Goal: Communication & Community: Answer question/provide support

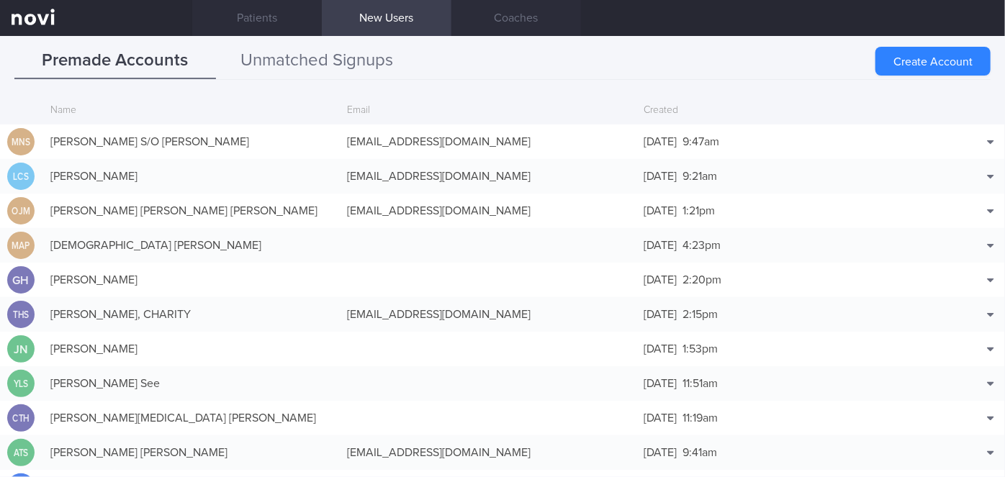
scroll to position [35, 0]
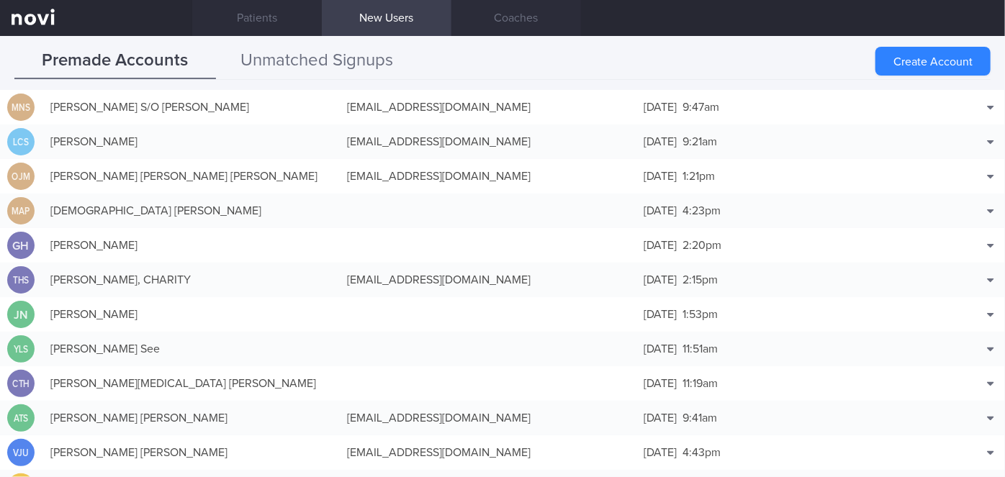
drag, startPoint x: 0, startPoint y: 0, endPoint x: 318, endPoint y: 56, distance: 323.1
click at [318, 56] on button "Unmatched Signups" at bounding box center [317, 61] width 202 height 36
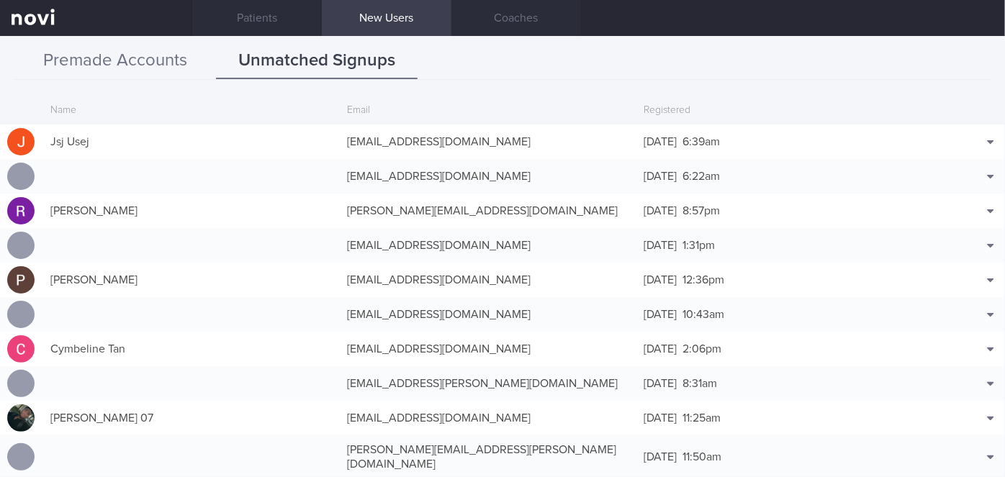
click at [94, 50] on button "Premade Accounts" at bounding box center [115, 61] width 202 height 36
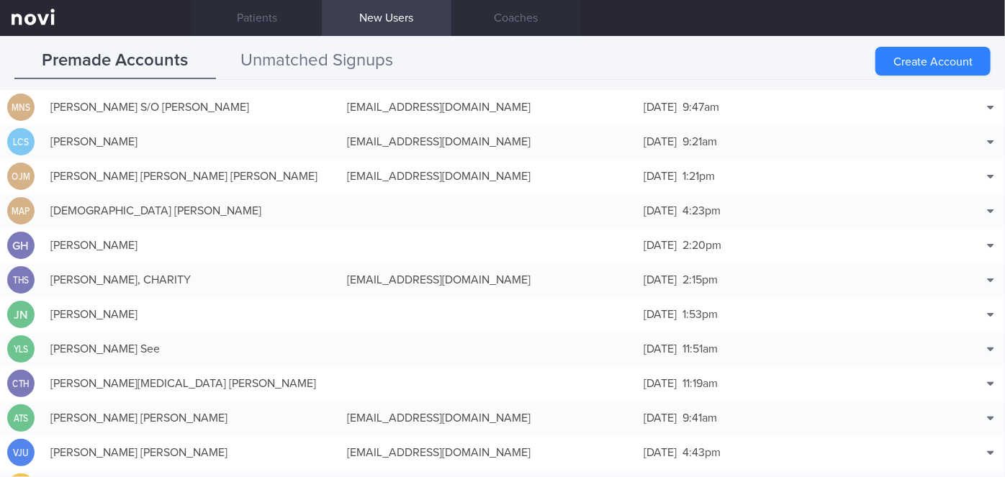
click at [342, 56] on button "Unmatched Signups" at bounding box center [317, 61] width 202 height 36
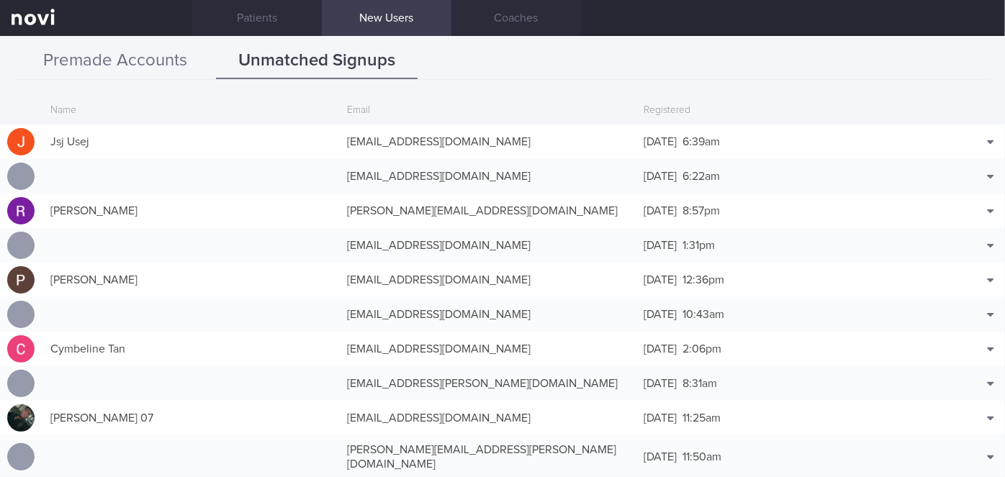
click at [140, 67] on button "Premade Accounts" at bounding box center [115, 61] width 202 height 36
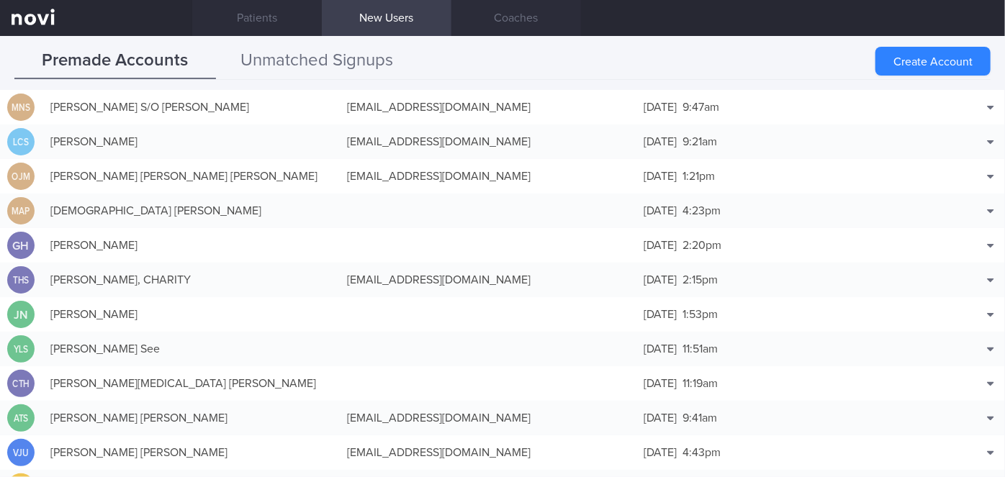
click at [366, 68] on button "Unmatched Signups" at bounding box center [317, 61] width 202 height 36
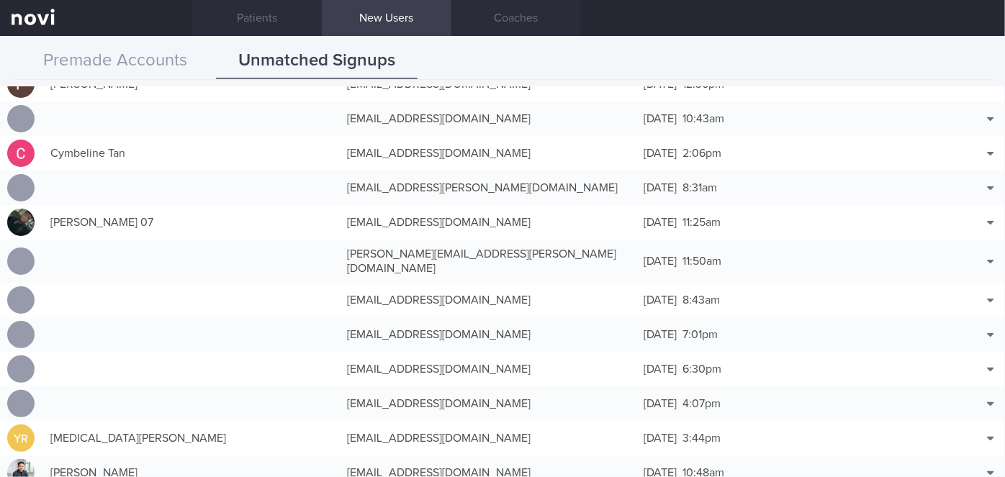
scroll to position [0, 0]
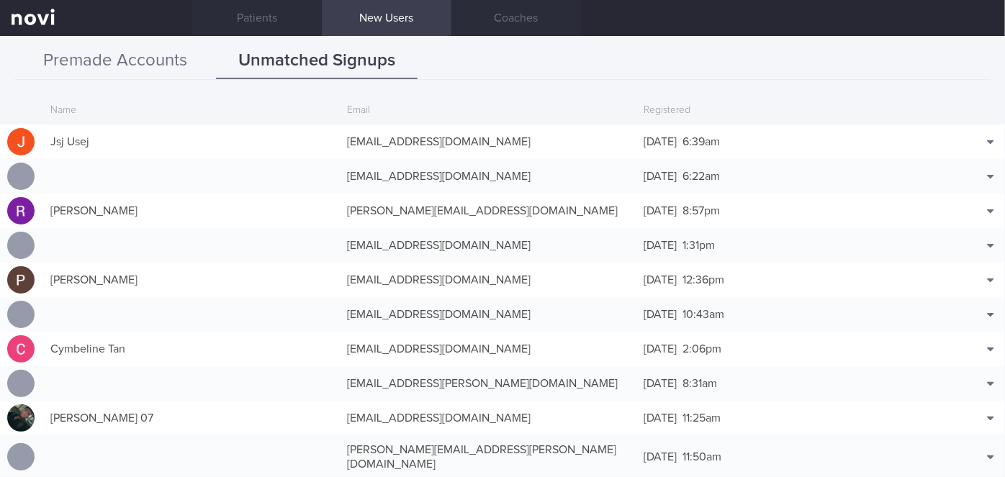
click at [113, 60] on button "Premade Accounts" at bounding box center [115, 61] width 202 height 36
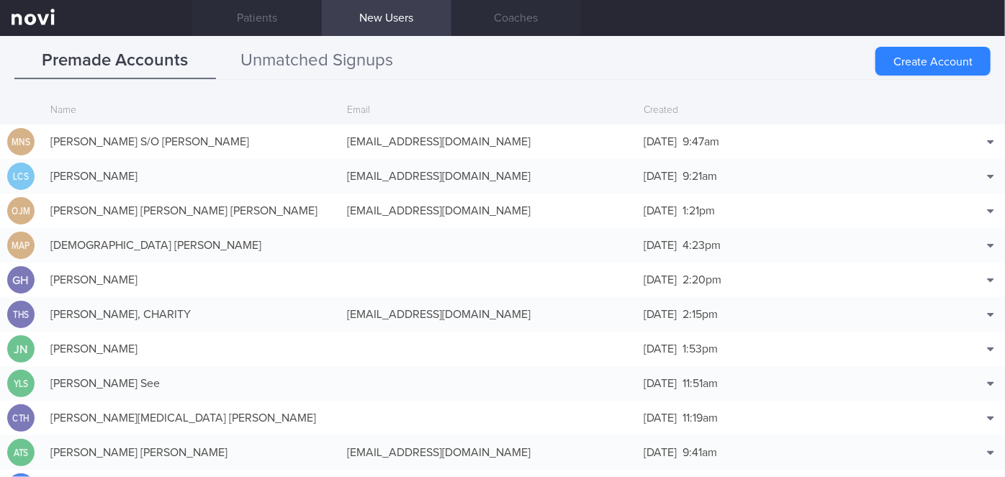
click at [312, 68] on button "Unmatched Signups" at bounding box center [317, 61] width 202 height 36
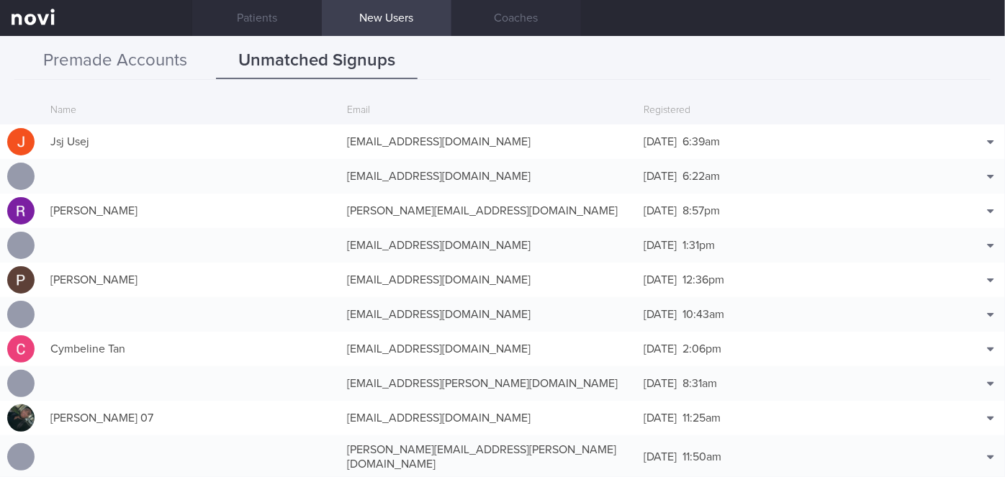
click at [138, 54] on button "Premade Accounts" at bounding box center [115, 61] width 202 height 36
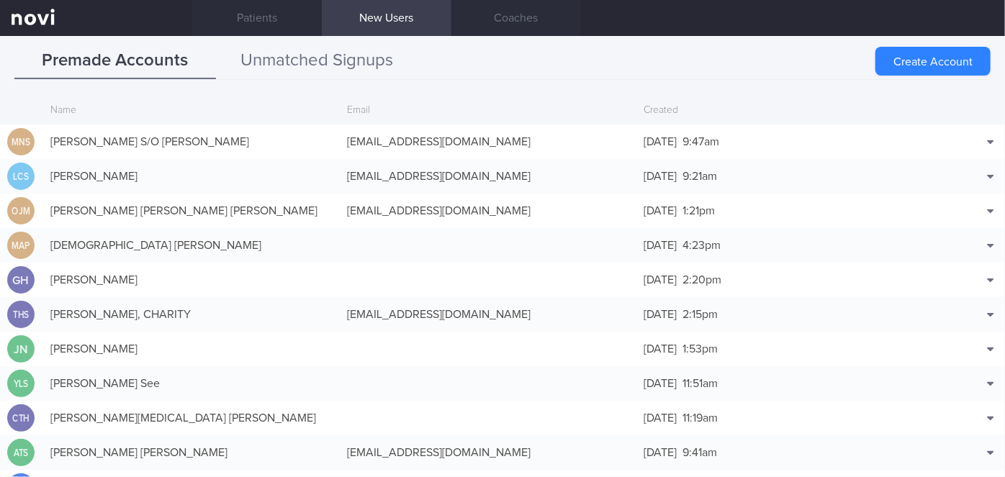
click at [276, 62] on button "Unmatched Signups" at bounding box center [317, 61] width 202 height 36
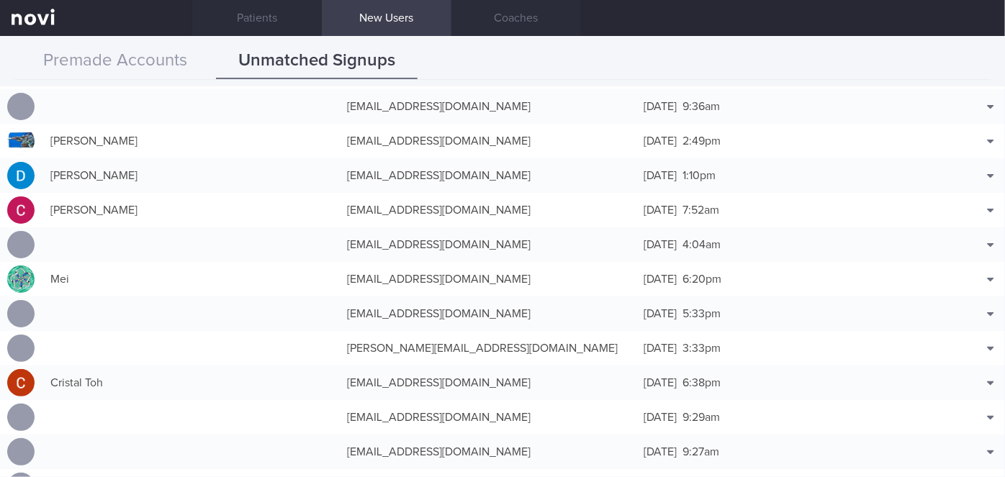
scroll to position [1047, 0]
click at [950, 324] on button "Match with..." at bounding box center [953, 335] width 94 height 22
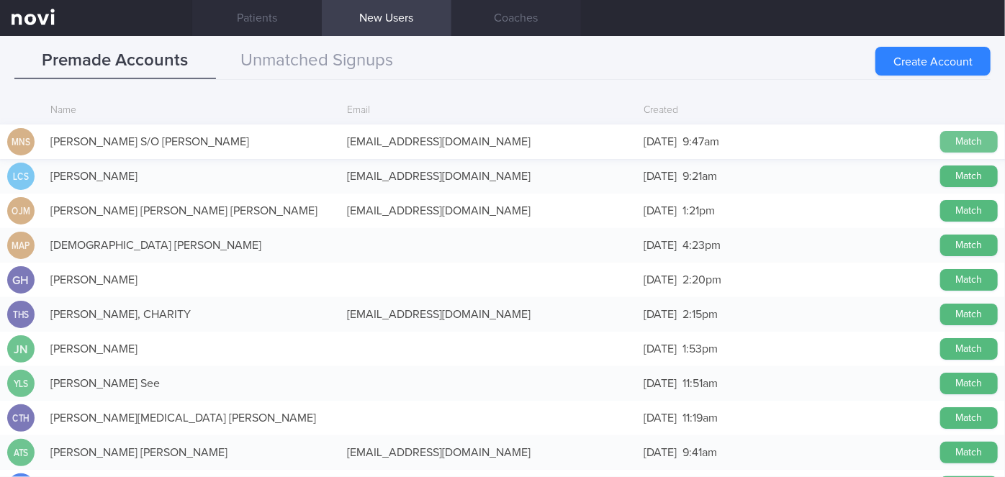
click at [956, 140] on button "Match" at bounding box center [969, 142] width 58 height 22
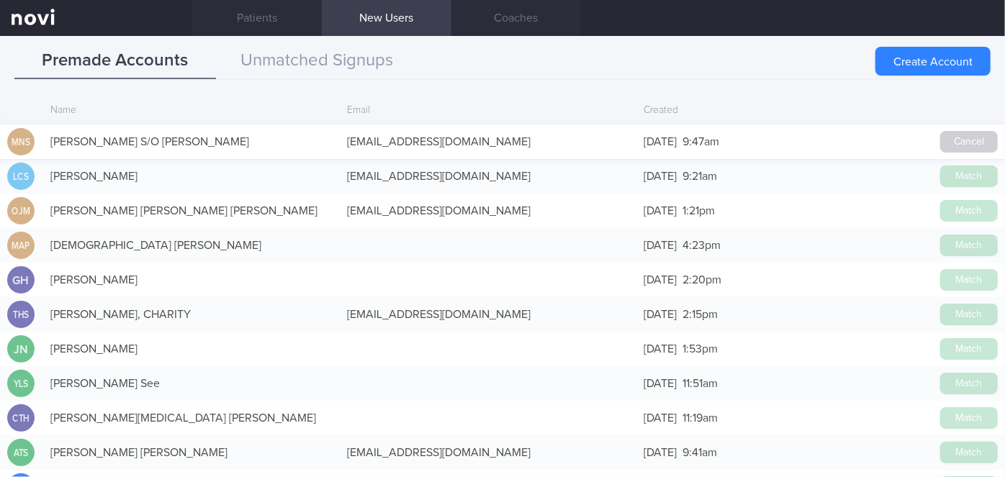
scroll to position [1044, 0]
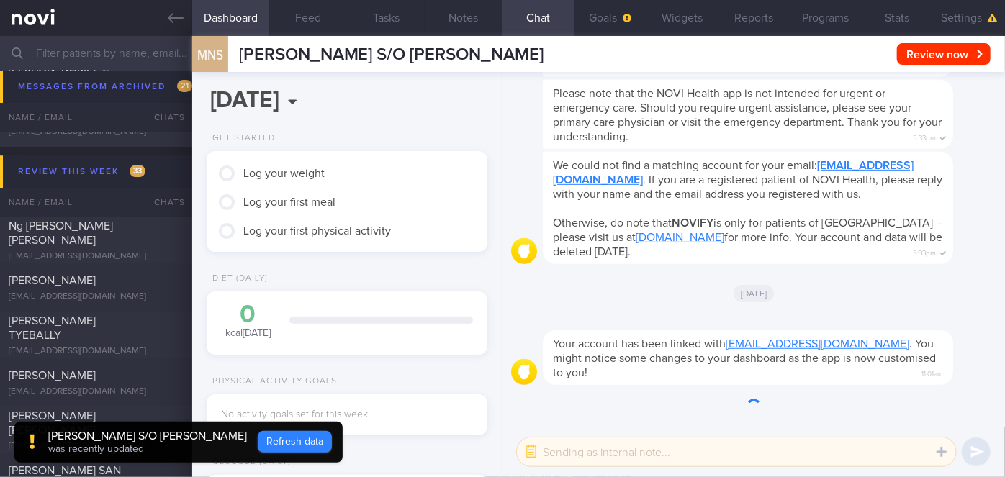
scroll to position [-348, 0]
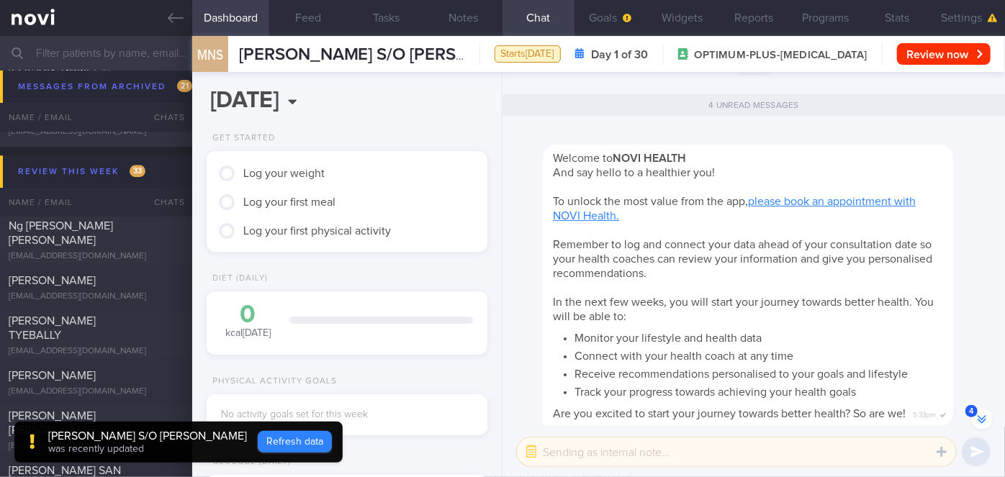
click at [332, 448] on button "Refresh data" at bounding box center [295, 442] width 74 height 22
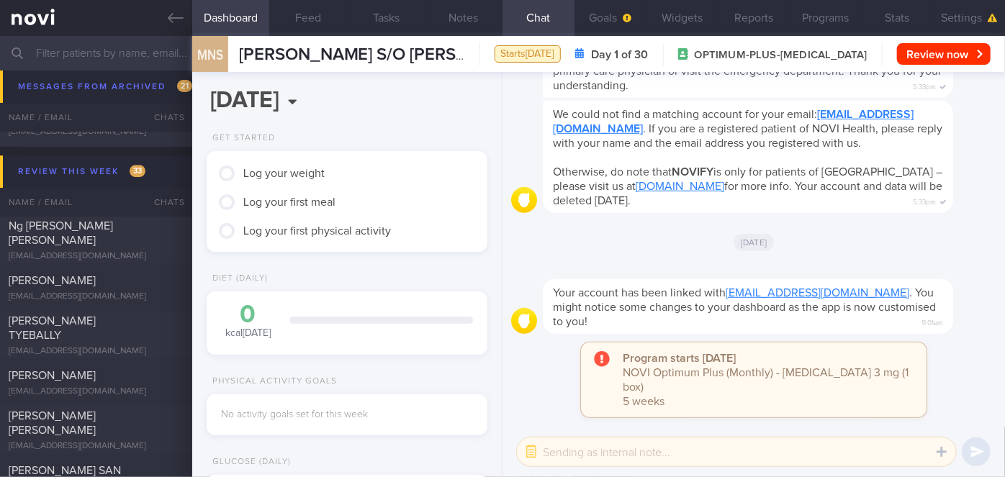
scroll to position [0, 0]
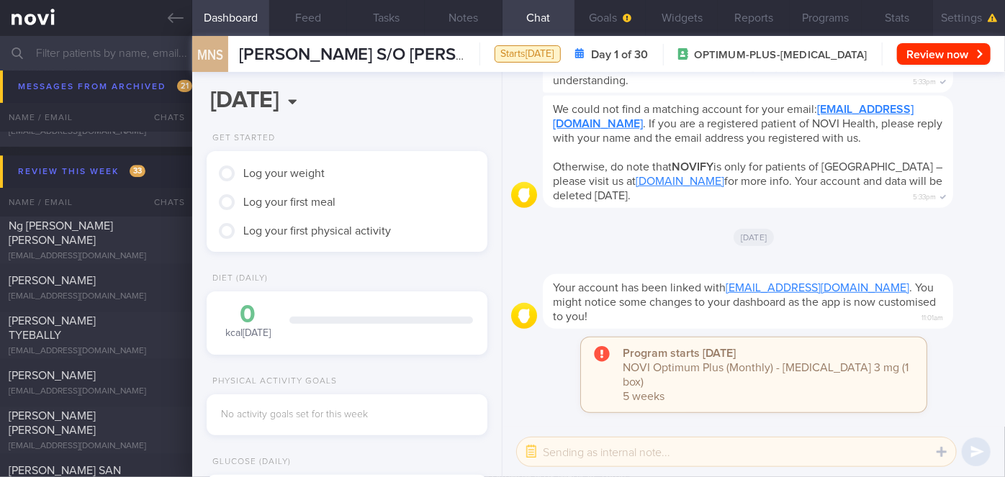
click at [970, 20] on button "Settings" at bounding box center [969, 18] width 72 height 36
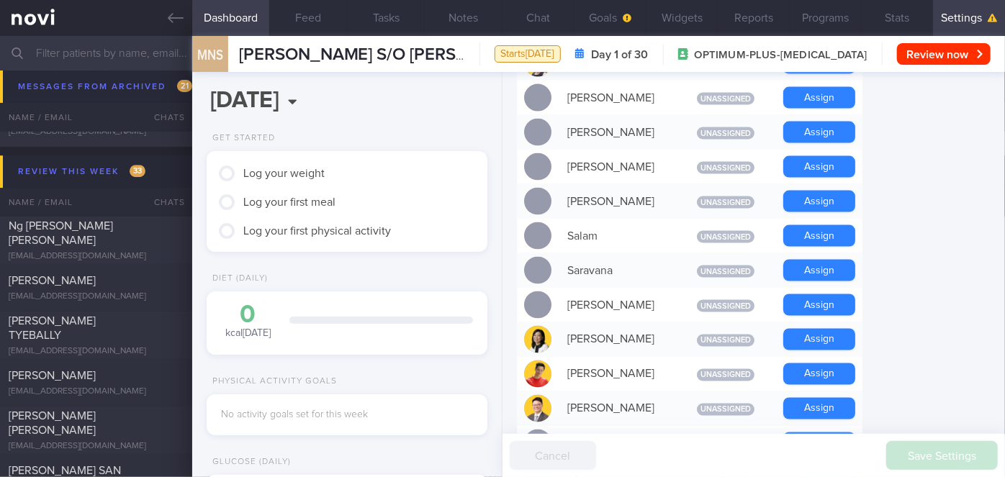
scroll to position [1047, 0]
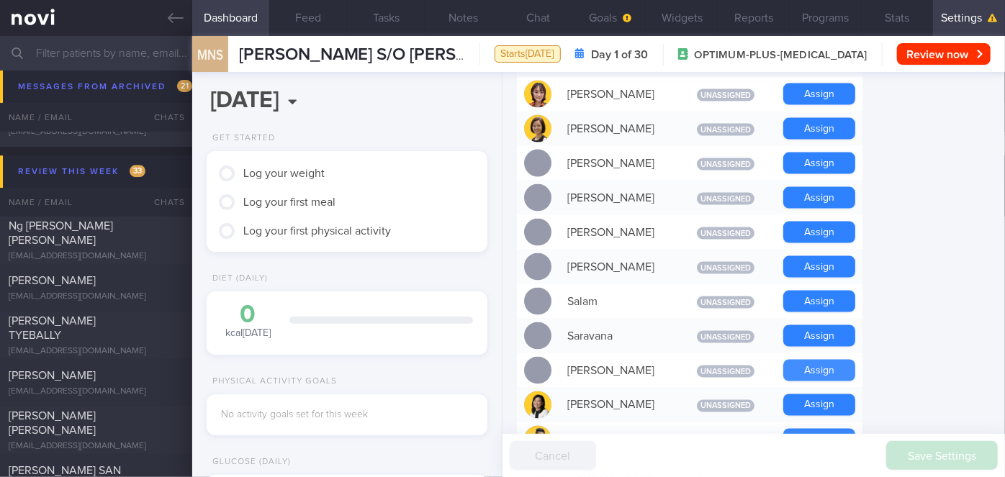
click at [830, 360] on button "Assign" at bounding box center [819, 371] width 72 height 22
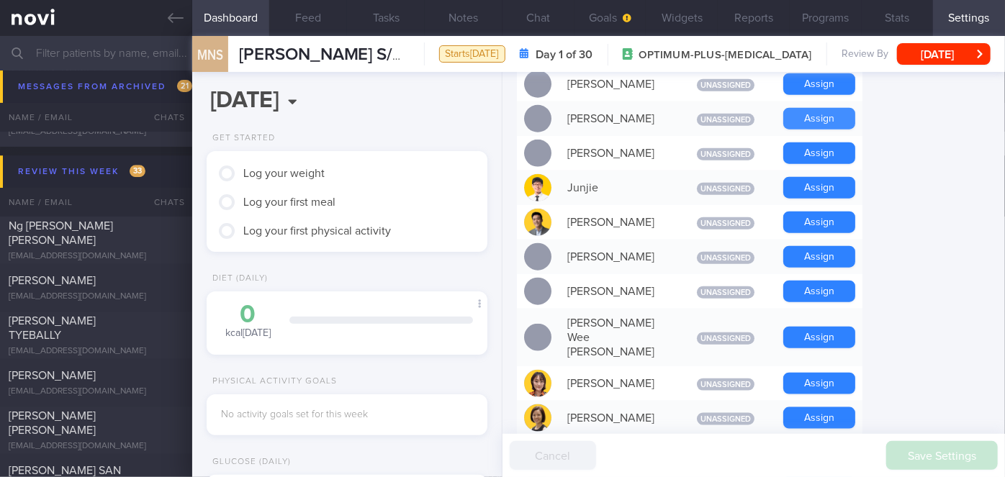
scroll to position [689, 0]
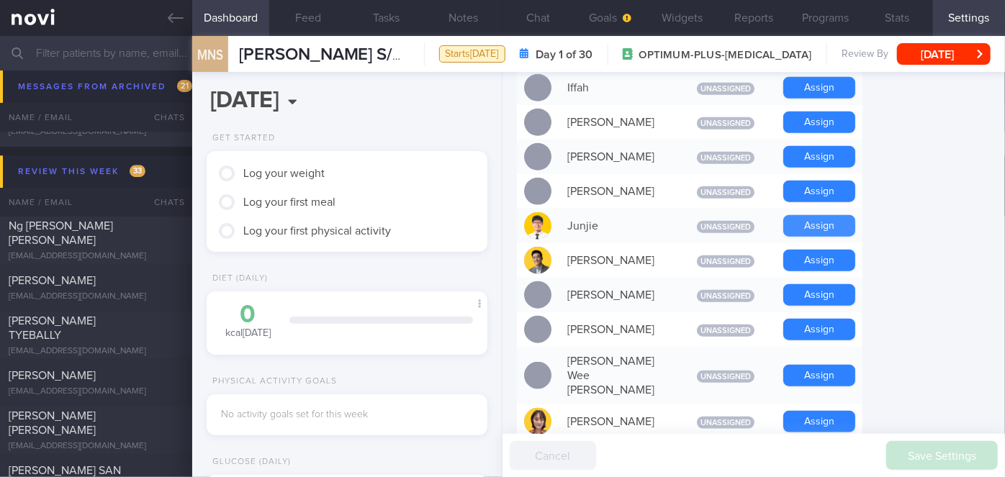
click at [804, 215] on button "Assign" at bounding box center [819, 226] width 72 height 22
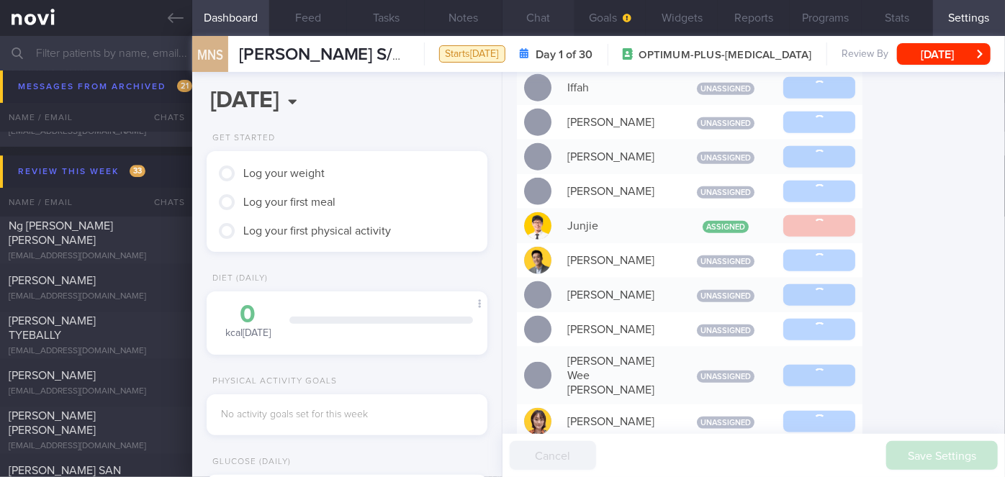
click at [545, 12] on button "Chat" at bounding box center [538, 18] width 72 height 36
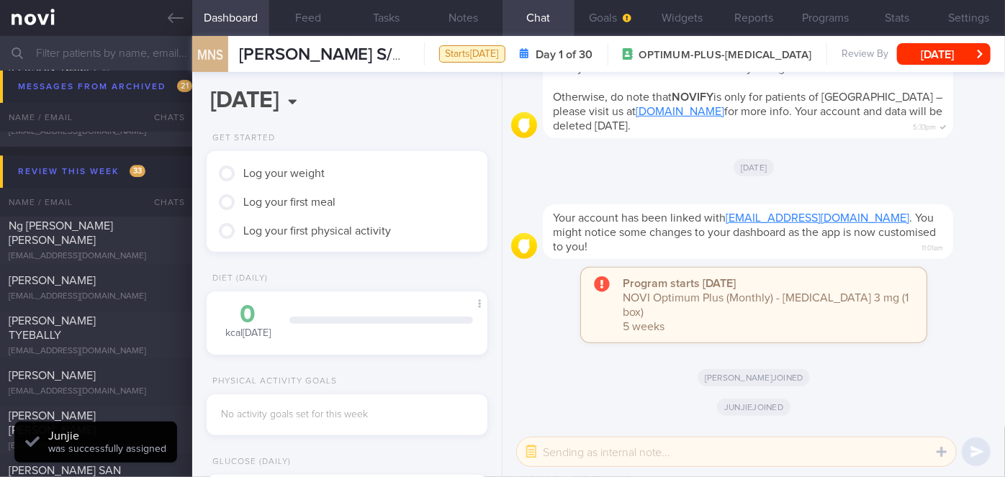
scroll to position [125, 251]
click at [523, 451] on button "button" at bounding box center [531, 452] width 26 height 26
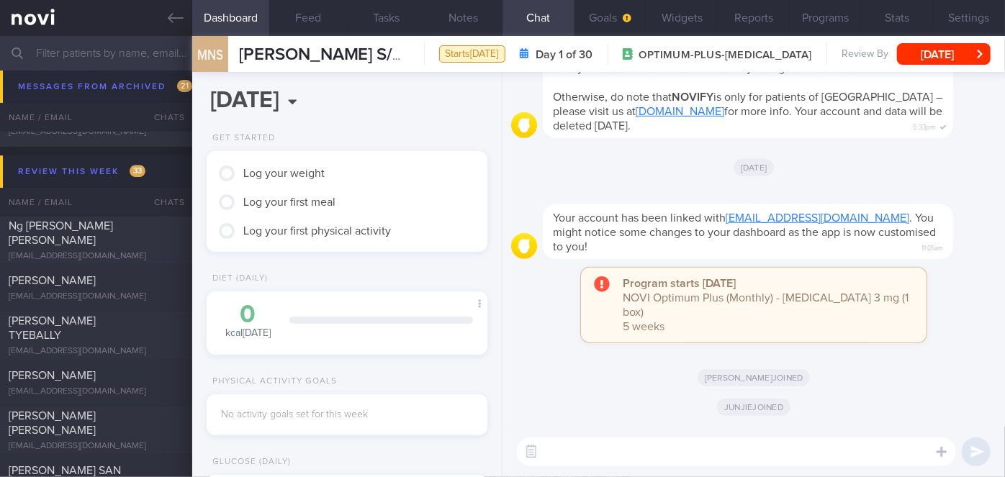
click at [574, 449] on textarea at bounding box center [736, 452] width 439 height 29
paste textarea "Hi Ms Molly, I'm Sharon, your Health Coach. It was nice speaking with you just …"
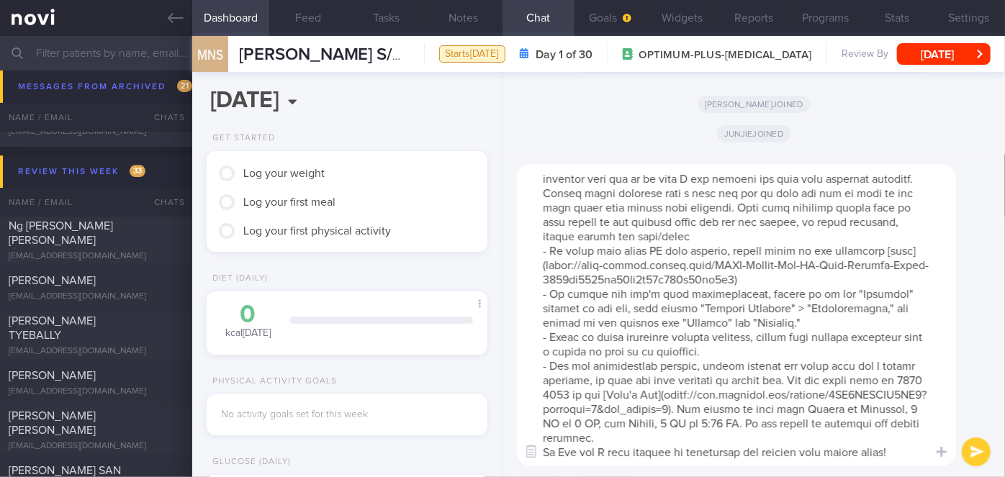
scroll to position [0, 0]
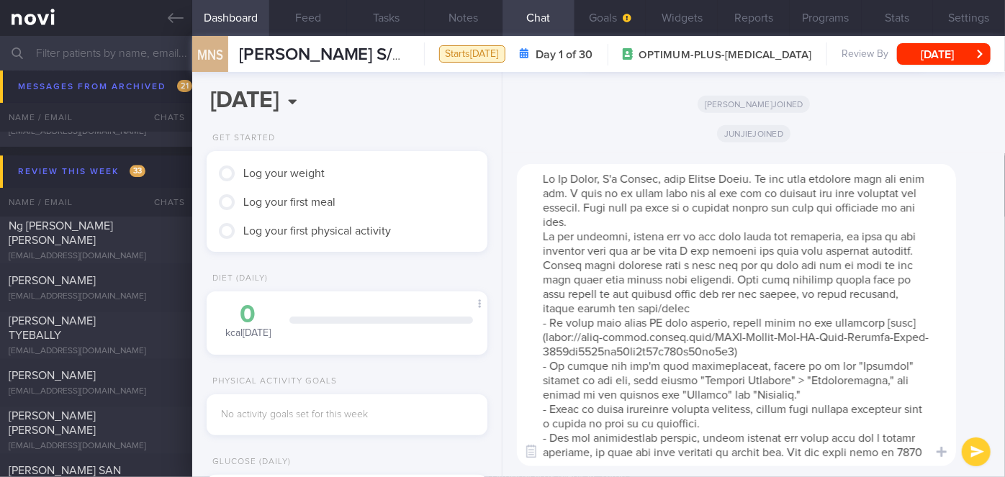
click at [599, 181] on textarea at bounding box center [736, 315] width 439 height 302
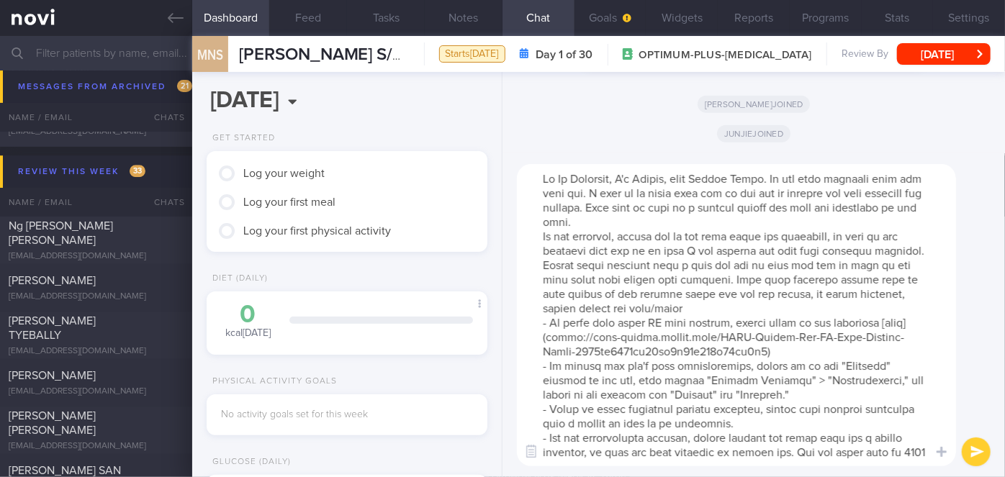
click at [698, 225] on textarea at bounding box center [736, 315] width 439 height 302
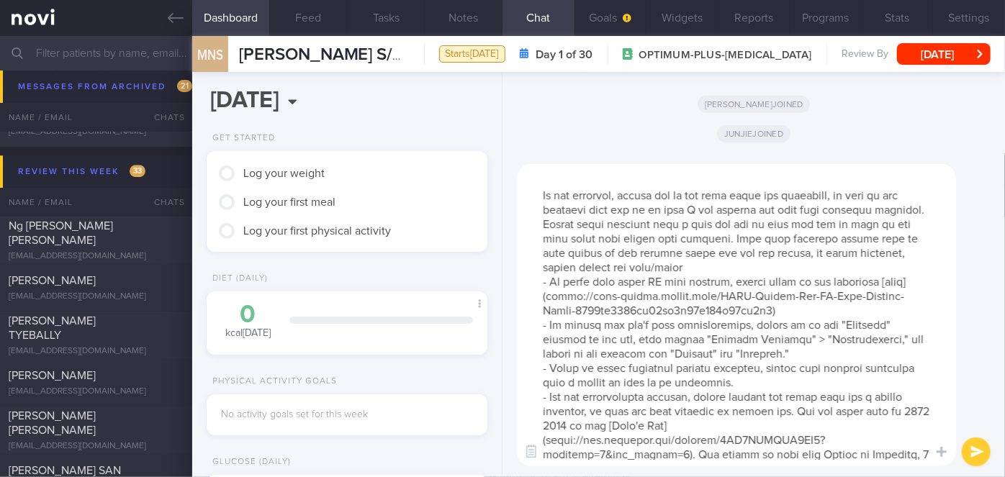
scroll to position [100, 0]
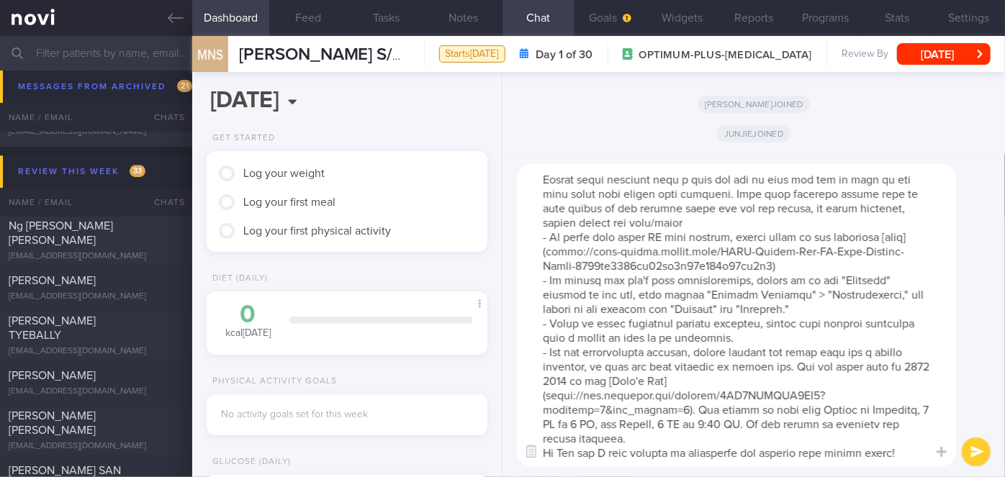
click at [681, 440] on textarea at bounding box center [736, 315] width 439 height 302
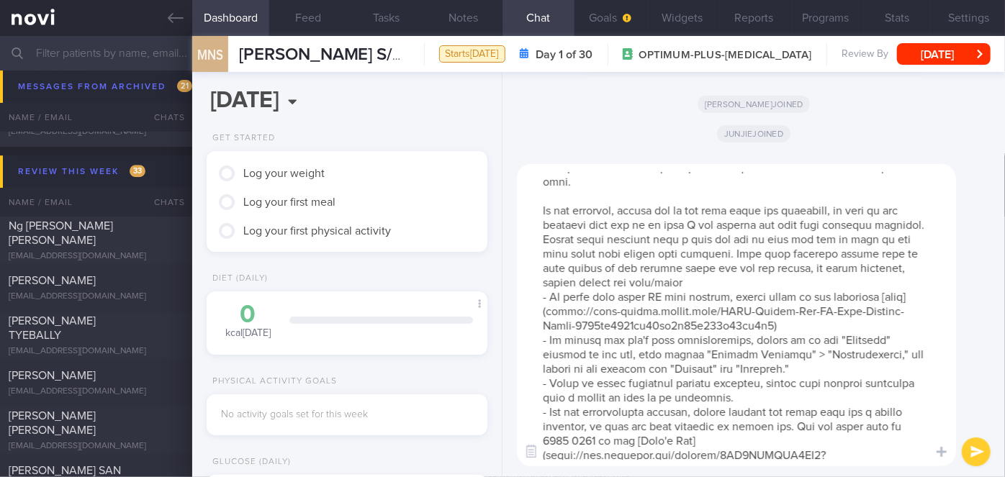
scroll to position [0, 0]
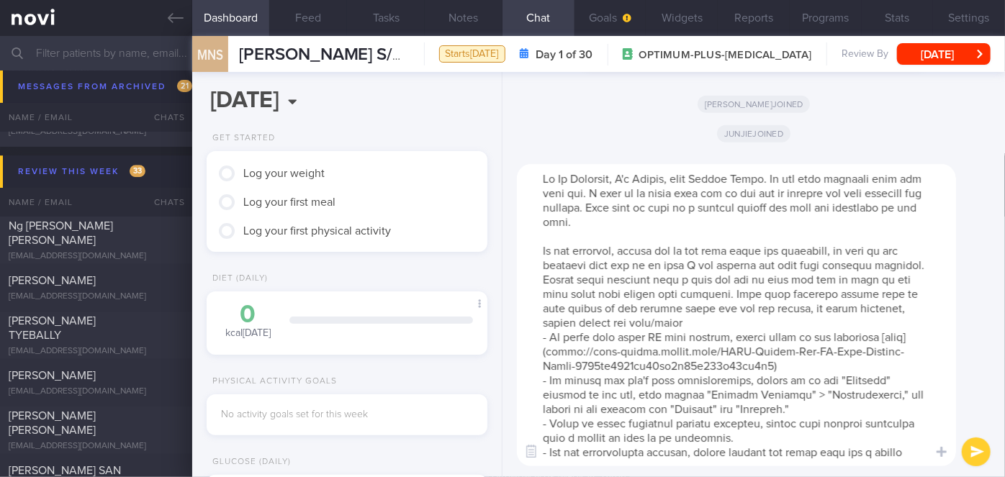
type textarea "Hi Mr Mathavan, I'm Sharon, your Health Coach. It was nice speaking with you ju…"
click at [979, 456] on button "submit" at bounding box center [976, 452] width 29 height 29
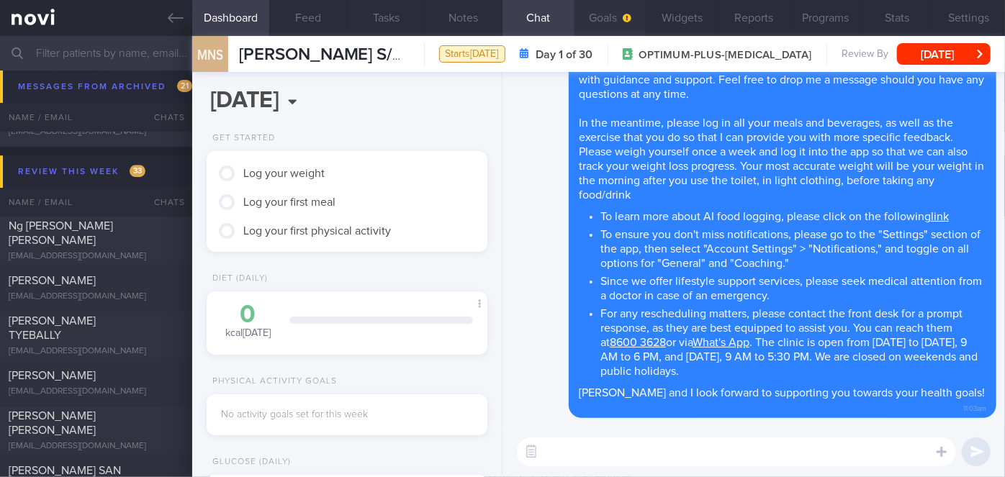
click at [635, 14] on button "Goals" at bounding box center [610, 18] width 72 height 36
select select "9"
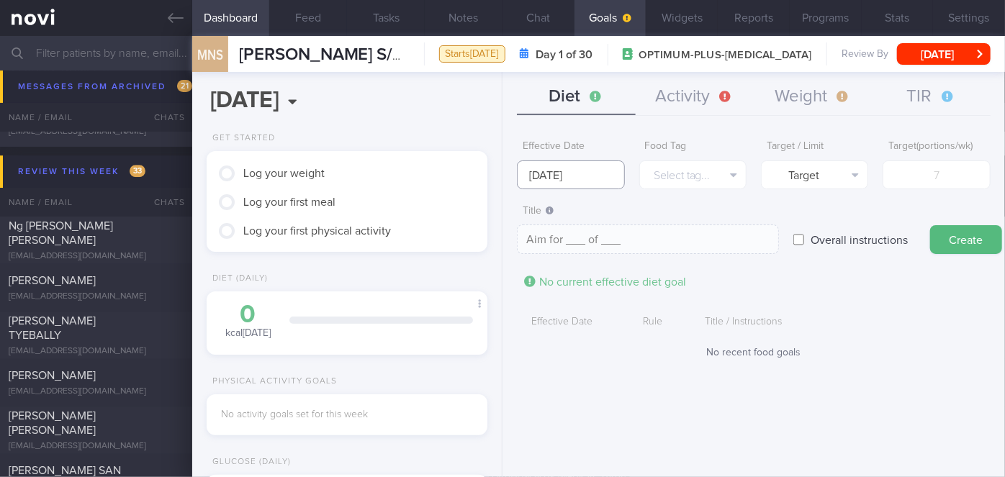
click at [572, 169] on input "20 Oct 2025" at bounding box center [570, 175] width 107 height 29
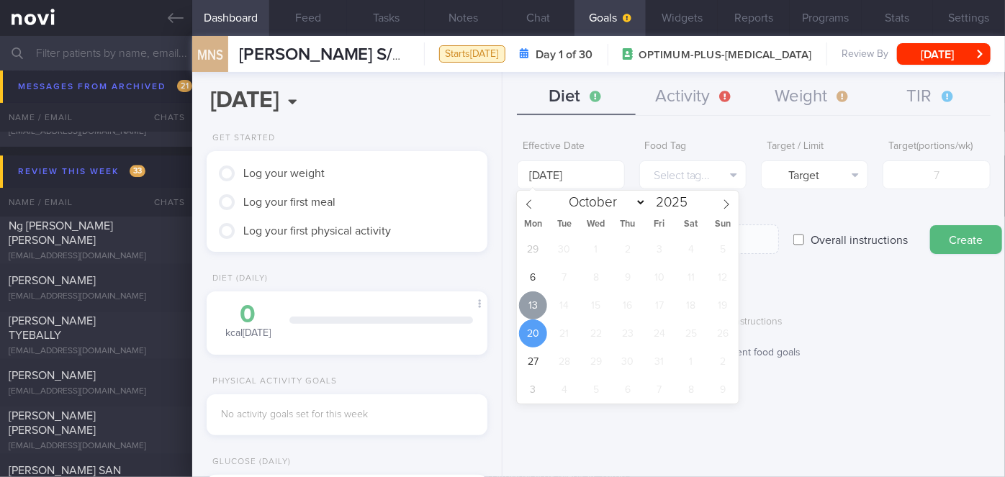
click at [539, 305] on span "13" at bounding box center [533, 306] width 28 height 28
type input "[DATE]"
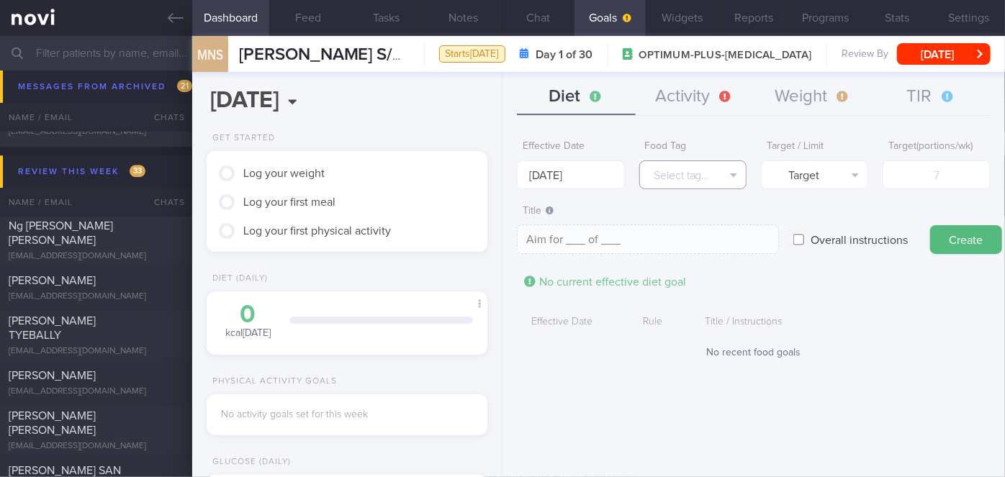
click at [718, 173] on button "Select tag..." at bounding box center [692, 175] width 107 height 29
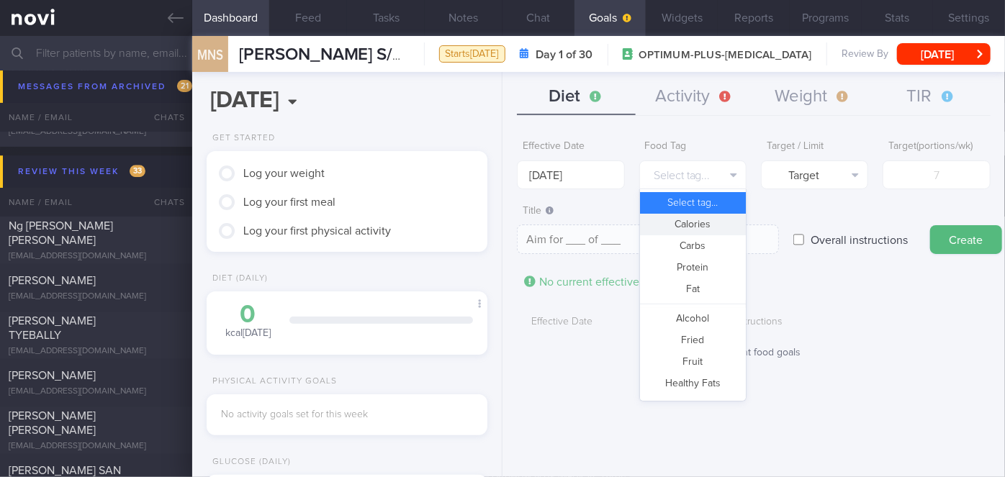
click at [700, 227] on button "Calories" at bounding box center [693, 225] width 106 height 22
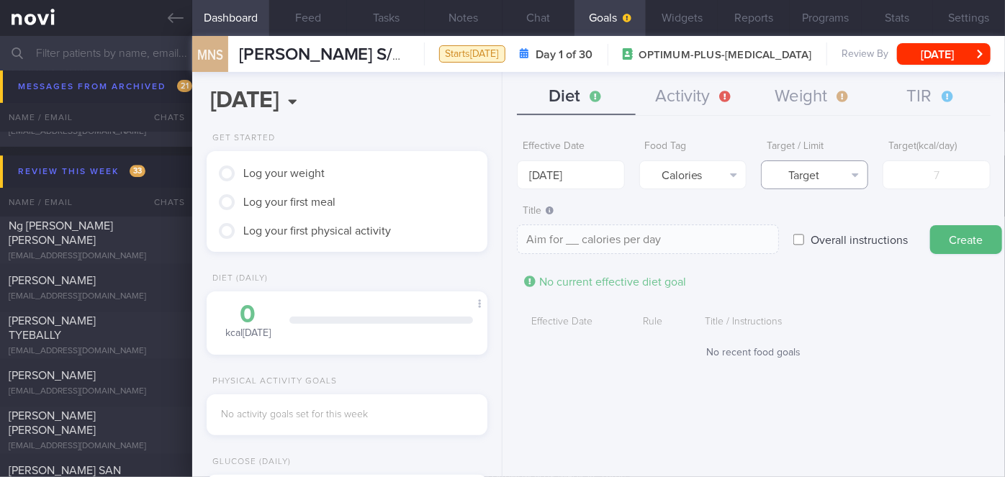
click at [824, 174] on button "Target" at bounding box center [814, 175] width 107 height 29
click at [819, 225] on button "Limit" at bounding box center [815, 225] width 106 height 22
type textarea "Keep to __ calories per day"
click at [958, 174] on input "number" at bounding box center [936, 175] width 107 height 29
type input "1"
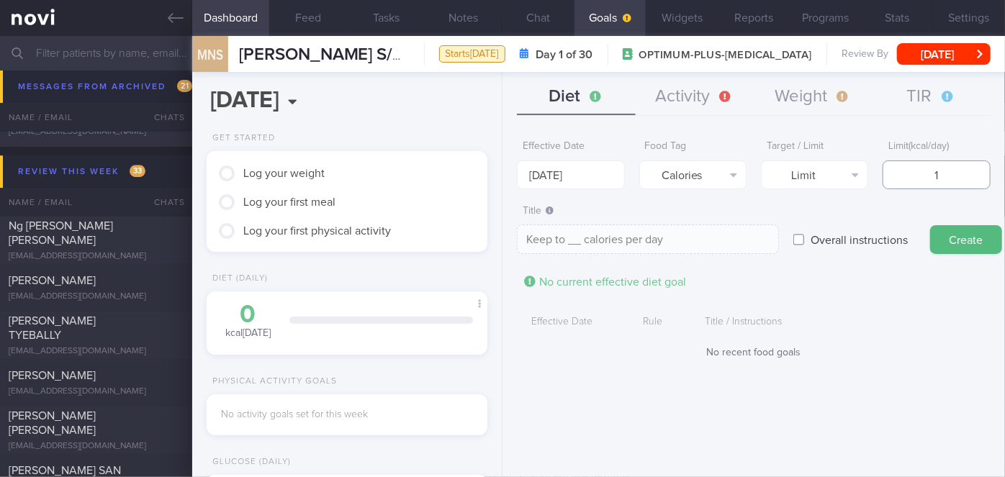
type textarea "Keep to 1 calories per day"
type input "15"
type textarea "Keep to 15 calories per day"
type input "150"
type textarea "Keep to 150 calories per day"
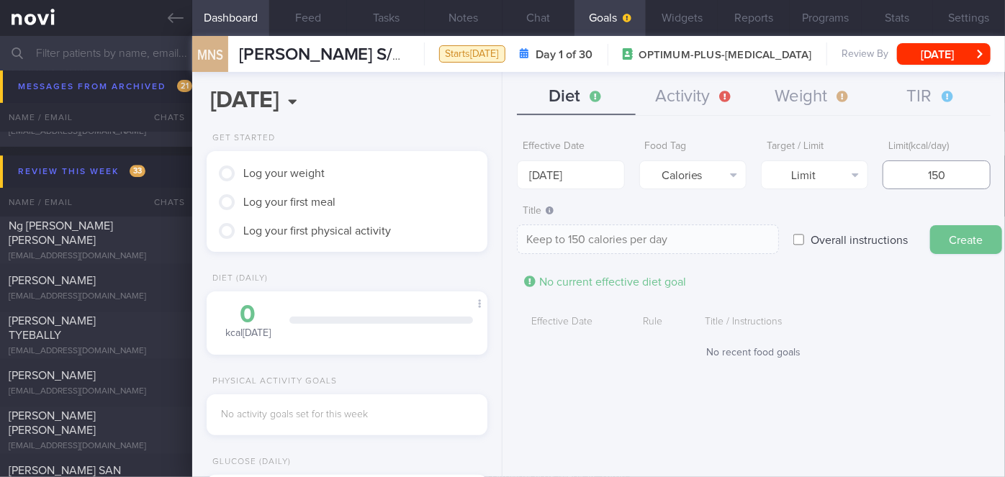
type input "1500"
type textarea "Keep to 1500 calories per day"
type input "1500"
click at [957, 230] on button "Create" at bounding box center [966, 239] width 72 height 29
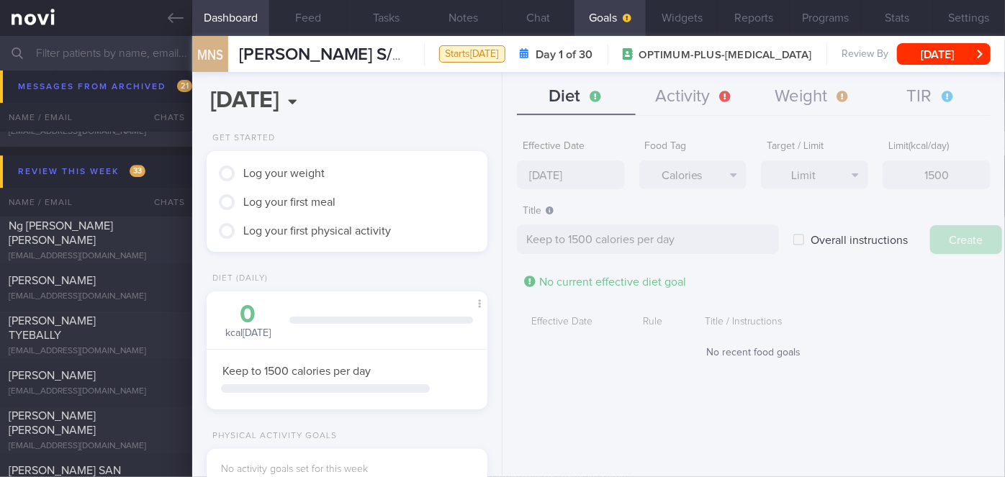
type input "20 Oct 2025"
type textarea "Aim for ___ of ___"
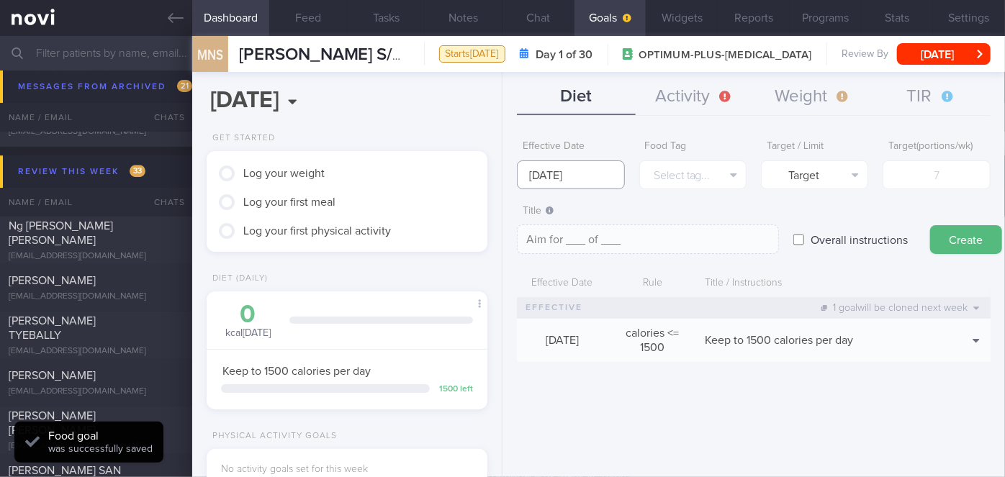
click at [574, 170] on input "20 Oct 2025" at bounding box center [570, 175] width 107 height 29
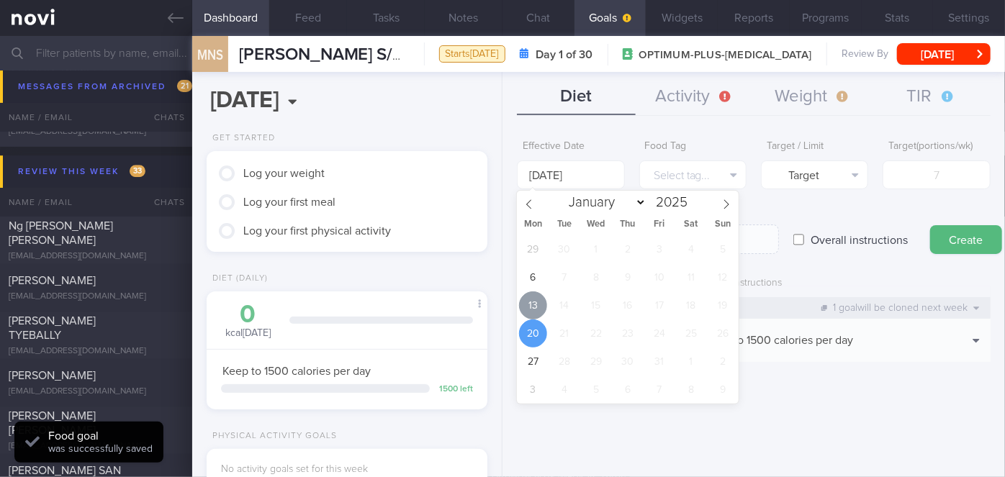
click at [536, 312] on span "13" at bounding box center [533, 306] width 28 height 28
type input "[DATE]"
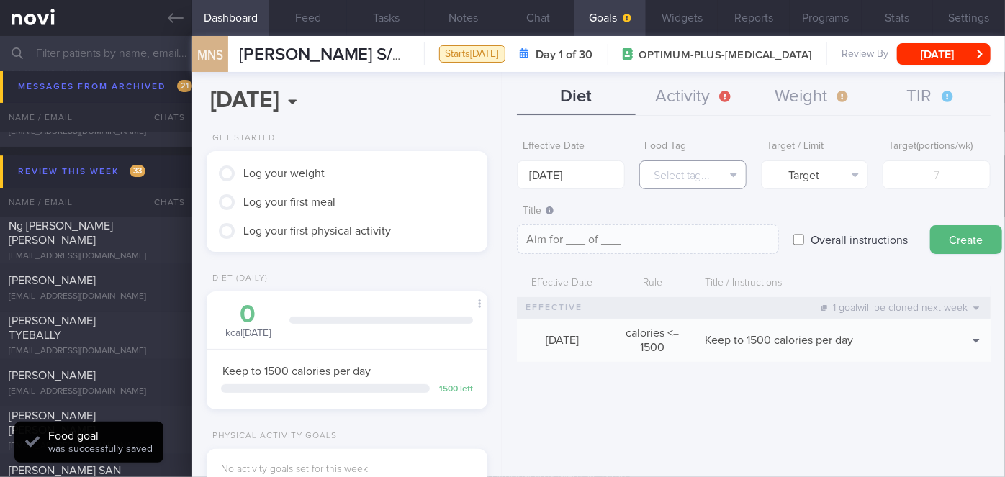
click at [689, 174] on button "Select tag..." at bounding box center [692, 175] width 107 height 29
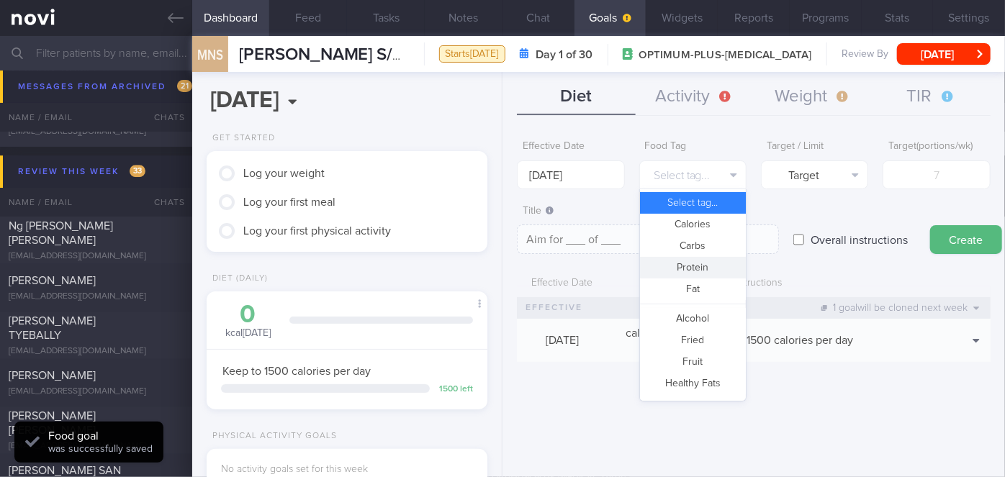
click at [711, 272] on button "Protein" at bounding box center [693, 268] width 106 height 22
type textarea "Aim for __g of protein per day"
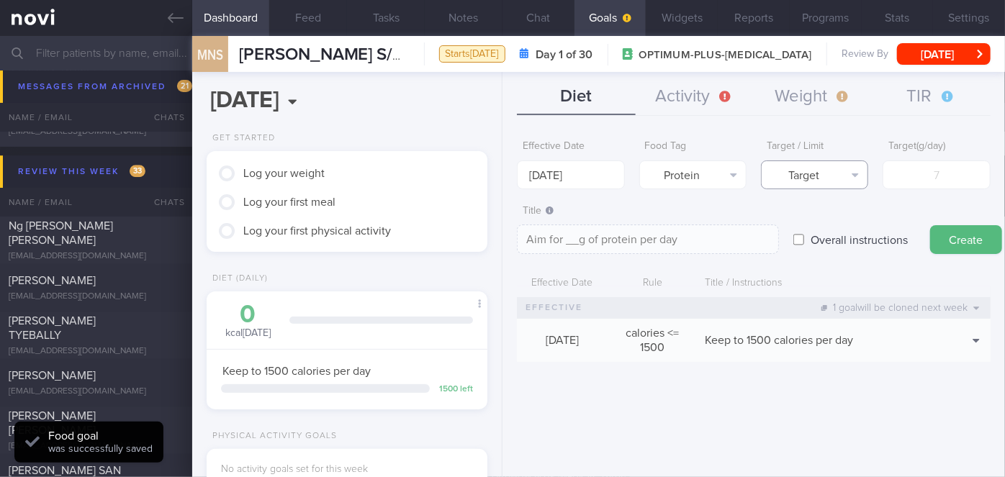
click at [852, 176] on icon "button" at bounding box center [855, 175] width 7 height 12
click at [853, 197] on button "Target" at bounding box center [815, 203] width 106 height 22
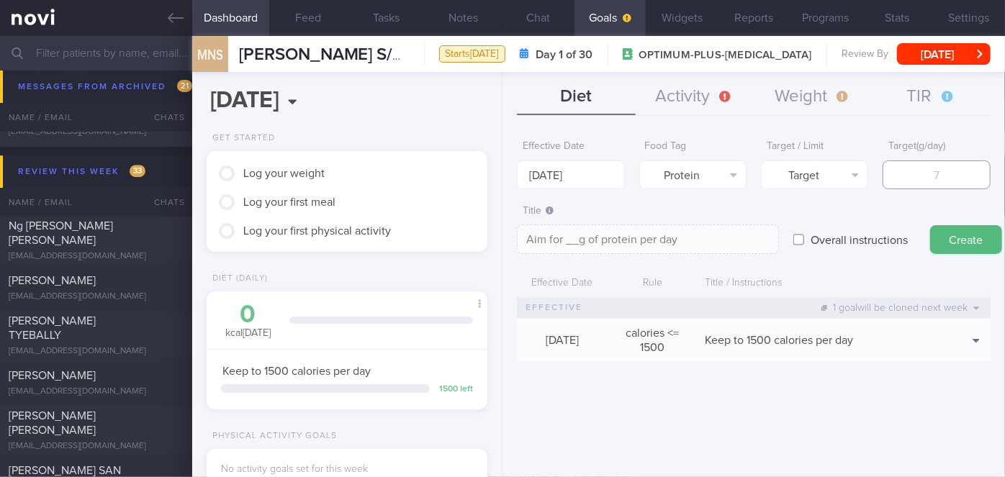
click at [916, 175] on input "number" at bounding box center [936, 175] width 107 height 29
type input "9"
type textarea "Aim for 9g of protein per day"
type input "92"
type textarea "Aim for 92g of protein per day"
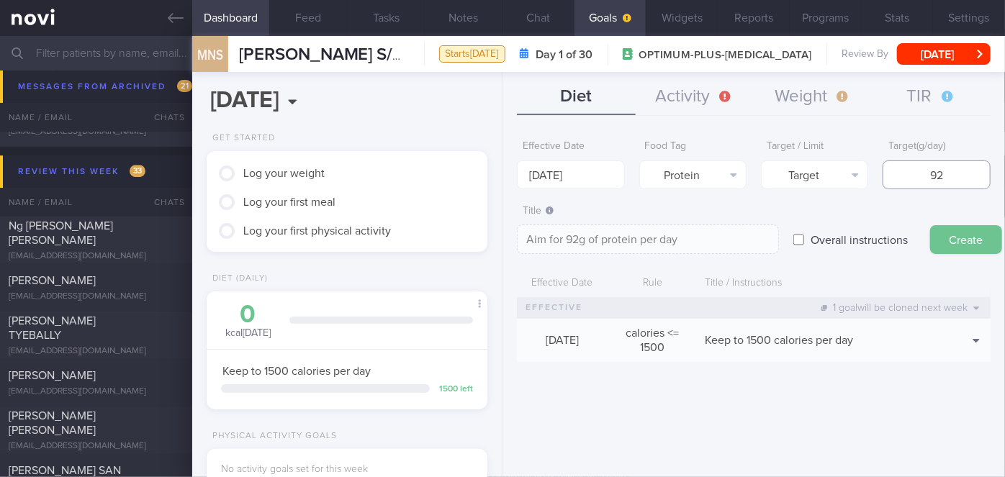
type input "92"
click at [954, 233] on button "Create" at bounding box center [966, 239] width 72 height 29
type input "20 Oct 2025"
type textarea "Aim for ___ of ___"
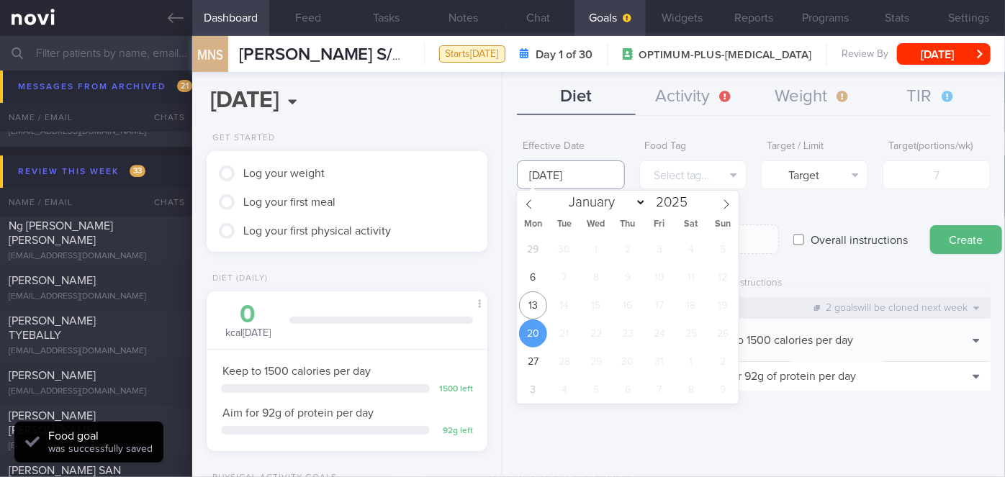
click at [593, 177] on input "20 Oct 2025" at bounding box center [570, 175] width 107 height 29
click at [532, 304] on span "13" at bounding box center [533, 306] width 28 height 28
type input "[DATE]"
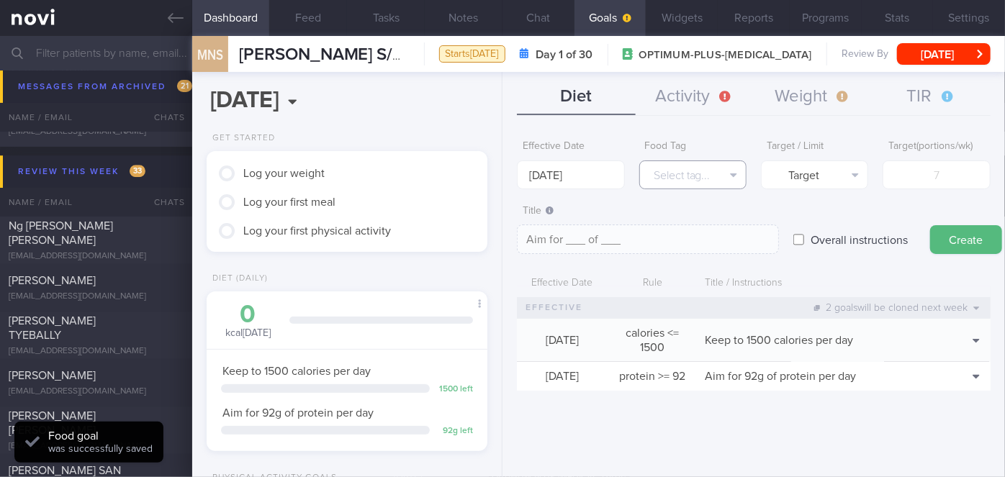
click at [675, 178] on button "Select tag..." at bounding box center [692, 175] width 107 height 29
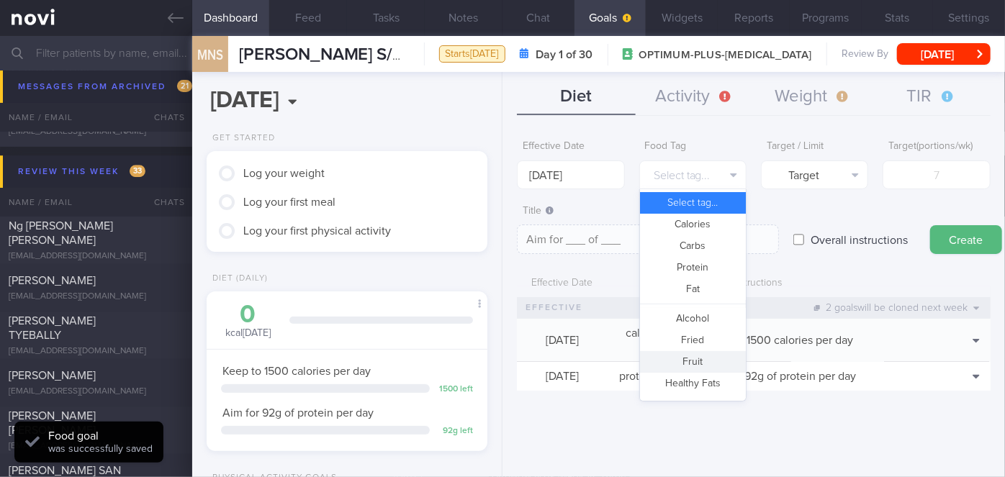
click at [705, 360] on button "Fruit" at bounding box center [693, 362] width 106 height 22
type textarea "Aim for __ portions of fruits per week"
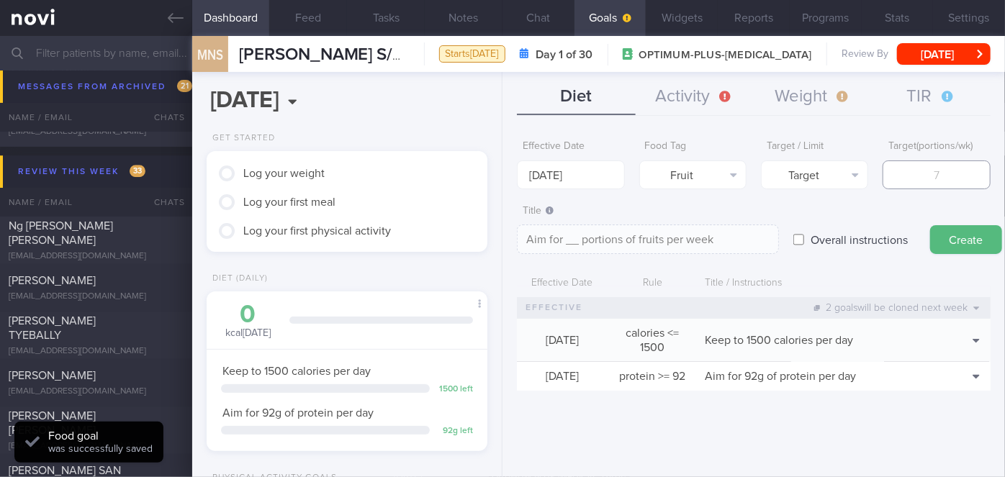
click at [933, 177] on input "number" at bounding box center [936, 175] width 107 height 29
type input "1"
type textarea "Aim for 1 portions of fruits per week"
type input "14"
type textarea "Aim for 14 portions of fruits per week"
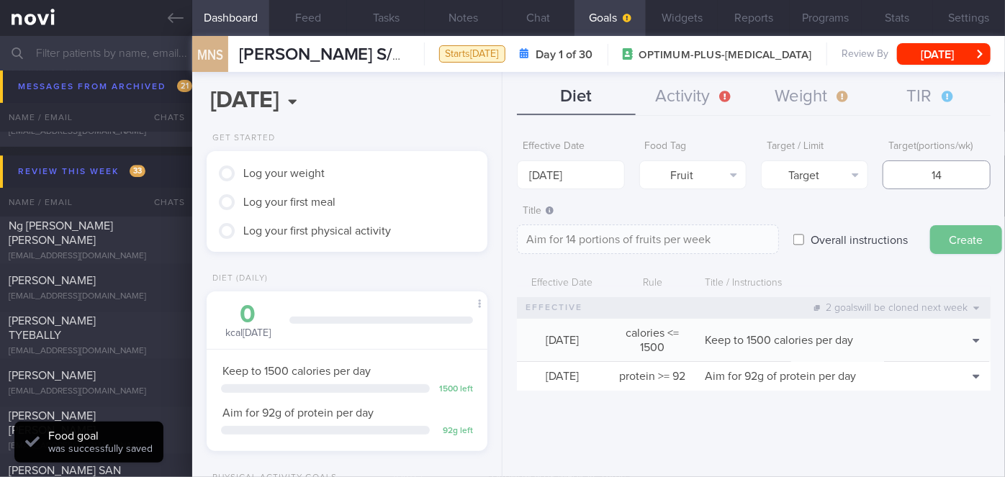
type input "14"
click at [955, 234] on button "Create" at bounding box center [966, 239] width 72 height 29
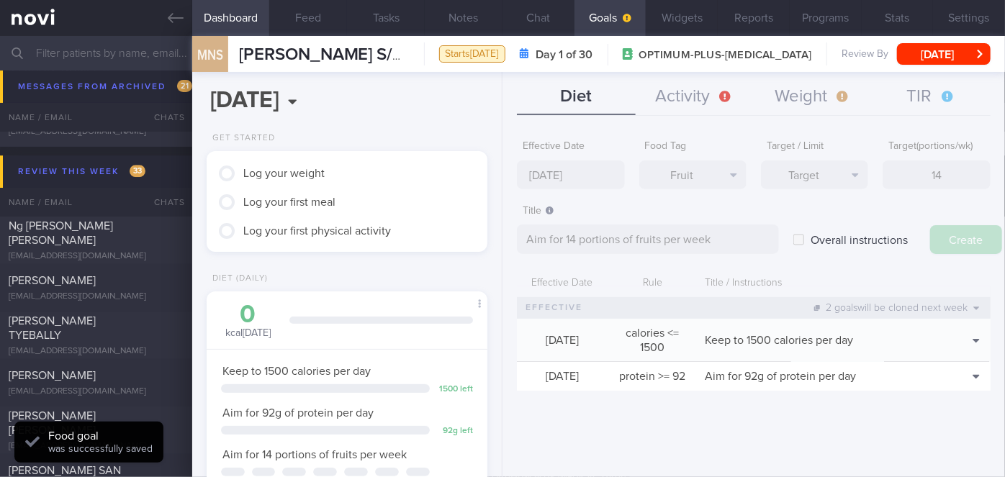
type input "20 Oct 2025"
type textarea "Aim for ___ of ___"
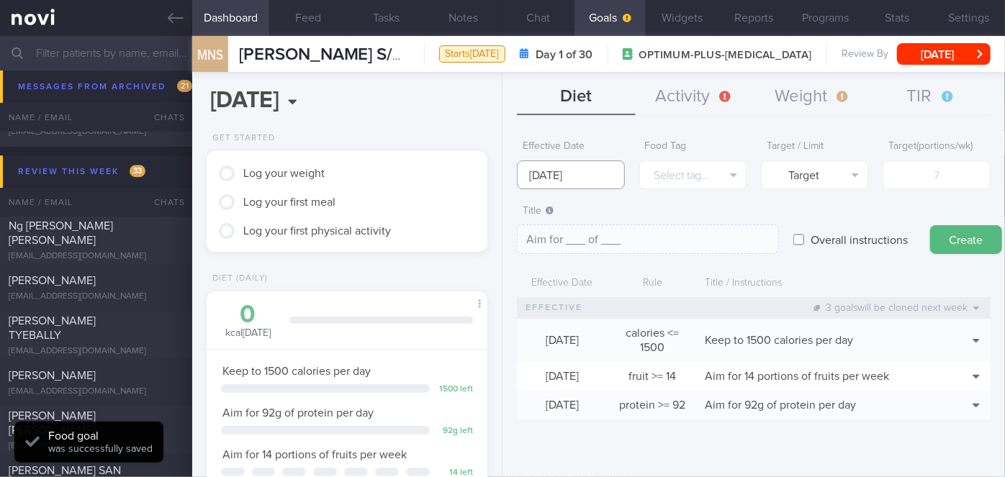
click at [554, 176] on input "20 Oct 2025" at bounding box center [570, 175] width 107 height 29
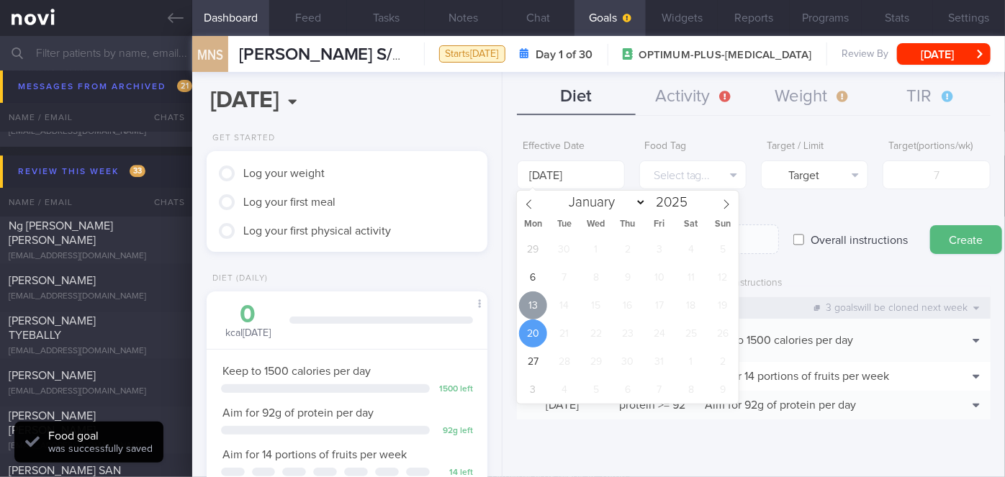
click at [537, 297] on span "13" at bounding box center [533, 306] width 28 height 28
type input "[DATE]"
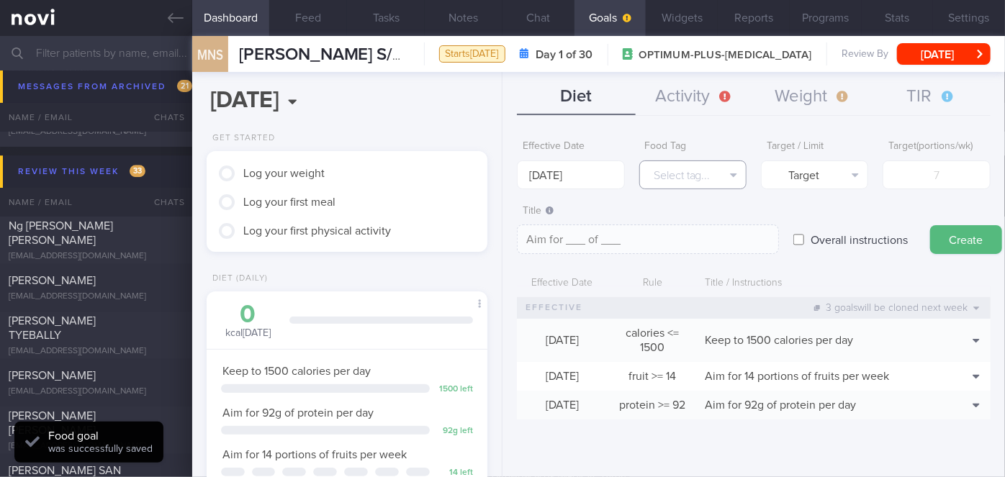
click at [664, 176] on button "Select tag..." at bounding box center [692, 175] width 107 height 29
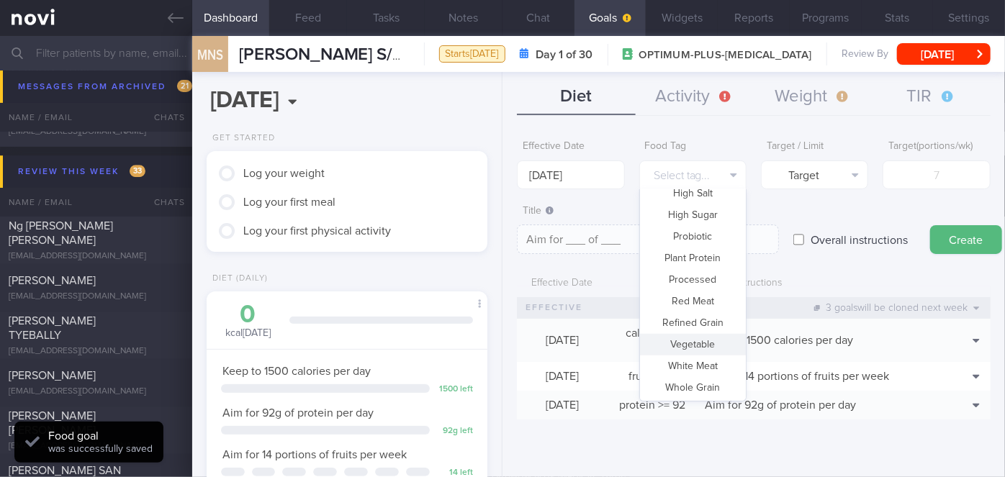
click at [695, 346] on button "Vegetable" at bounding box center [693, 345] width 106 height 22
type textarea "Aim for __ portions of vegetables per week"
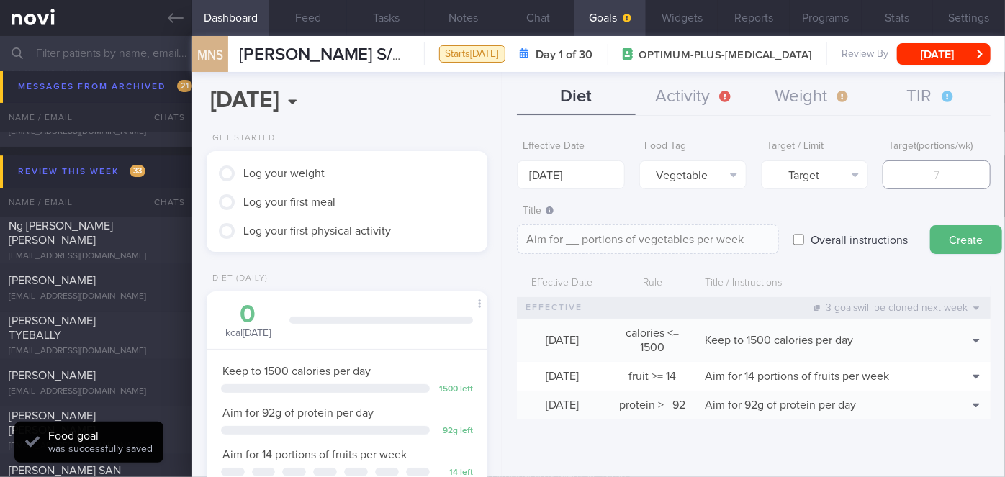
click at [930, 182] on input "number" at bounding box center [936, 175] width 107 height 29
type input "1"
type textarea "Aim for 1 portions of vegetables per week"
type input "114"
type textarea "Aim for 114 portions of vegetables per week"
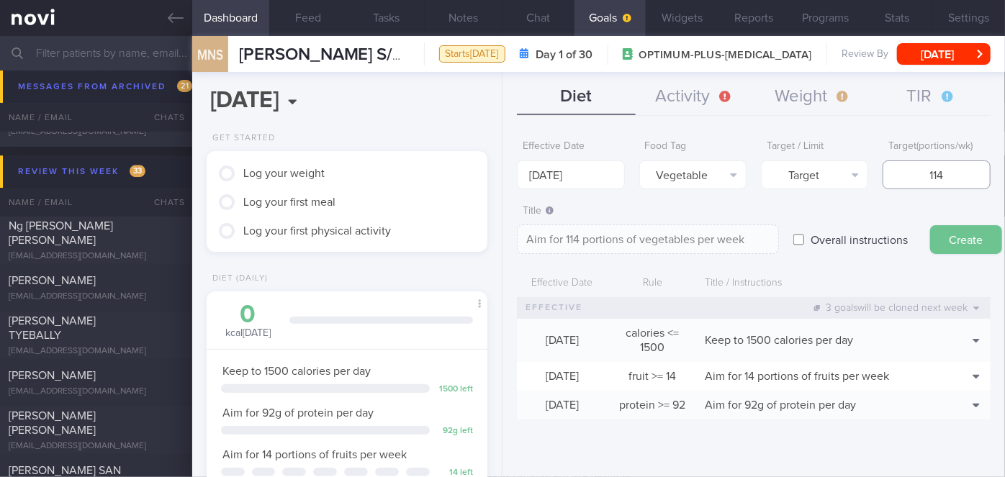
type input "114"
click at [971, 243] on button "Create" at bounding box center [966, 239] width 72 height 29
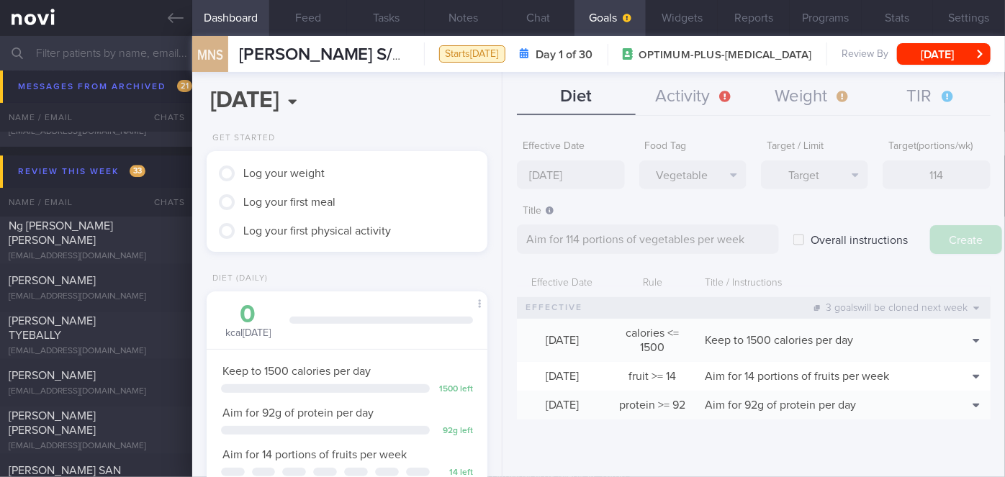
type input "20 Oct 2025"
type textarea "Aim for ___ of ___"
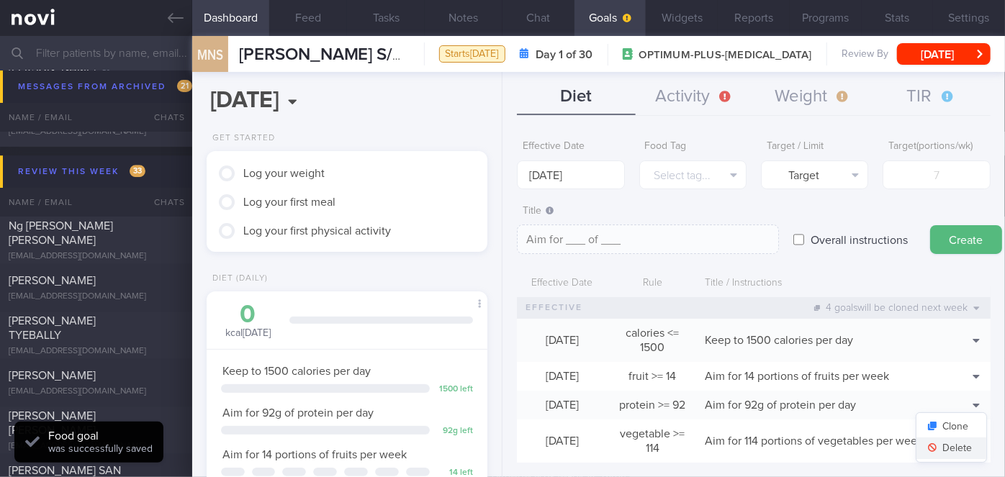
click at [940, 451] on button "Delete" at bounding box center [951, 449] width 70 height 22
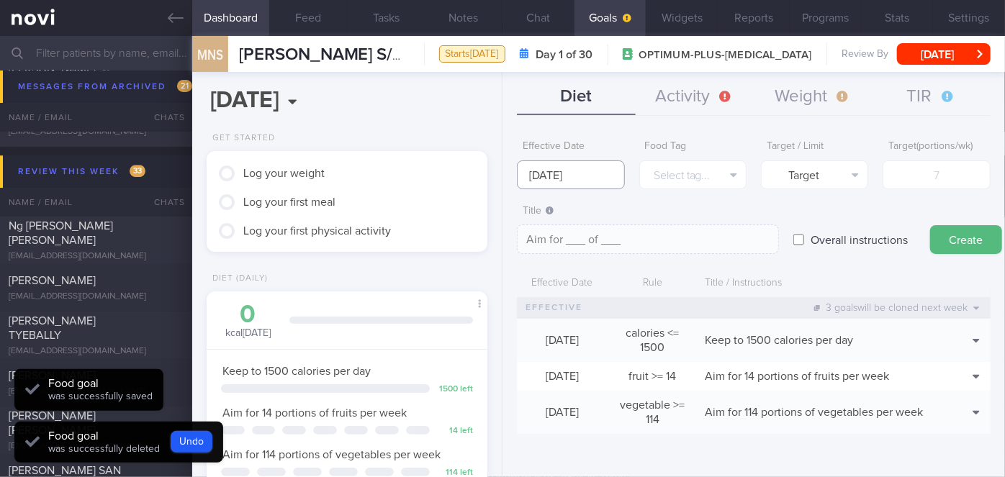
click at [574, 167] on input "20 Oct 2025" at bounding box center [570, 175] width 107 height 29
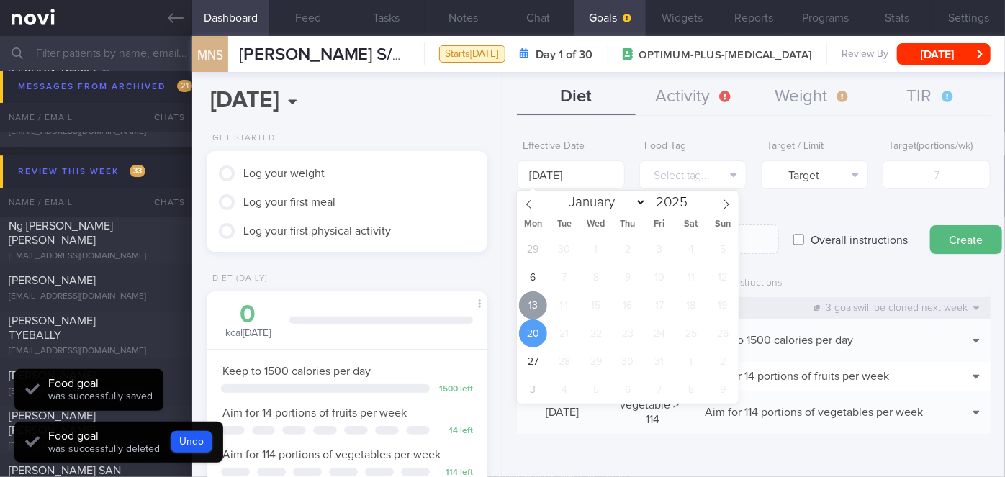
click at [538, 305] on span "13" at bounding box center [533, 306] width 28 height 28
type input "[DATE]"
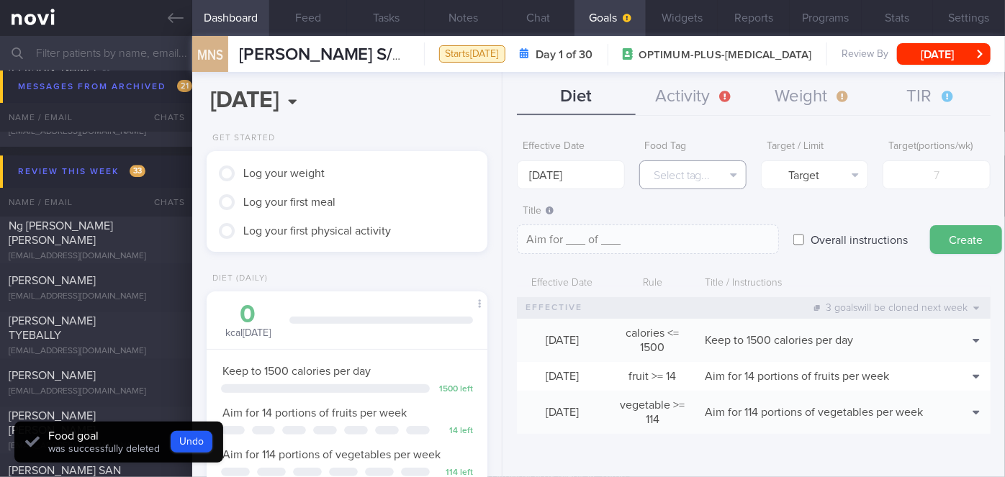
click at [680, 171] on button "Select tag..." at bounding box center [692, 175] width 107 height 29
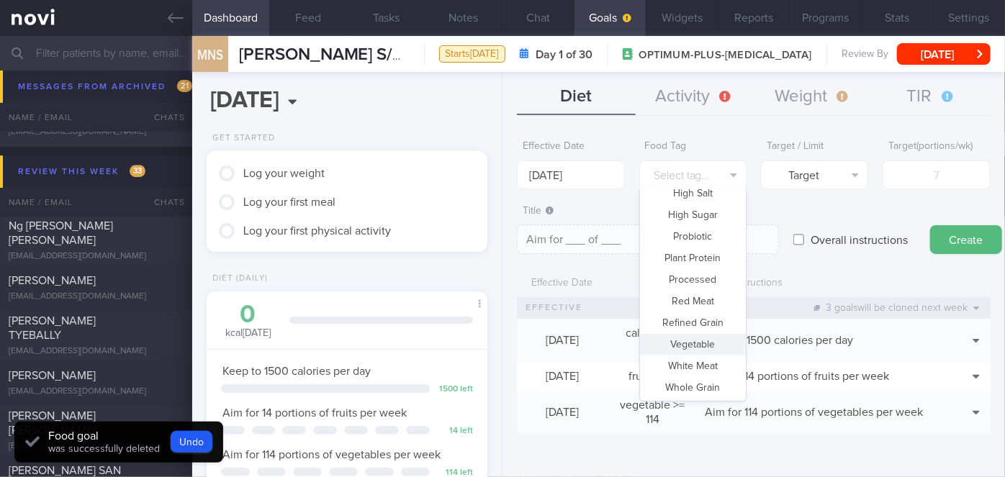
click at [700, 348] on button "Vegetable" at bounding box center [693, 345] width 106 height 22
type textarea "Aim for __ portions of vegetables per week"
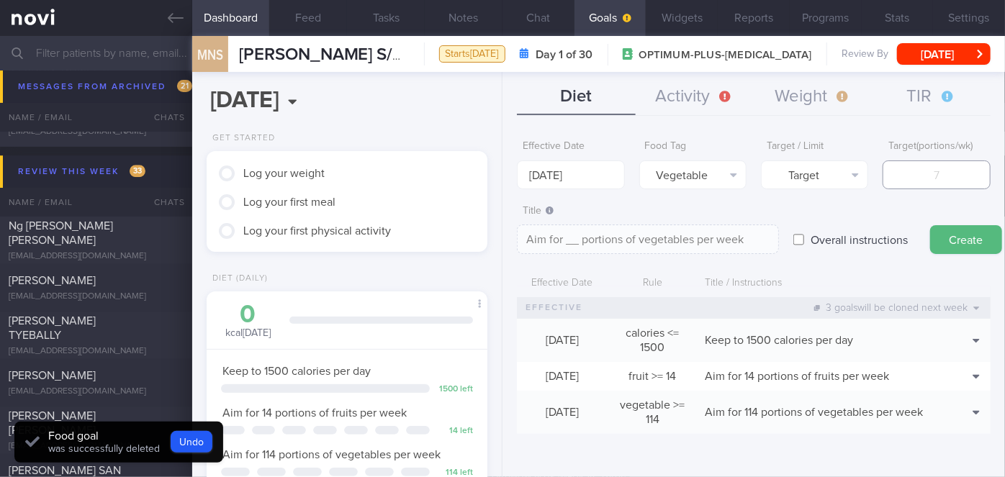
click at [919, 169] on input "number" at bounding box center [936, 175] width 107 height 29
type input "1"
type textarea "Aim for 1 portions of vegetables per week"
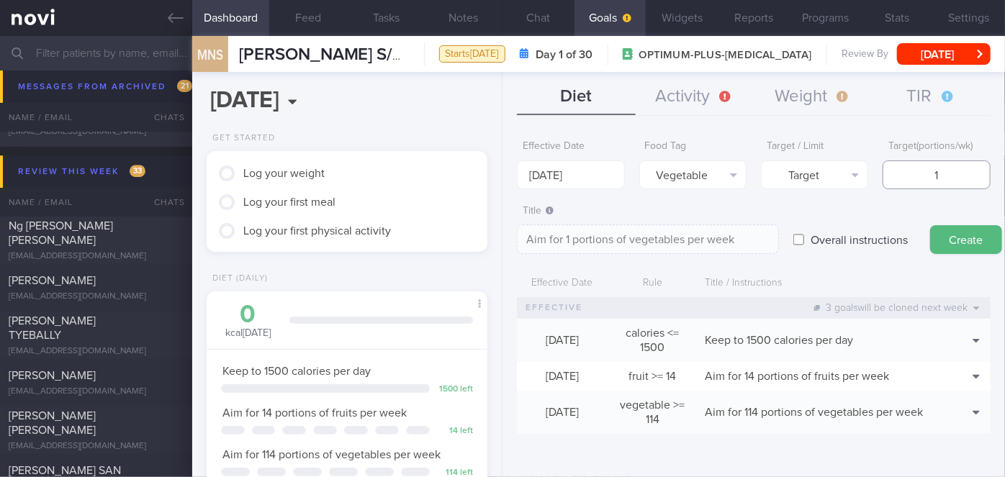
type input "14"
type textarea "Aim for 14 portions of vegetables per week"
type input "14"
click at [968, 236] on button "Create" at bounding box center [966, 239] width 72 height 29
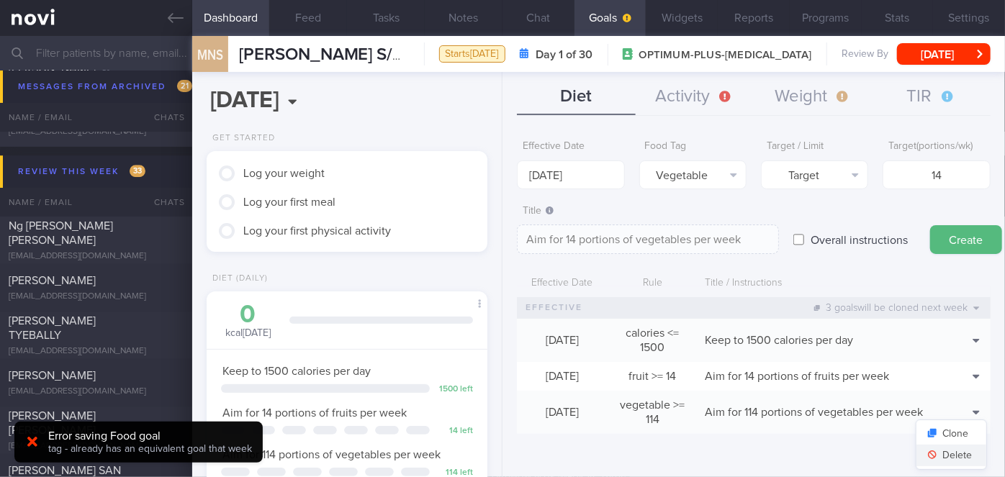
click at [952, 459] on button "Delete" at bounding box center [951, 456] width 70 height 22
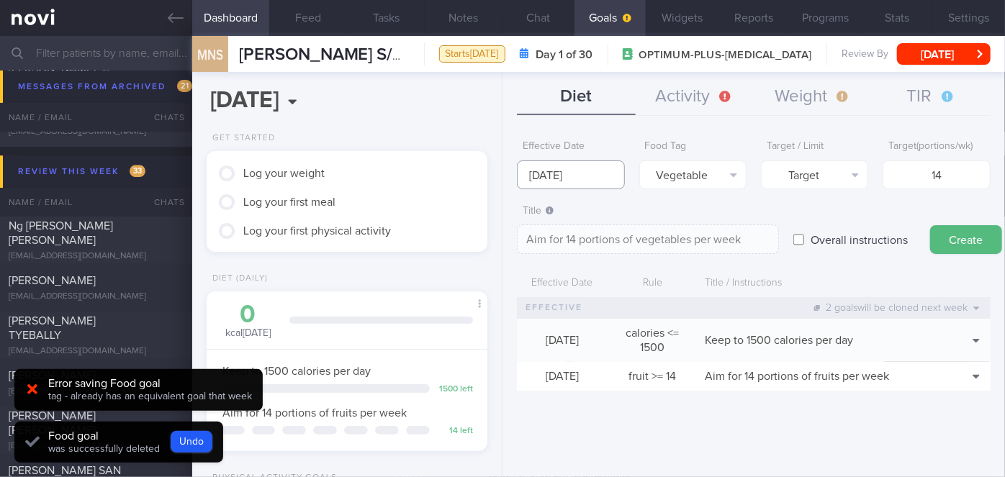
click at [595, 175] on input "[DATE]" at bounding box center [570, 175] width 107 height 29
click at [716, 177] on button "Vegetable" at bounding box center [692, 175] width 107 height 29
click at [978, 246] on button "Create" at bounding box center [966, 239] width 72 height 29
type input "20 Oct 2025"
type textarea "Aim for ___ of ___"
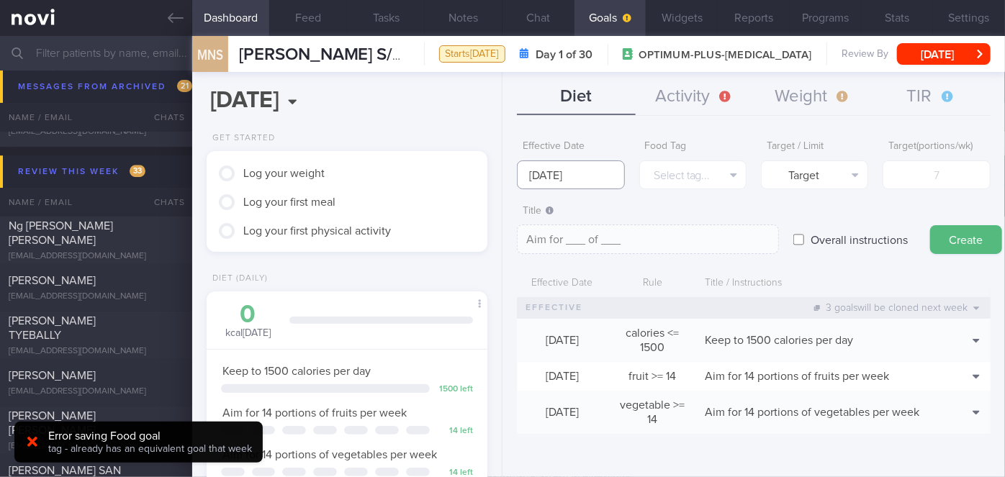
click at [550, 169] on input "20 Oct 2025" at bounding box center [570, 175] width 107 height 29
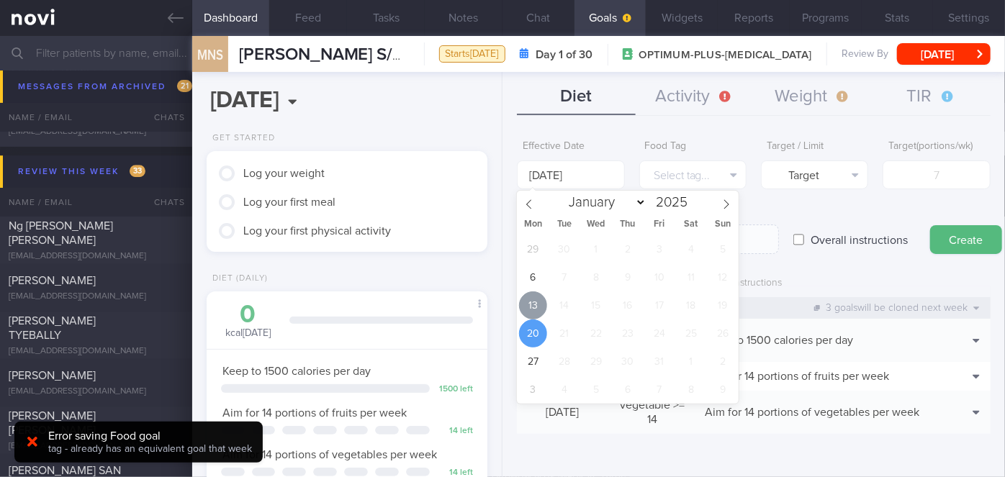
click at [536, 301] on span "13" at bounding box center [533, 306] width 28 height 28
type input "[DATE]"
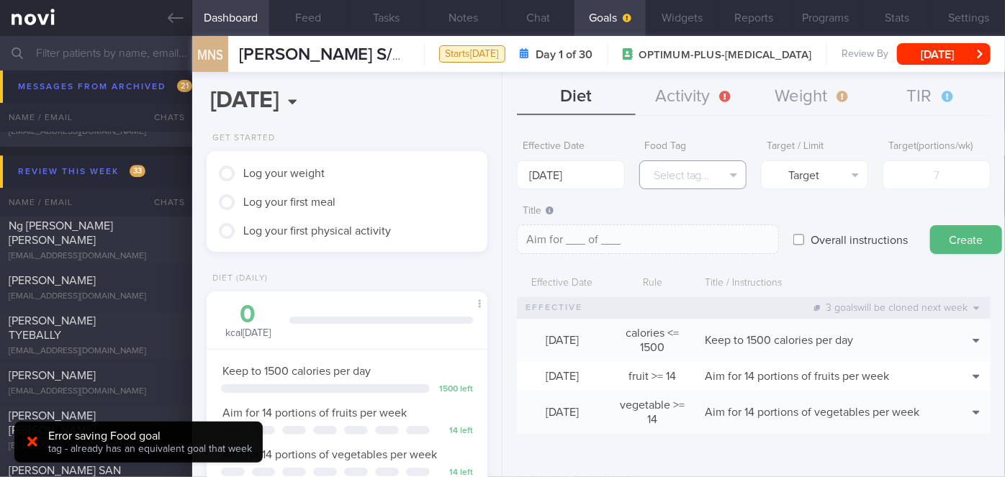
click at [675, 179] on button "Select tag..." at bounding box center [692, 175] width 107 height 29
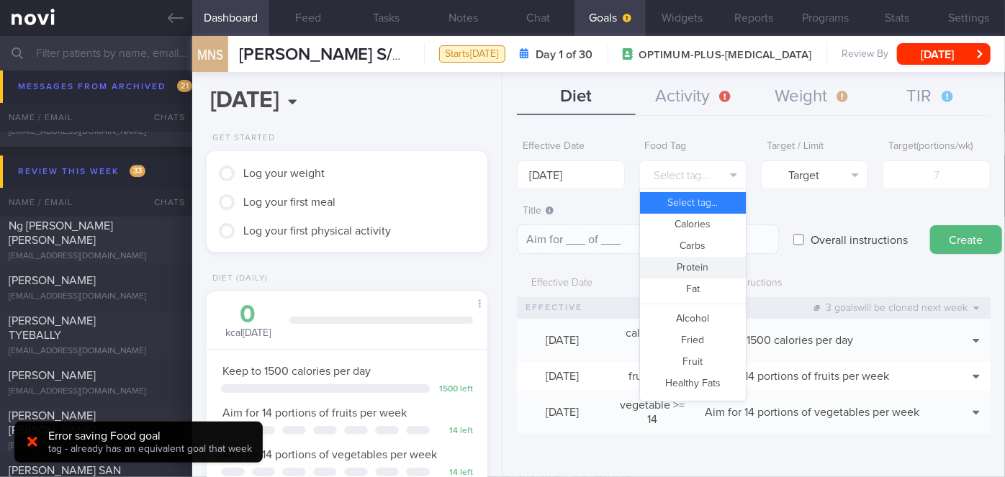
click at [707, 262] on button "Protein" at bounding box center [693, 268] width 106 height 22
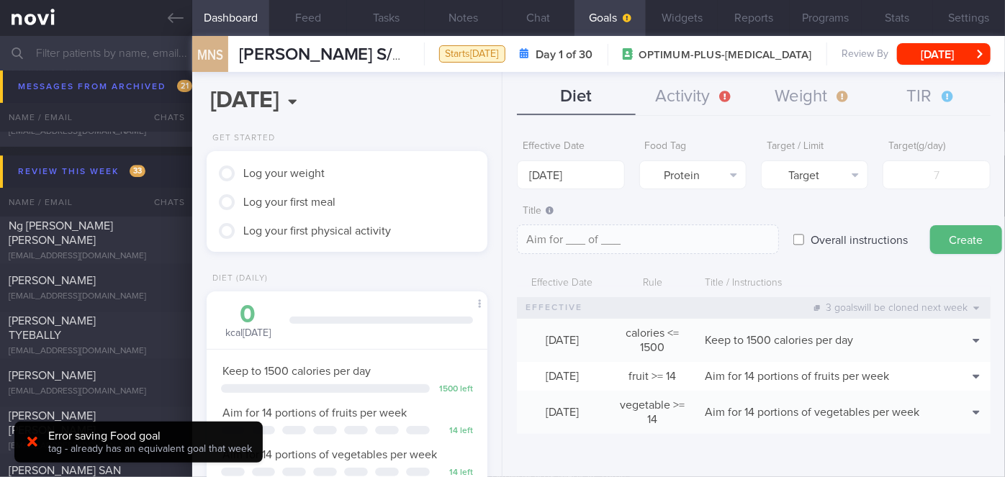
type textarea "Aim for __g of protein per day"
click at [940, 181] on input "number" at bounding box center [936, 175] width 107 height 29
type input "9"
type textarea "Aim for 9g of protein per day"
type input "92"
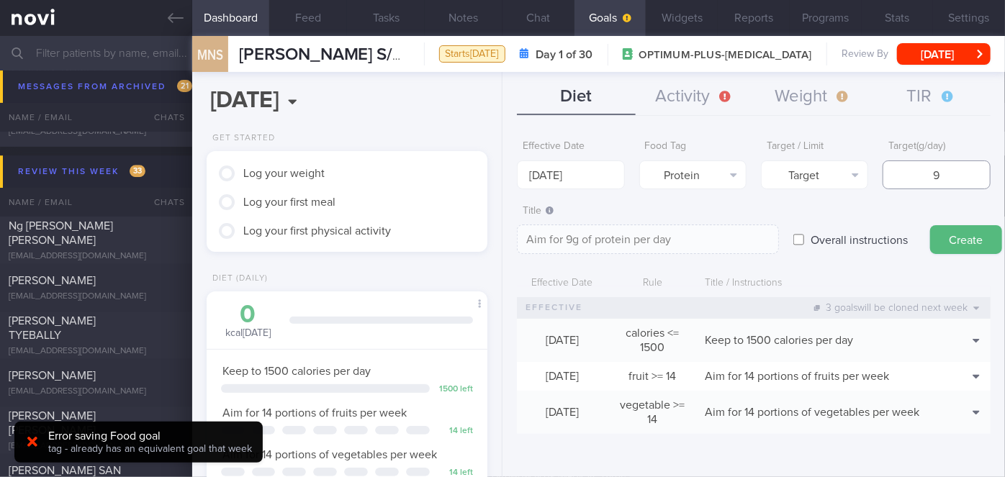
type textarea "Aim for 92g of protein per day"
type input "92"
click at [957, 234] on button "Create" at bounding box center [966, 239] width 72 height 29
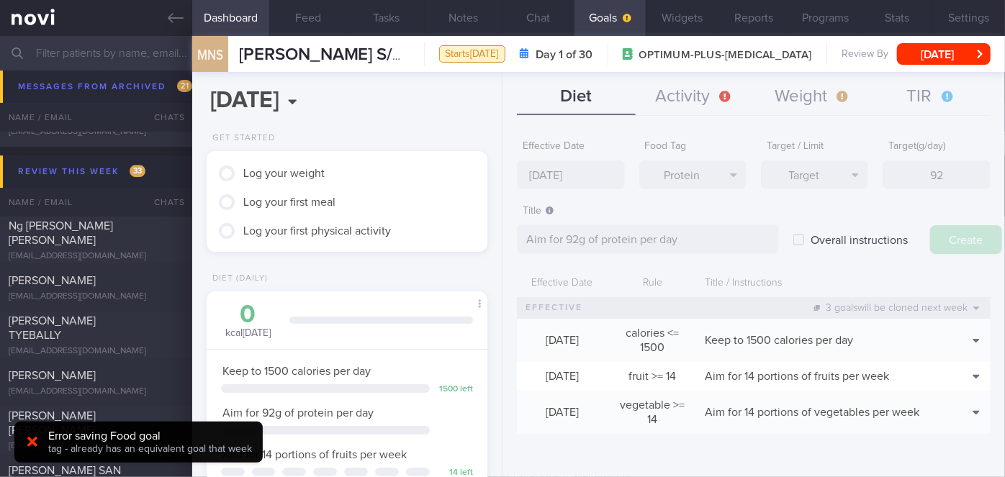
type input "20 Oct 2025"
type textarea "Aim for ___ of ___"
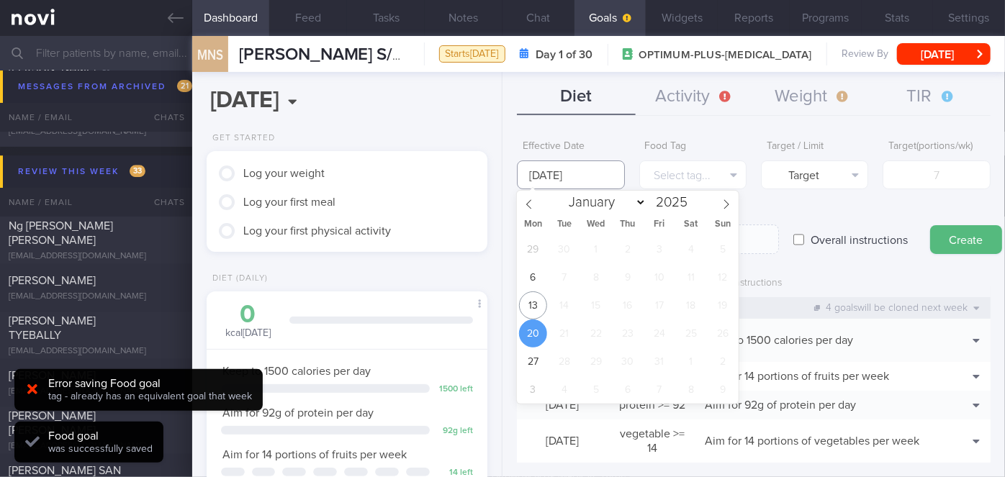
click at [560, 172] on input "20 Oct 2025" at bounding box center [570, 175] width 107 height 29
click at [526, 307] on span "13" at bounding box center [533, 306] width 28 height 28
type input "[DATE]"
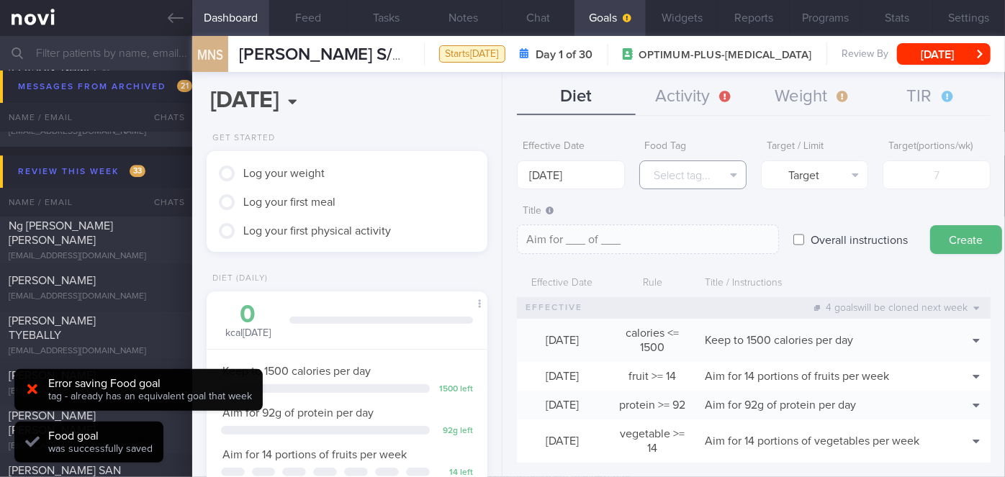
click at [700, 162] on button "Select tag..." at bounding box center [692, 175] width 107 height 29
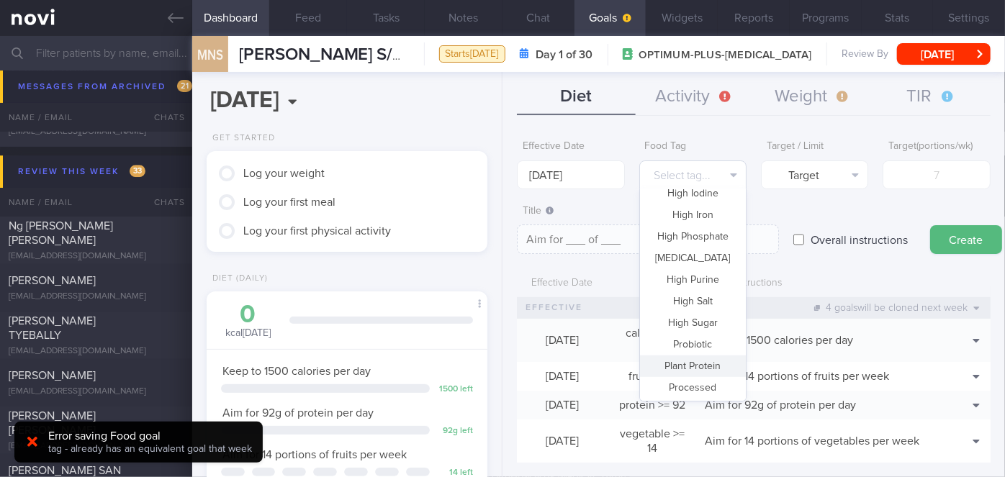
scroll to position [327, 0]
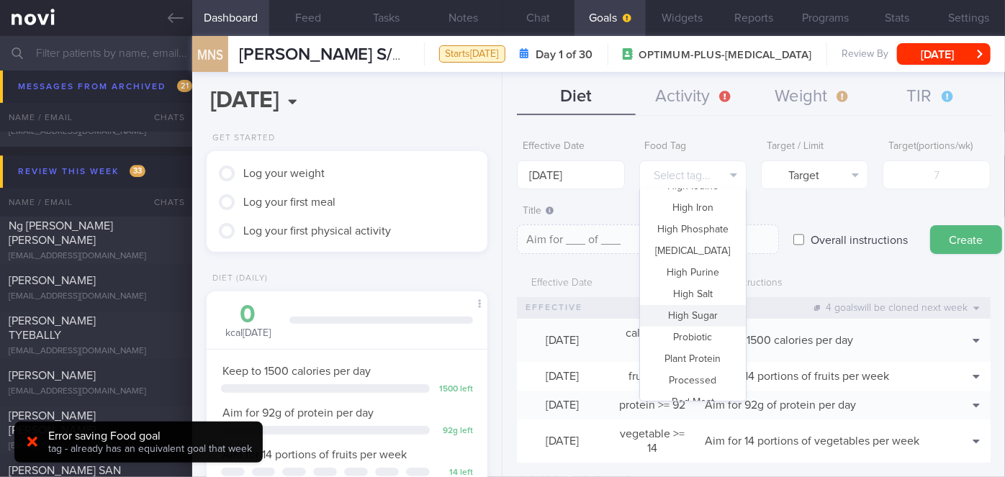
click at [693, 313] on button "High Sugar" at bounding box center [693, 316] width 106 height 22
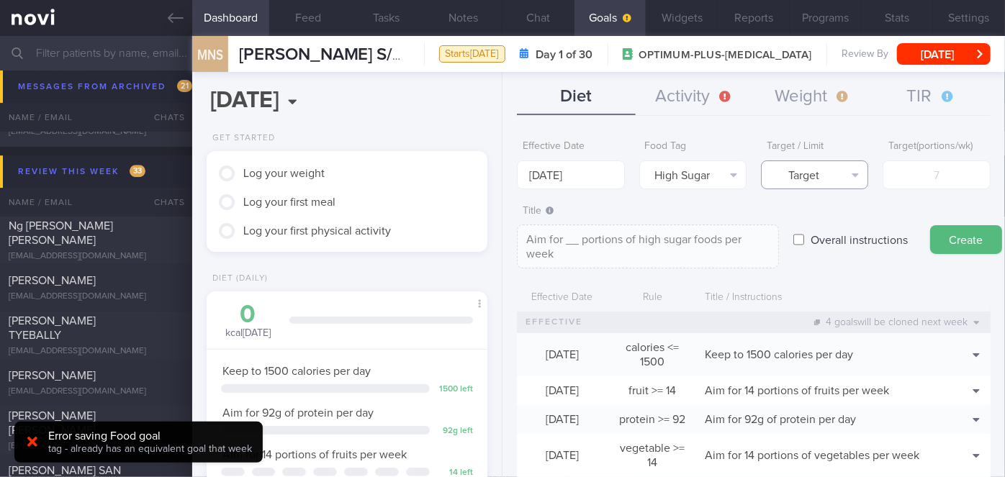
click at [821, 171] on button "Target" at bounding box center [814, 175] width 107 height 29
click at [816, 233] on button "Limit" at bounding box center [815, 225] width 106 height 22
type textarea "Keep to __ portions of high sugar foods per week"
click at [931, 181] on input "number" at bounding box center [936, 175] width 107 height 29
type input "2"
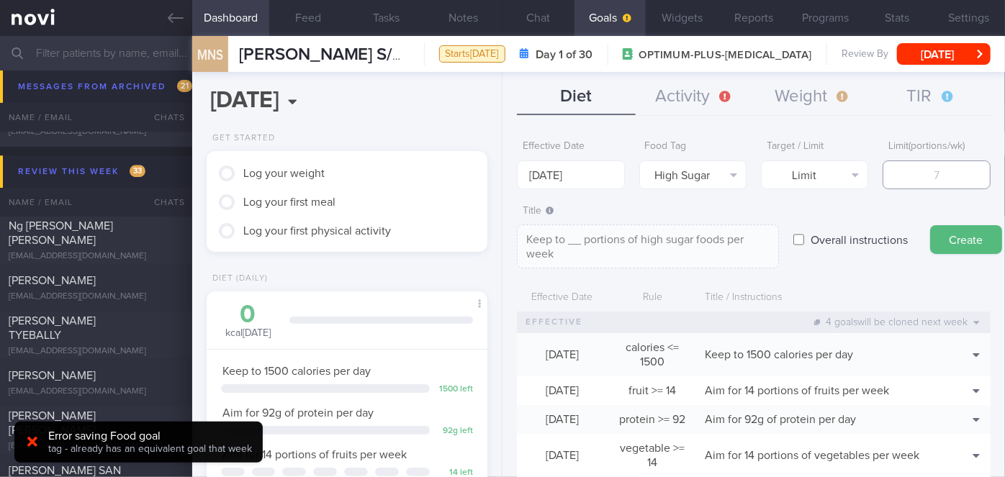
type textarea "Keep to 2 portions of high sugar foods per week"
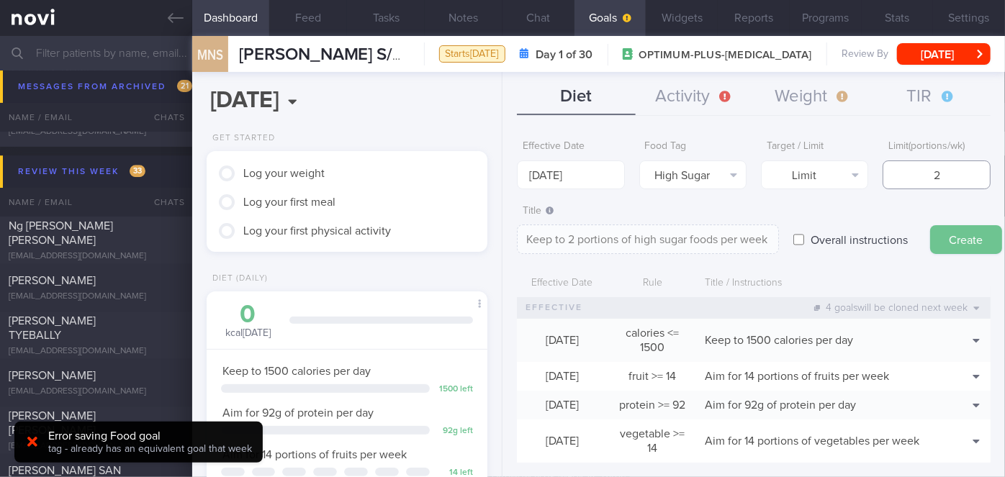
type input "2"
click at [944, 237] on button "Create" at bounding box center [966, 239] width 72 height 29
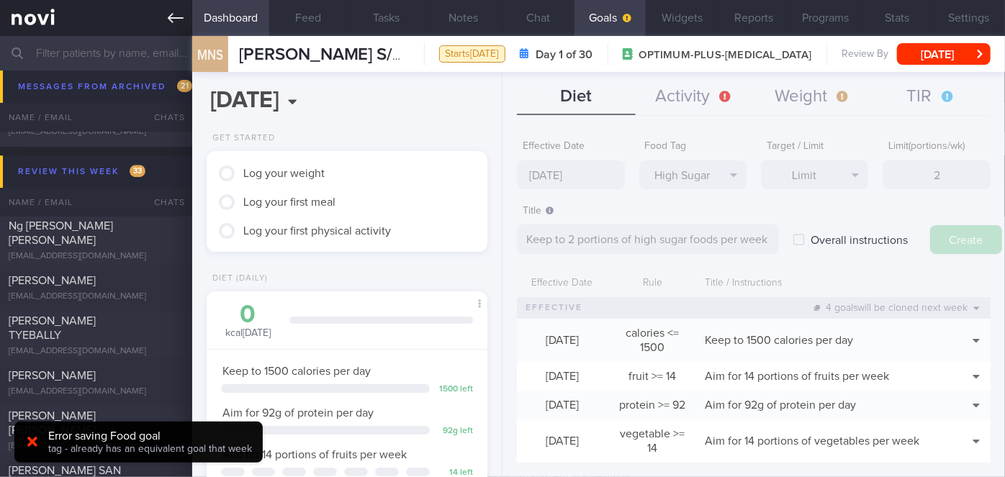
type input "20 Oct 2025"
type textarea "Aim for ___ of ___"
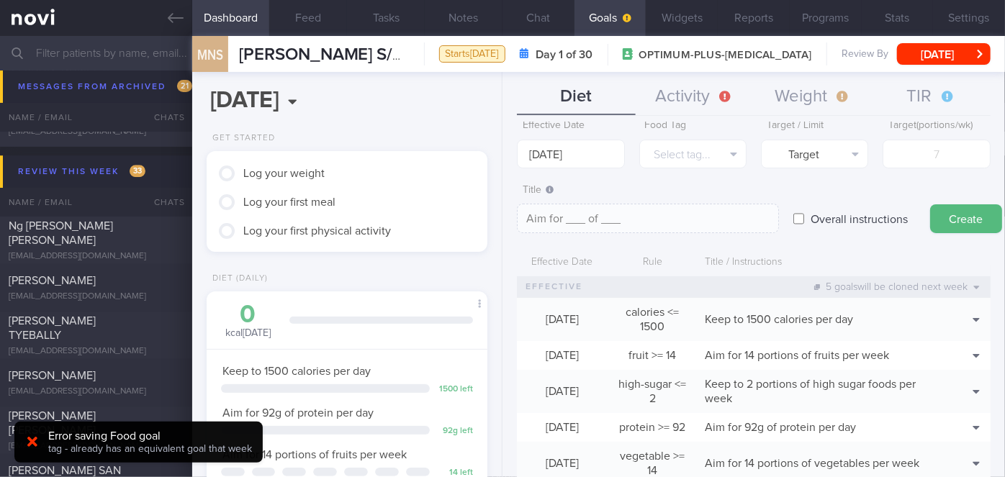
scroll to position [0, 0]
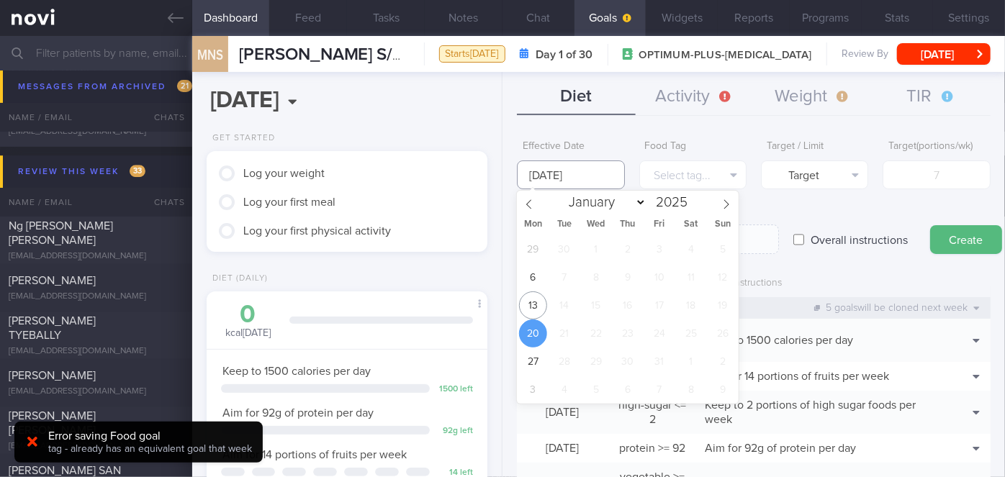
click at [600, 174] on input "20 Oct 2025" at bounding box center [570, 175] width 107 height 29
click at [537, 307] on span "13" at bounding box center [533, 306] width 28 height 28
type input "[DATE]"
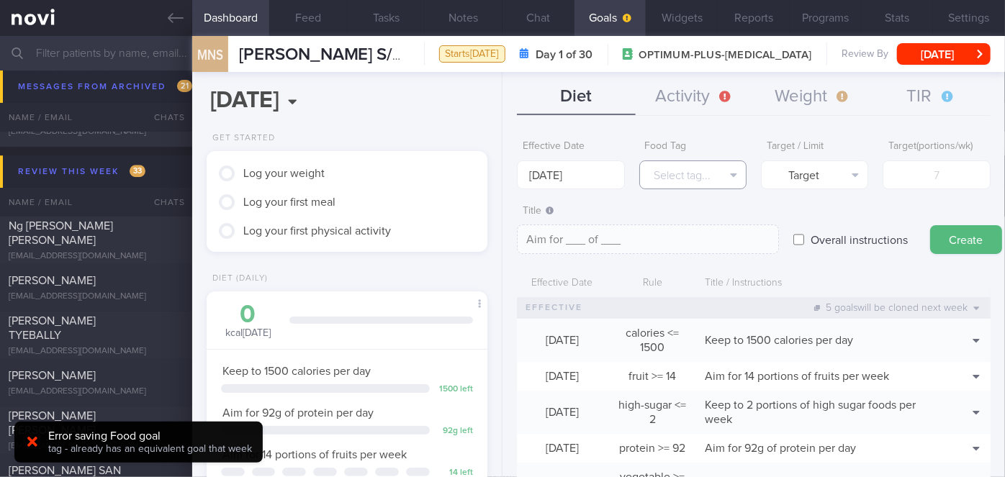
click at [700, 173] on button "Select tag..." at bounding box center [692, 175] width 107 height 29
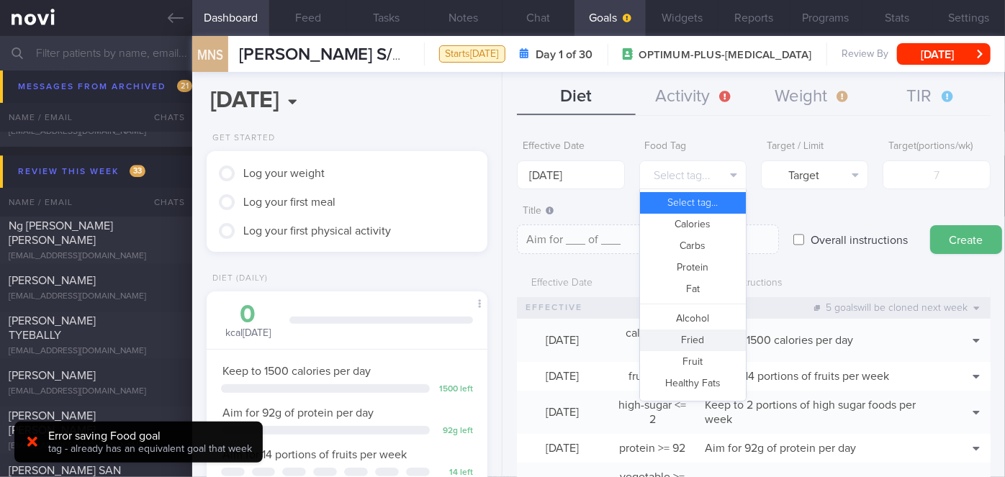
click at [702, 348] on button "Fried" at bounding box center [693, 341] width 106 height 22
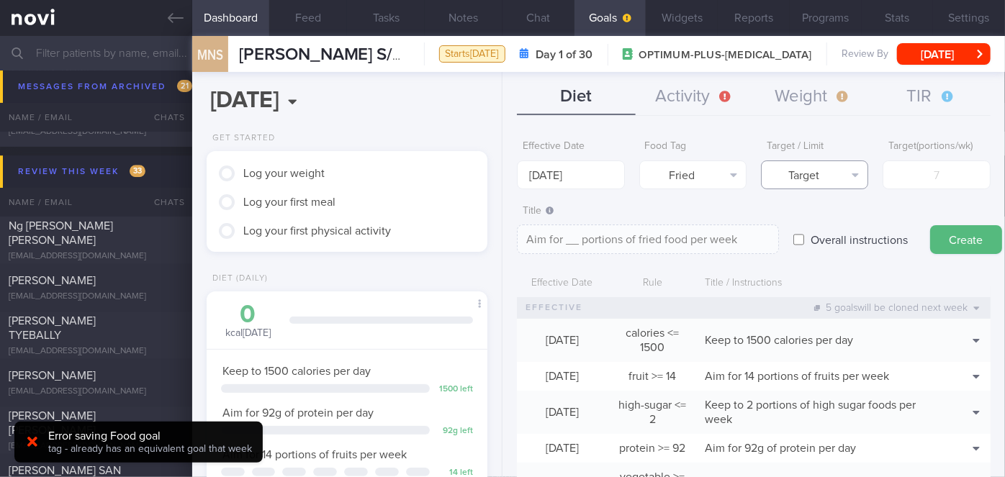
click at [818, 181] on button "Target" at bounding box center [814, 175] width 107 height 29
click at [819, 214] on button "Limit" at bounding box center [815, 225] width 106 height 22
type textarea "Keep to __ portions of fried food per week"
click at [914, 183] on input "number" at bounding box center [936, 175] width 107 height 29
type input "2"
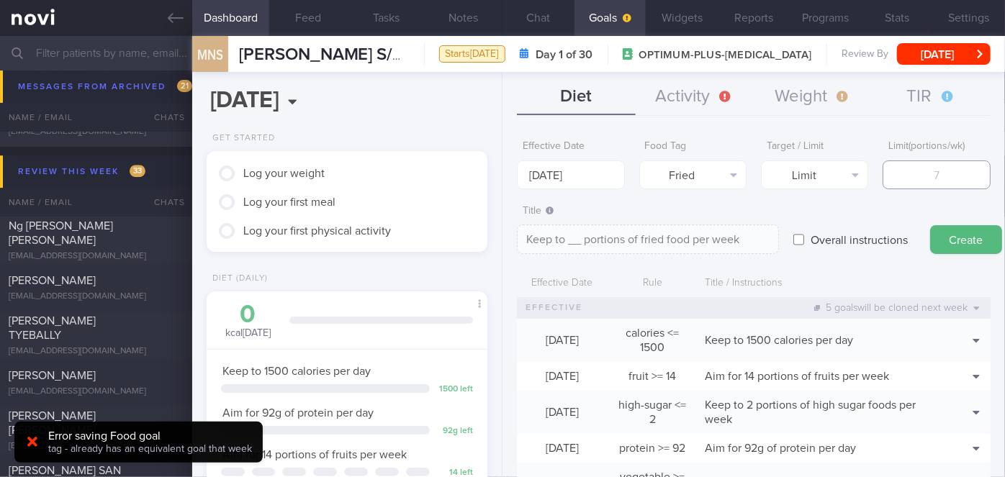
type textarea "Keep to 2 portions of fried food per week"
type input "2"
click at [949, 242] on button "Create" at bounding box center [966, 239] width 72 height 29
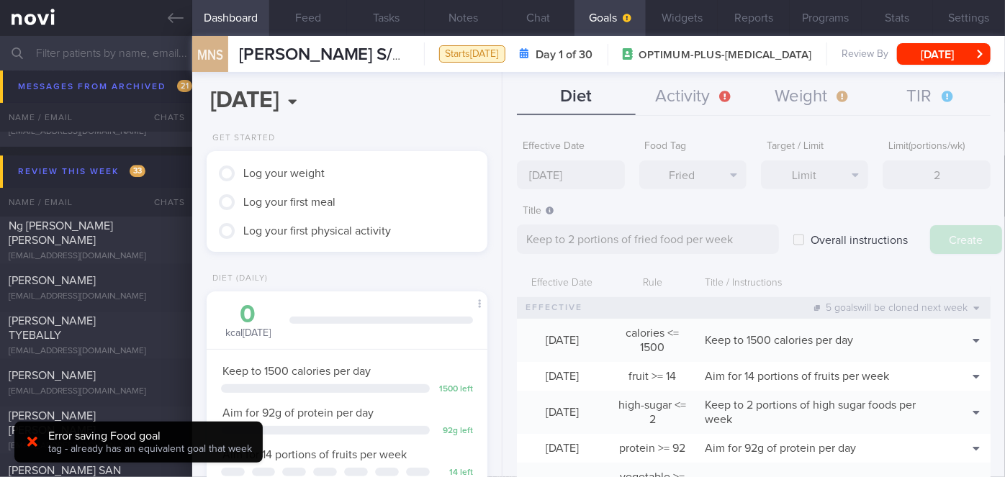
type input "20 Oct 2025"
type textarea "Aim for ___ of ___"
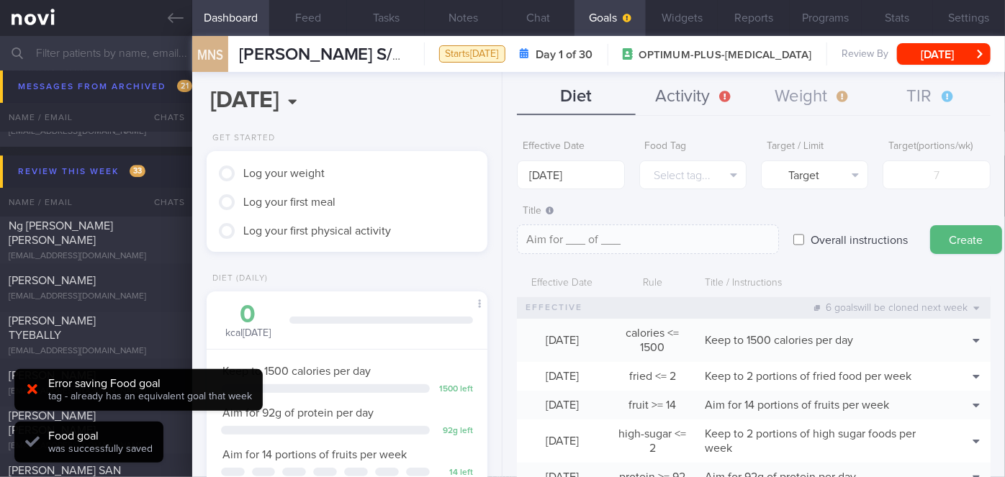
click at [713, 105] on button "Activity" at bounding box center [695, 97] width 118 height 36
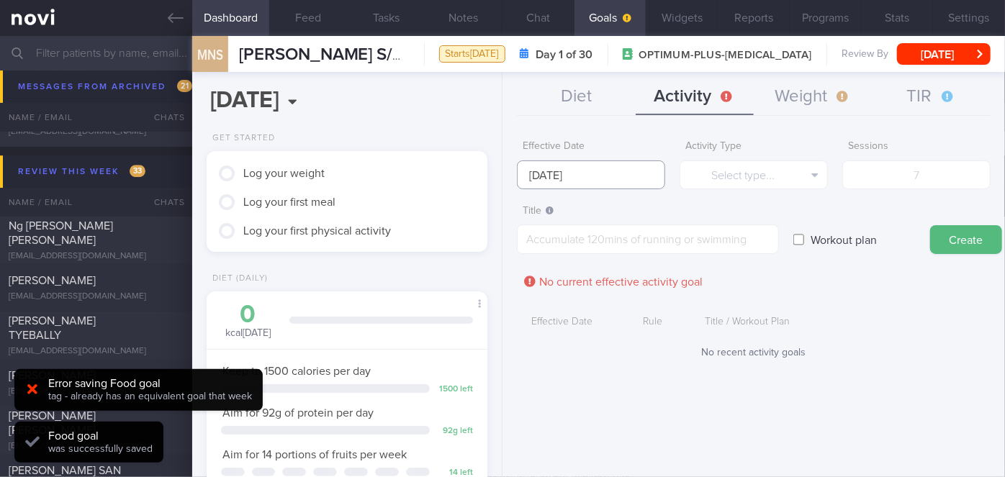
click at [603, 179] on body "You are offline! Some functionality will be unavailable Patients New Users Coac…" at bounding box center [502, 238] width 1005 height 477
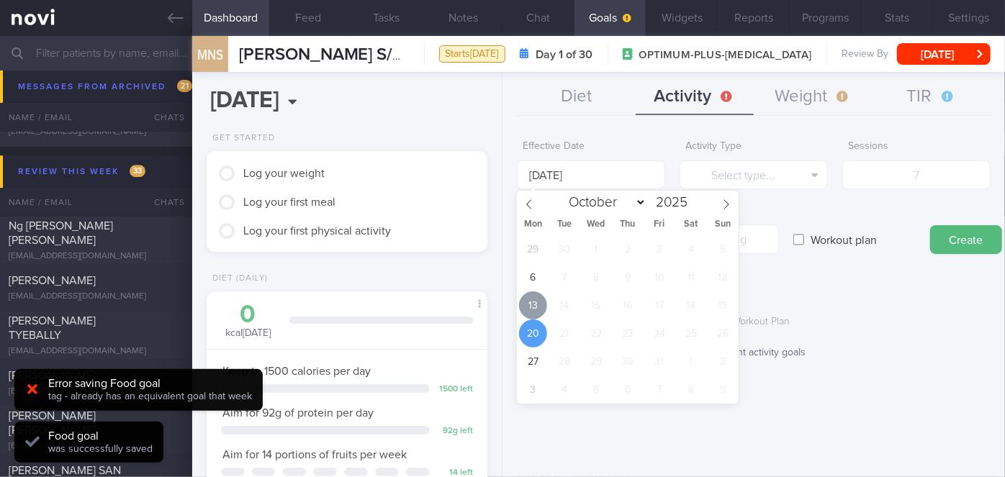
click at [536, 303] on span "13" at bounding box center [533, 306] width 28 height 28
type input "[DATE]"
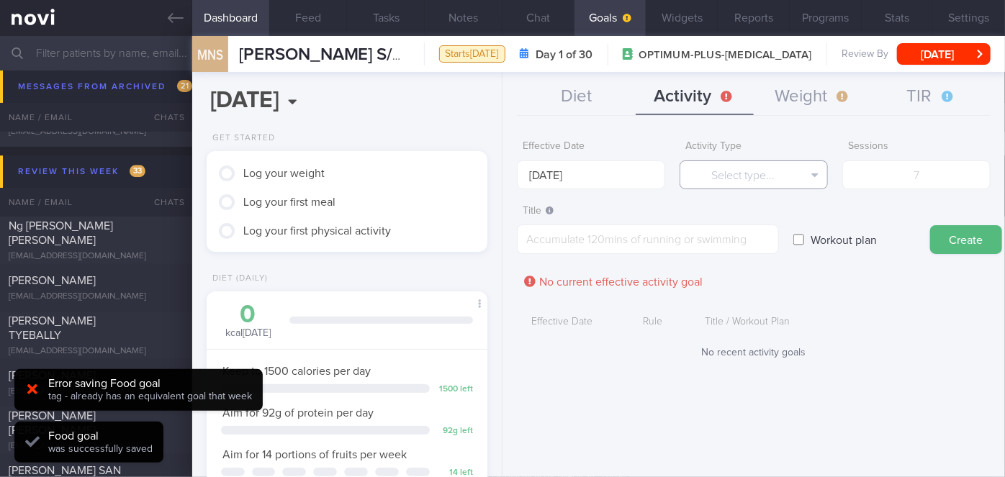
click at [752, 174] on button "Select type..." at bounding box center [754, 175] width 148 height 29
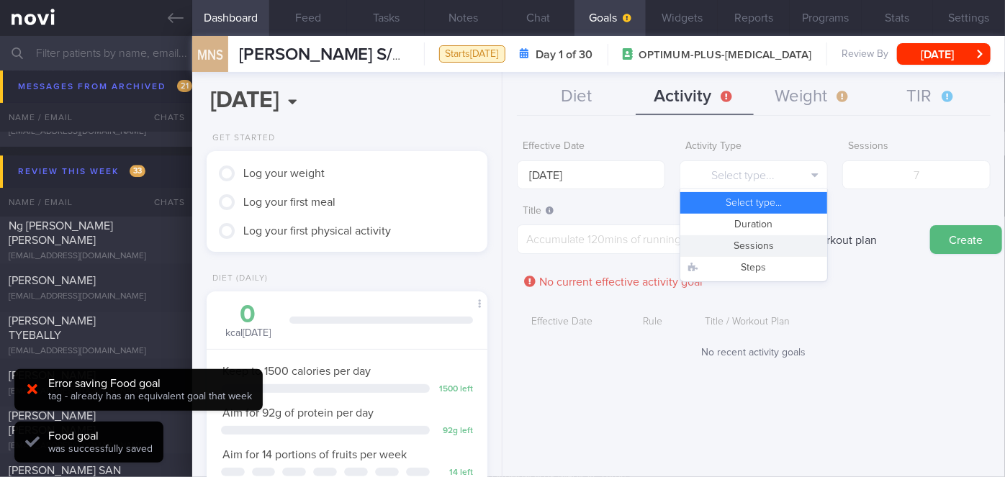
click at [750, 247] on button "Sessions" at bounding box center [753, 246] width 147 height 22
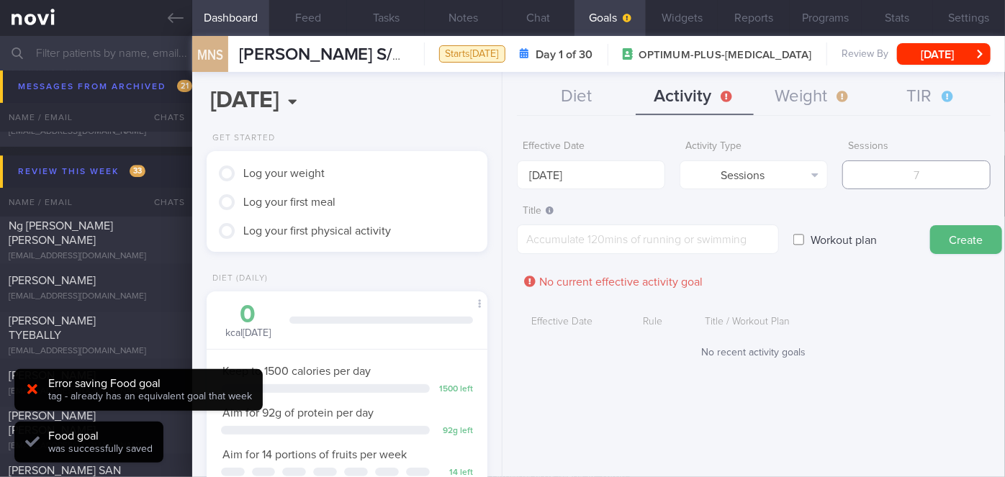
click at [894, 176] on input "number" at bounding box center [916, 175] width 148 height 29
type input "1"
click at [666, 227] on textarea at bounding box center [648, 240] width 262 height 30
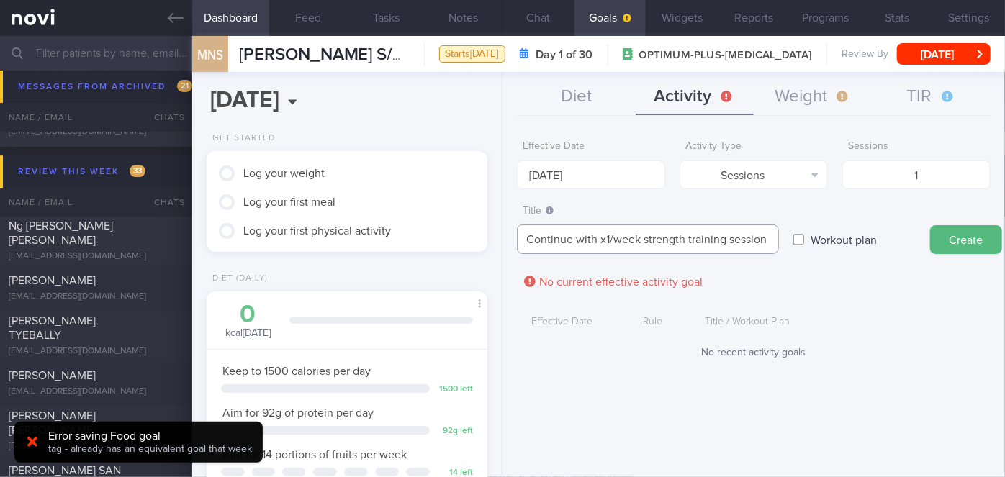
scroll to position [6, 0]
type textarea "Continue with x1/week strength training session"
click at [969, 236] on button "Create" at bounding box center [966, 239] width 72 height 29
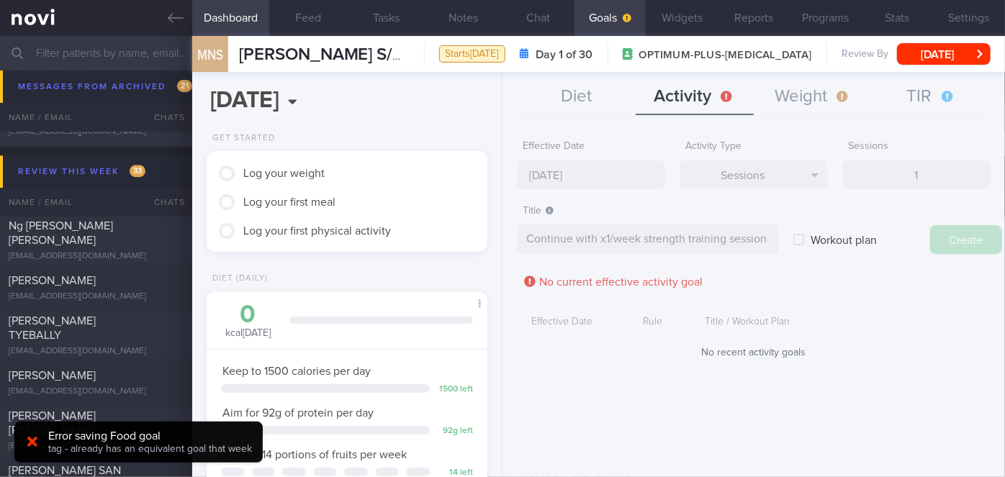
type input "20 Oct 2025"
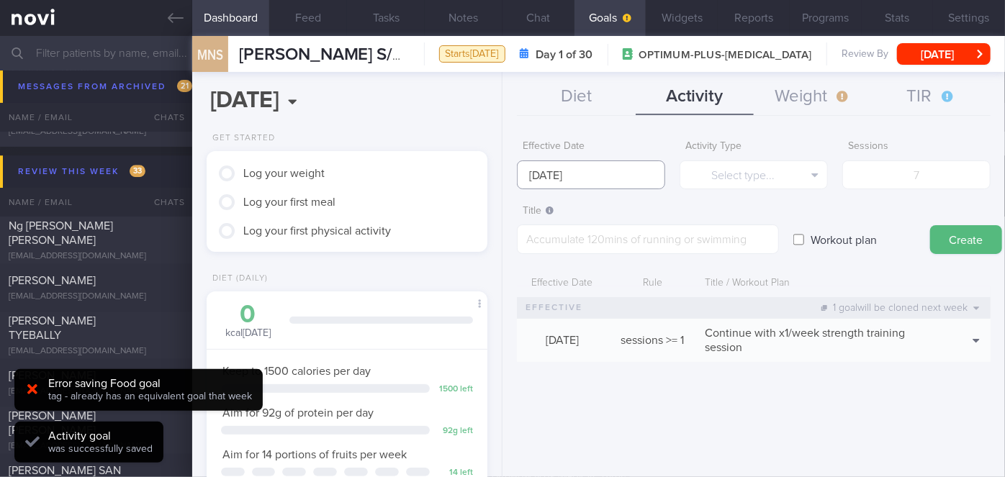
click at [576, 166] on input "20 Oct 2025" at bounding box center [591, 175] width 148 height 29
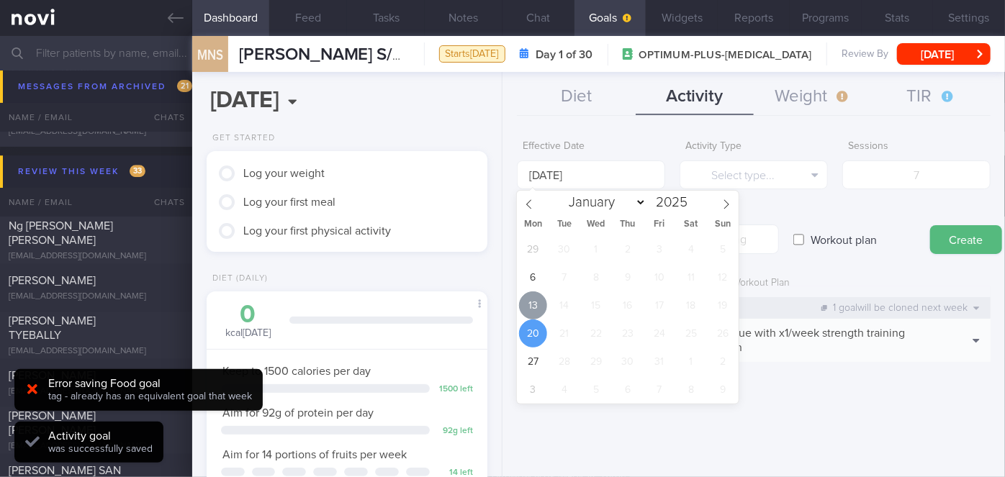
click at [535, 302] on span "13" at bounding box center [533, 306] width 28 height 28
type input "[DATE]"
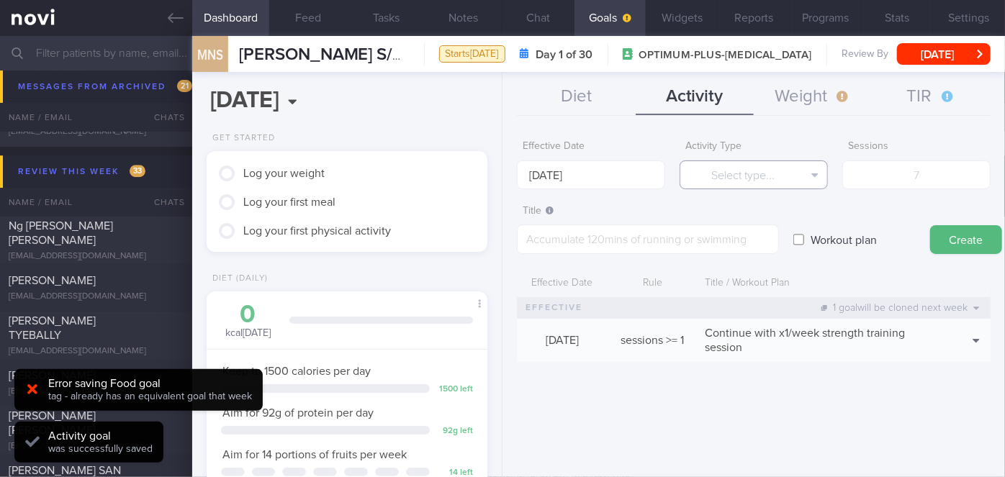
click at [759, 169] on button "Select type..." at bounding box center [754, 175] width 148 height 29
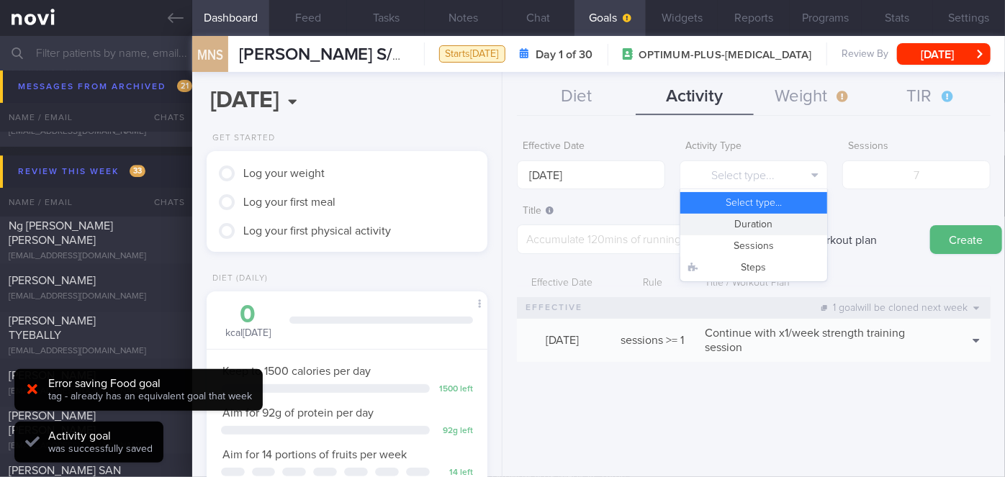
click at [781, 221] on button "Duration" at bounding box center [753, 225] width 147 height 22
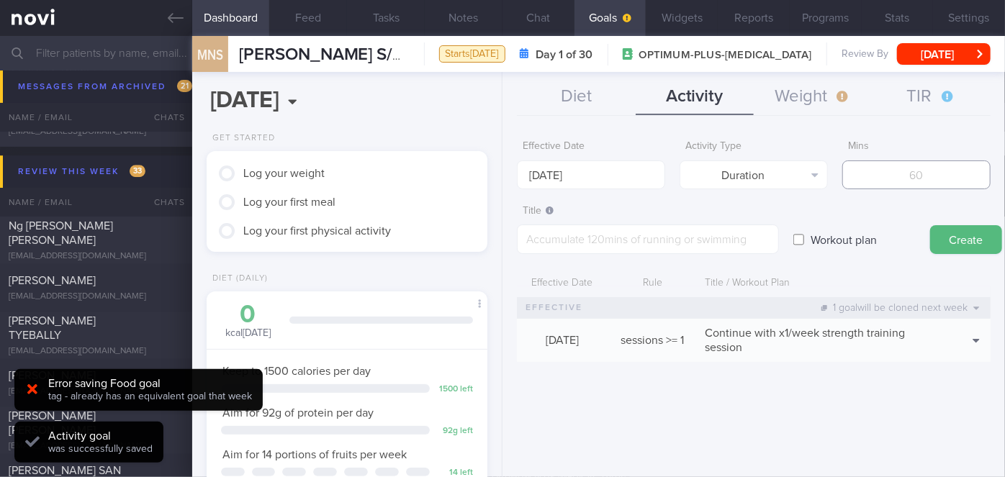
click at [935, 184] on input "number" at bounding box center [916, 175] width 148 height 29
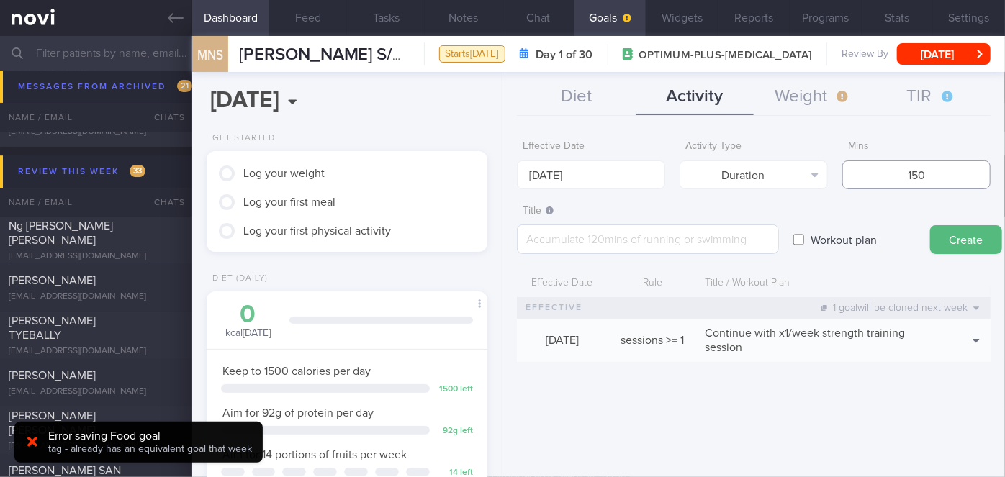
type input "150"
click at [718, 246] on textarea at bounding box center [648, 240] width 262 height 30
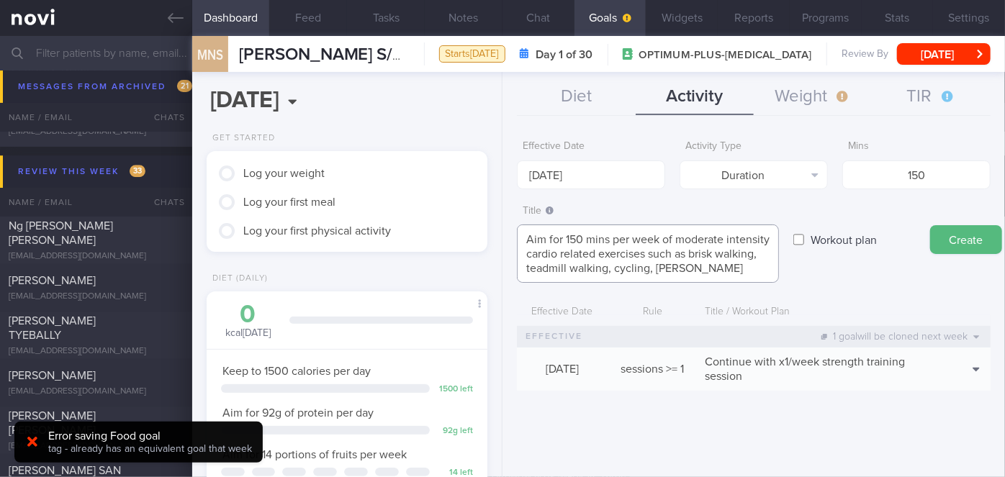
scroll to position [6, 0]
click at [603, 267] on textarea "Aim for 150 mins per week of moderate intensity cardio related exercises such a…" at bounding box center [648, 254] width 262 height 58
click at [604, 279] on textarea "Aim for 150 mins per week of moderate intensity cardio related exercises such a…" at bounding box center [648, 254] width 262 height 58
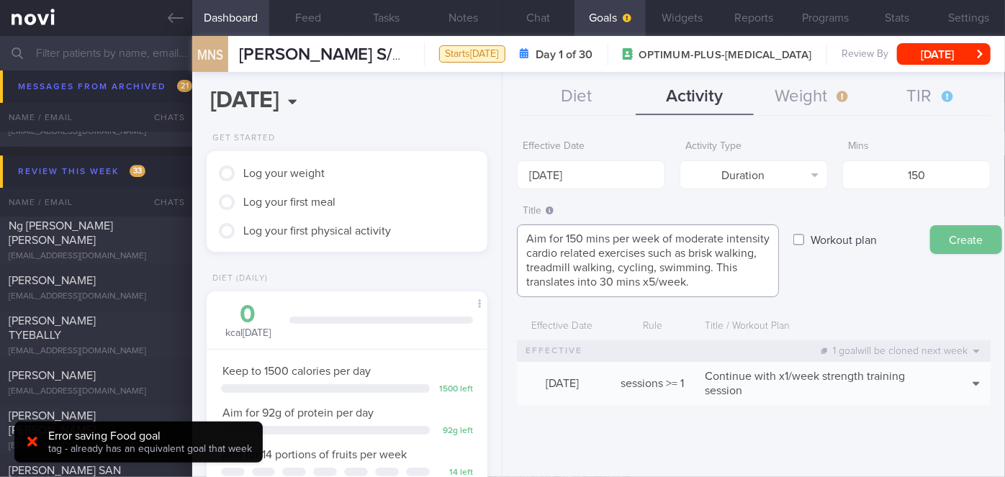
type textarea "Aim for 150 mins per week of moderate intensity cardio related exercises such a…"
click at [946, 235] on button "Create" at bounding box center [966, 239] width 72 height 29
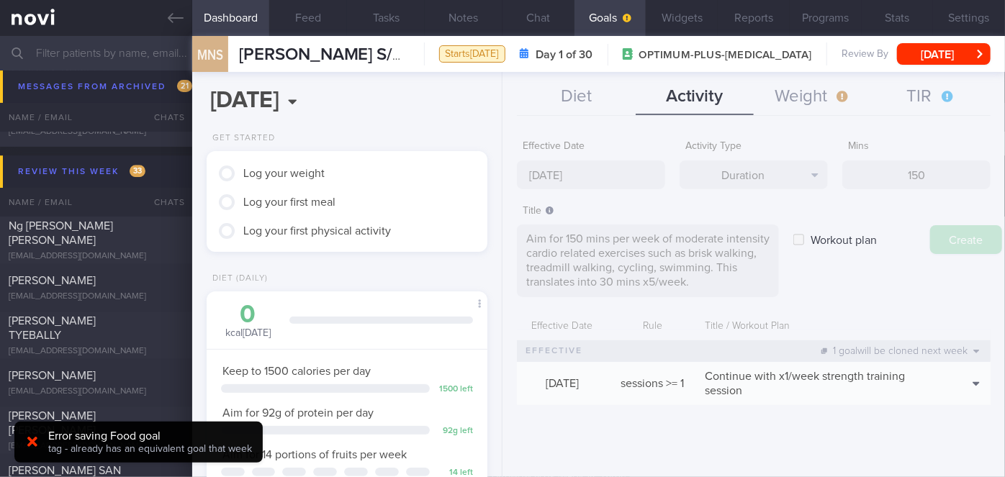
type input "20 Oct 2025"
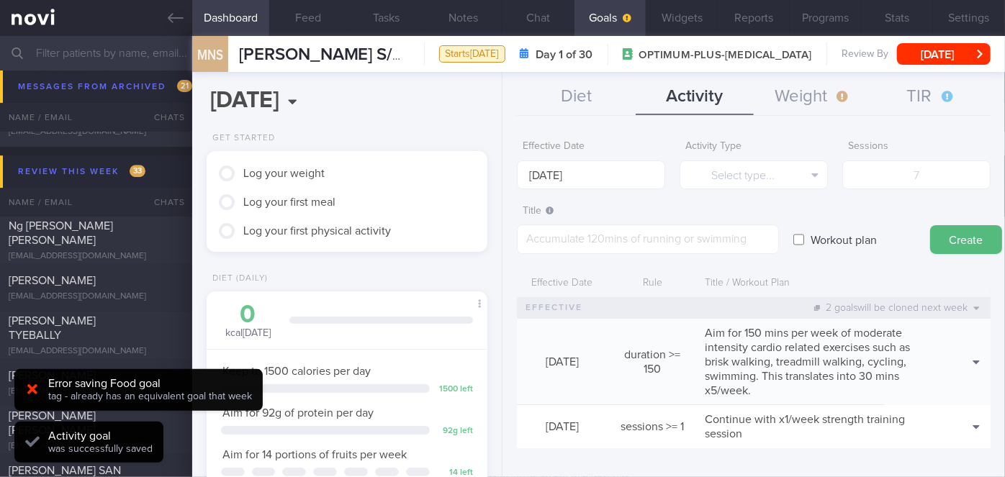
scroll to position [0, 0]
click at [839, 97] on button "Weight" at bounding box center [813, 97] width 118 height 36
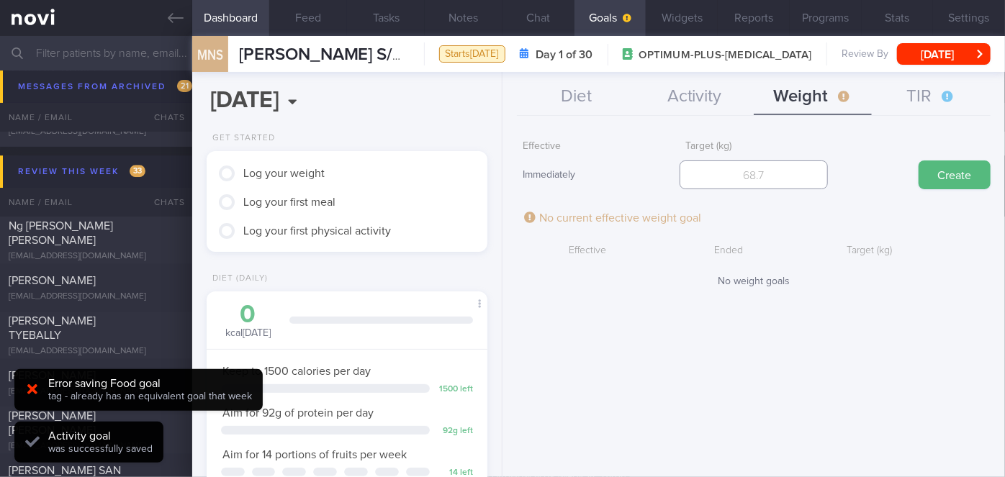
click at [716, 181] on input "number" at bounding box center [754, 175] width 148 height 29
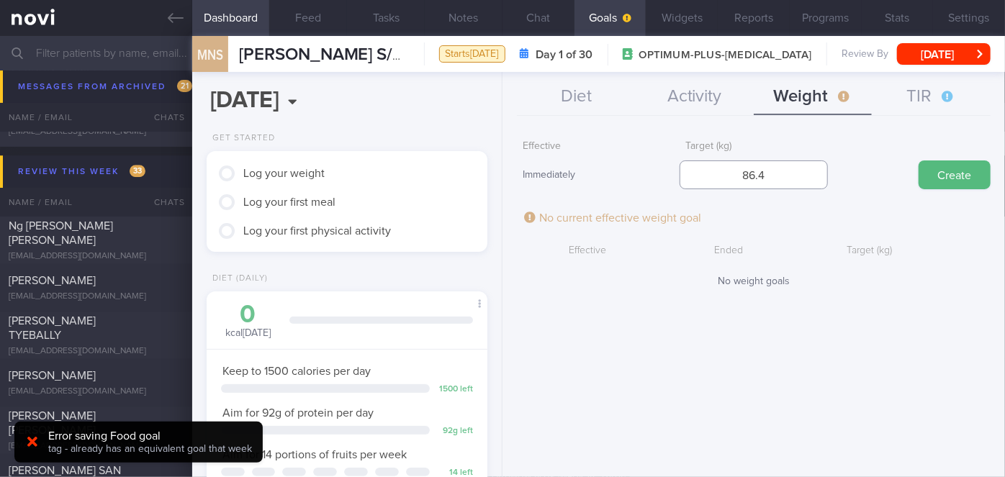
type input "86.4"
click at [919, 161] on button "Create" at bounding box center [955, 175] width 72 height 29
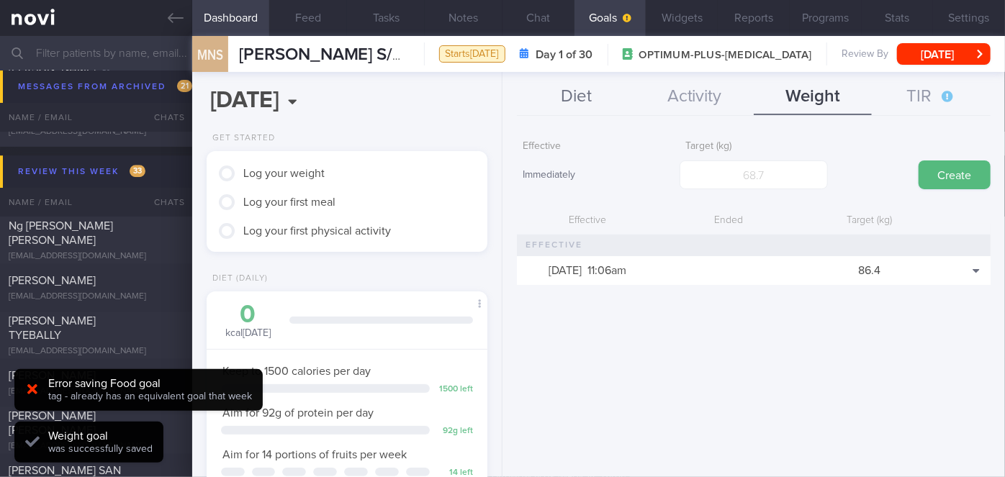
click at [608, 84] on button "Diet" at bounding box center [576, 97] width 118 height 36
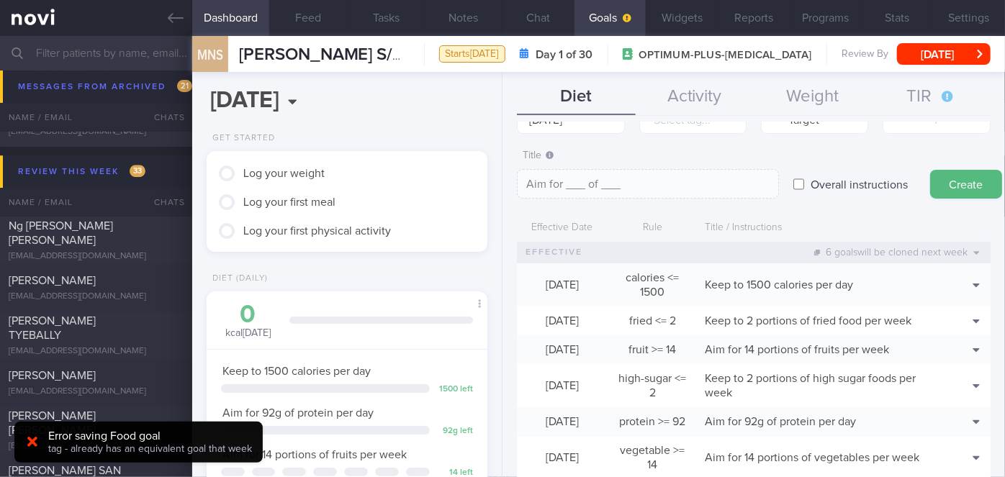
scroll to position [0, 0]
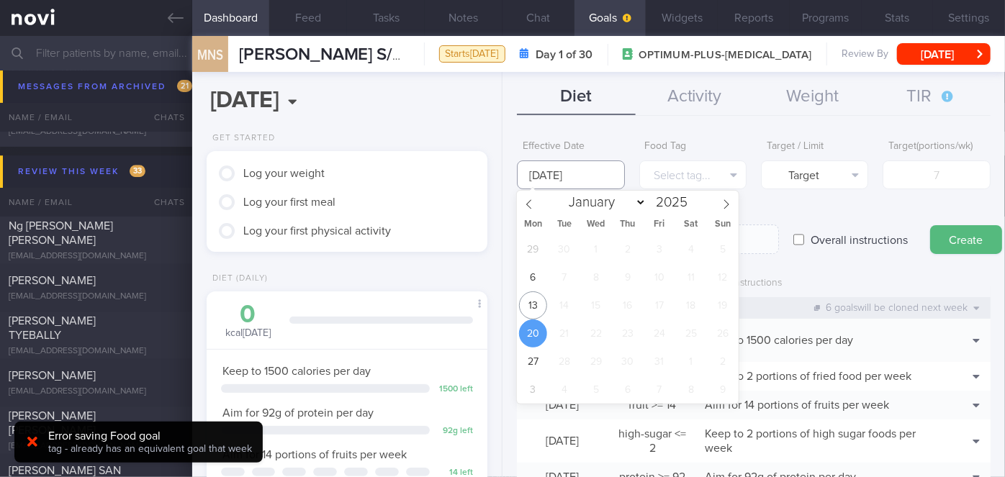
click at [570, 177] on input "20 Oct 2025" at bounding box center [570, 175] width 107 height 29
click at [536, 300] on span "13" at bounding box center [533, 306] width 28 height 28
type input "[DATE]"
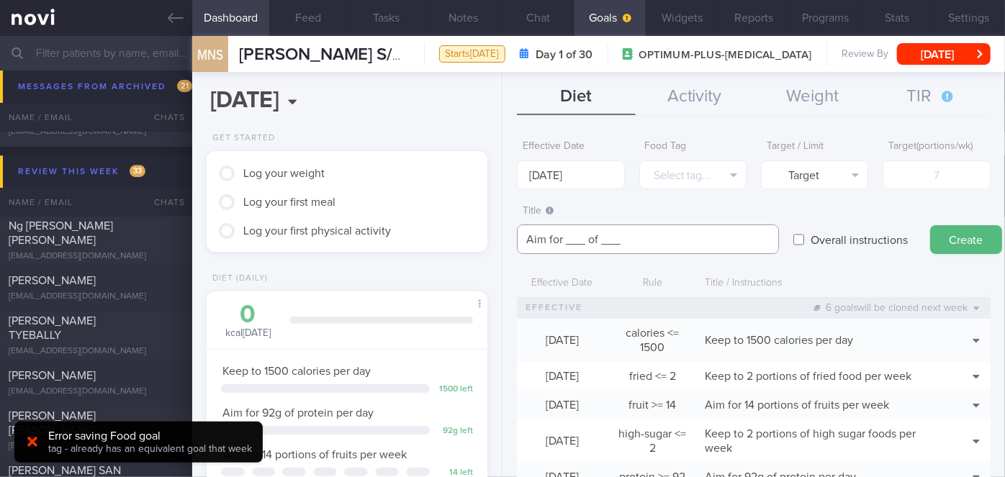
click at [585, 242] on textarea "Aim for ___ of ___" at bounding box center [648, 240] width 262 height 30
click at [657, 242] on textarea "Aim for 2.7 litres of ___" at bounding box center [648, 240] width 262 height 30
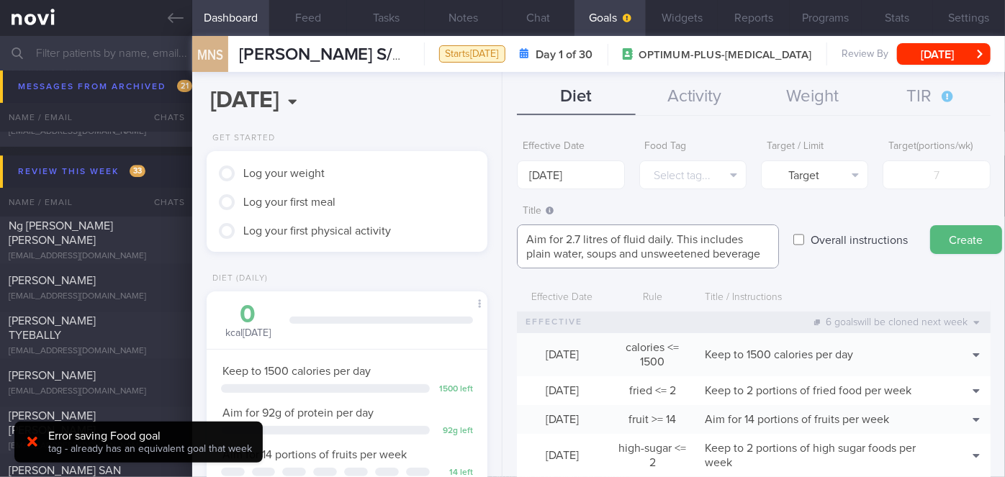
scroll to position [6, 0]
type textarea "Aim for 2.7 litres of fluid daily. This includes plain water, soups and unsweet…"
click at [870, 240] on label "Overall instructions" at bounding box center [859, 239] width 112 height 29
click at [804, 240] on input "Overall instructions" at bounding box center [798, 239] width 11 height 29
checkbox input "true"
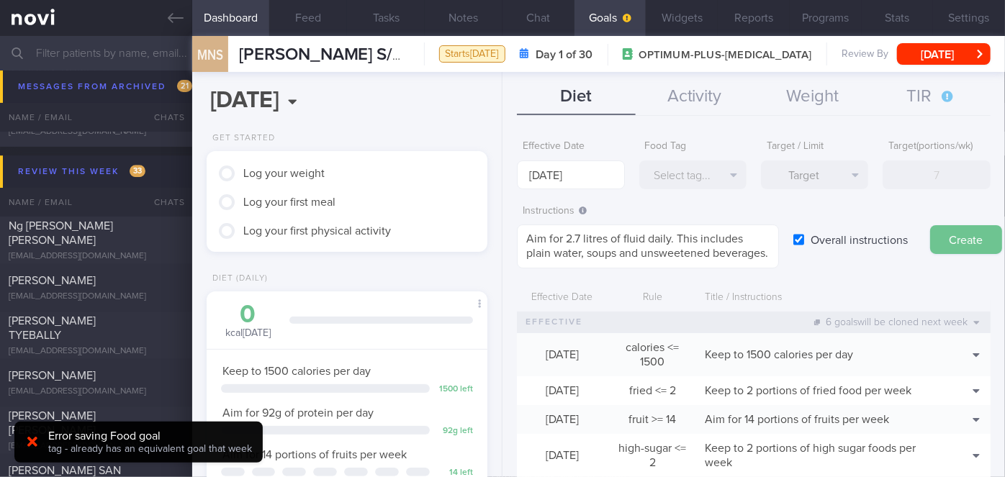
click at [952, 242] on button "Create" at bounding box center [966, 239] width 72 height 29
type input "20 Oct 2025"
type textarea "Aim for ___ of ___"
checkbox input "false"
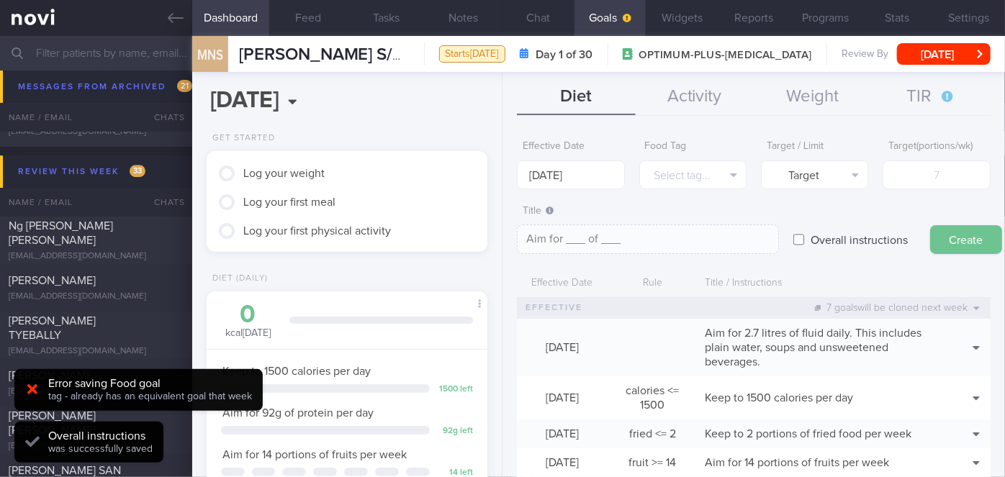
scroll to position [0, 0]
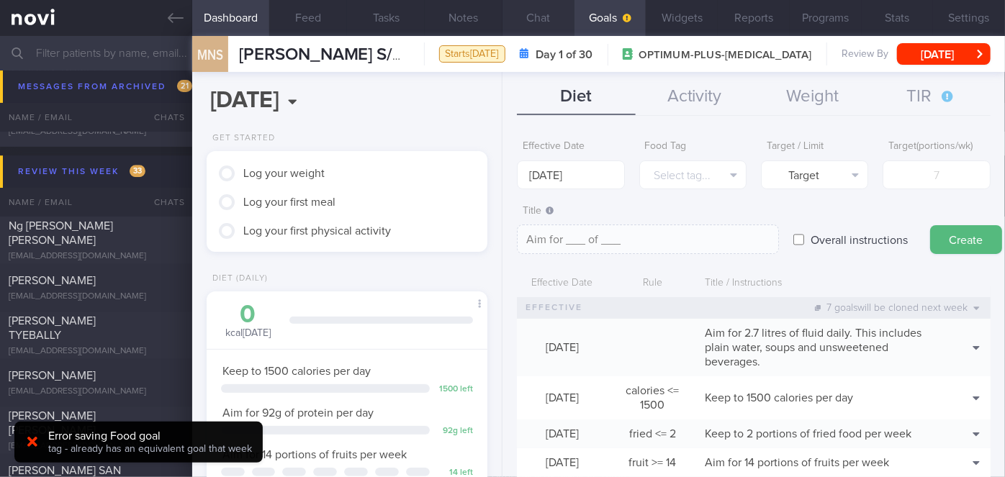
click at [541, 22] on button "Chat" at bounding box center [538, 18] width 72 height 36
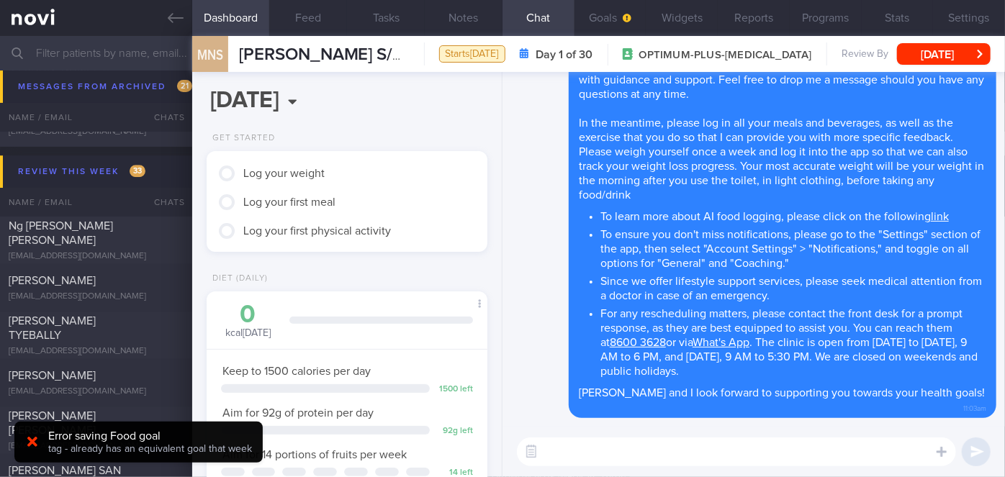
click at [739, 442] on textarea at bounding box center [736, 452] width 439 height 29
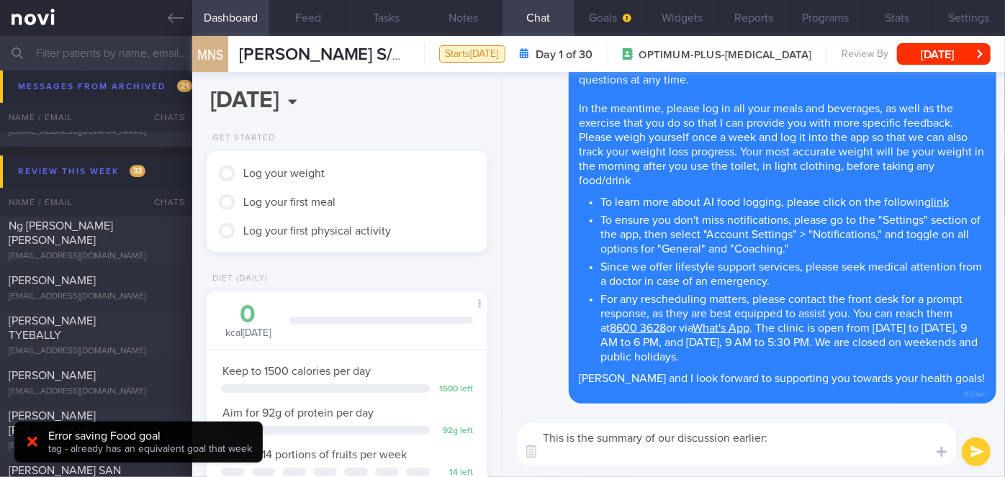
paste textarea "Explained the importance of adequate protein intake to minimize muscle loss. Ai…"
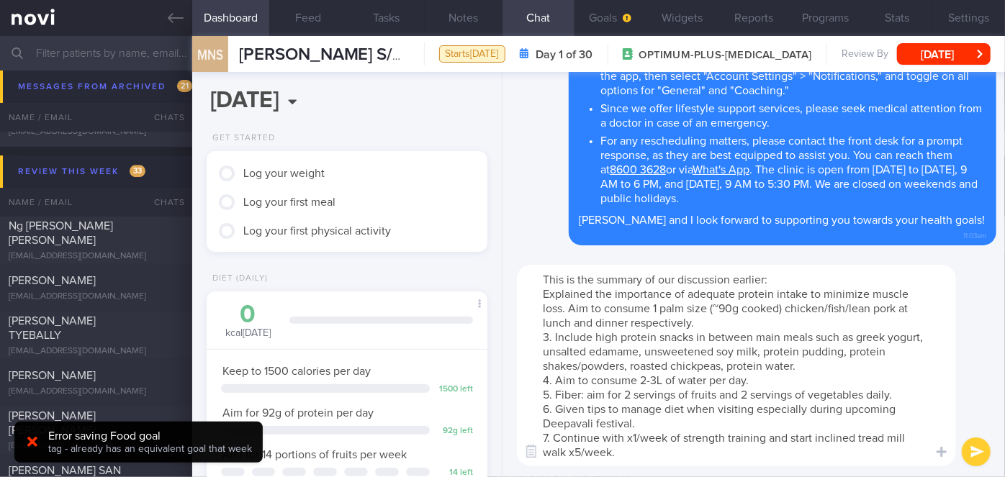
click at [541, 295] on textarea "This is the summary of our discussion earlier: Explained the importance of adeq…" at bounding box center [736, 366] width 439 height 202
click at [652, 319] on textarea "This is the summary of our discussion earlier: - Aim for adequate protein intak…" at bounding box center [736, 366] width 439 height 202
click at [559, 334] on textarea "This is the summary of our discussion earlier: - Aim for adequate protein intak…" at bounding box center [736, 366] width 439 height 202
click at [554, 381] on textarea "This is the summary of our discussion earlier: - Aim for adequate protein intak…" at bounding box center [736, 366] width 439 height 202
drag, startPoint x: 649, startPoint y: 380, endPoint x: 641, endPoint y: 377, distance: 7.8
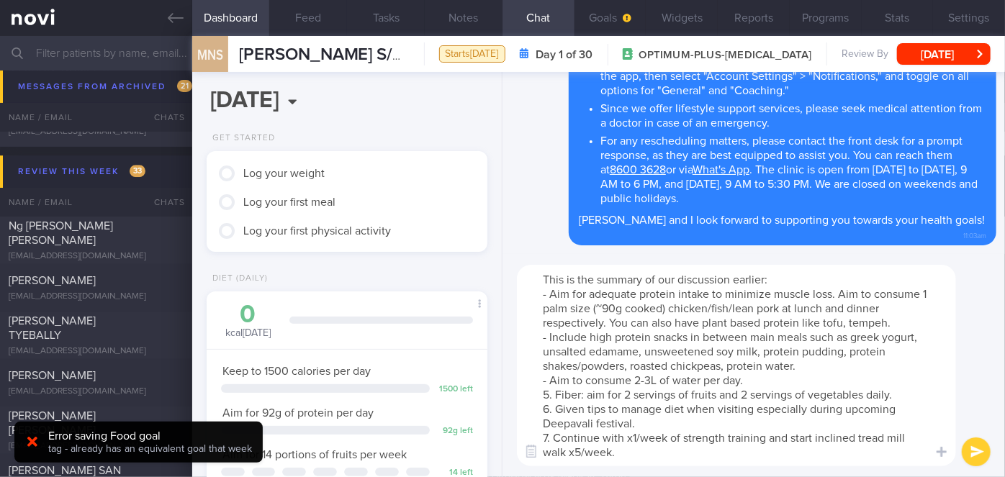
click at [649, 379] on textarea "This is the summary of our discussion earlier: - Aim for adequate protein intak…" at bounding box center [736, 366] width 439 height 202
click at [723, 380] on textarea "This is the summary of our discussion earlier: - Aim for adequate protein intak…" at bounding box center [736, 366] width 439 height 202
click at [767, 377] on textarea "This is the summary of our discussion earlier: - Aim for adequate protein intak…" at bounding box center [736, 366] width 439 height 202
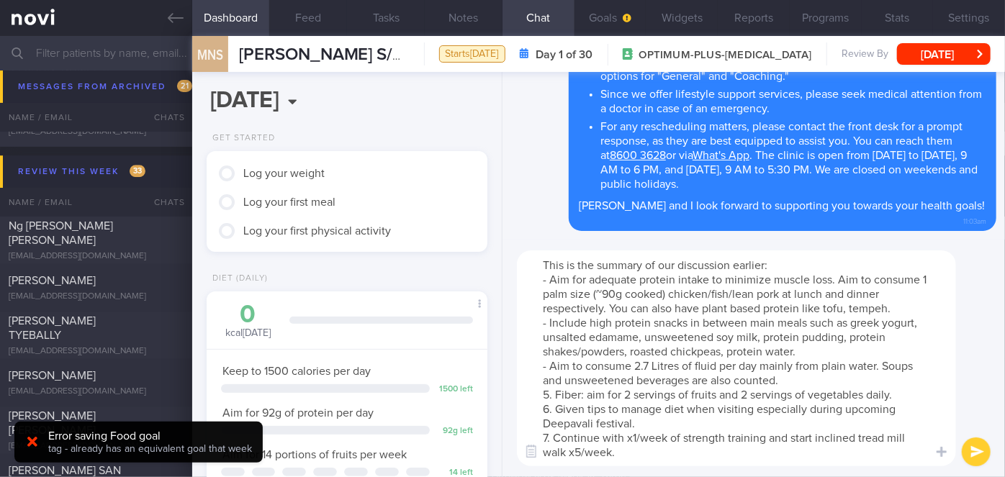
click at [556, 400] on textarea "This is the summary of our discussion earlier: - Aim for adequate protein intak…" at bounding box center [736, 359] width 439 height 216
click at [556, 409] on textarea "This is the summary of our discussion earlier: - Aim for adequate protein intak…" at bounding box center [736, 359] width 439 height 216
drag, startPoint x: 636, startPoint y: 423, endPoint x: 559, endPoint y: 410, distance: 78.1
click at [559, 410] on textarea "This is the summary of our discussion earlier: - Aim for adequate protein intak…" at bounding box center [736, 359] width 439 height 216
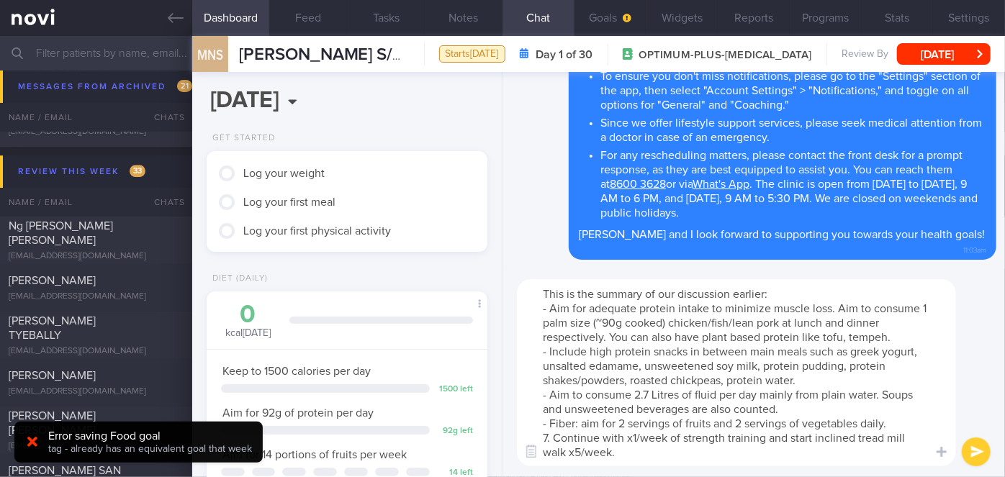
click at [554, 442] on textarea "This is the summary of our discussion earlier: - Aim for adequate protein intak…" at bounding box center [736, 372] width 439 height 187
click at [894, 336] on textarea "This is the summary of our discussion earlier: - Aim for adequate protein intak…" at bounding box center [736, 372] width 439 height 187
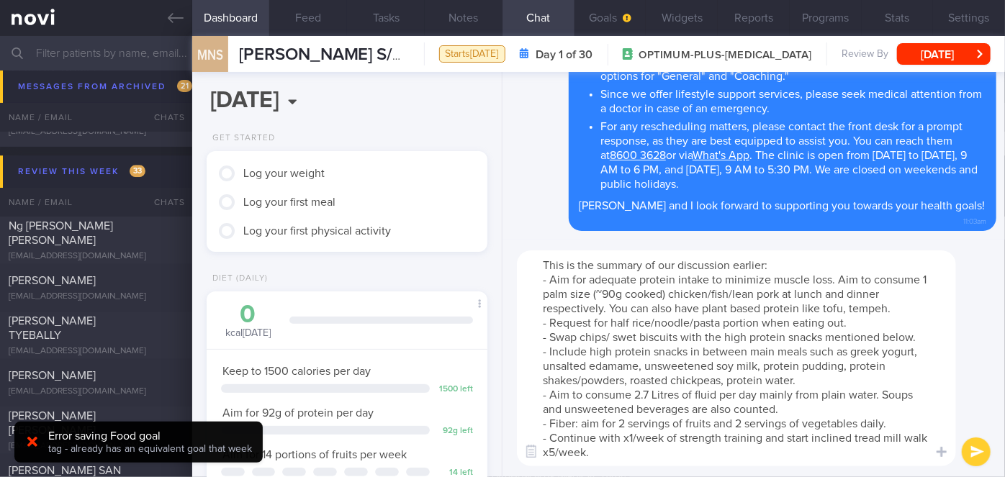
click at [629, 340] on textarea "This is the summary of our discussion earlier: - Aim for adequate protein intak…" at bounding box center [736, 359] width 439 height 216
click at [929, 438] on div at bounding box center [942, 451] width 26 height 27
click at [914, 438] on textarea "This is the summary of our discussion earlier: - Aim for adequate protein intak…" at bounding box center [736, 359] width 439 height 216
type textarea "This is the summary of our discussion earlier: - Aim for adequate protein intak…"
click at [980, 443] on button "submit" at bounding box center [976, 452] width 29 height 29
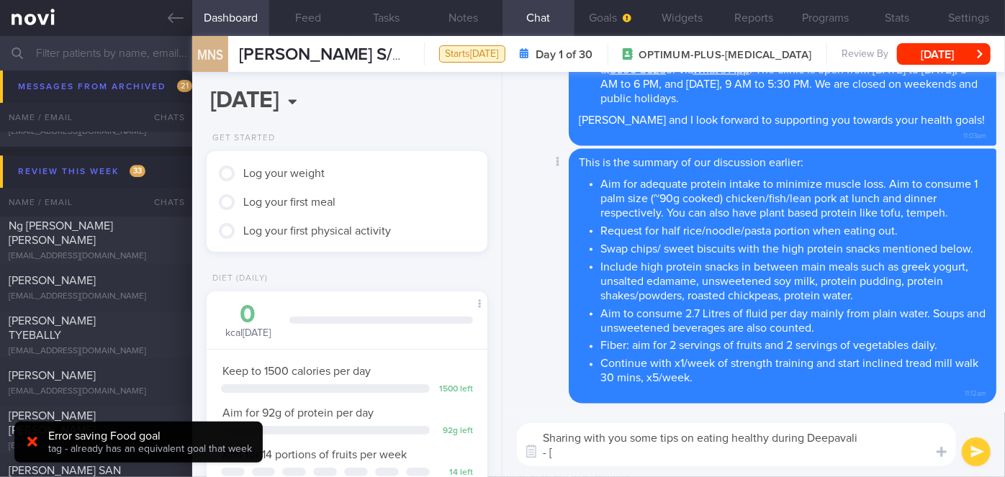
paste textarea "6 Tips To Healthy Deepavali Eating Whether As A Host Or Guest"
paste textarea "https://www.healthhub.sg/well-being-and-lifestyle/food-diet-and-nutrition/tips-…"
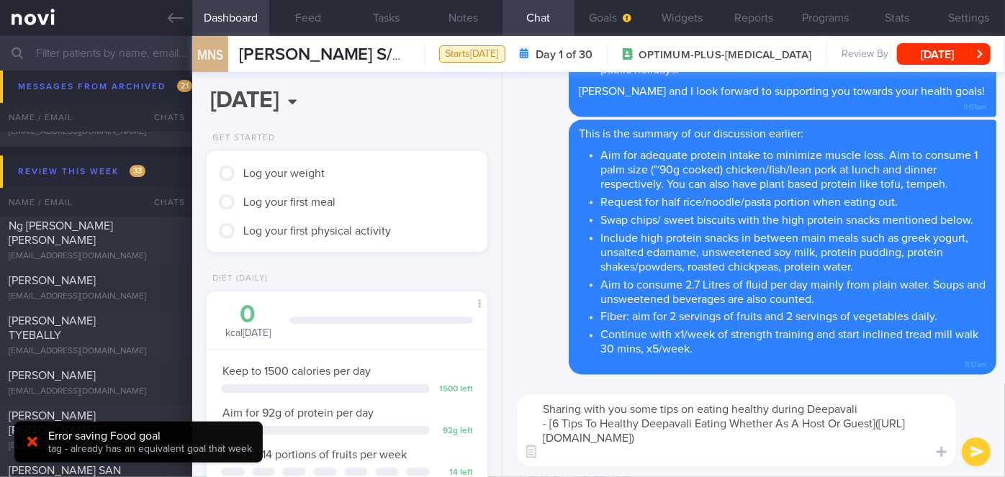
click at [891, 407] on textarea "Sharing with you some tips on eating healthy during Deepavali - [6 Tips To Heal…" at bounding box center [736, 430] width 439 height 72
type textarea "Sharing with you some tips on eating healthy during Deepavali 😀 - [6 Tips To He…"
click at [970, 448] on button "submit" at bounding box center [976, 452] width 29 height 29
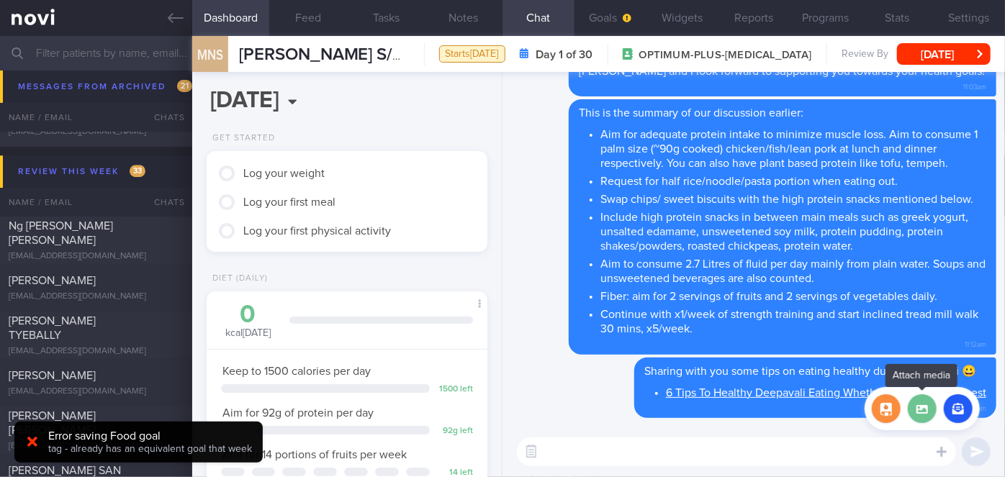
click at [924, 415] on label at bounding box center [922, 408] width 29 height 29
click at [0, 0] on input "file" at bounding box center [0, 0] width 0 height 0
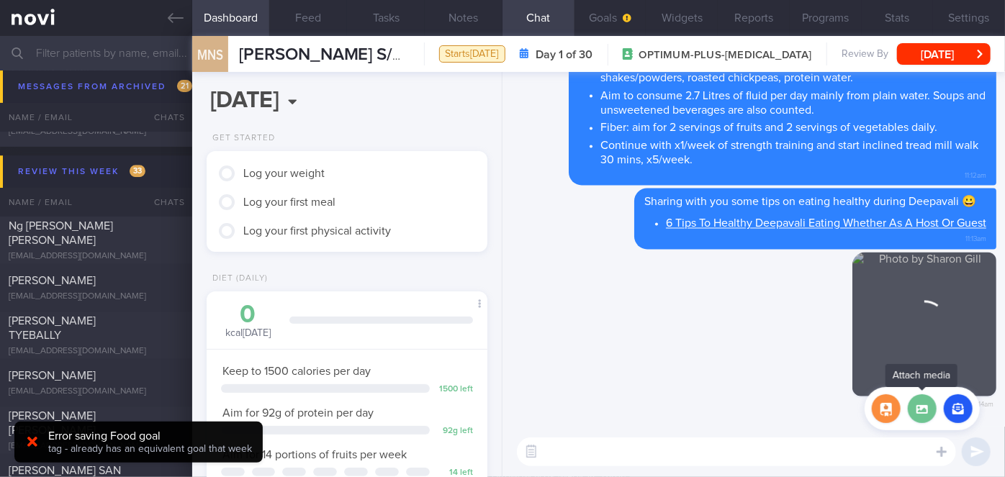
click at [925, 412] on label at bounding box center [922, 408] width 29 height 29
click at [0, 0] on input "file" at bounding box center [0, 0] width 0 height 0
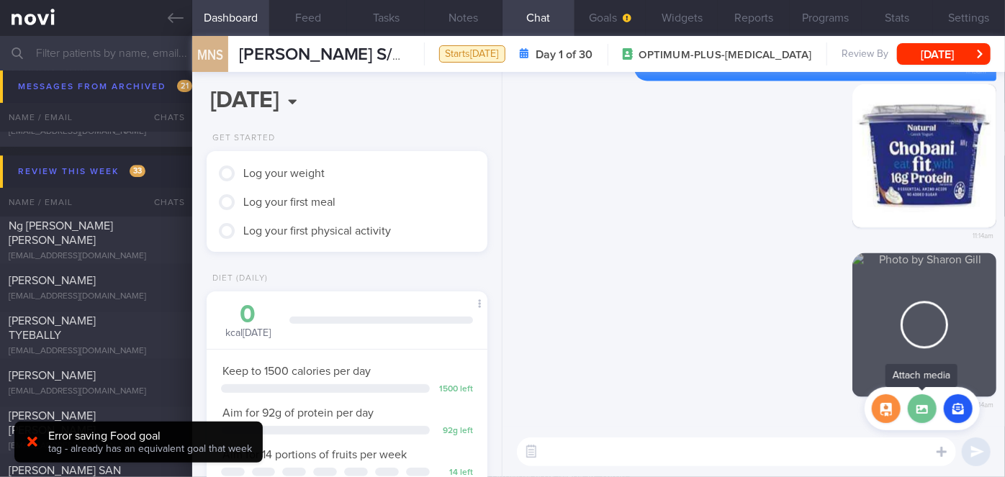
click at [919, 413] on label at bounding box center [922, 408] width 29 height 29
click at [0, 0] on input "file" at bounding box center [0, 0] width 0 height 0
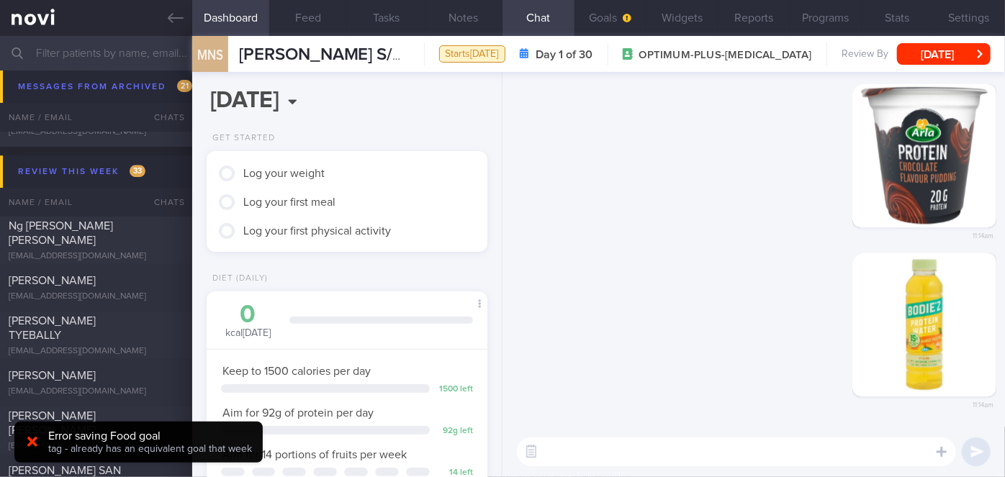
click at [848, 461] on textarea at bounding box center [736, 452] width 439 height 29
type textarea "t"
type textarea "These are some high protein snacks you can include in your diet"
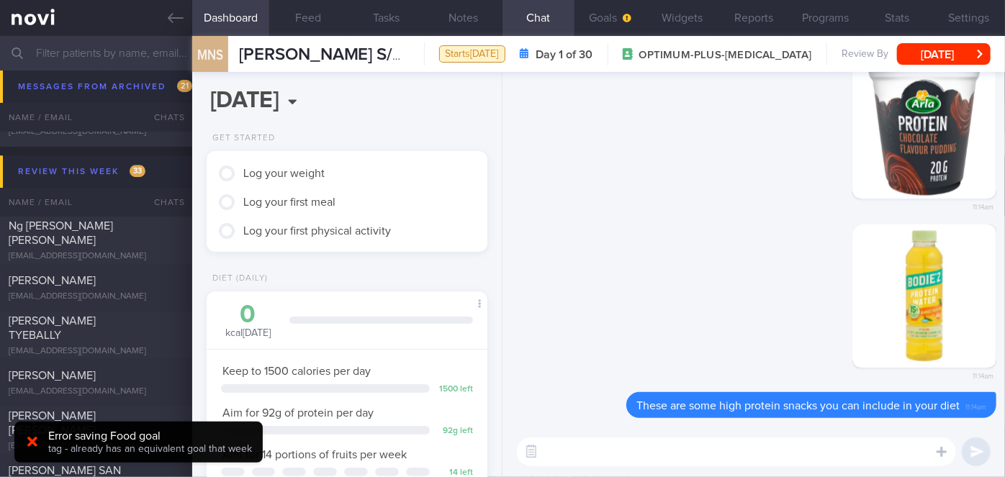
click at [790, 442] on textarea at bounding box center [736, 452] width 439 height 29
type textarea "-"
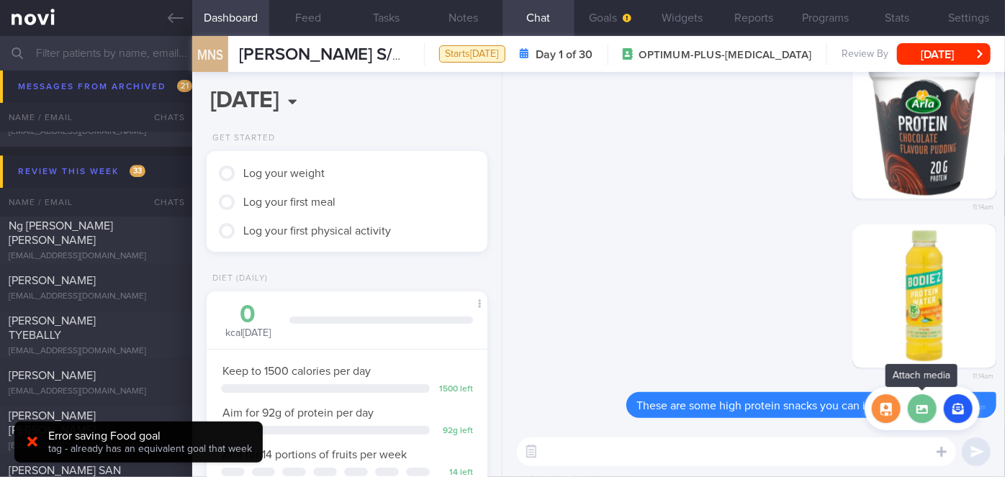
click at [916, 421] on label at bounding box center [922, 408] width 29 height 29
click at [0, 0] on input "file" at bounding box center [0, 0] width 0 height 0
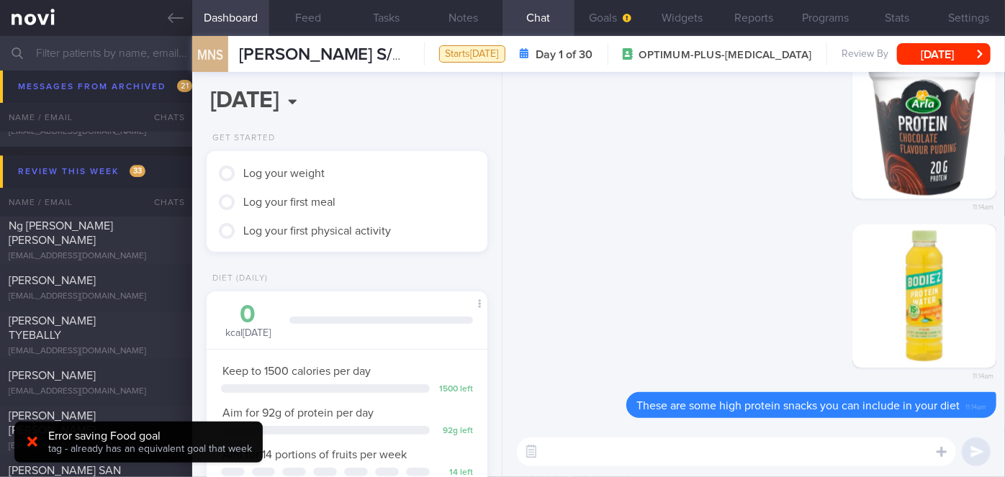
click at [693, 449] on textarea at bounding box center [736, 452] width 439 height 29
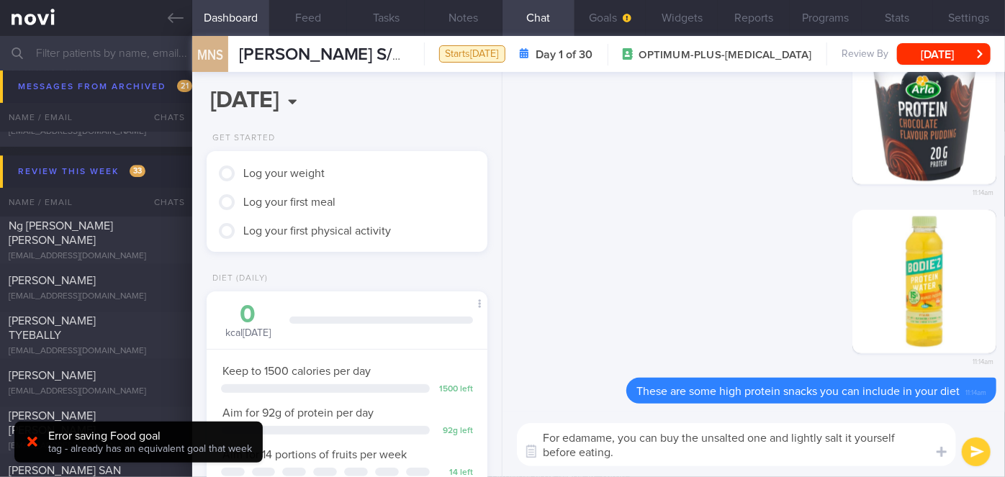
type textarea "For edamame, you can buy the unsalted one and lightly salt it yourself before e…"
click at [978, 447] on button "submit" at bounding box center [976, 452] width 29 height 29
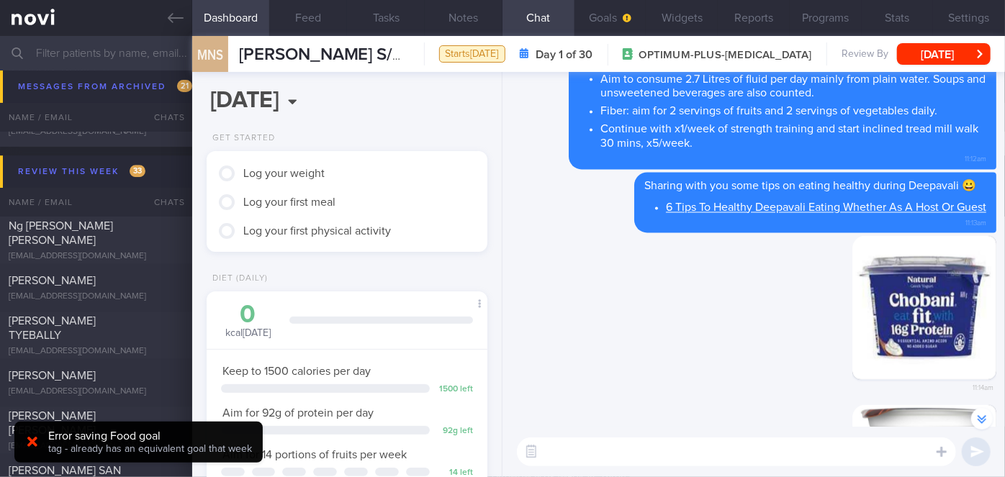
scroll to position [-655, 0]
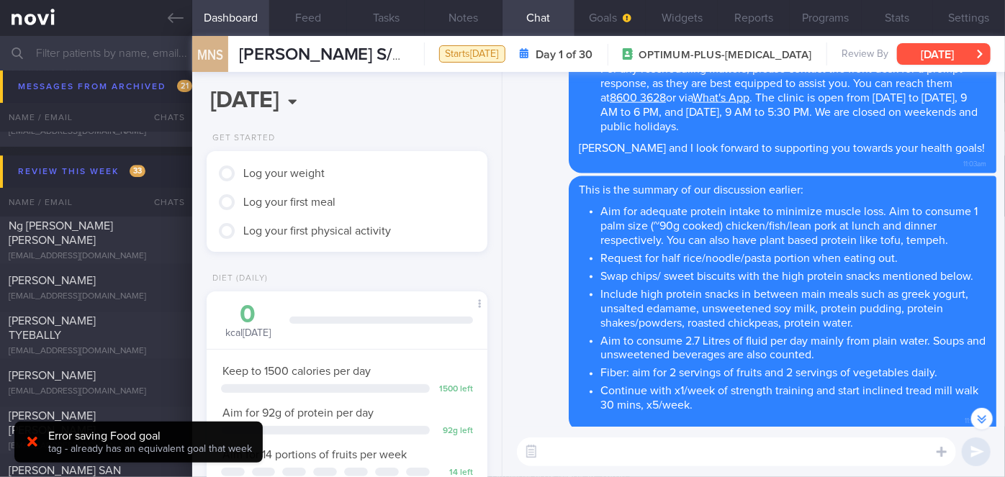
click at [936, 48] on button "[DATE]" at bounding box center [944, 54] width 94 height 22
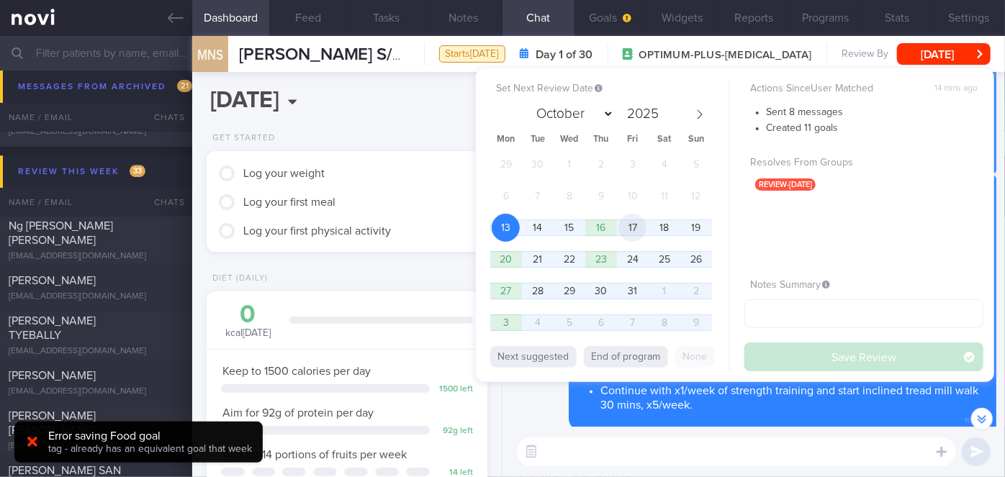
click at [631, 225] on span "17" at bounding box center [632, 228] width 28 height 28
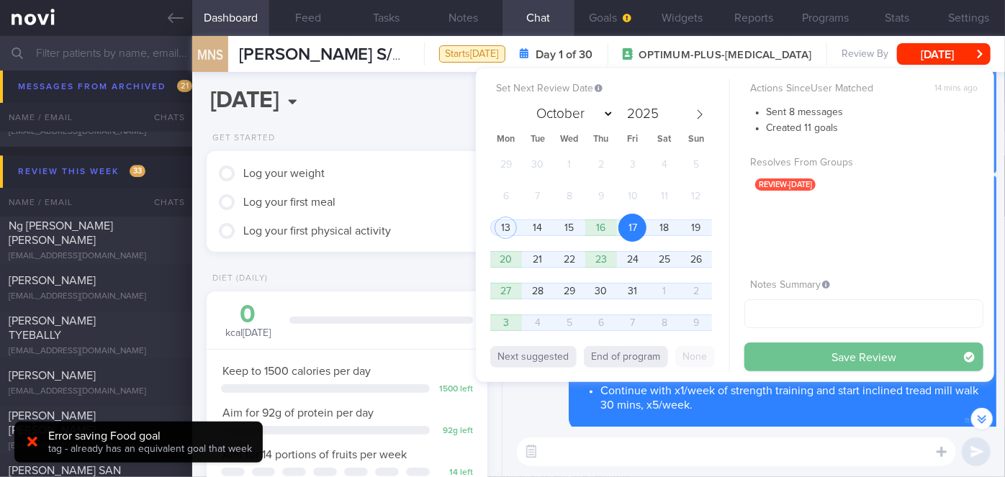
click at [788, 367] on button "Save Review" at bounding box center [863, 357] width 239 height 29
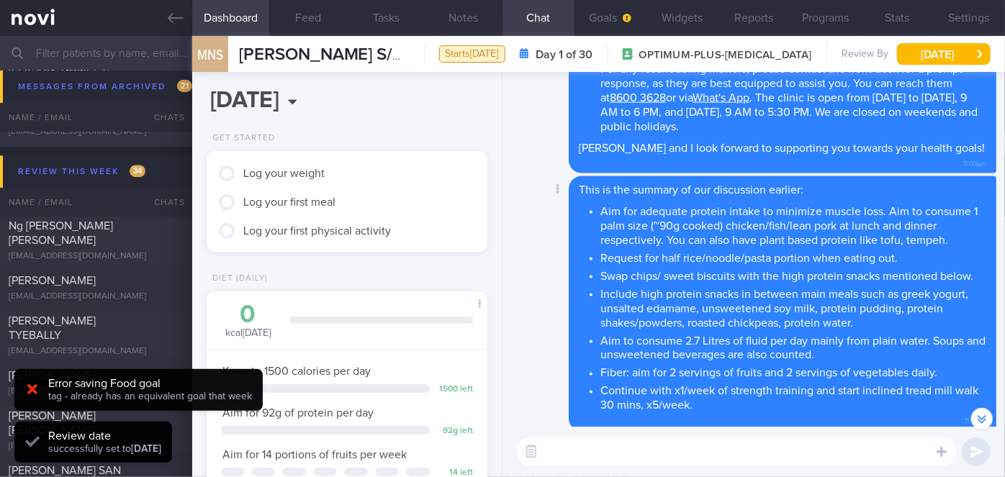
scroll to position [125, 251]
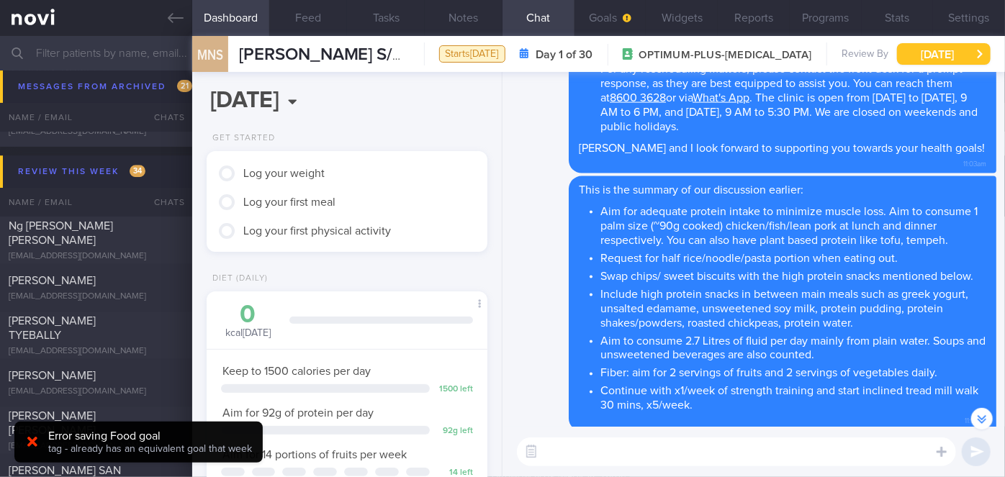
click at [926, 53] on button "[DATE]" at bounding box center [944, 54] width 94 height 22
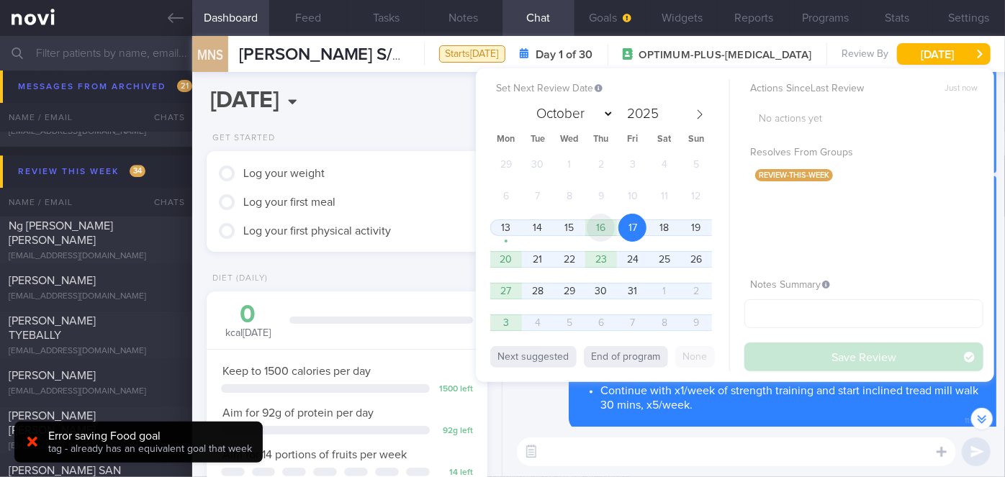
click at [605, 223] on span "16" at bounding box center [601, 228] width 28 height 28
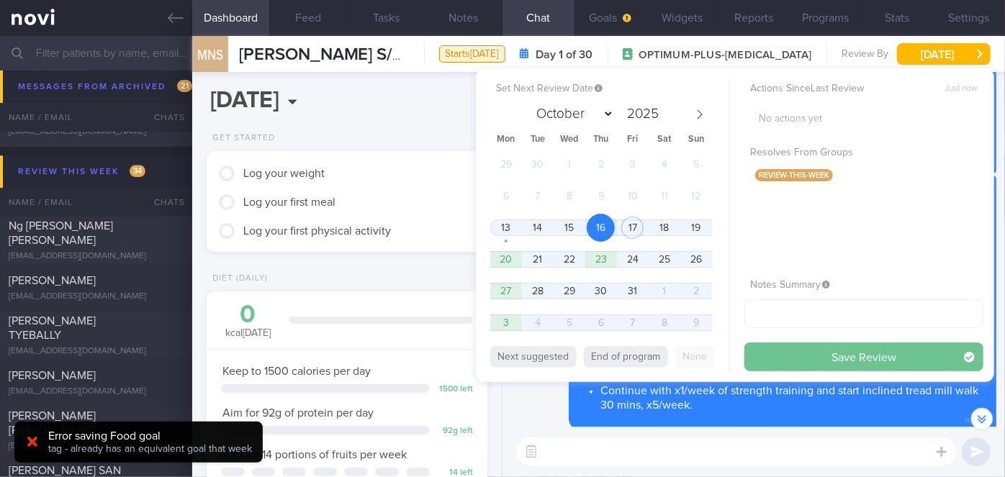
click at [775, 355] on button "Save Review" at bounding box center [863, 357] width 239 height 29
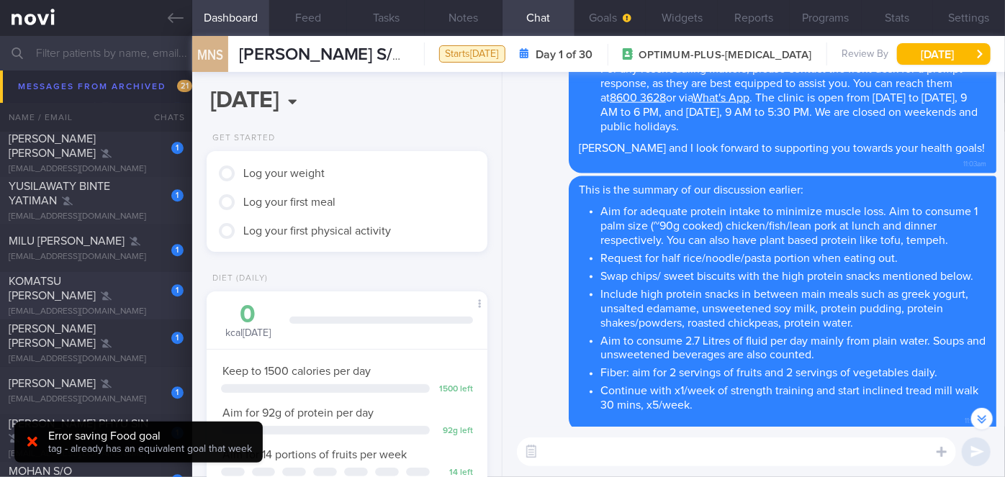
scroll to position [13019, 0]
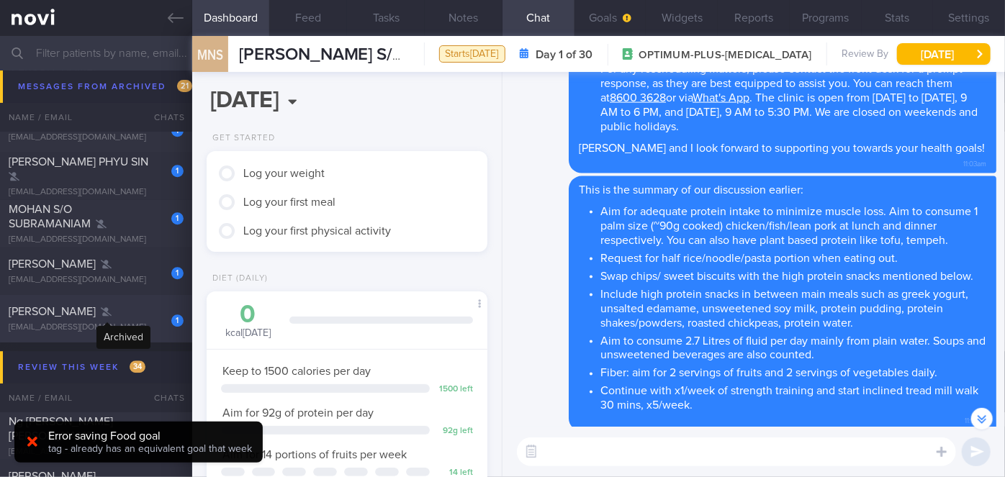
click at [104, 307] on icon at bounding box center [106, 311] width 11 height 9
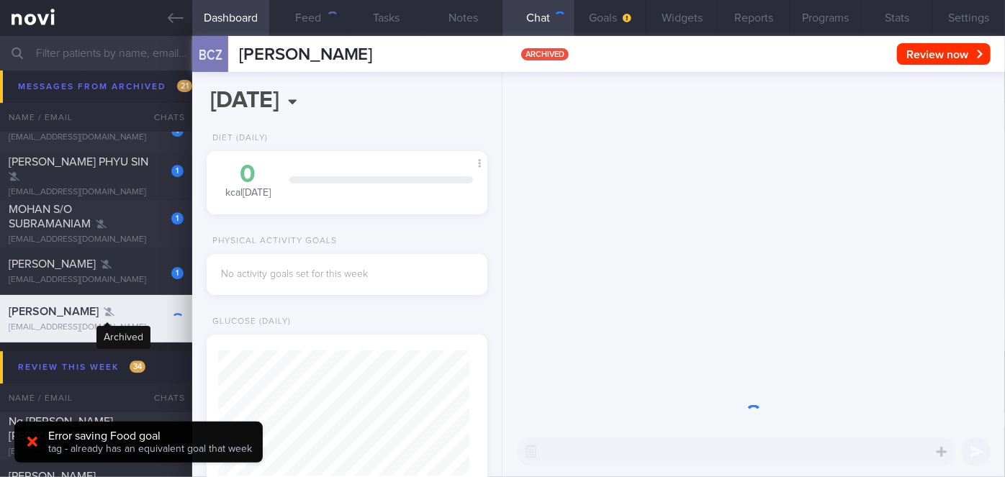
scroll to position [125, 251]
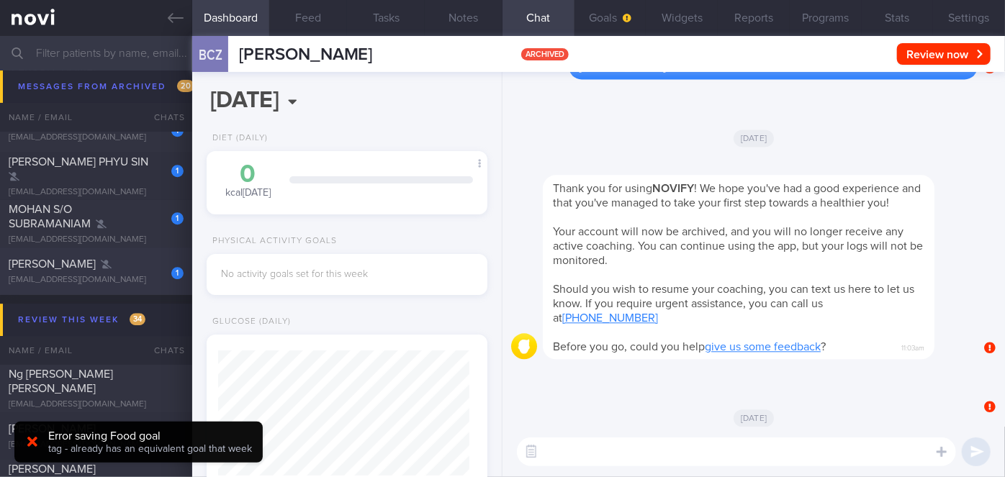
click at [133, 265] on div "SHIVI GRAHAM" at bounding box center [94, 264] width 171 height 14
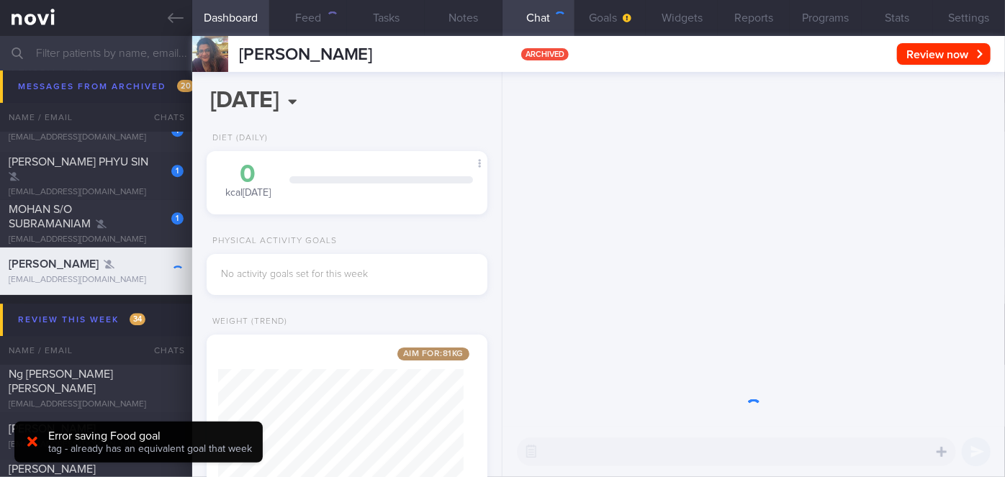
scroll to position [143, 245]
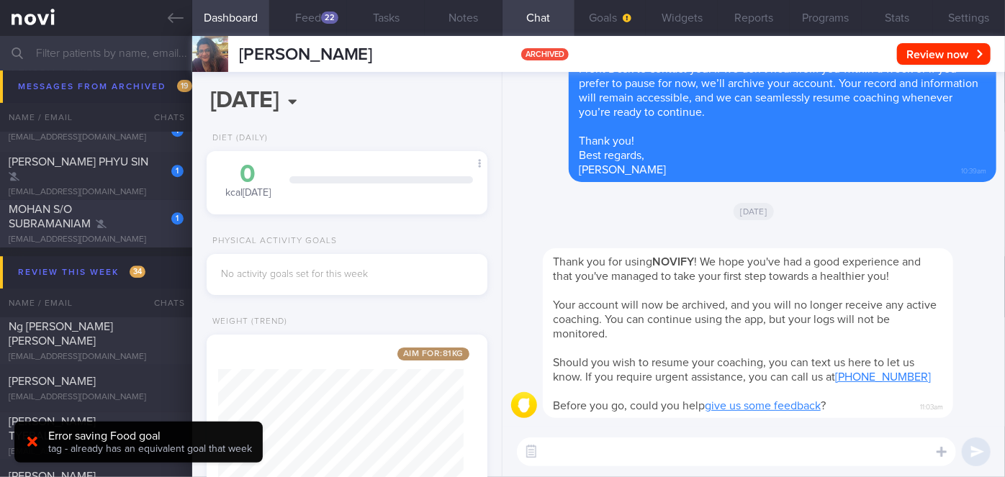
click at [135, 227] on div "MOHAN S/O SUBRAMANIAM" at bounding box center [94, 216] width 171 height 29
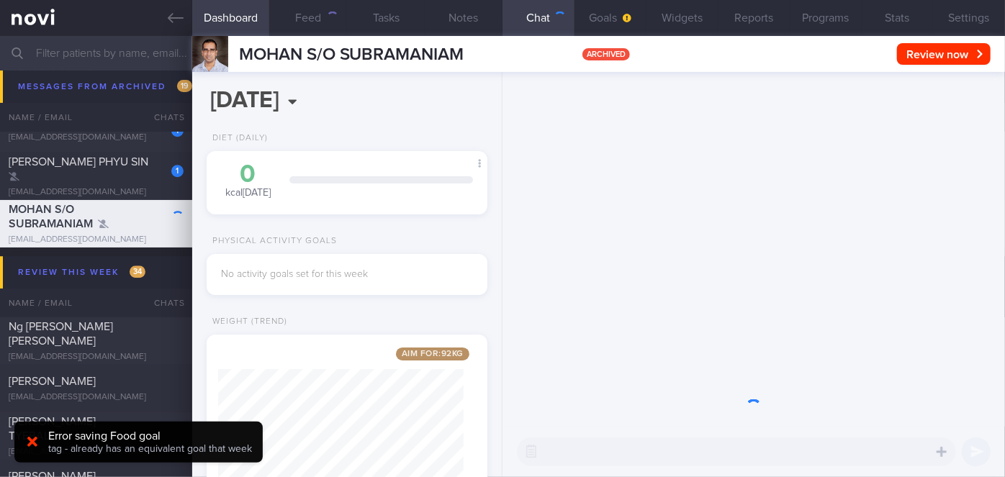
scroll to position [143, 245]
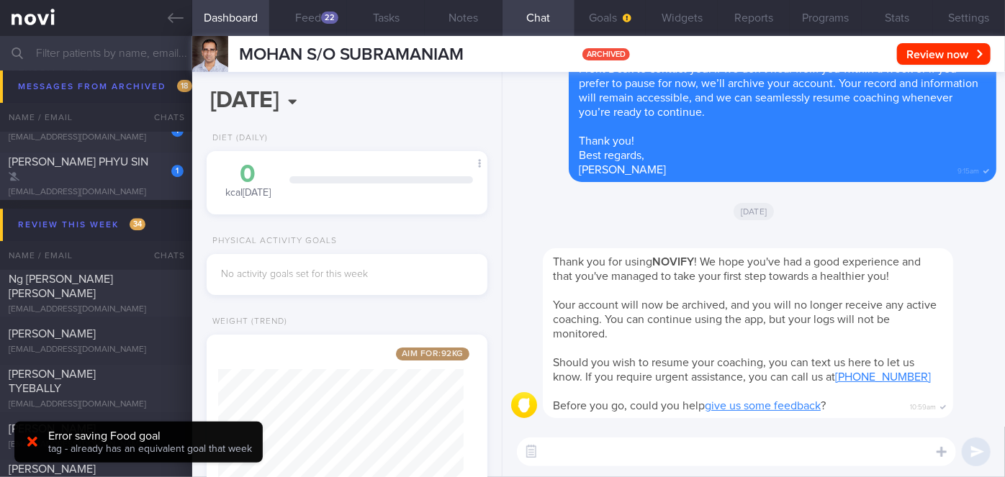
click at [152, 173] on div "1" at bounding box center [168, 166] width 32 height 22
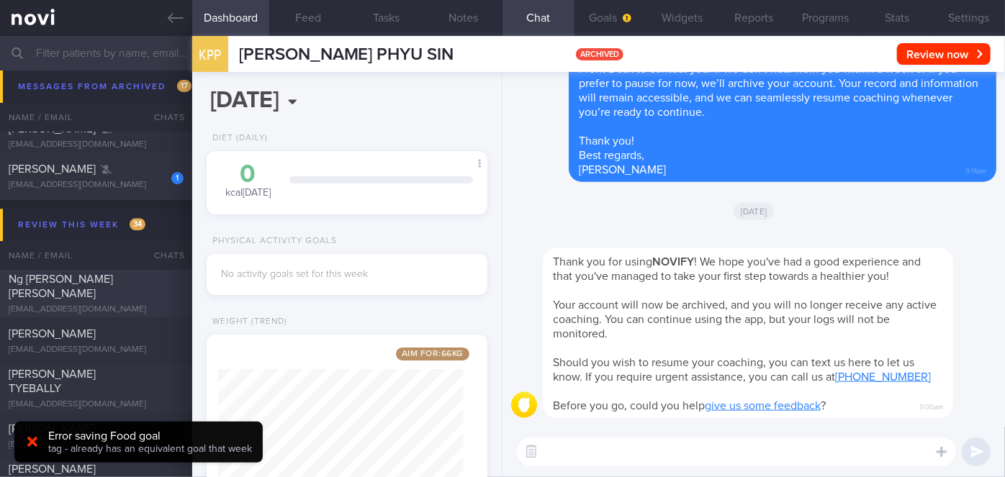
scroll to position [12888, 0]
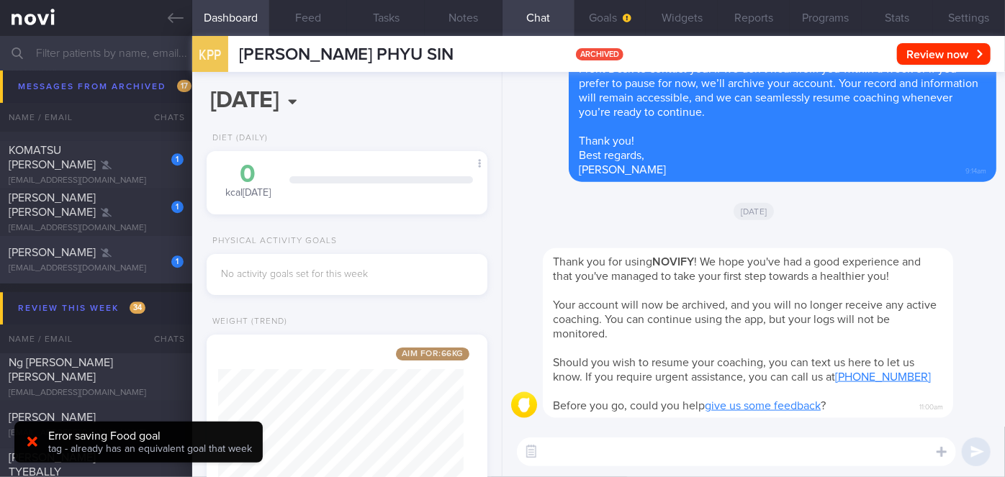
click at [155, 258] on div "1" at bounding box center [168, 256] width 32 height 22
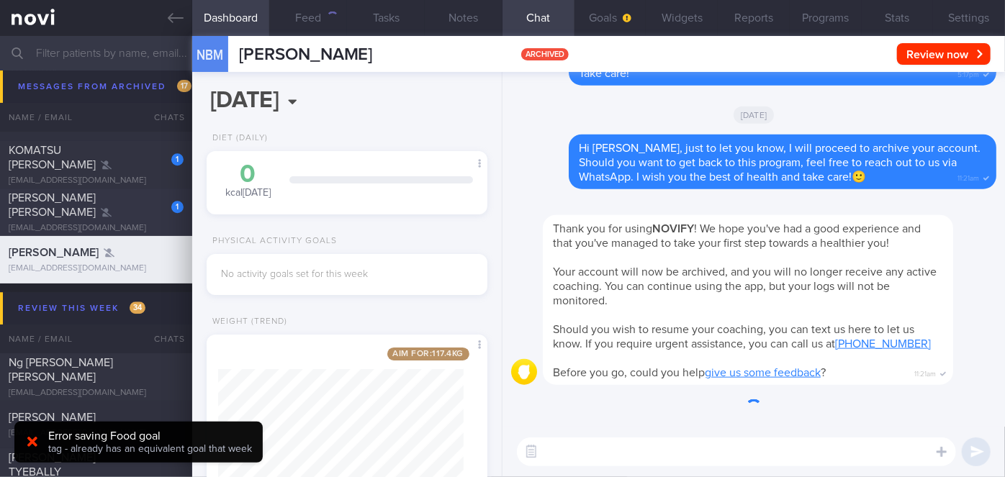
scroll to position [143, 245]
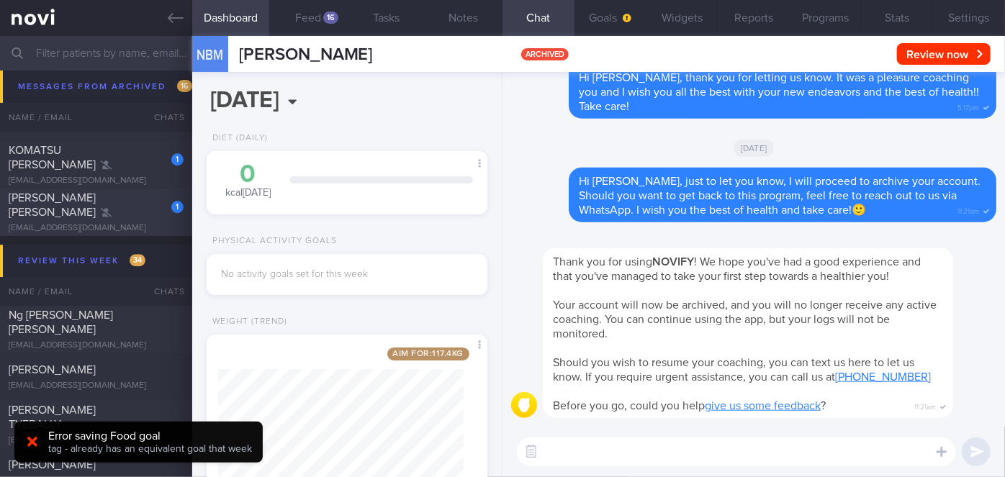
click at [96, 194] on span "SIAR WAN YING, REBECCA" at bounding box center [52, 205] width 87 height 26
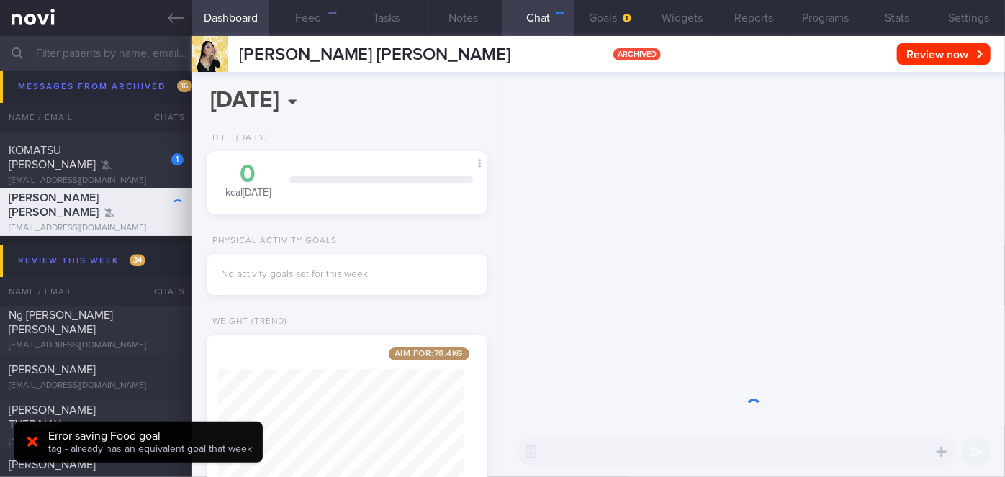
scroll to position [143, 245]
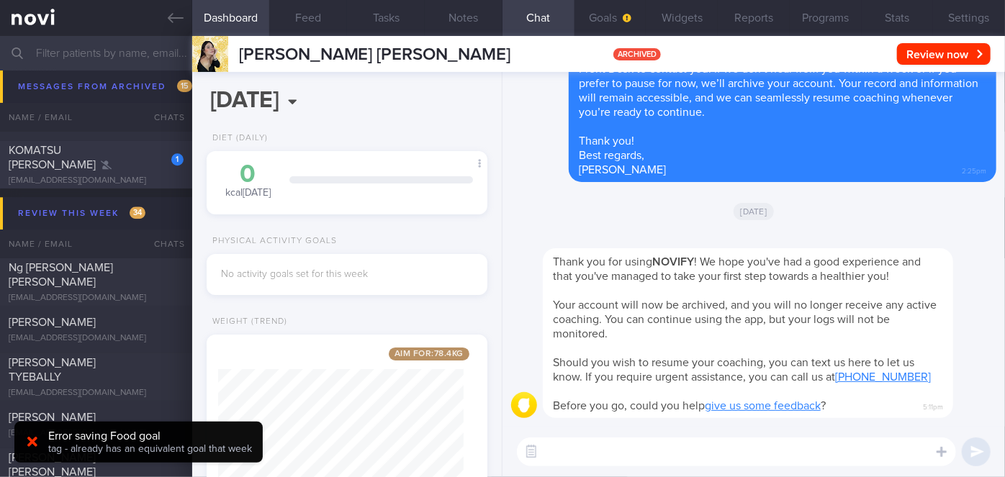
click at [132, 148] on div "1 KOMATSU MARI ANNE winerina@hotmail.com 2 months ago" at bounding box center [502, 165] width 1005 height 48
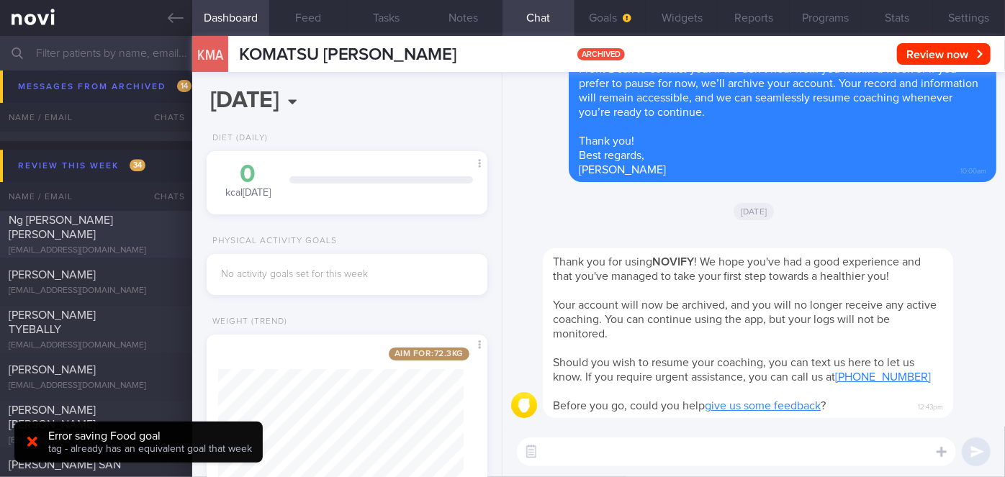
scroll to position [12757, 0]
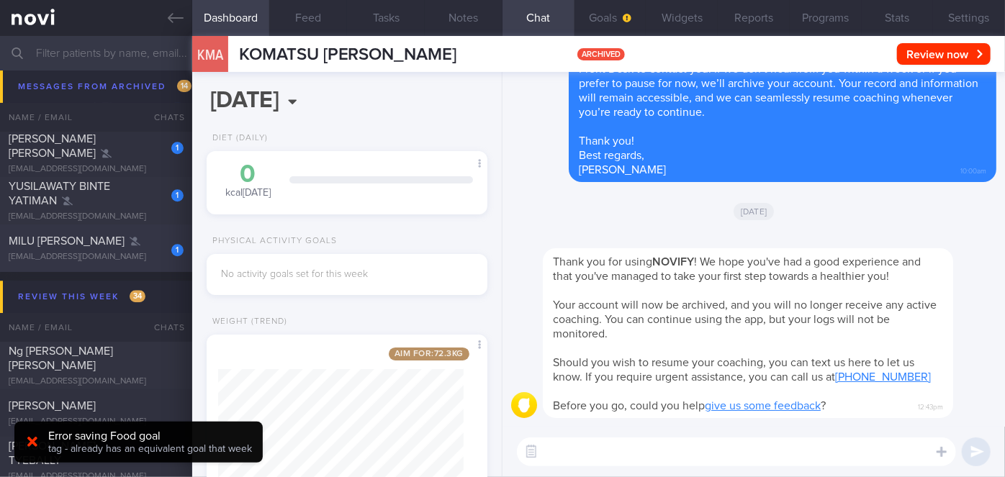
click at [146, 256] on div "milurosemathew@gmail.com" at bounding box center [96, 257] width 175 height 11
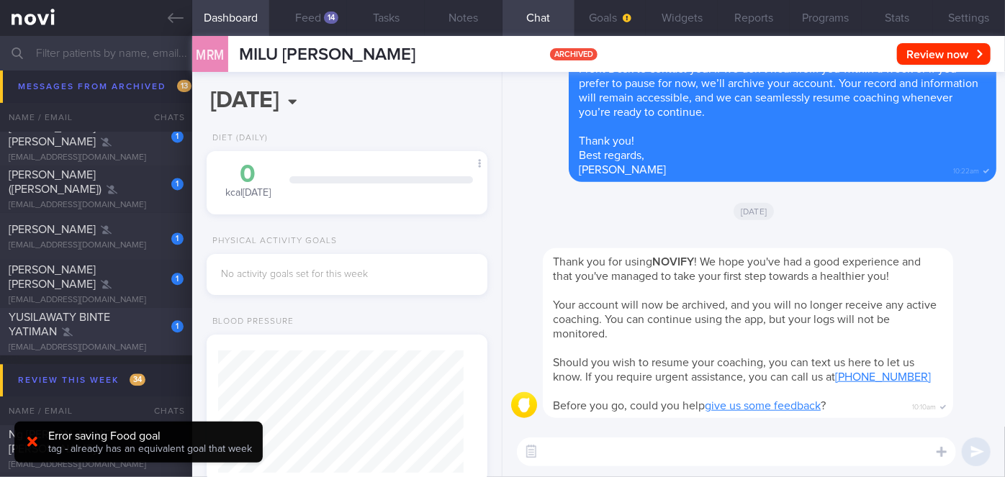
click at [148, 315] on div "YUSILAWATY BINTE YATIMAN" at bounding box center [94, 324] width 171 height 29
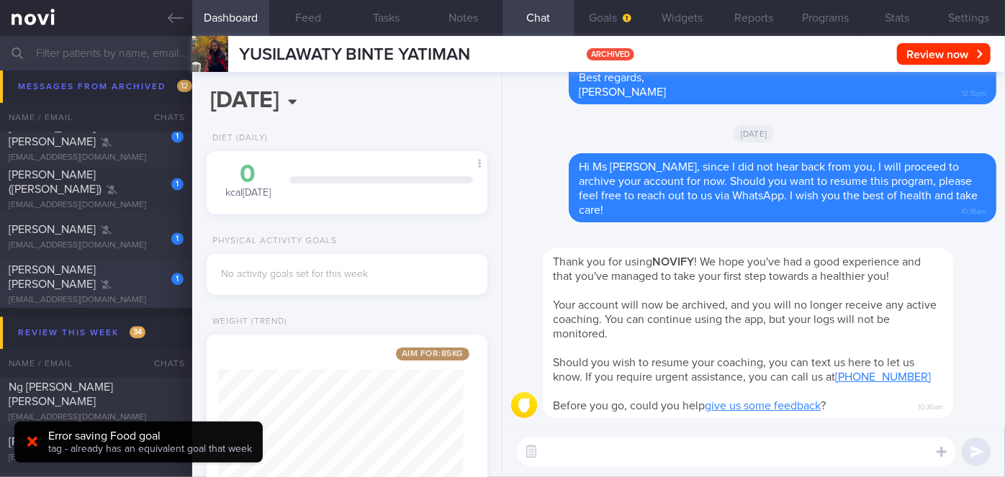
click at [145, 284] on div "1 Chong Shih Wai gotchykid@gmail.com" at bounding box center [96, 284] width 192 height 43
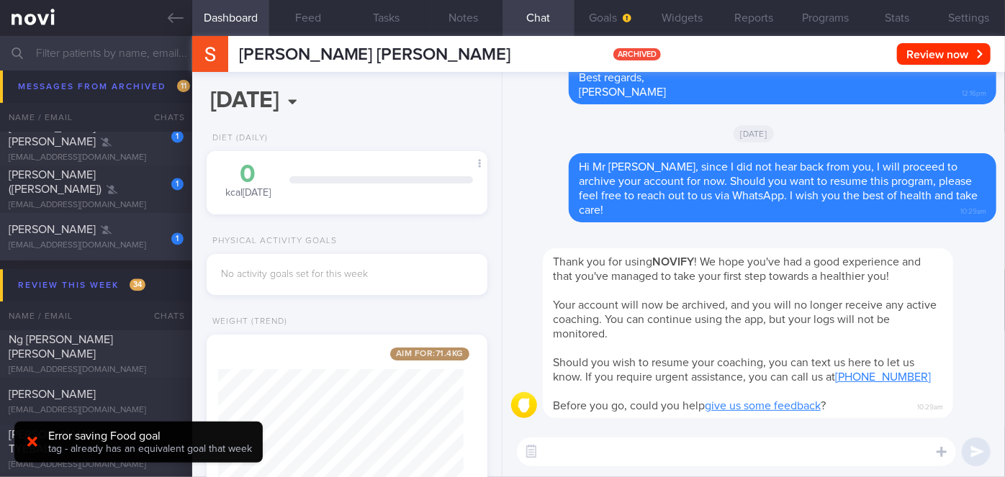
click at [142, 236] on div "HOON SHU MEI, SUMATHI" at bounding box center [94, 229] width 171 height 14
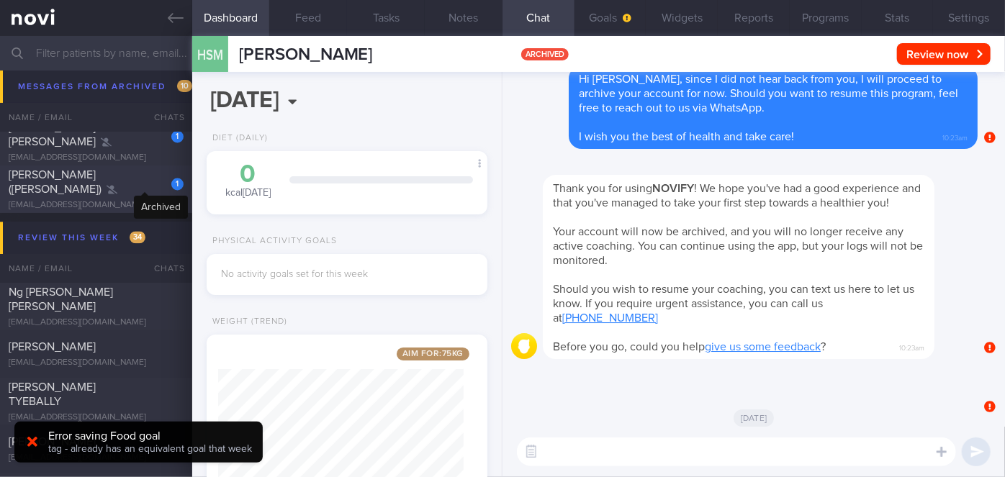
click at [117, 189] on div at bounding box center [112, 189] width 11 height 14
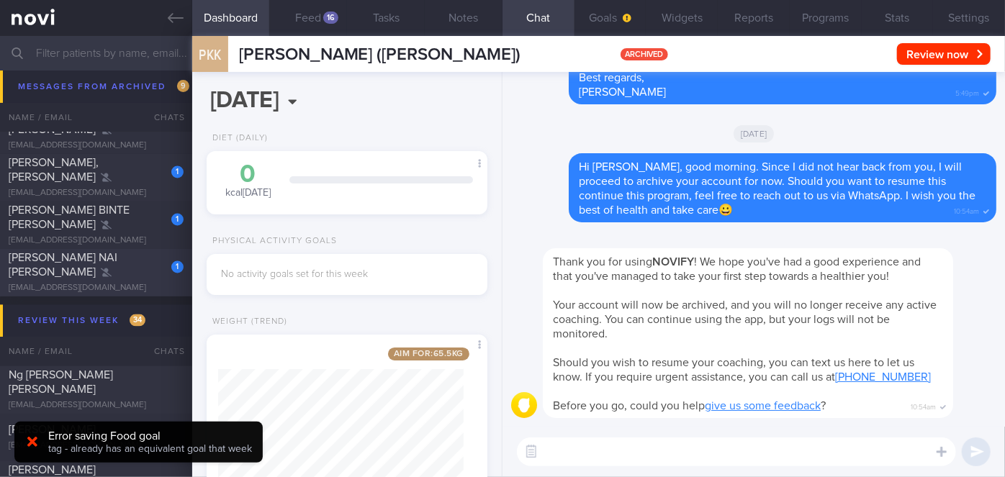
click at [126, 270] on div "PRESTON CHANG NAI YING" at bounding box center [94, 265] width 171 height 29
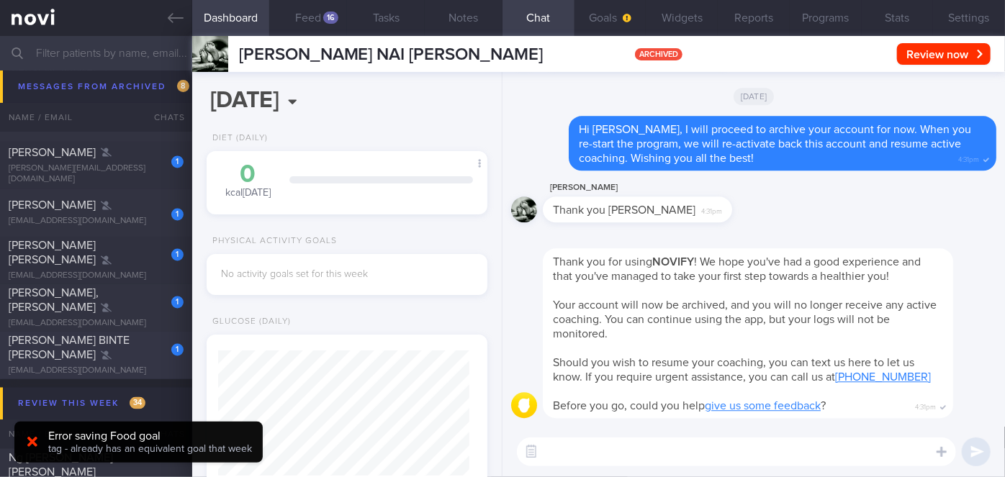
click at [131, 362] on div "FARAH KHAN BINTE FEROSE KHAN SURATTEE" at bounding box center [94, 348] width 171 height 29
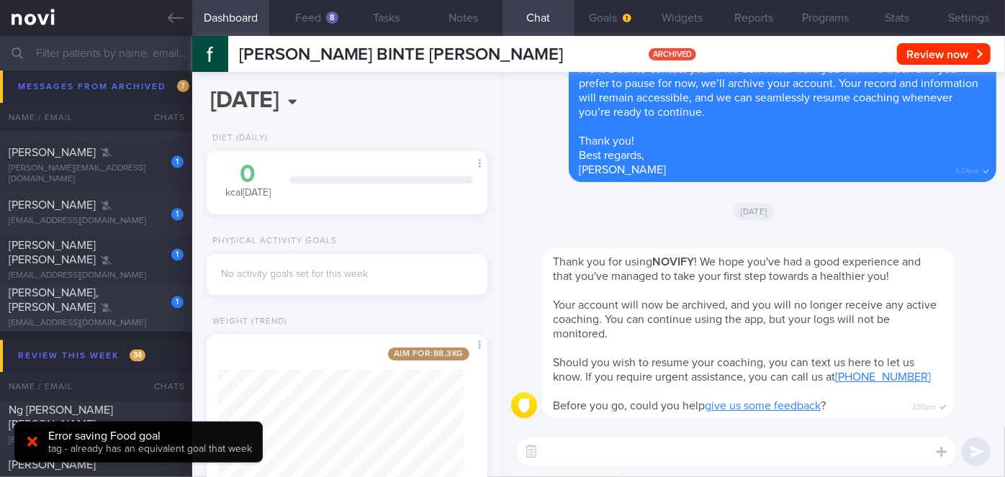
click at [140, 307] on div "LEE HUIYING, PAMELA" at bounding box center [94, 301] width 171 height 29
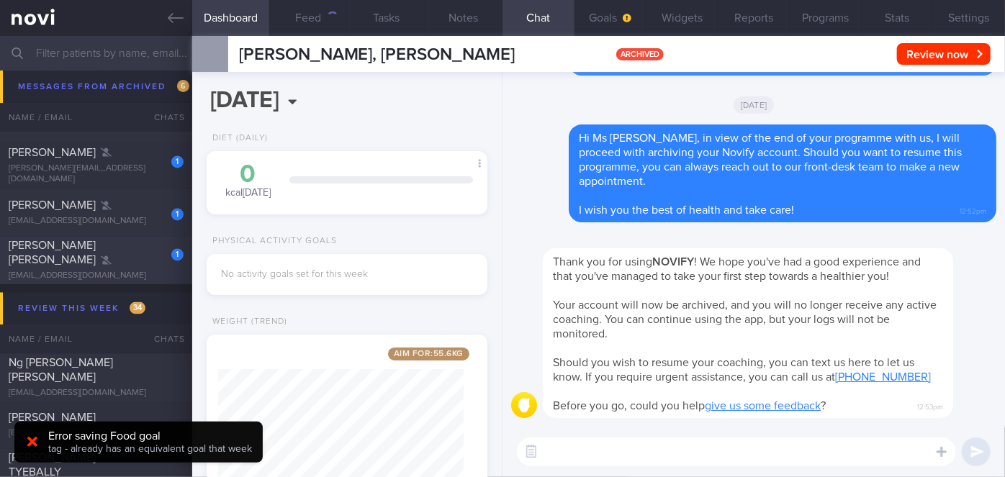
click at [152, 256] on div "1" at bounding box center [168, 250] width 32 height 22
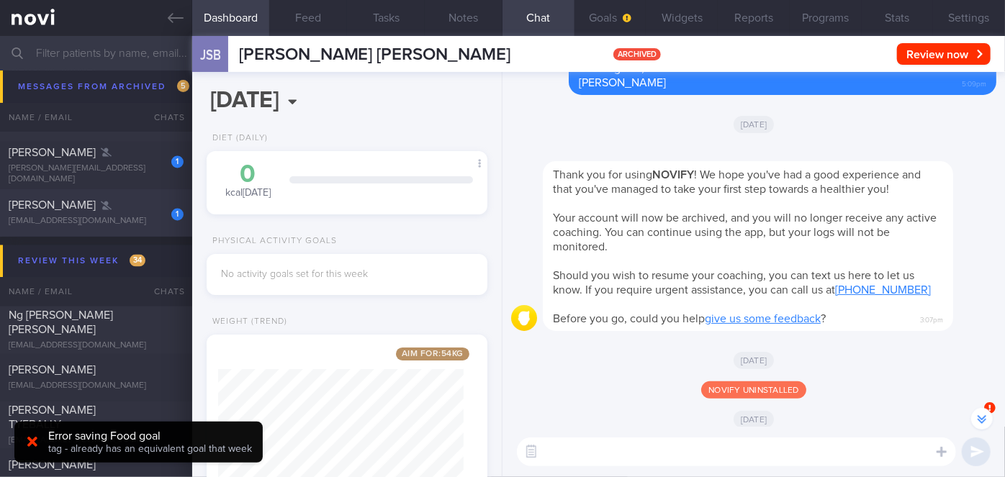
click at [160, 223] on div "1 GWENDOLYN CHEN ZHENZUAN stylo_mylo85@hotmail.com" at bounding box center [96, 213] width 192 height 29
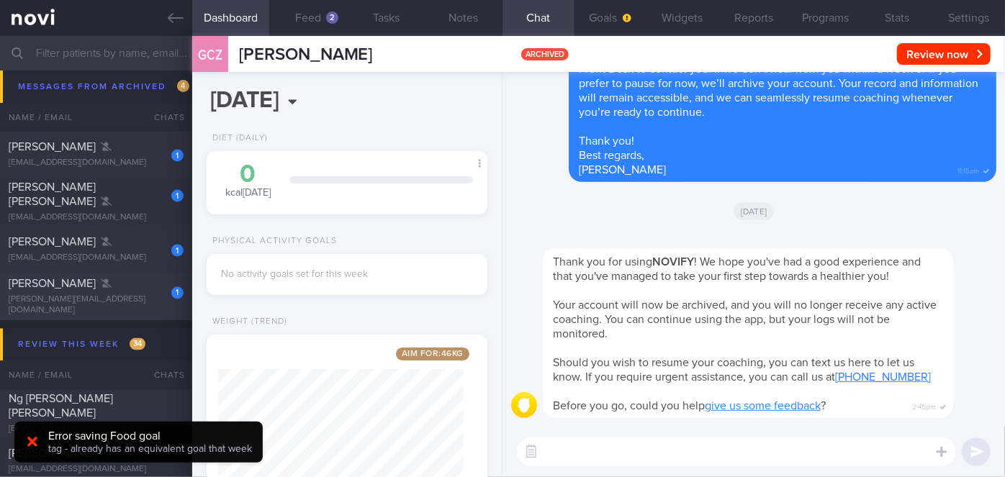
click at [122, 298] on div "1 Ivan Antney Kypas ivan_kypas@hotmail.com" at bounding box center [96, 297] width 192 height 40
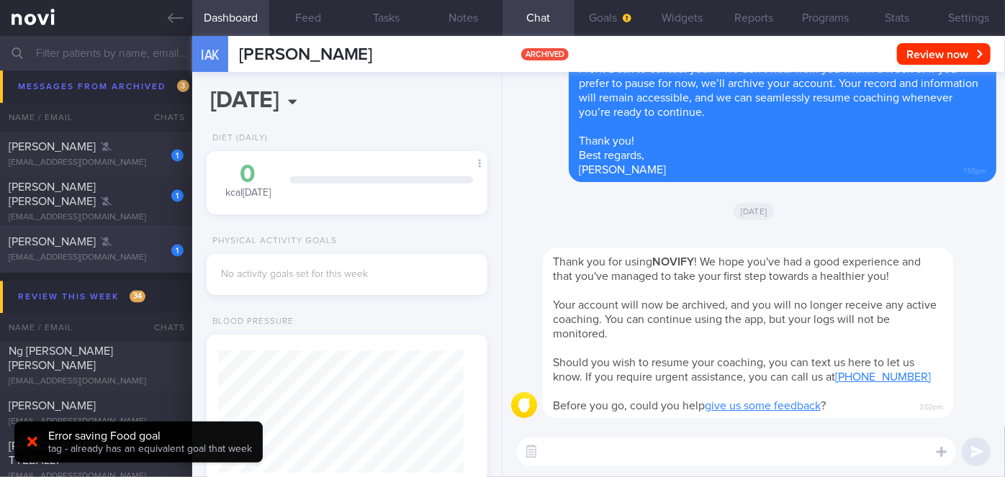
click at [117, 245] on div "ROZIAH BINTE ABDUL RAHIM" at bounding box center [94, 242] width 171 height 14
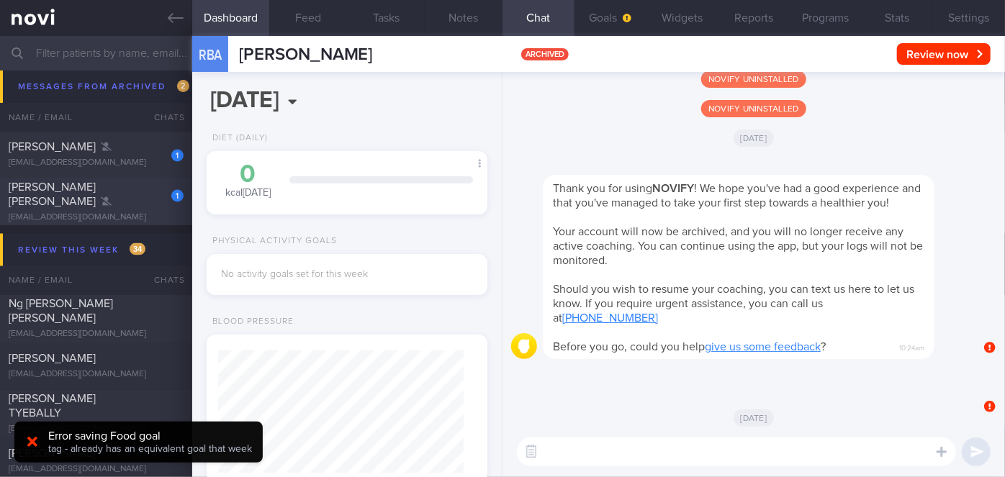
click at [136, 204] on div "1 ZAREEN ZOYA KHAN kaurnicole87@gmail.com" at bounding box center [96, 201] width 192 height 43
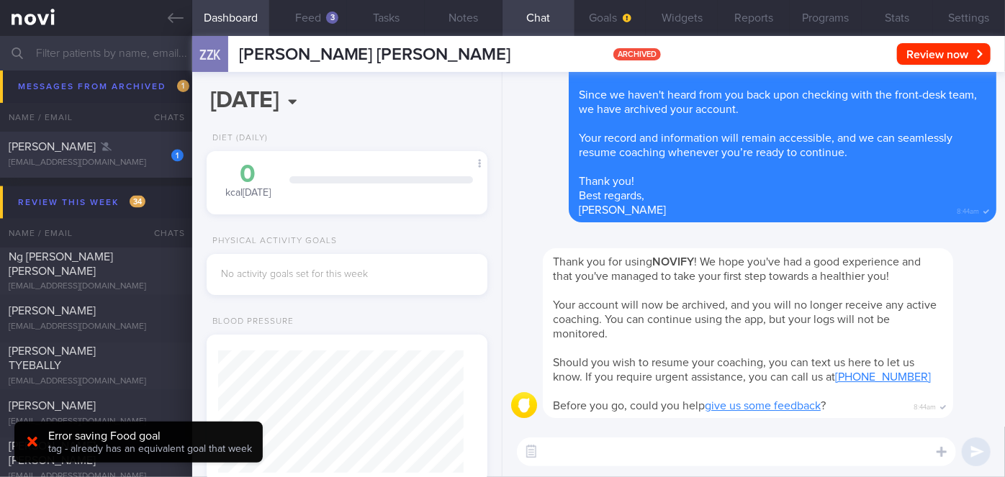
click at [145, 173] on div "1 Lisitsa Viktoriya amurfox55@gmail.com 7 months ago" at bounding box center [502, 154] width 1005 height 48
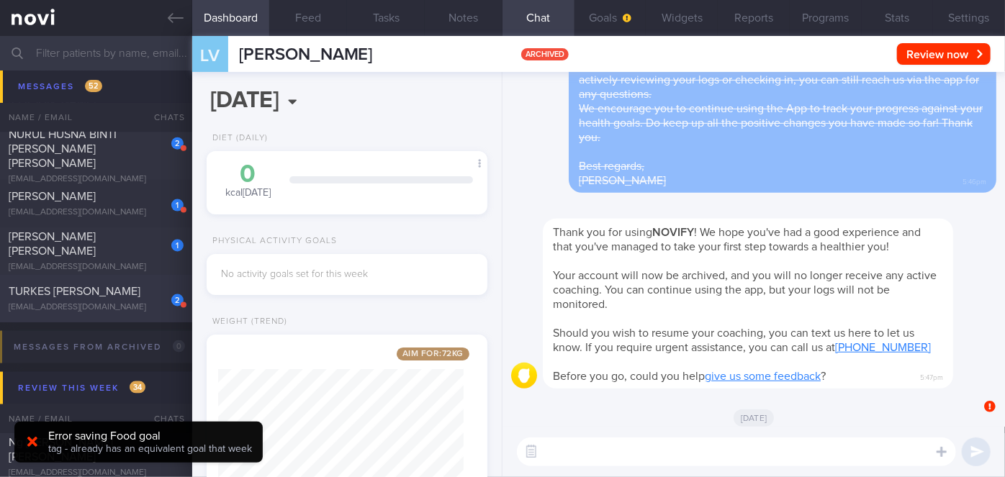
click at [137, 303] on div "[EMAIL_ADDRESS][DOMAIN_NAME]" at bounding box center [96, 307] width 175 height 11
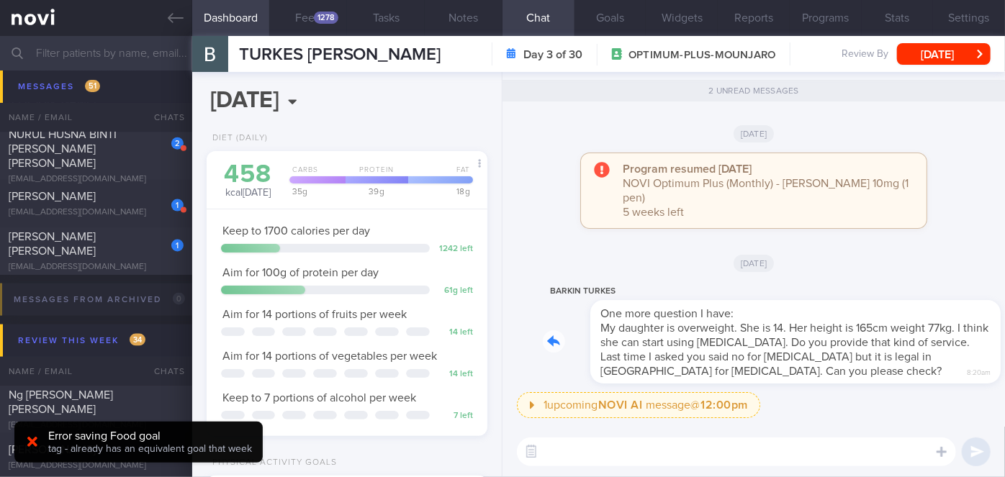
drag, startPoint x: 721, startPoint y: 372, endPoint x: 785, endPoint y: 369, distance: 64.1
click at [785, 369] on div "BARKIN TURKES One more question I have: My daughter is overweight. She is 14. H…" at bounding box center [770, 333] width 454 height 101
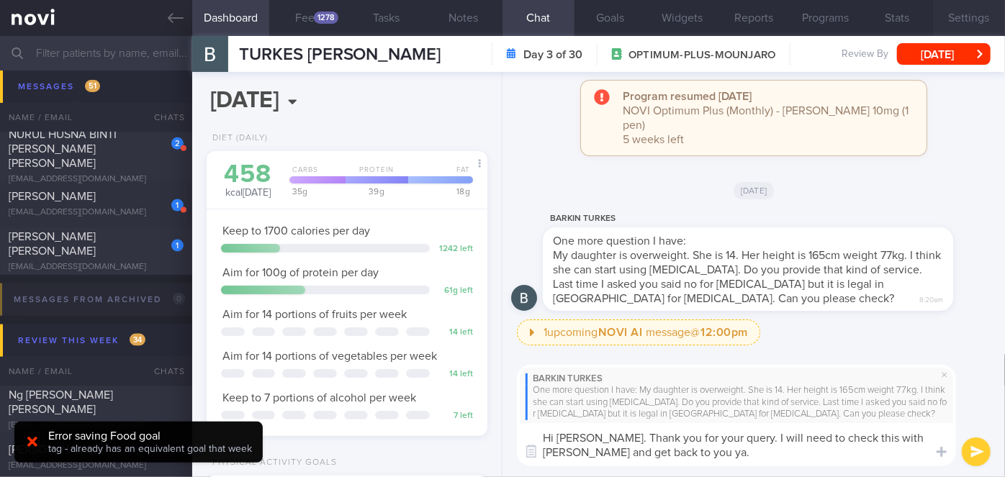
type textarea "Hi [PERSON_NAME]. Thank you for your query. I will need to check this with [PER…"
click at [971, 10] on button "Settings" at bounding box center [969, 18] width 72 height 36
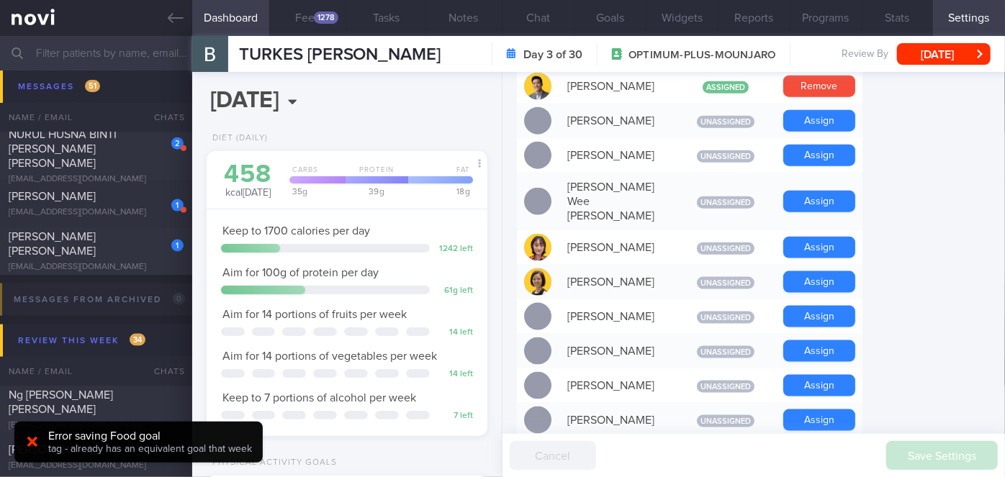
scroll to position [785, 0]
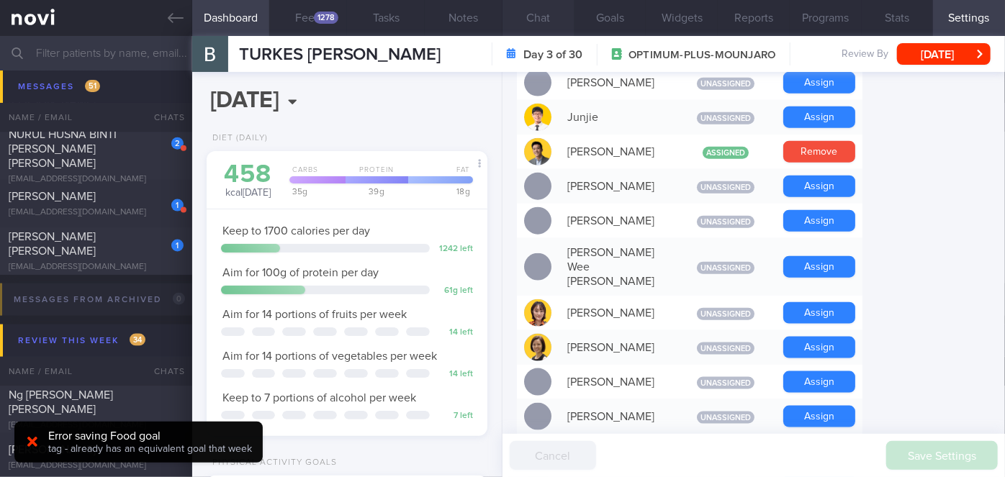
click at [536, 23] on button "Chat" at bounding box center [538, 18] width 72 height 36
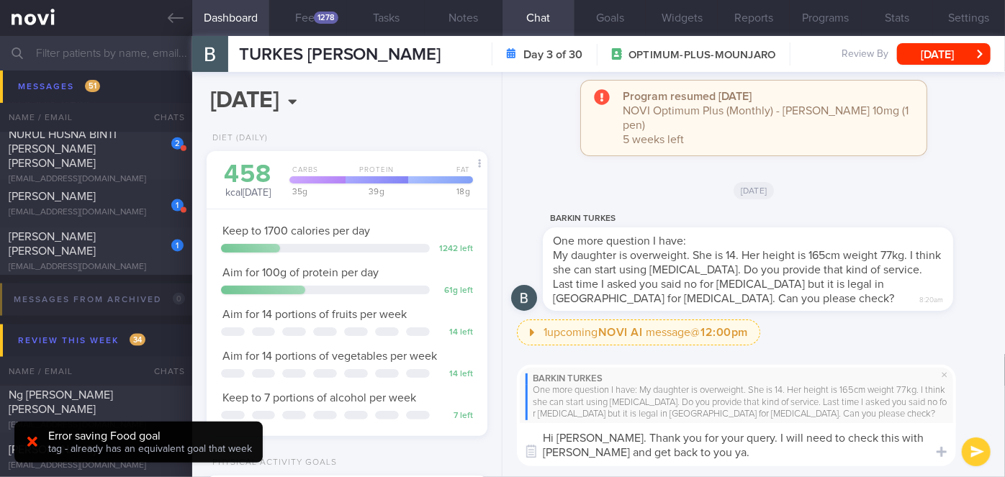
click at [983, 446] on button "submit" at bounding box center [976, 452] width 29 height 29
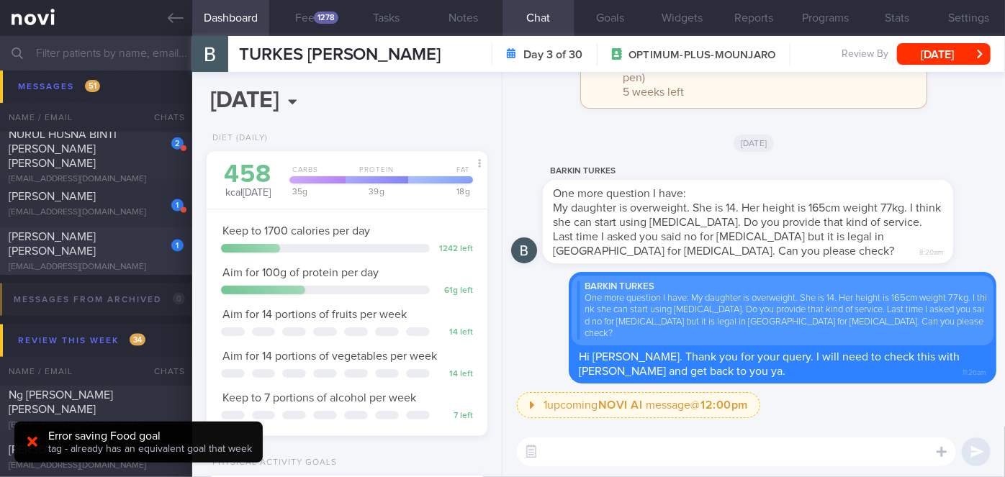
click at [125, 250] on div "Yeo Shu Imm , Yvonne" at bounding box center [94, 244] width 171 height 29
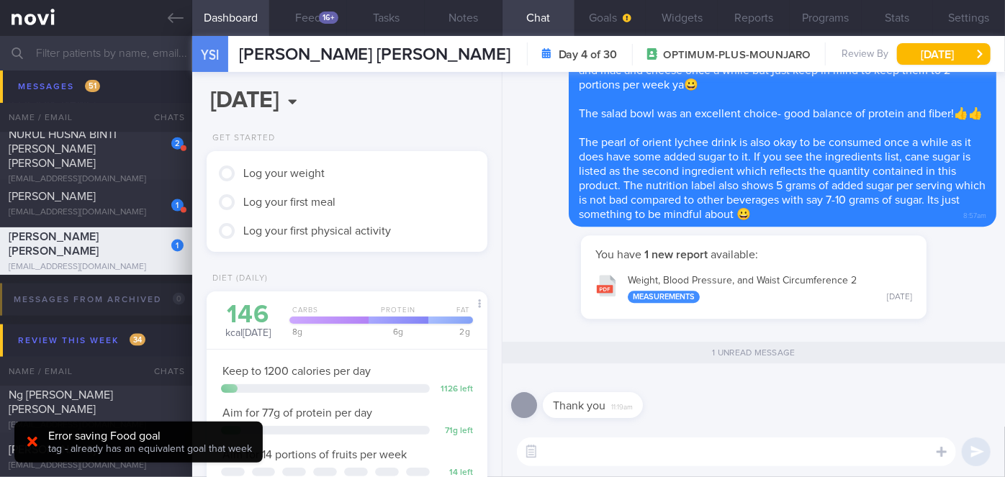
scroll to position [125, 251]
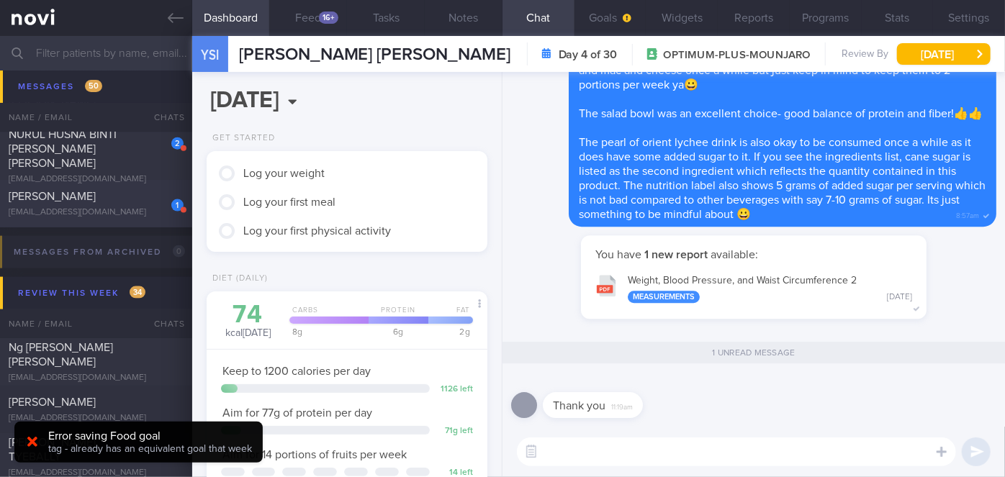
click at [92, 202] on div "[PERSON_NAME]" at bounding box center [94, 196] width 171 height 14
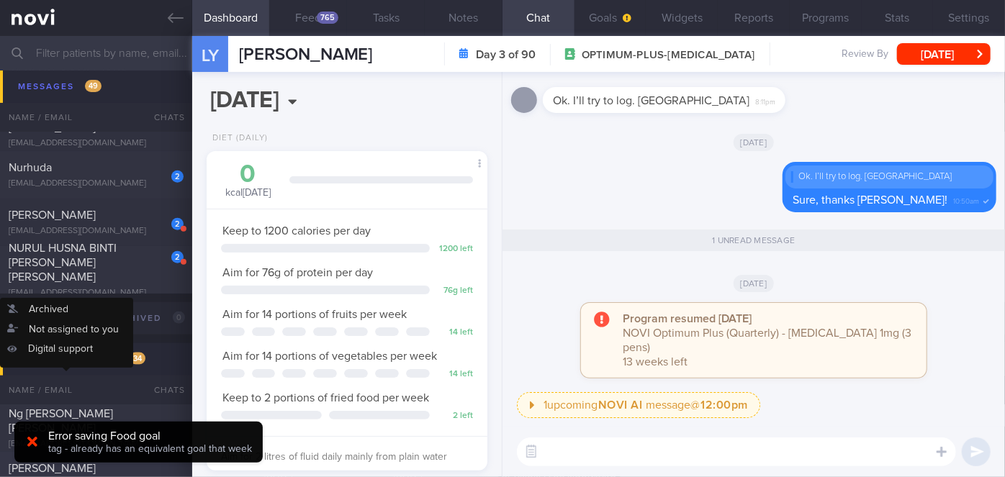
scroll to position [11841, 0]
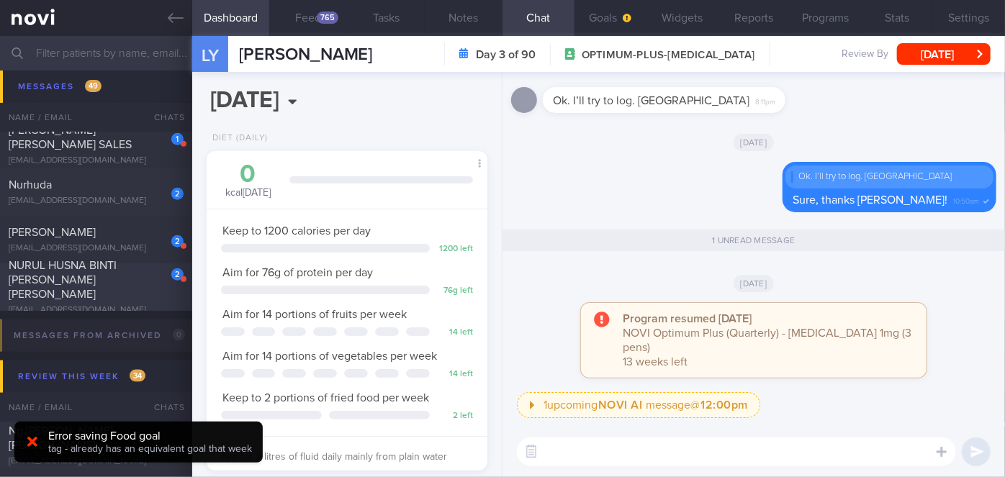
click at [127, 284] on div "NURUL HUSNA BINTI ABDUL HALIM SHAH" at bounding box center [94, 279] width 171 height 43
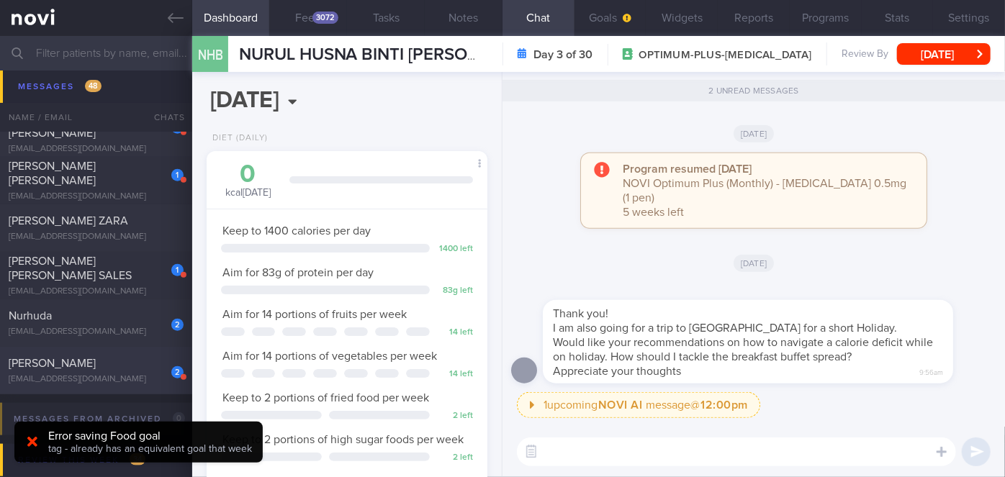
scroll to position [125, 251]
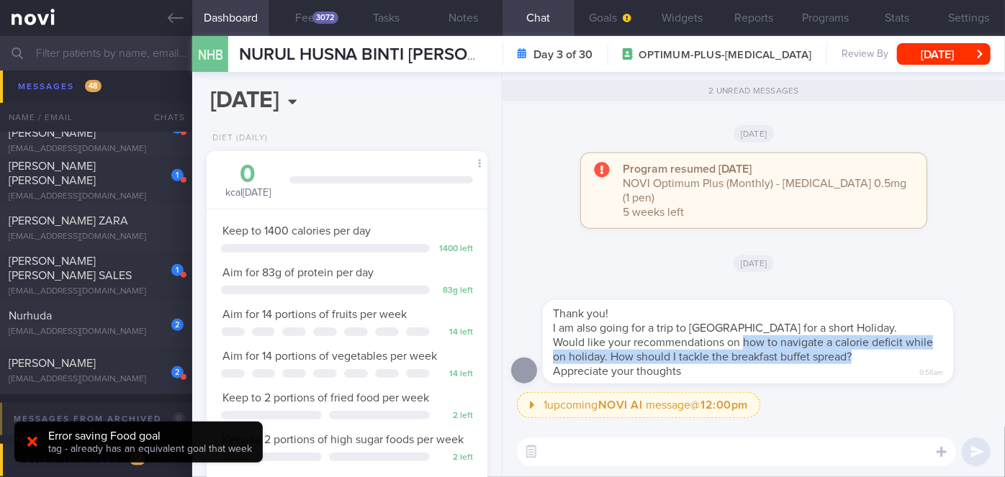
drag, startPoint x: 744, startPoint y: 341, endPoint x: 860, endPoint y: 357, distance: 117.1
click at [860, 357] on div "Thank you! I am also going for a trip to Bangkok for a short Holiday. Would lik…" at bounding box center [748, 342] width 410 height 84
copy span "how to navigate a calorie deficit while on holiday. How should I tackle the bre…"
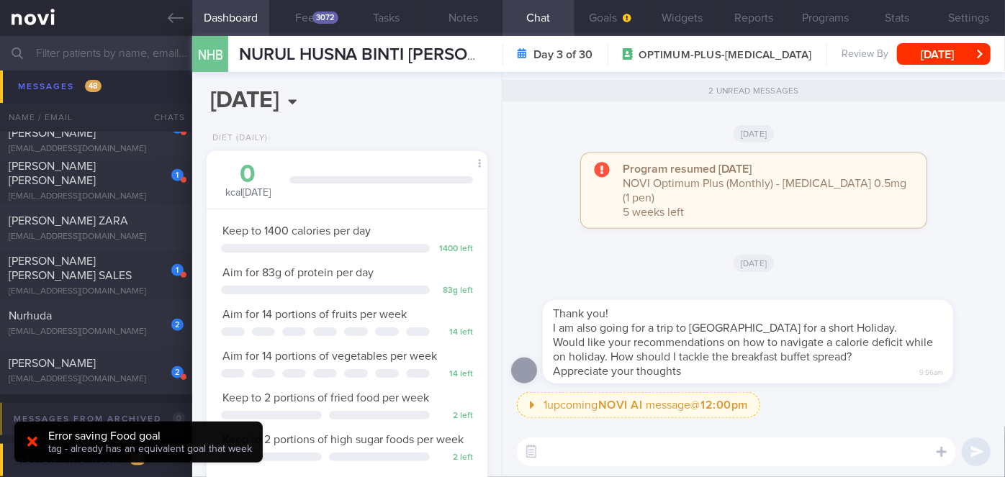
click at [598, 438] on textarea at bounding box center [736, 452] width 439 height 29
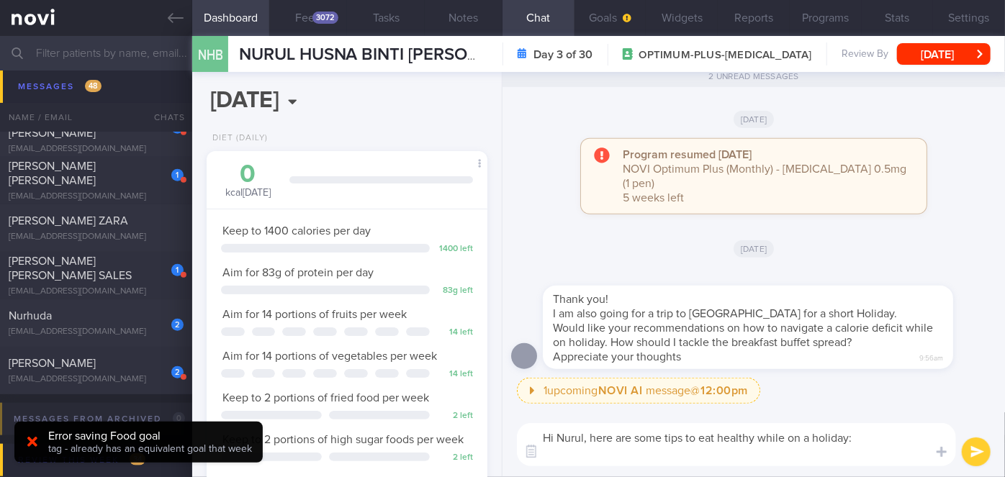
scroll to position [0, 0]
paste textarea "Focus on your overall intake while you are traveling instead of individual meal…"
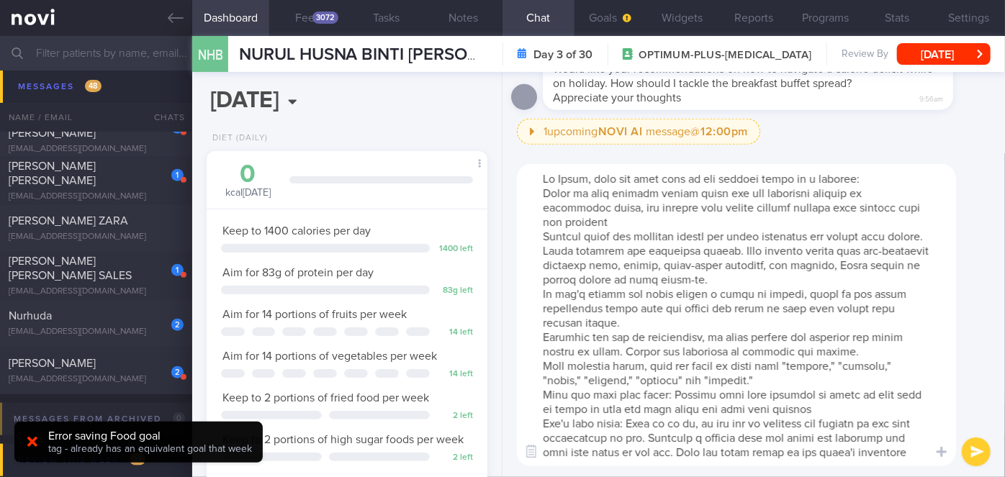
click at [537, 196] on textarea at bounding box center [736, 315] width 439 height 302
click at [616, 229] on textarea at bounding box center [736, 315] width 439 height 302
click at [538, 238] on textarea at bounding box center [736, 315] width 439 height 302
click at [543, 280] on textarea at bounding box center [736, 315] width 439 height 302
click at [541, 295] on textarea at bounding box center [736, 315] width 439 height 302
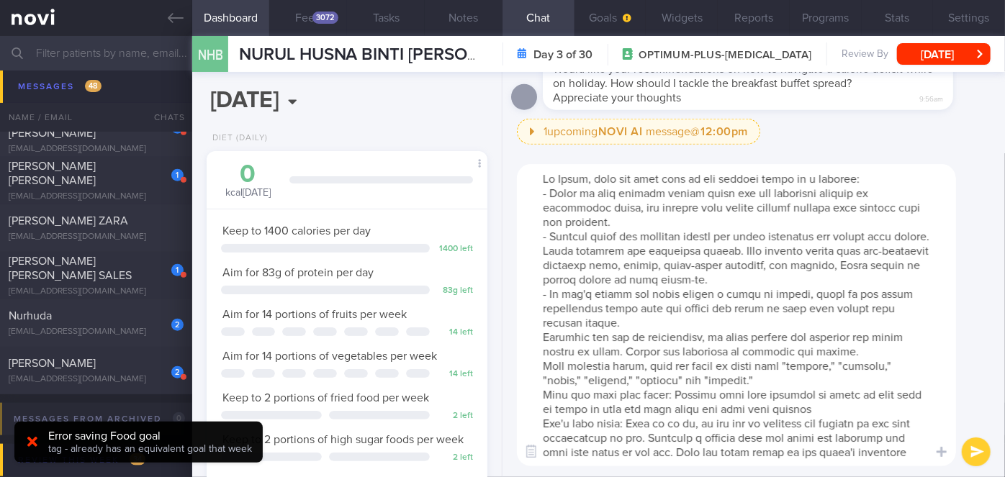
click at [542, 337] on textarea at bounding box center [736, 315] width 439 height 302
click at [544, 367] on textarea at bounding box center [736, 315] width 439 height 302
click at [541, 393] on textarea at bounding box center [736, 315] width 439 height 302
click at [540, 421] on textarea at bounding box center [736, 315] width 439 height 302
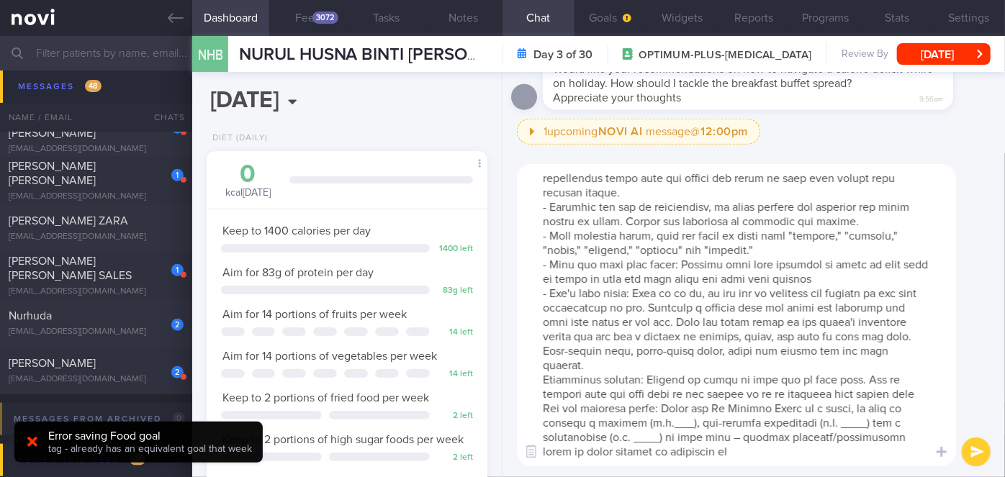
scroll to position [130, 0]
click at [540, 382] on textarea at bounding box center [736, 315] width 439 height 302
drag, startPoint x: 674, startPoint y: 420, endPoint x: 634, endPoint y: 418, distance: 40.4
click at [634, 418] on textarea at bounding box center [736, 315] width 439 height 302
drag, startPoint x: 806, startPoint y: 421, endPoint x: 754, endPoint y: 420, distance: 51.8
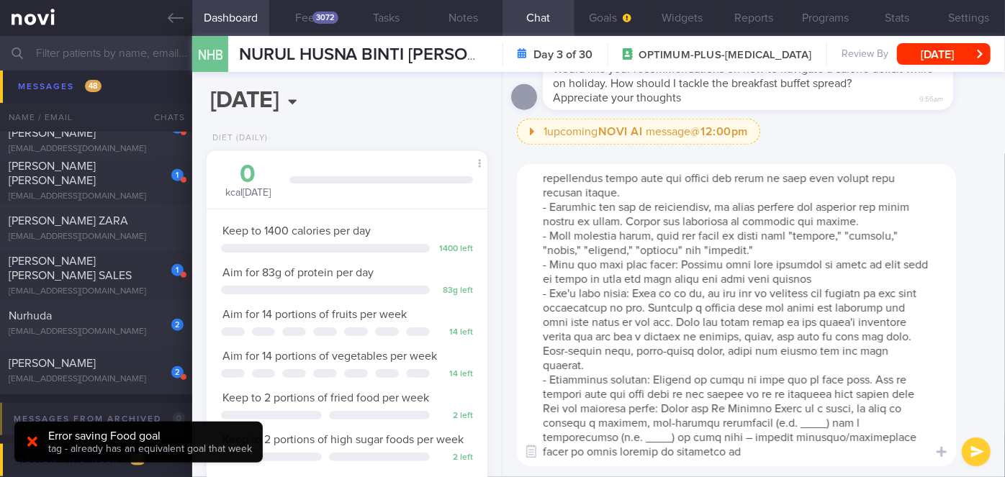
click at [754, 420] on textarea at bounding box center [736, 315] width 439 height 302
drag, startPoint x: 883, startPoint y: 423, endPoint x: 858, endPoint y: 423, distance: 24.5
click at [858, 423] on textarea at bounding box center [736, 315] width 439 height 302
drag, startPoint x: 578, startPoint y: 434, endPoint x: 585, endPoint y: 456, distance: 22.8
click at [585, 456] on textarea at bounding box center [736, 315] width 439 height 302
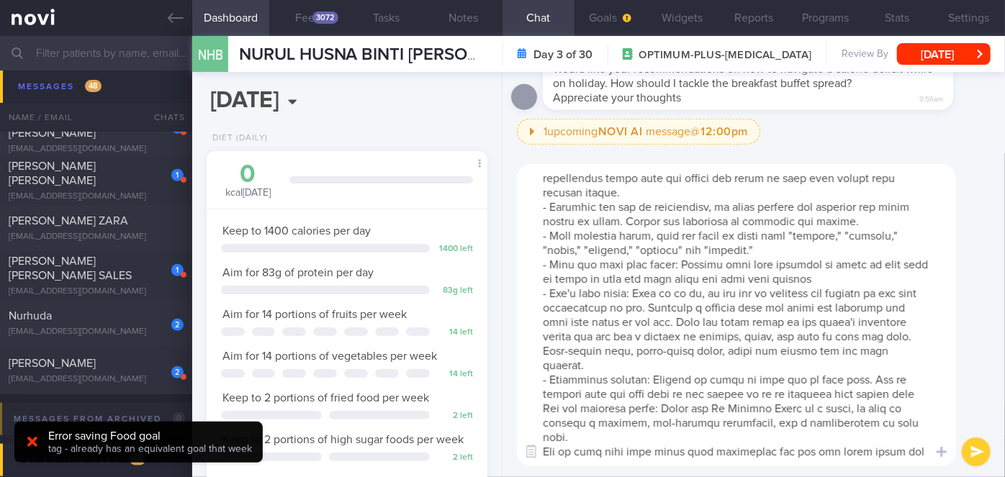
click at [545, 451] on textarea at bounding box center [736, 315] width 439 height 302
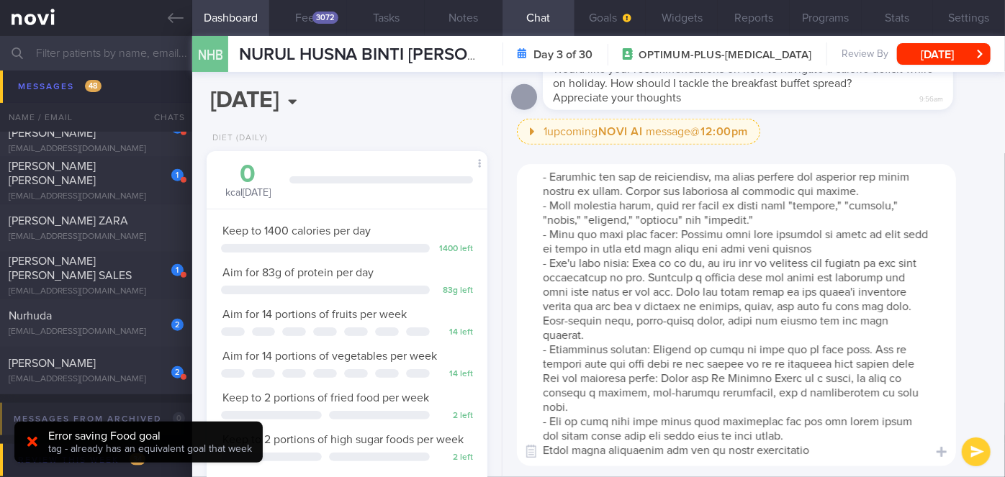
scroll to position [172, 0]
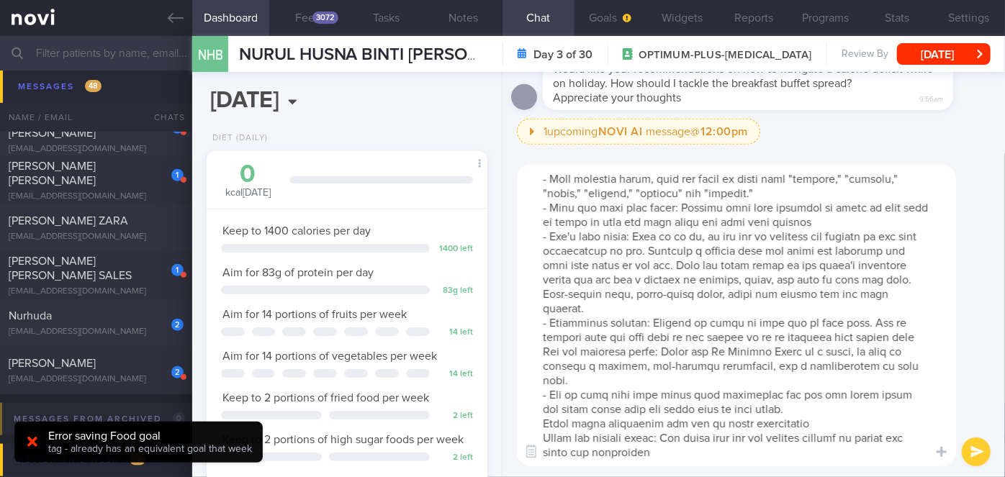
click at [544, 409] on textarea at bounding box center [736, 315] width 439 height 302
click at [541, 421] on textarea at bounding box center [736, 315] width 439 height 302
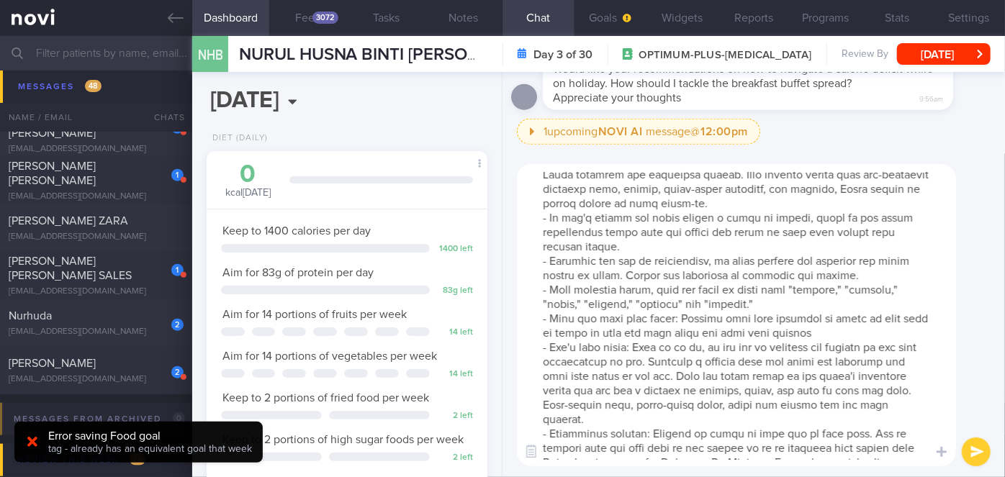
scroll to position [0, 0]
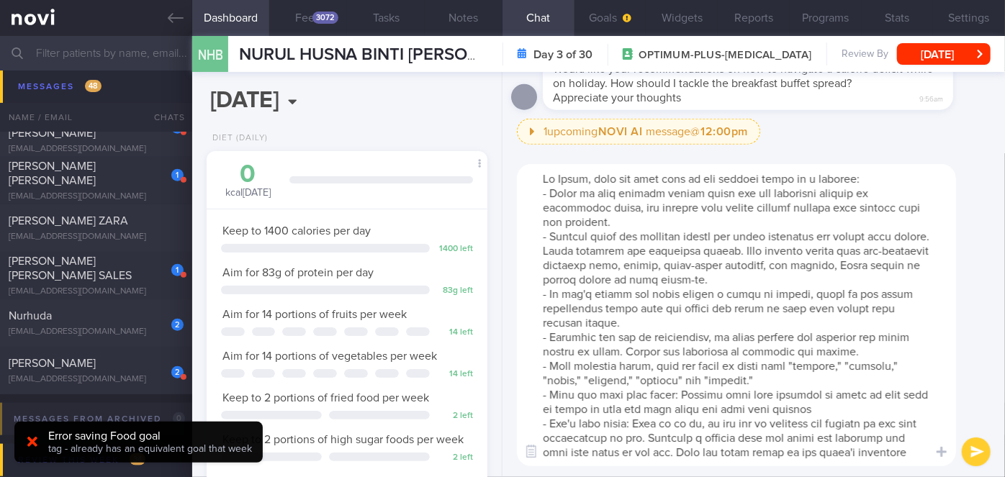
click at [864, 177] on textarea at bounding box center [736, 315] width 439 height 302
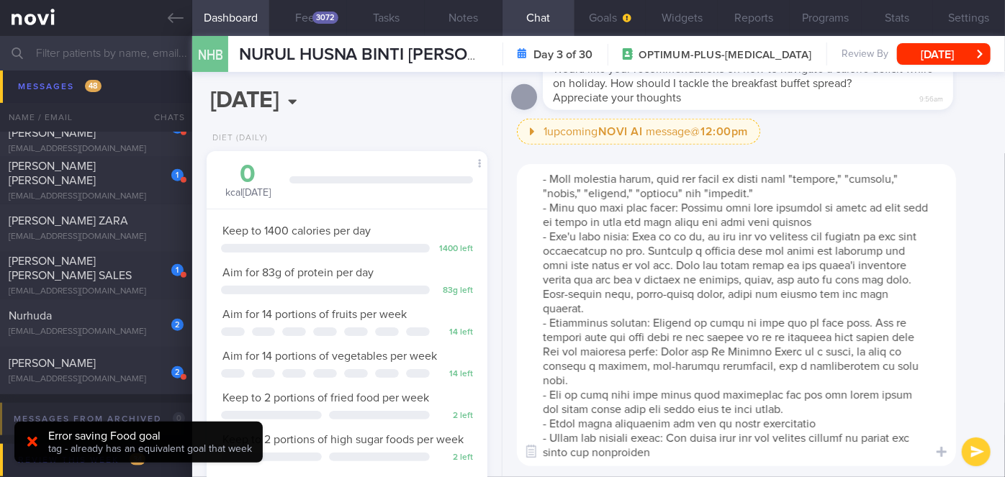
scroll to position [215, 0]
type textarea "Hi Nurul, here are some tips to eat healthy while on a holiday: - Focus on your…"
click at [979, 455] on button "submit" at bounding box center [976, 452] width 29 height 29
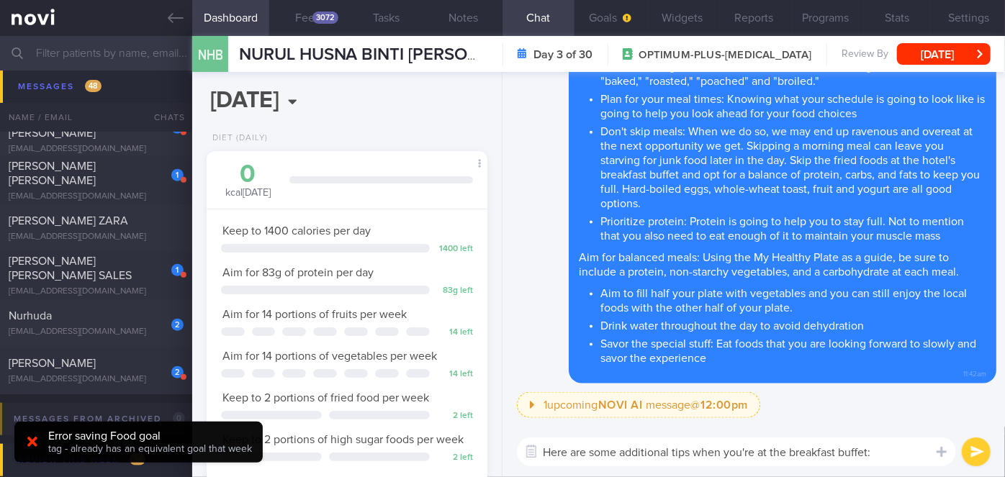
scroll to position [0, 0]
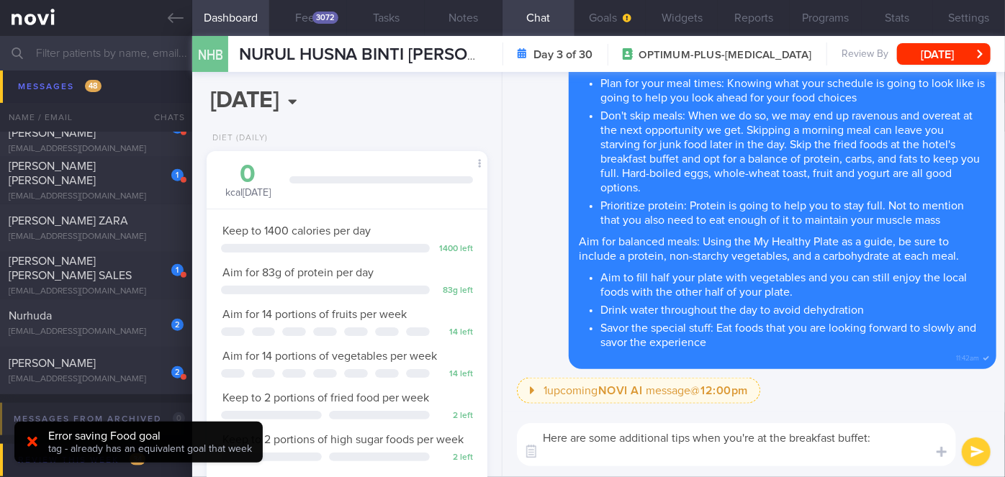
click at [579, 456] on textarea "Here are some additional tips when you're at the breakfast buffet:" at bounding box center [736, 444] width 439 height 43
paste textarea "1. Do a Reconnaissance Lap: Before picking up a plate, walk around the entire b…"
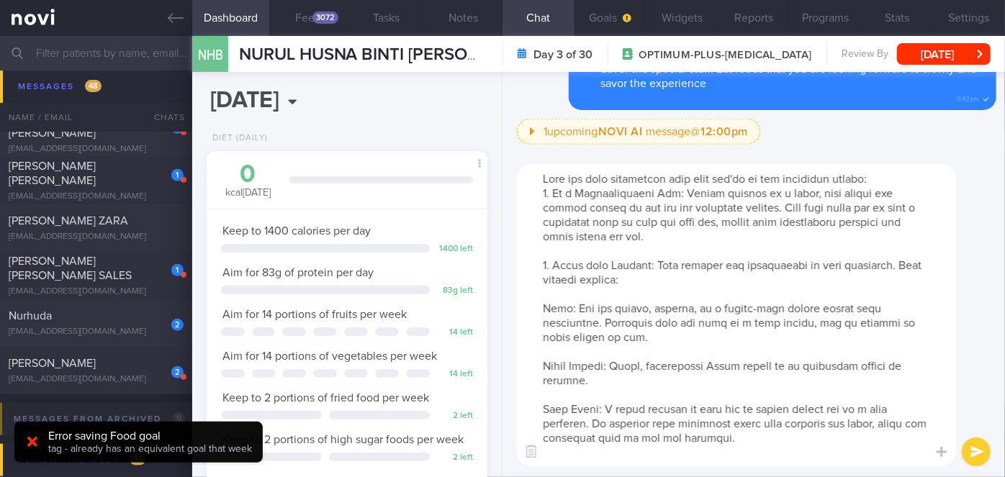
drag, startPoint x: 680, startPoint y: 191, endPoint x: 554, endPoint y: 191, distance: 126.0
click at [554, 191] on textarea at bounding box center [736, 315] width 439 height 302
click at [885, 179] on textarea at bounding box center [736, 315] width 439 height 302
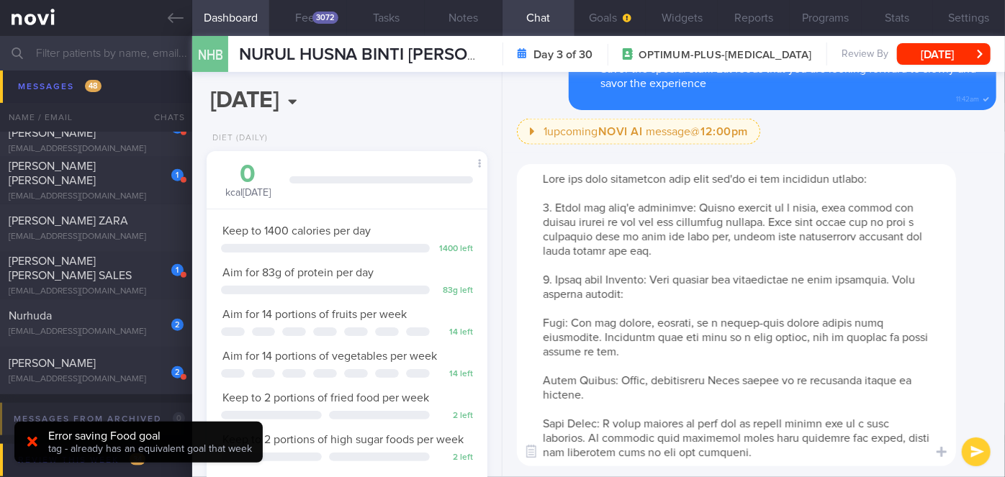
click at [540, 317] on textarea at bounding box center [736, 315] width 439 height 302
click at [543, 382] on textarea at bounding box center [736, 315] width 439 height 302
click at [541, 426] on textarea at bounding box center [736, 315] width 439 height 302
drag, startPoint x: 837, startPoint y: 341, endPoint x: 821, endPoint y: 332, distance: 18.0
click at [821, 332] on textarea at bounding box center [736, 315] width 439 height 302
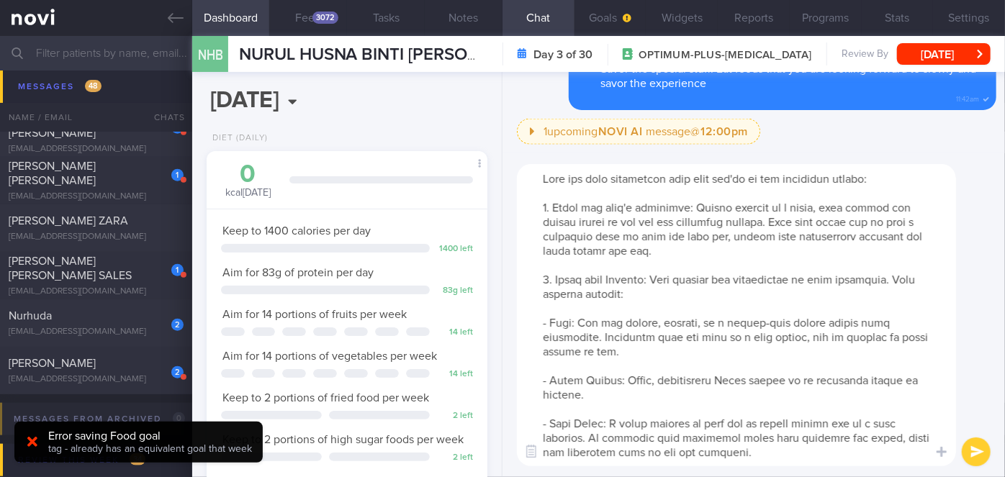
click at [839, 360] on textarea at bounding box center [736, 315] width 439 height 302
drag, startPoint x: 837, startPoint y: 357, endPoint x: 824, endPoint y: 336, distance: 24.2
click at [824, 336] on textarea at bounding box center [736, 315] width 439 height 302
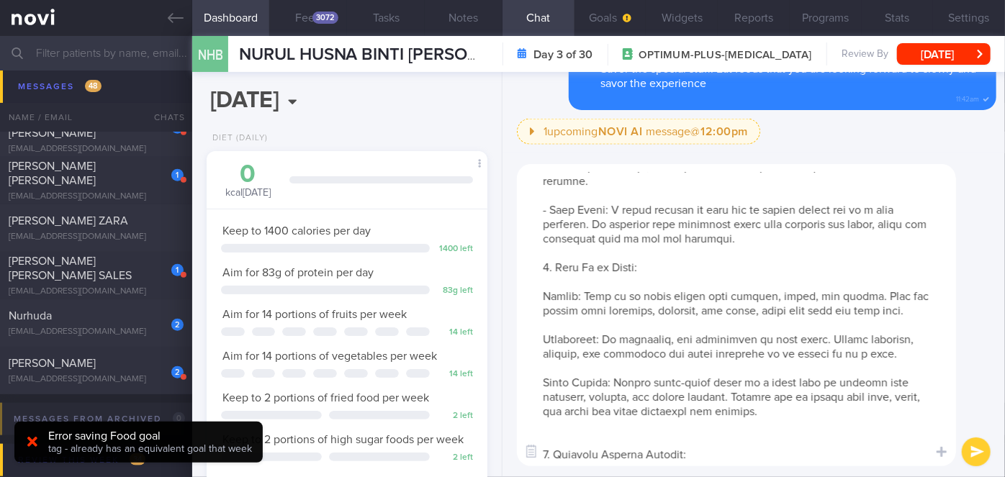
scroll to position [196, 0]
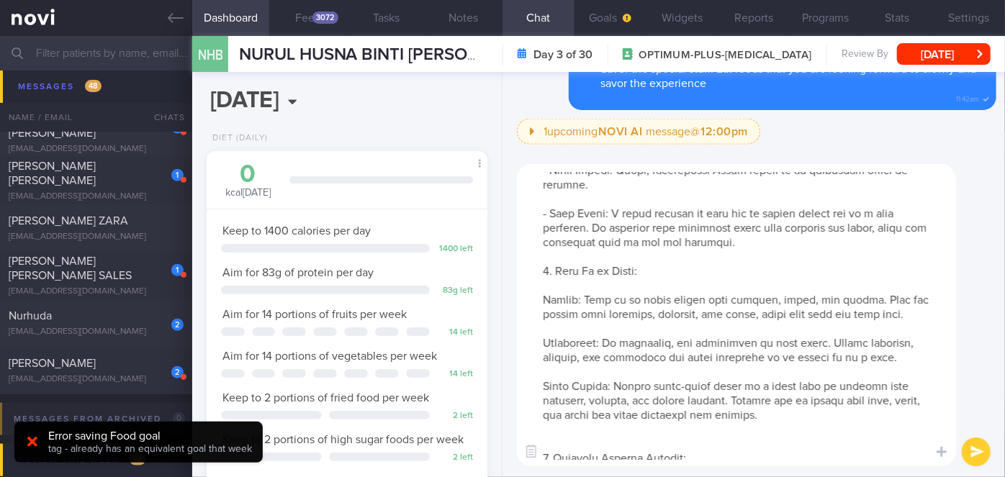
click at [538, 306] on textarea at bounding box center [736, 315] width 439 height 302
click at [543, 344] on textarea at bounding box center [736, 315] width 439 height 302
click at [544, 384] on textarea at bounding box center [736, 315] width 439 height 302
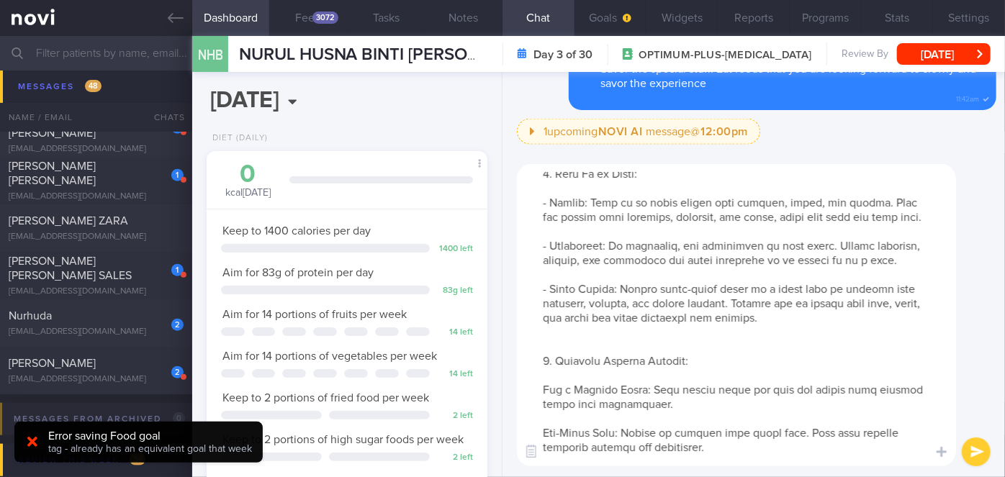
scroll to position [327, 0]
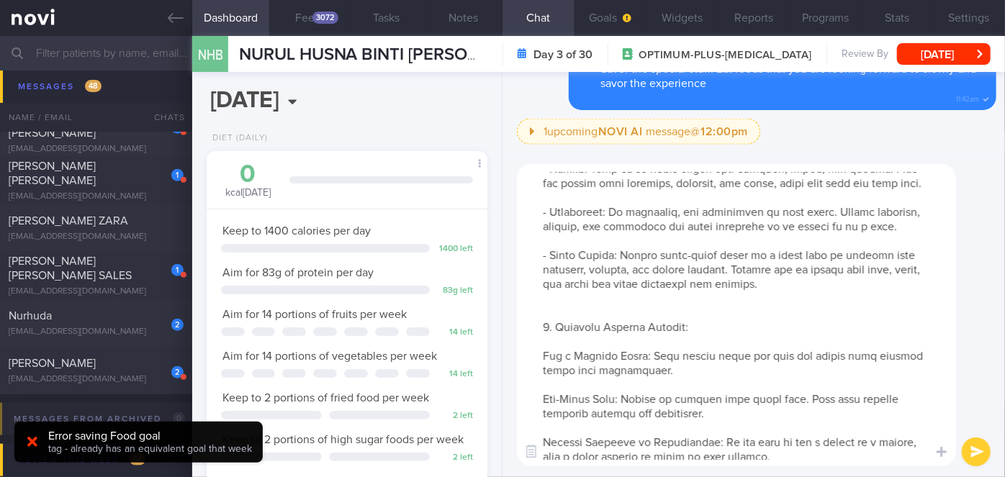
click at [537, 356] on textarea at bounding box center [736, 315] width 439 height 302
click at [544, 403] on textarea at bounding box center [736, 315] width 439 height 302
click at [541, 442] on textarea at bounding box center [736, 315] width 439 height 302
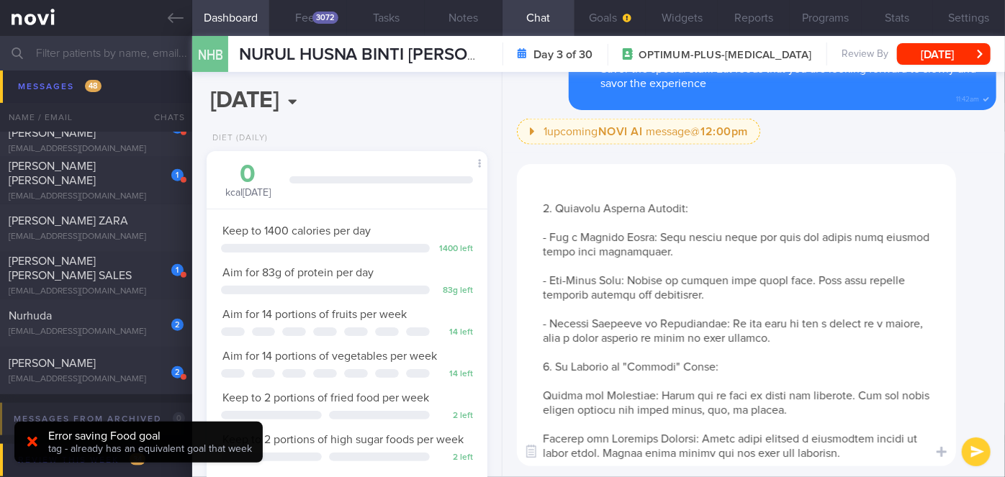
click at [543, 397] on textarea at bounding box center [736, 315] width 439 height 302
click at [542, 434] on textarea at bounding box center [736, 315] width 439 height 302
type textarea "Here are some additional tips when you're at the breakfast buffet: 1. Check out…"
click at [982, 454] on button "submit" at bounding box center [976, 452] width 29 height 29
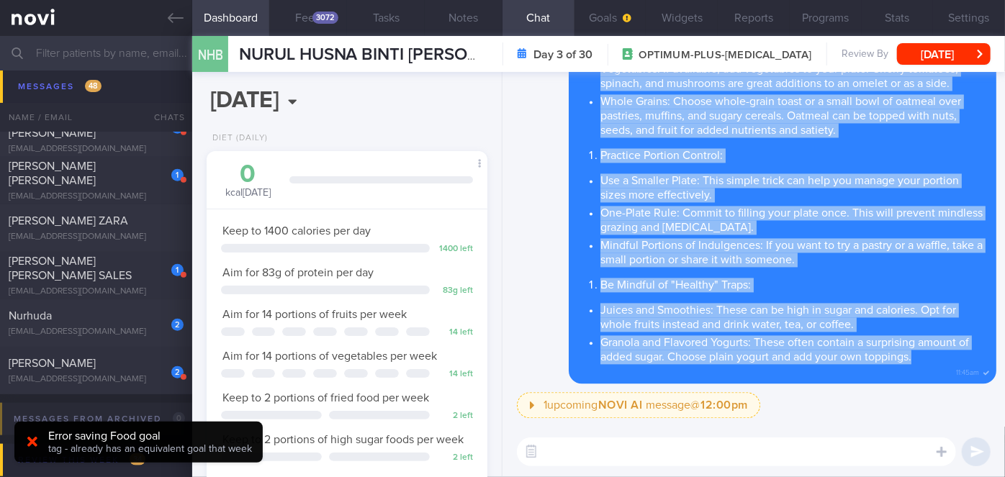
drag, startPoint x: 580, startPoint y: 161, endPoint x: 918, endPoint y: 365, distance: 394.7
click at [918, 365] on div "Here are some additional tips when you're at the breakfast buffet: Check out wh…" at bounding box center [783, 70] width 428 height 627
copy span "Here are some additional tips when you're at the breakfast buffet: Check out wh…"
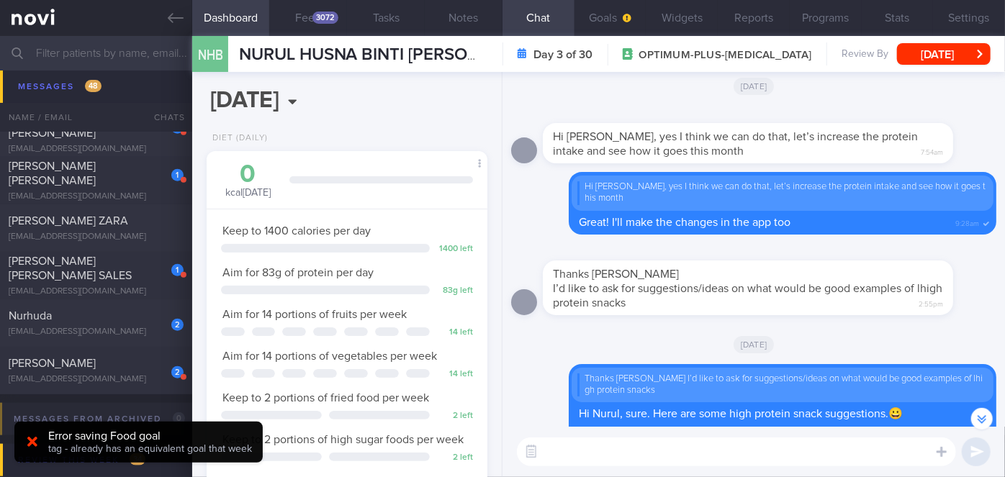
scroll to position [-1700, 0]
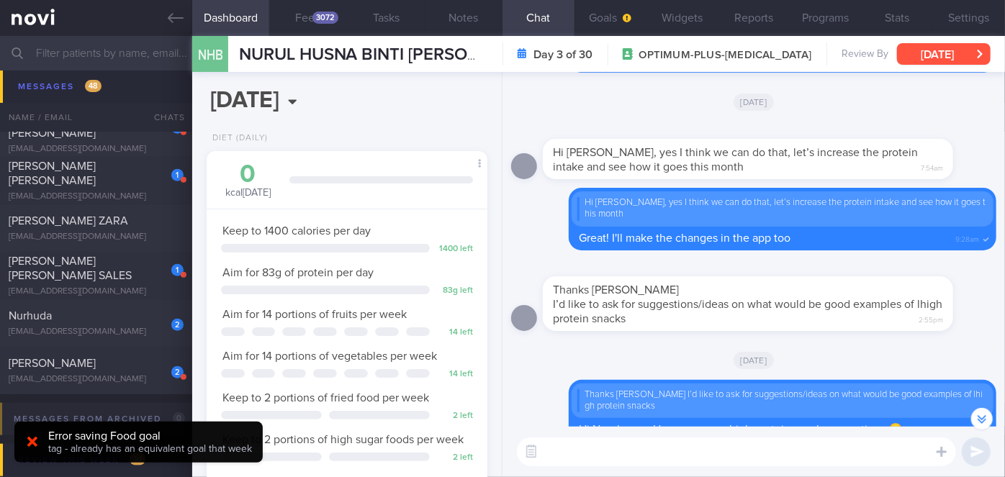
click at [937, 54] on button "[DATE]" at bounding box center [944, 54] width 94 height 22
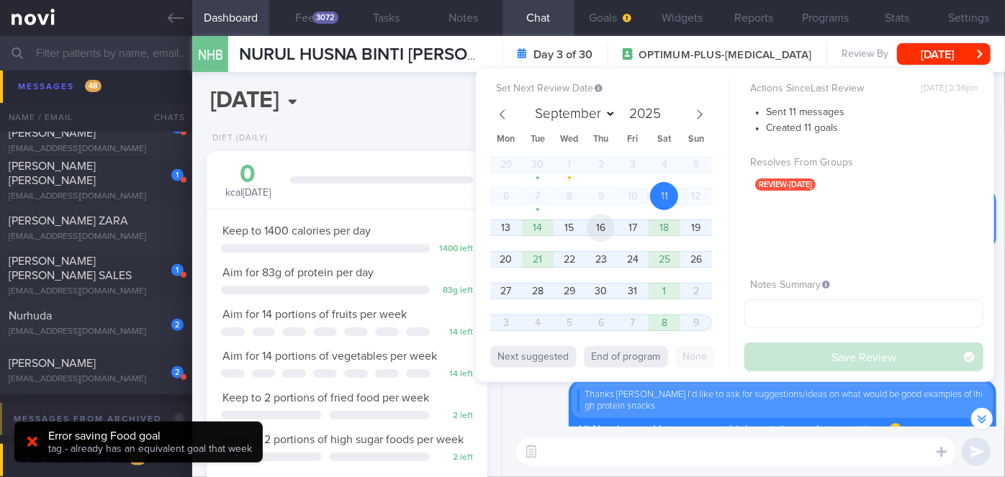
click at [599, 225] on span "16" at bounding box center [601, 228] width 28 height 28
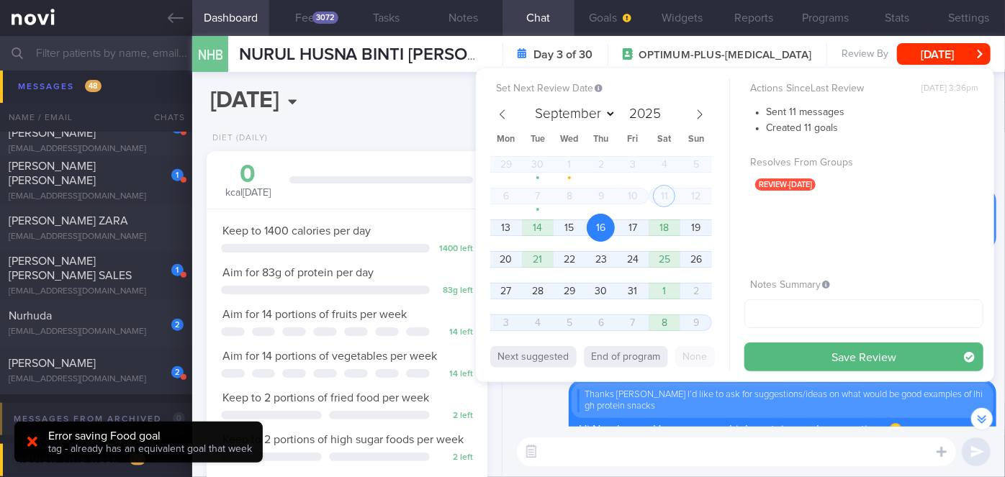
click at [816, 349] on button "Save Review" at bounding box center [863, 357] width 239 height 29
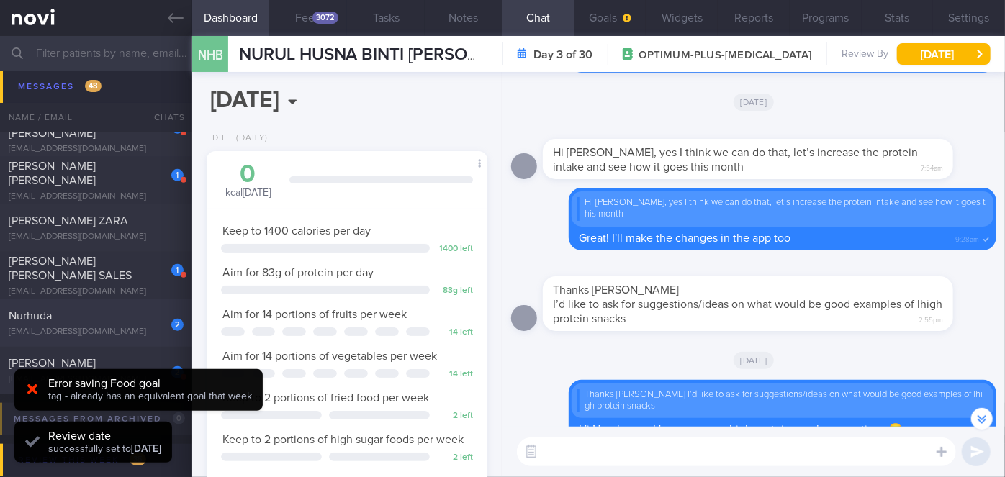
scroll to position [125, 251]
click at [520, 372] on div "[DATE]" at bounding box center [753, 360] width 485 height 40
click at [148, 359] on div "GOOH MARY" at bounding box center [94, 363] width 171 height 14
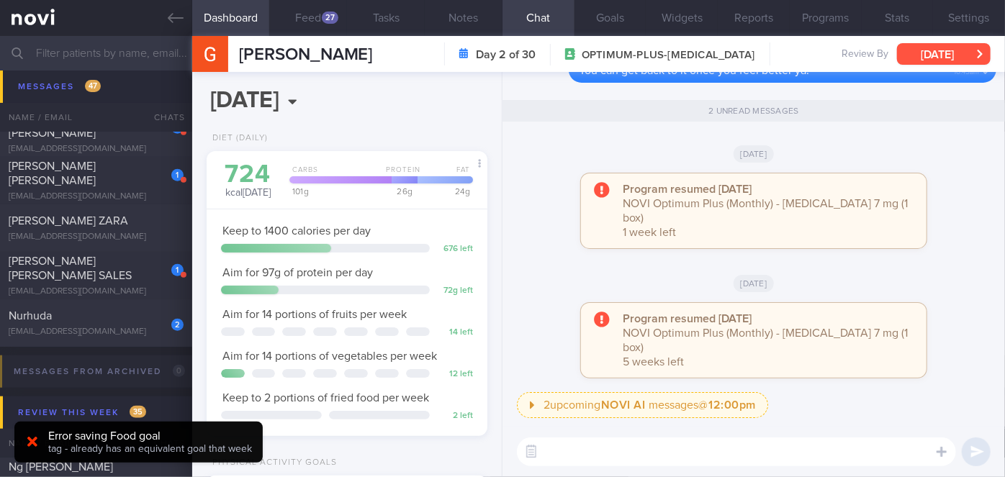
click at [938, 57] on button "[DATE]" at bounding box center [944, 54] width 94 height 22
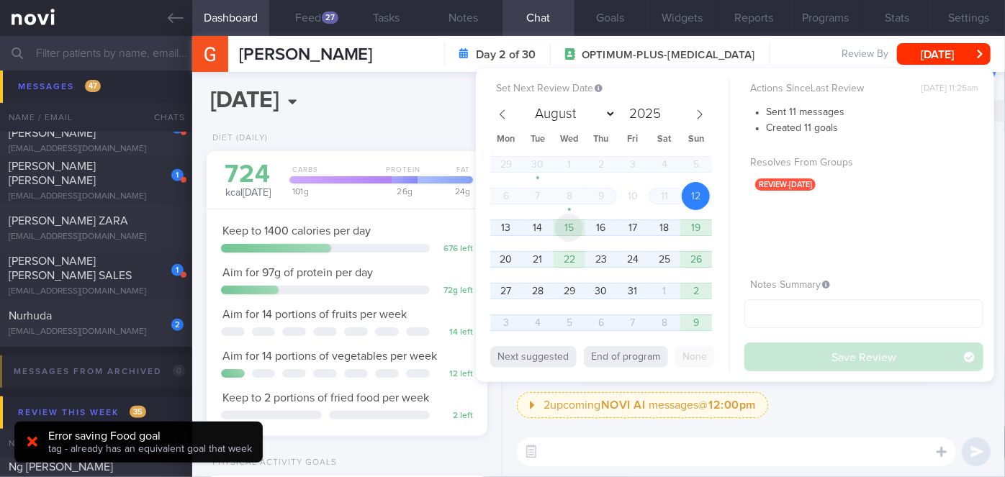
click at [559, 233] on span "15" at bounding box center [569, 228] width 28 height 28
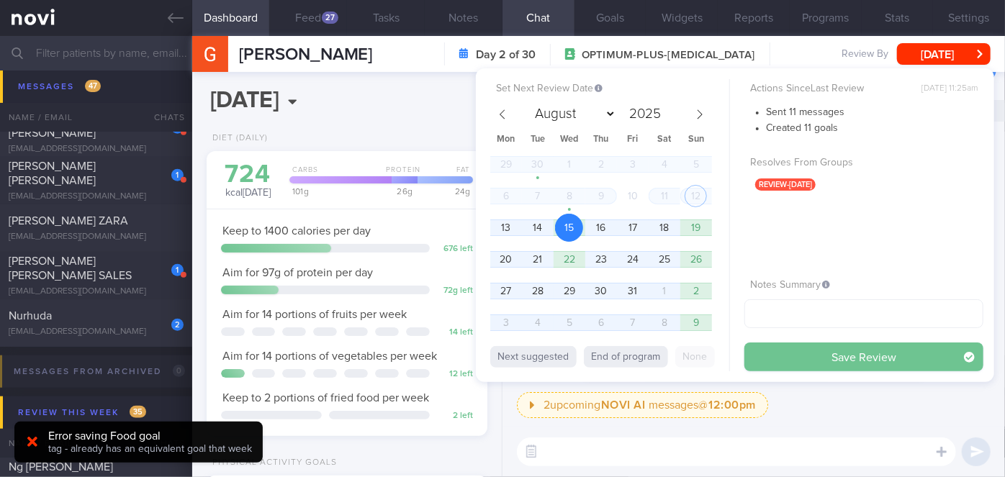
click at [764, 345] on button "Save Review" at bounding box center [863, 357] width 239 height 29
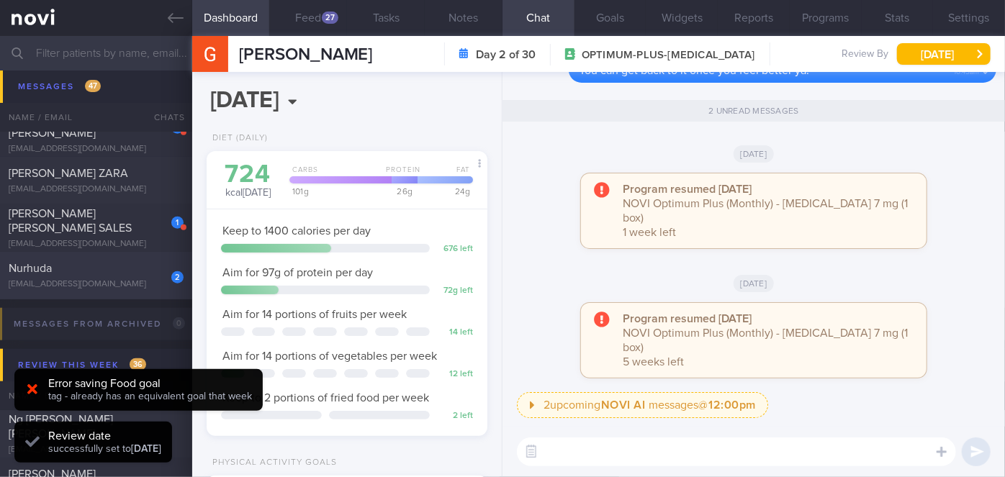
scroll to position [11615, 0]
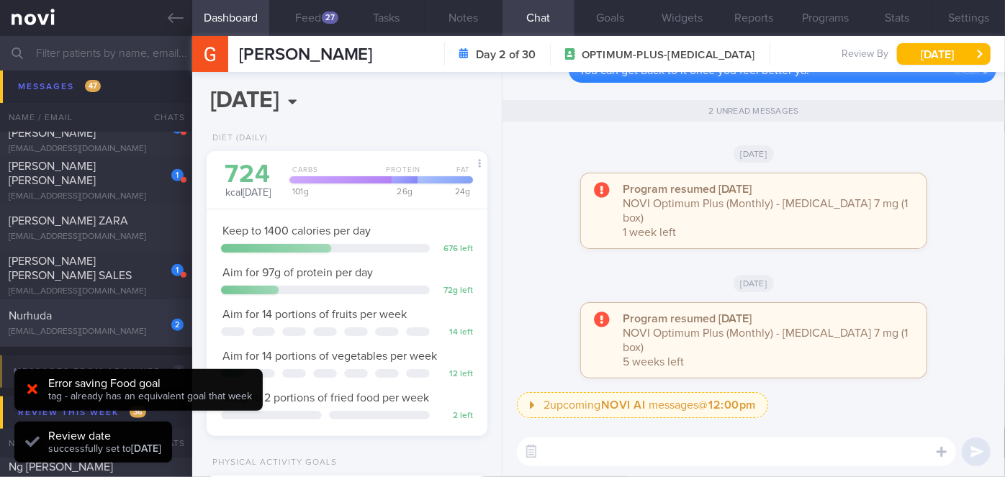
click at [92, 310] on div "Nurhuda" at bounding box center [94, 316] width 171 height 14
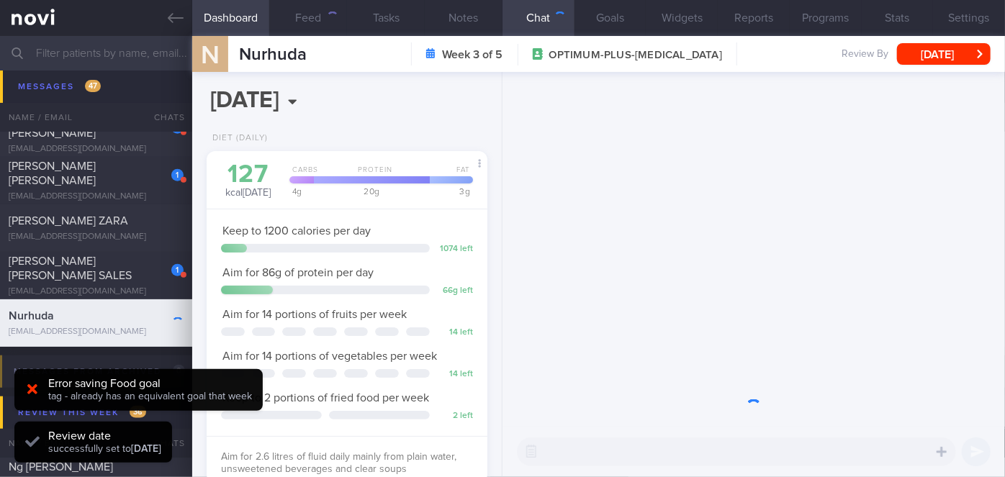
scroll to position [143, 245]
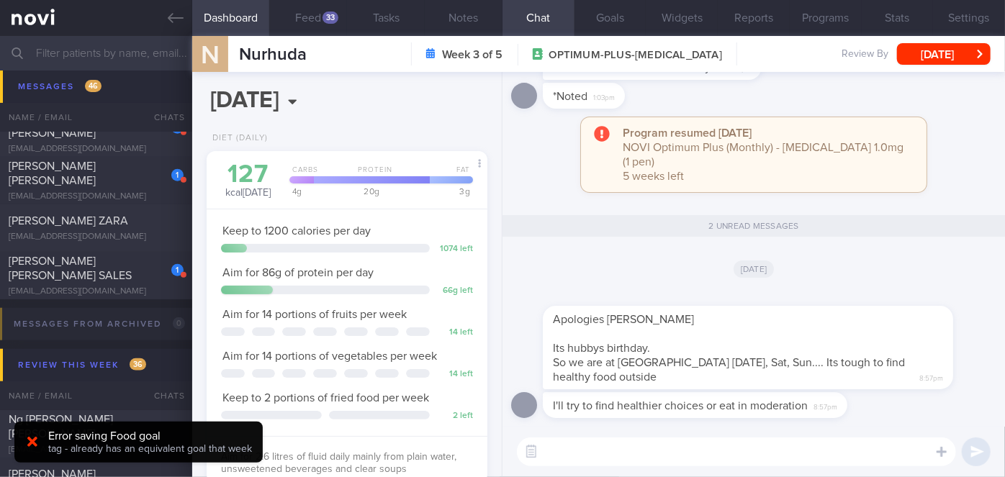
click at [664, 440] on textarea at bounding box center [736, 452] width 439 height 29
type textarea "Hi [PERSON_NAME], no worries. Thanks for letting me know!"
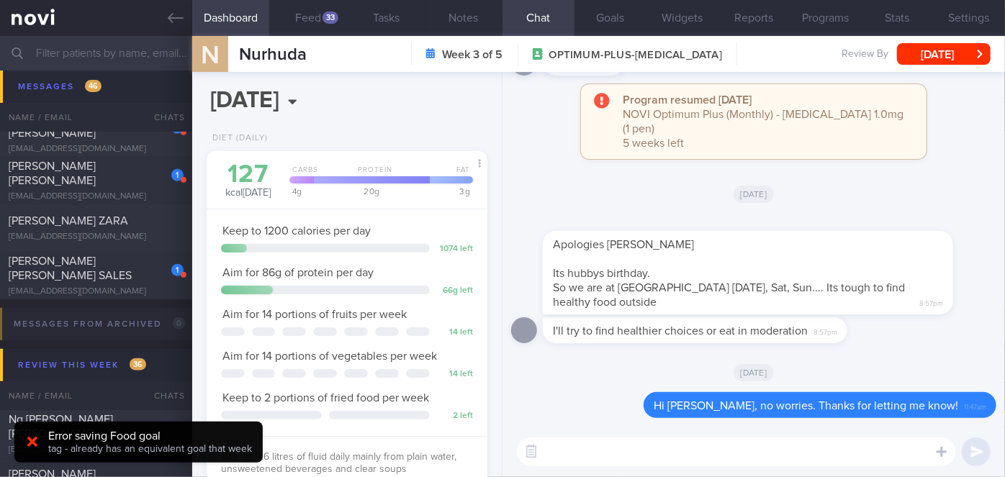
click at [68, 48] on input "text" at bounding box center [502, 53] width 1005 height 35
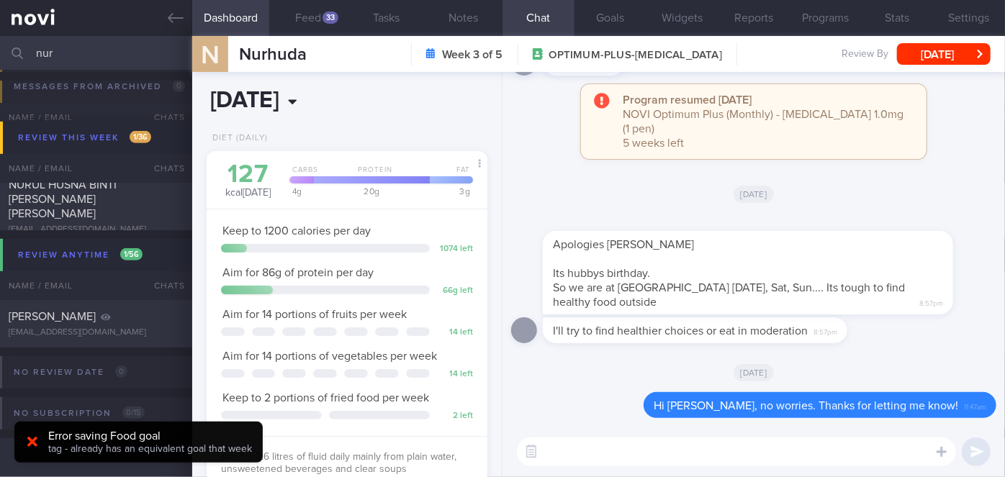
scroll to position [286, 0]
type input "nur"
click at [139, 202] on div "NURUL HUSNA BINTI ABDUL HALIM SHAH" at bounding box center [94, 200] width 171 height 43
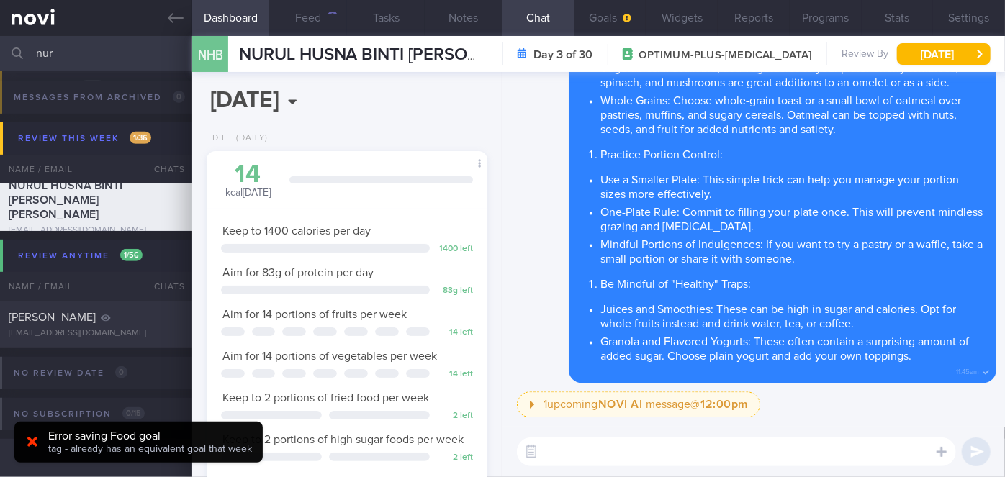
scroll to position [125, 251]
click at [624, 455] on textarea at bounding box center [736, 452] width 439 height 29
type textarea "Enjoy your holidays, Nurul!😀"
click at [971, 459] on button "submit" at bounding box center [976, 452] width 29 height 29
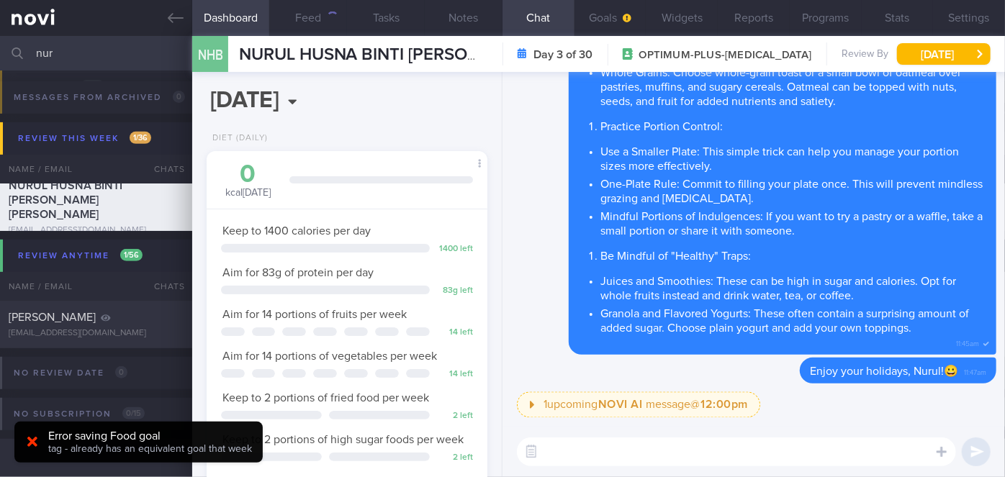
click at [111, 56] on input "nur" at bounding box center [502, 53] width 1005 height 35
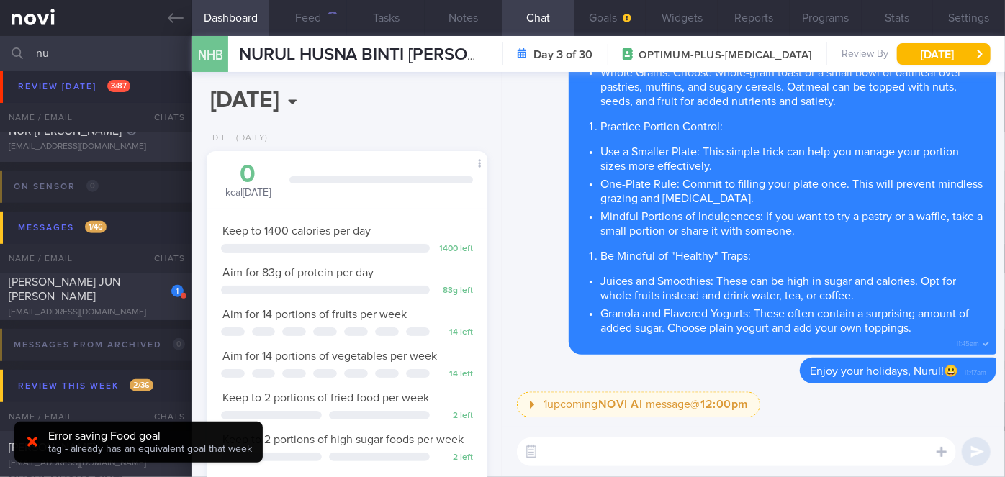
type input "n"
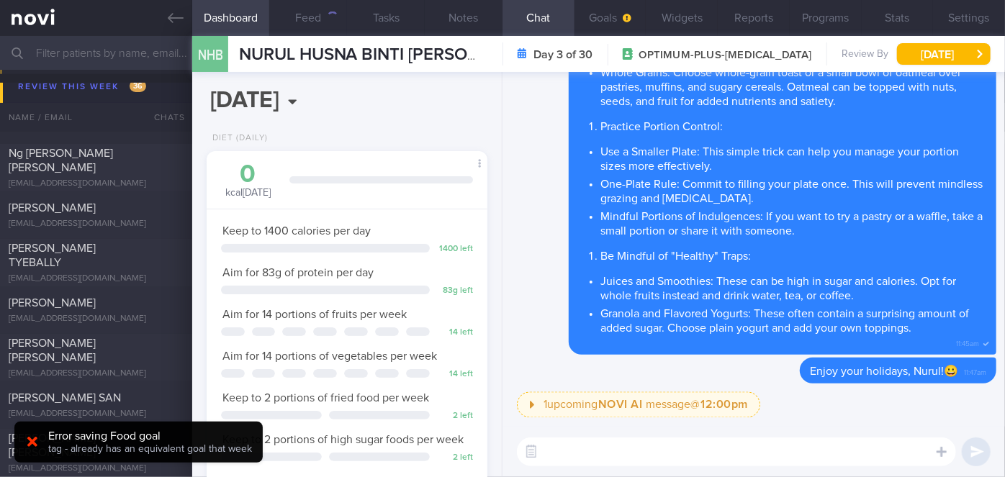
scroll to position [12143, 0]
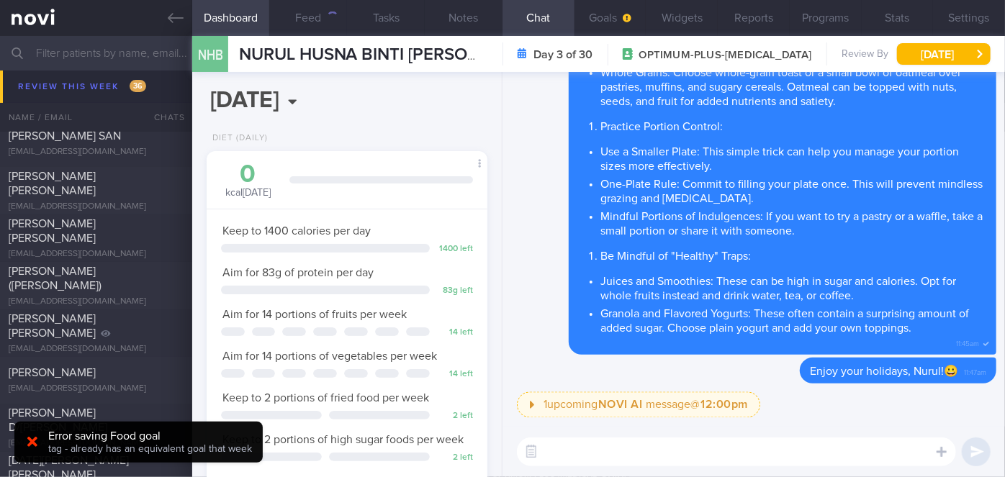
click at [33, 441] on icon at bounding box center [32, 442] width 10 height 10
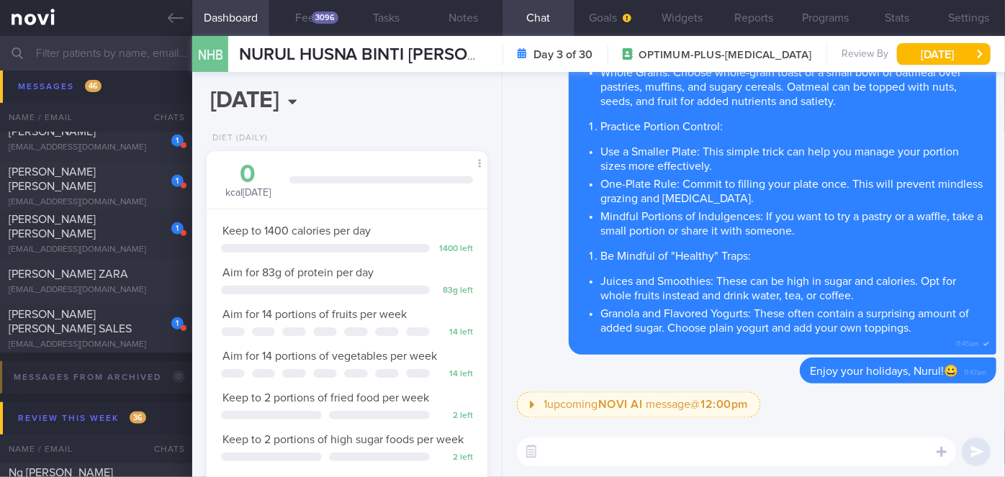
scroll to position [11489, 0]
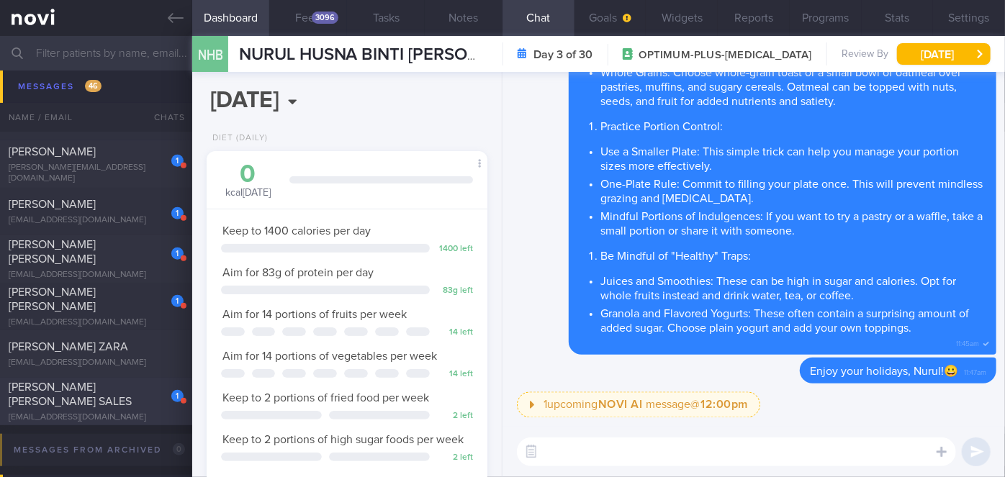
click at [132, 402] on div "[PERSON_NAME] [PERSON_NAME] SALES" at bounding box center [94, 394] width 171 height 29
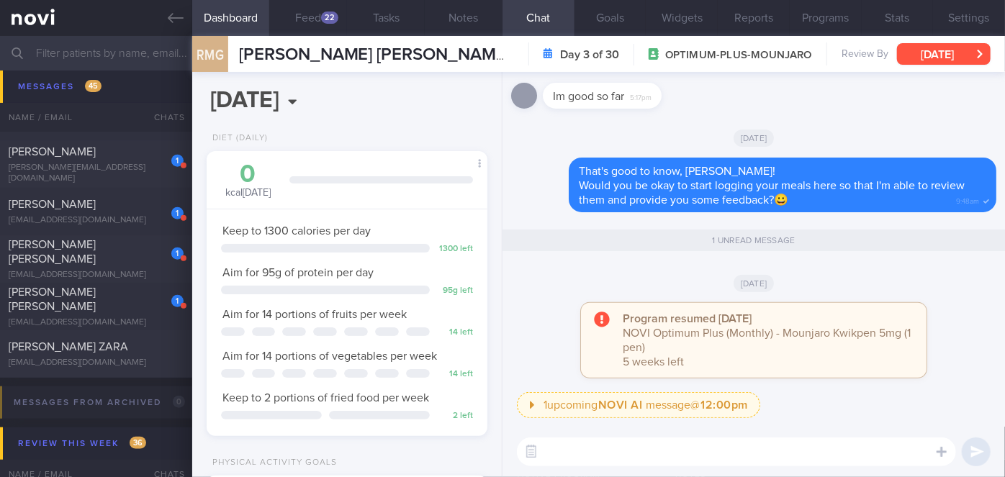
click at [977, 48] on button "[DATE]" at bounding box center [944, 54] width 94 height 22
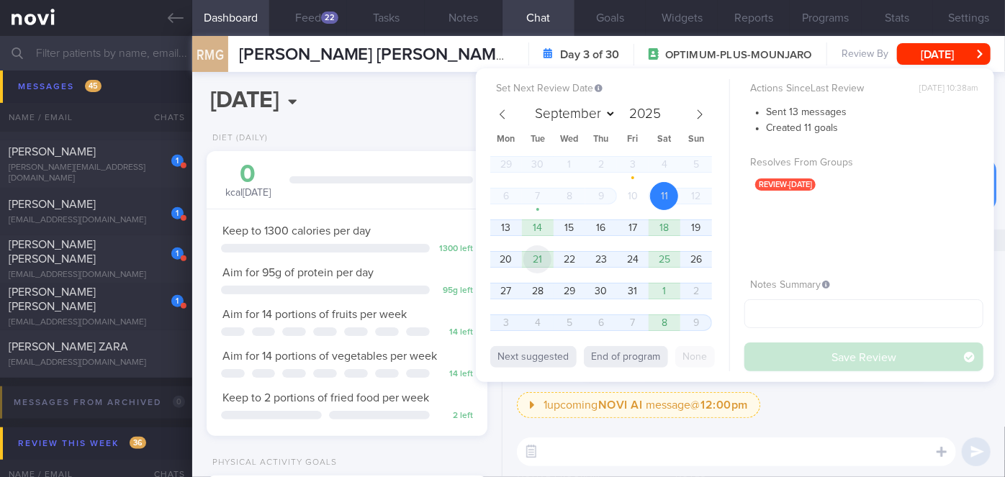
click at [533, 261] on span "21" at bounding box center [537, 259] width 28 height 28
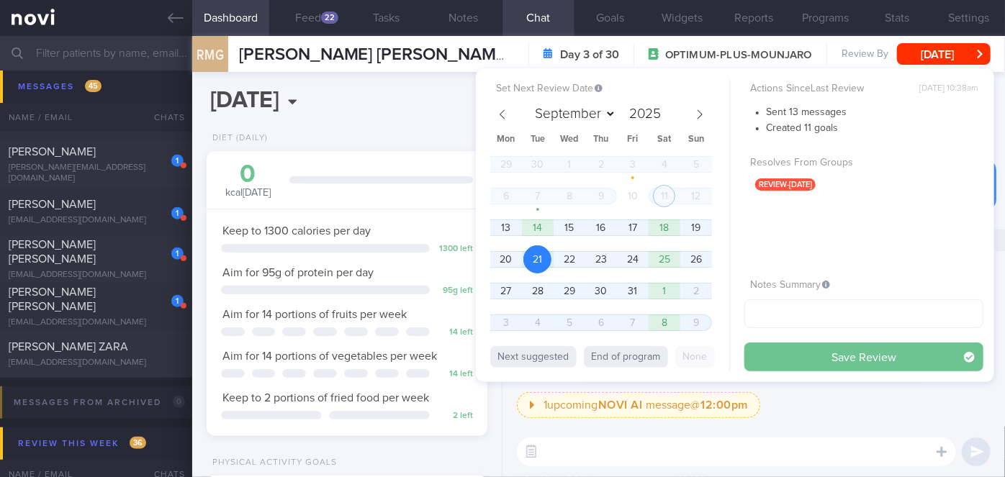
click at [775, 353] on button "Save Review" at bounding box center [863, 357] width 239 height 29
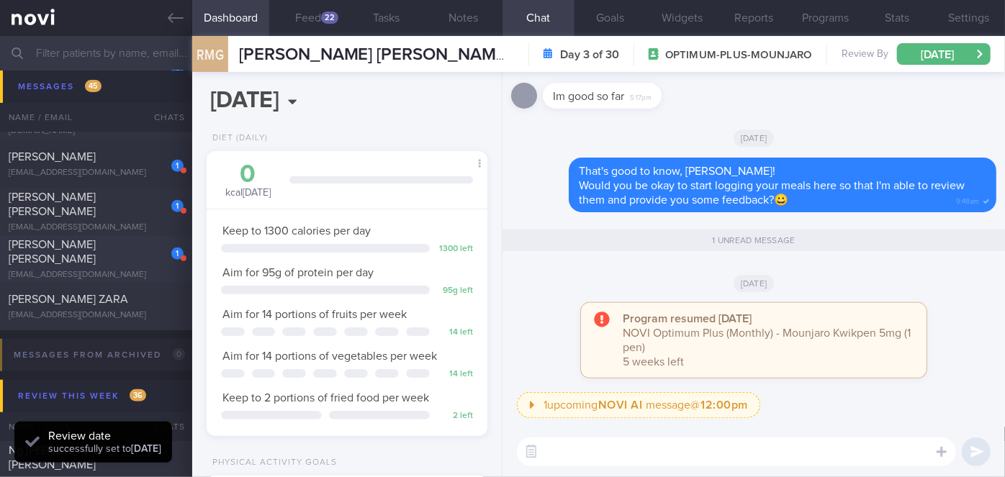
scroll to position [11441, 0]
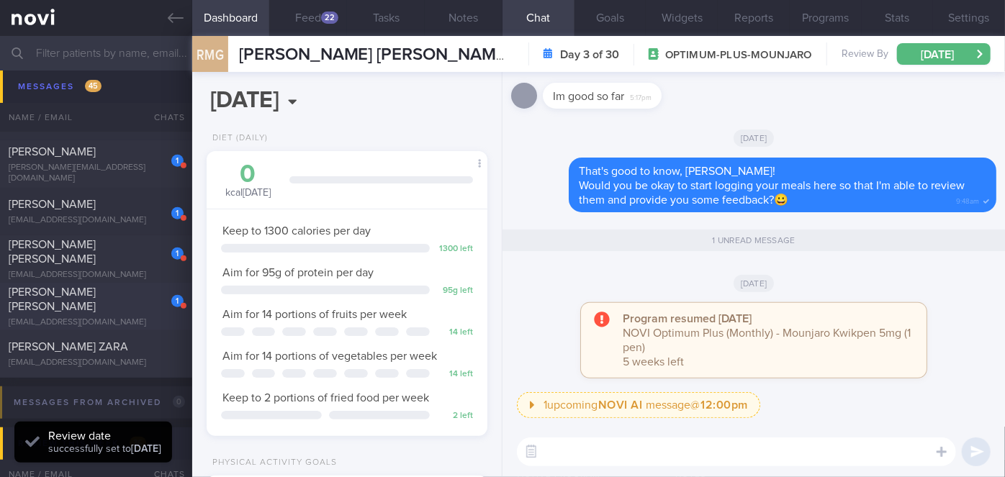
click at [145, 307] on div "1 Cosgrave Philip Patrick pcosgrave@me.com" at bounding box center [96, 306] width 192 height 43
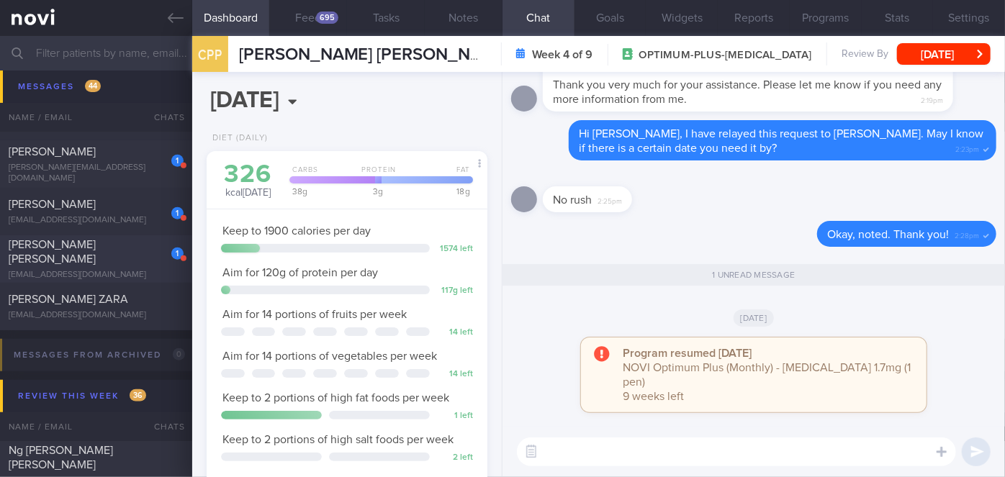
click at [155, 260] on div "1" at bounding box center [168, 249] width 32 height 22
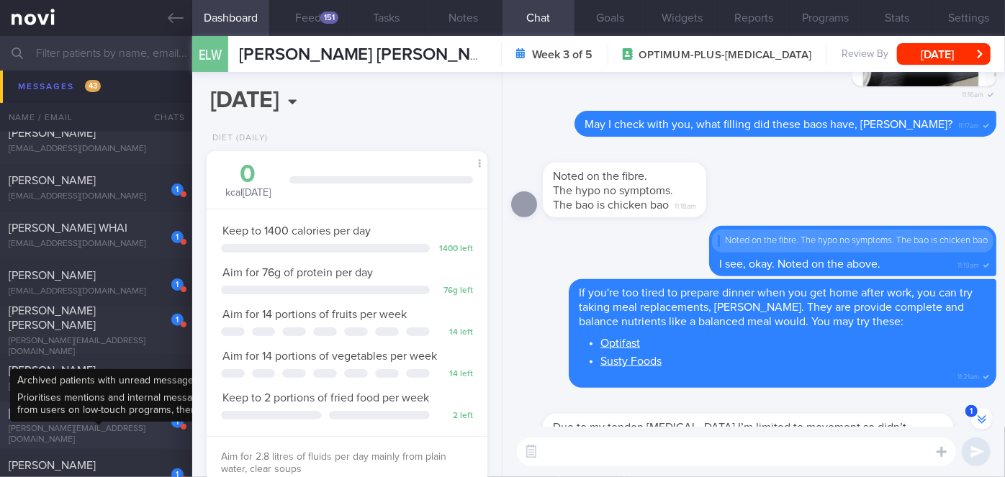
scroll to position [11311, 0]
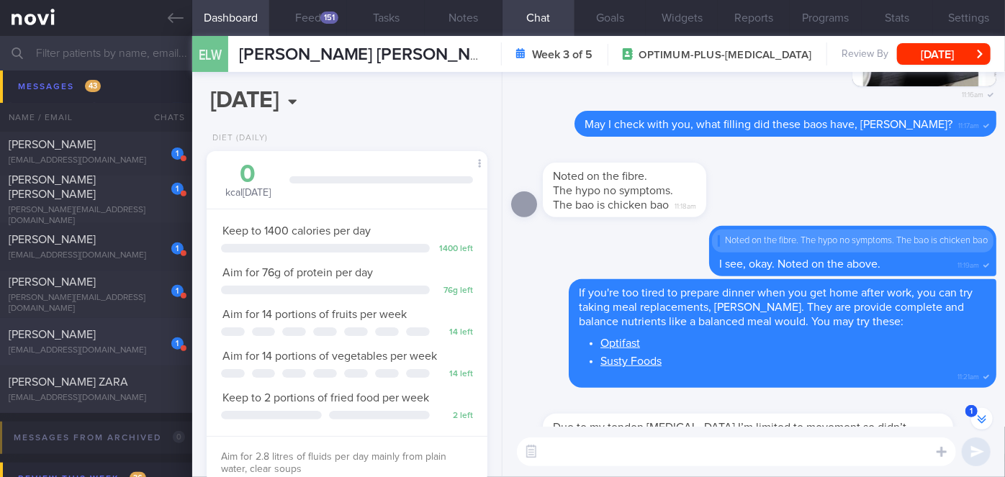
click at [156, 328] on div "1" at bounding box center [168, 339] width 32 height 22
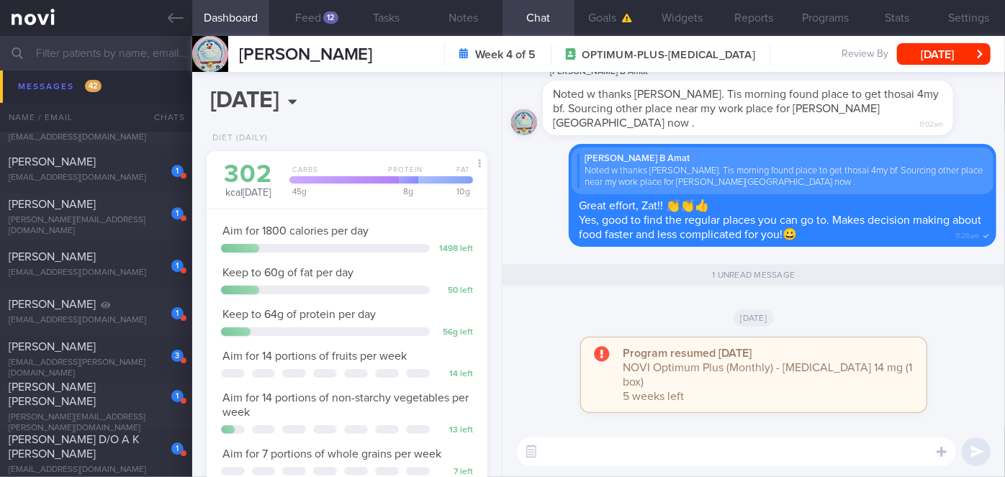
scroll to position [10579, 0]
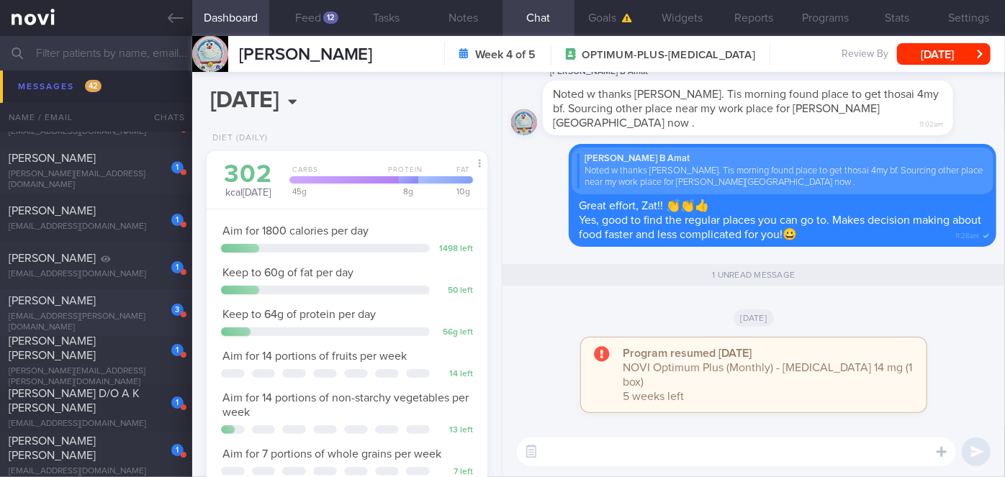
click at [134, 308] on div "SAGNIK BANERJEE" at bounding box center [94, 301] width 171 height 14
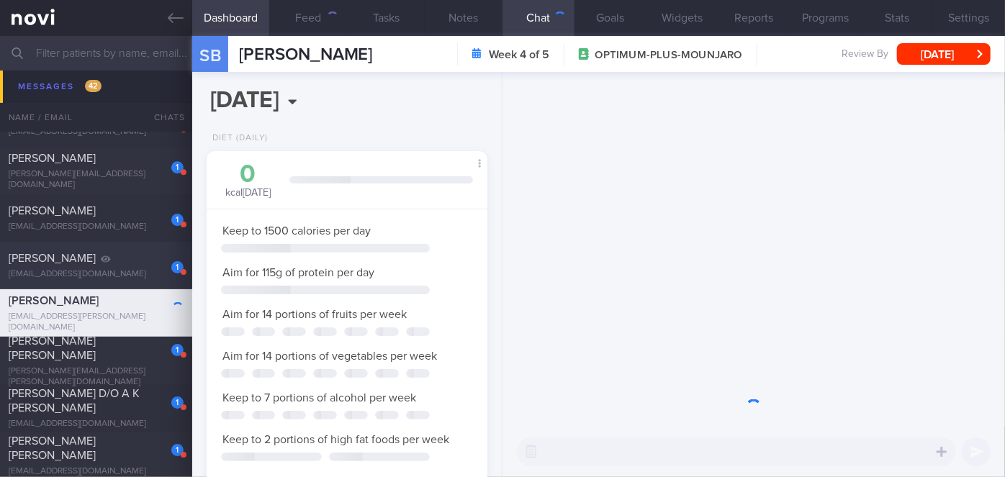
scroll to position [143, 245]
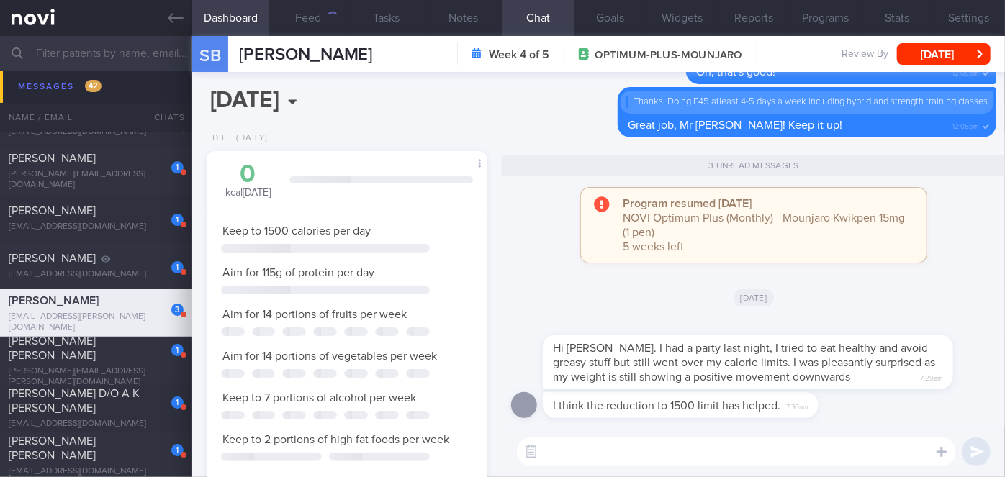
click at [570, 442] on textarea at bounding box center [736, 452] width 439 height 29
click at [577, 451] on textarea at bounding box center [736, 452] width 439 height 29
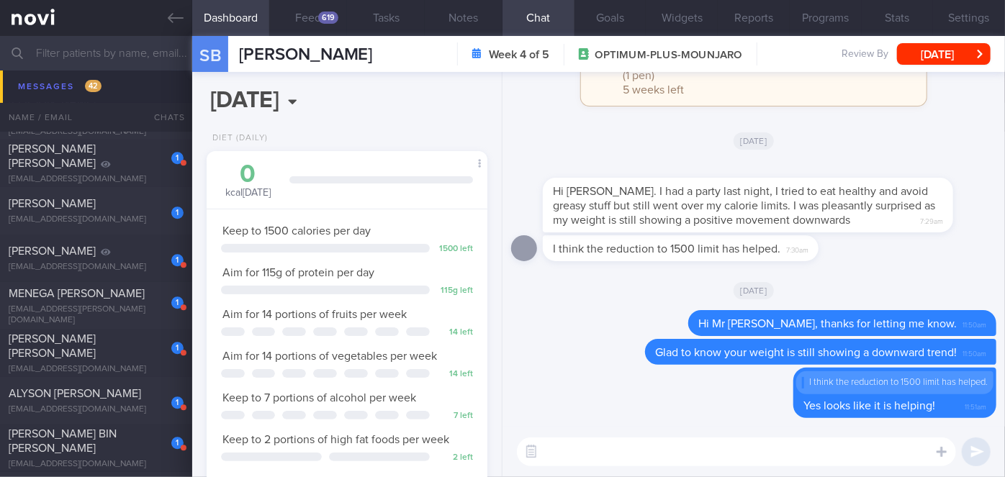
scroll to position [10056, 0]
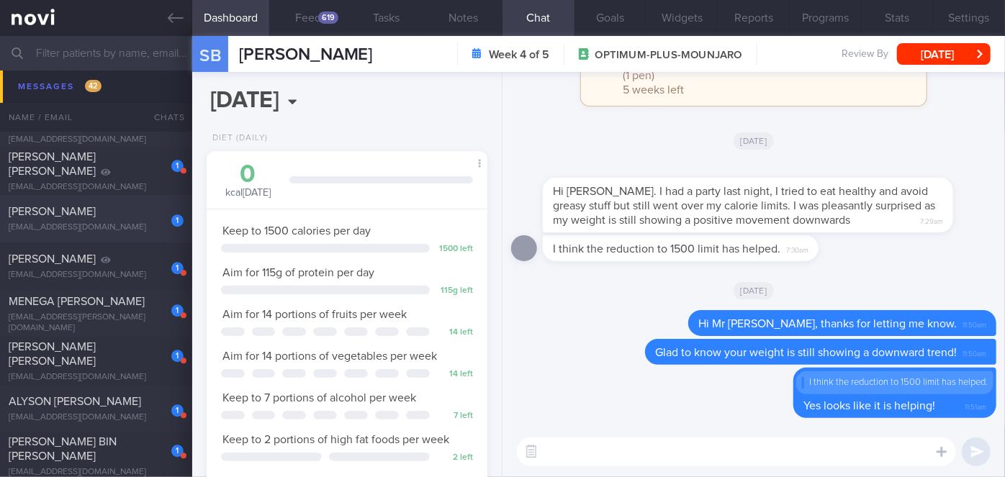
click at [132, 225] on div "[EMAIL_ADDRESS][DOMAIN_NAME]" at bounding box center [96, 227] width 175 height 11
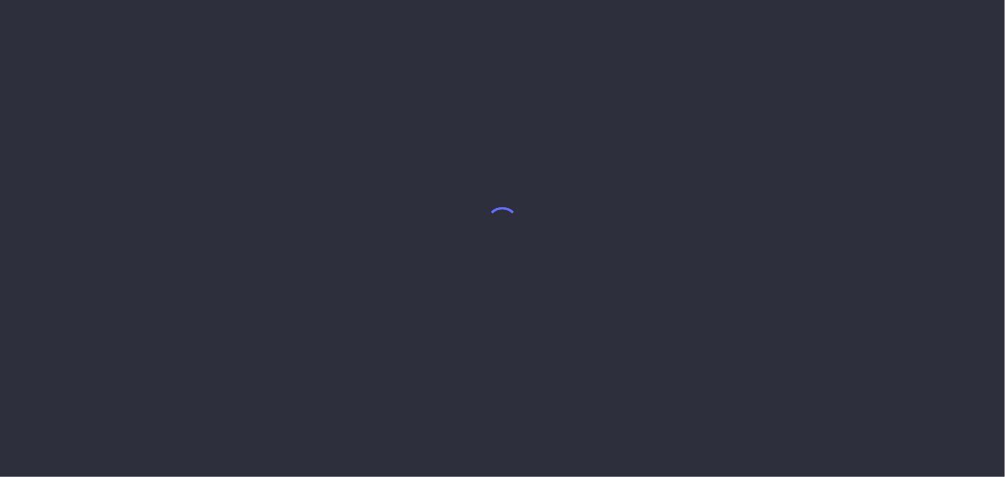
select select "9"
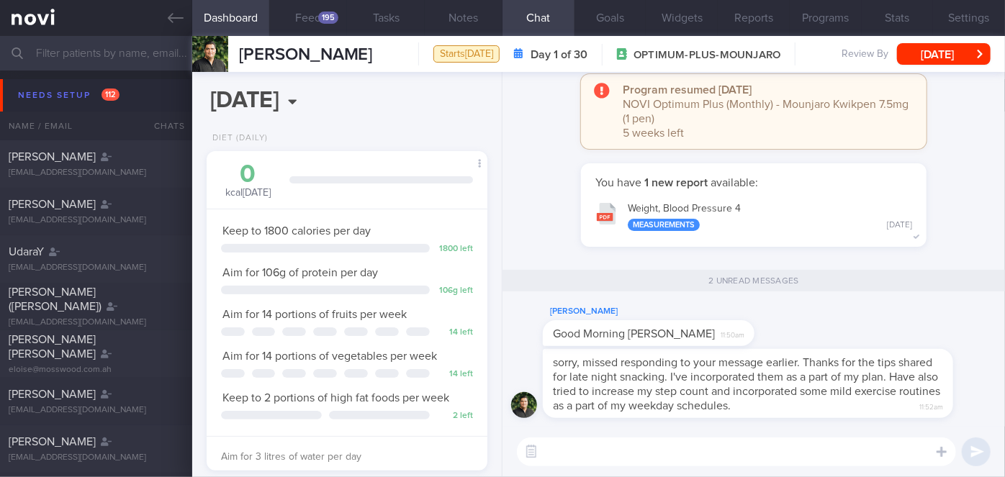
click at [673, 443] on textarea at bounding box center [736, 452] width 439 height 29
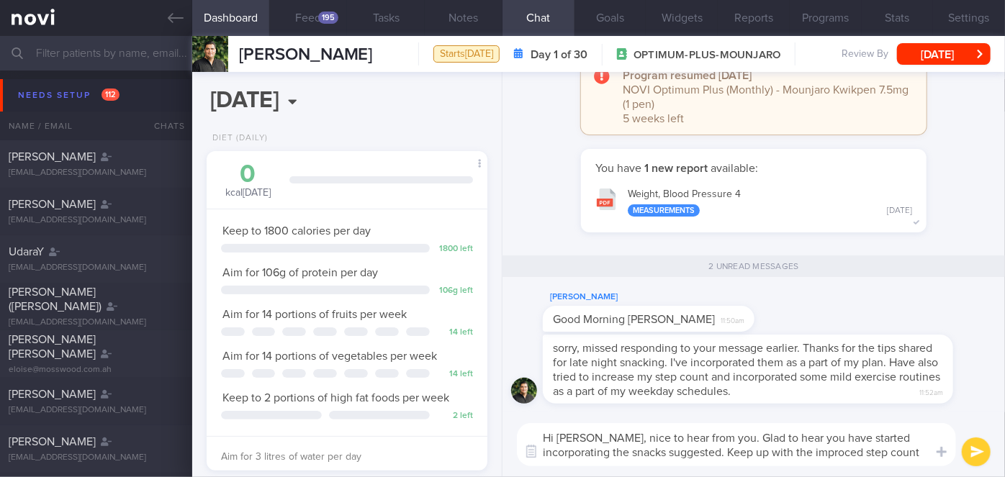
click at [855, 455] on textarea "Hi [PERSON_NAME], nice to hear from you. Glad to hear you have started incorpor…" at bounding box center [736, 444] width 439 height 43
click at [921, 454] on textarea "Hi [PERSON_NAME], nice to hear from you. Glad to hear you have started incorpor…" at bounding box center [736, 444] width 439 height 43
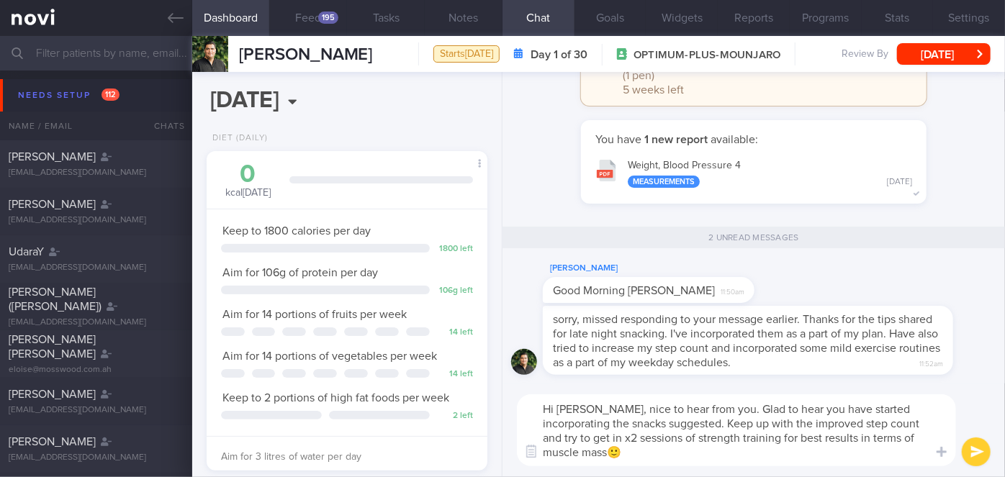
type textarea "Hi [PERSON_NAME], nice to hear from you. Glad to hear you have started incorpor…"
click at [979, 451] on button "submit" at bounding box center [976, 452] width 29 height 29
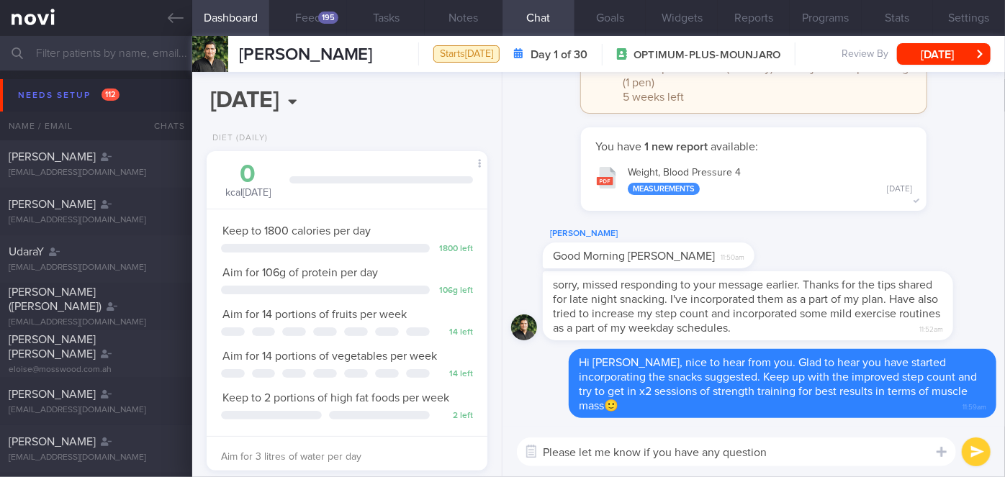
type textarea "Please let me know if you have any questions"
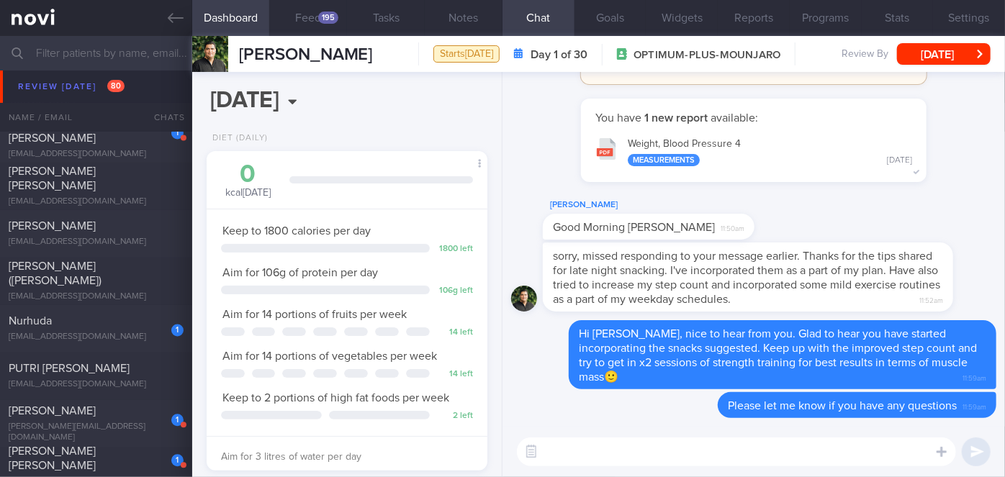
scroll to position [7002, 0]
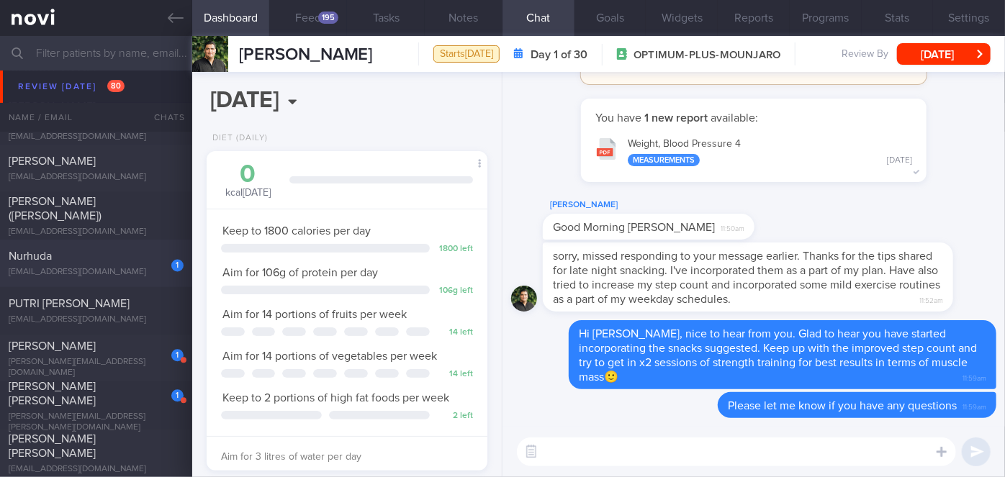
click at [90, 256] on div "Nurhuda" at bounding box center [94, 256] width 171 height 14
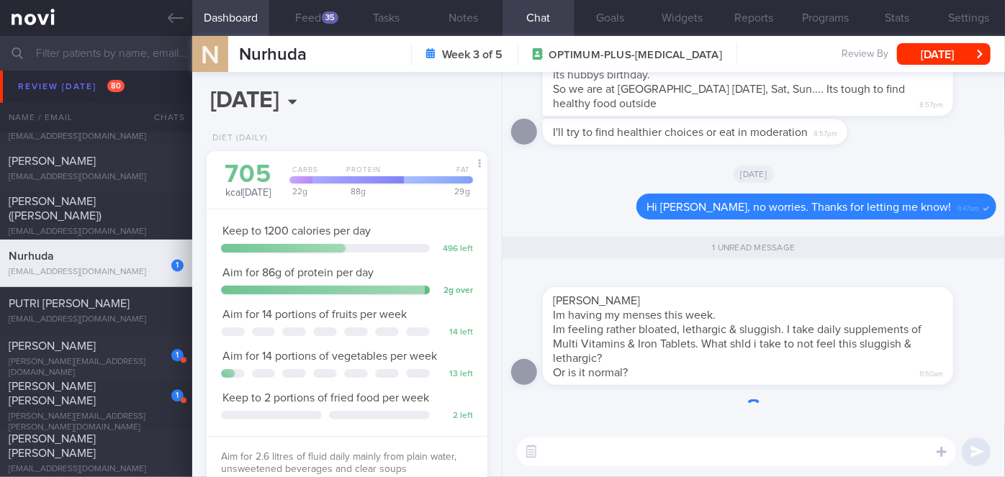
scroll to position [143, 245]
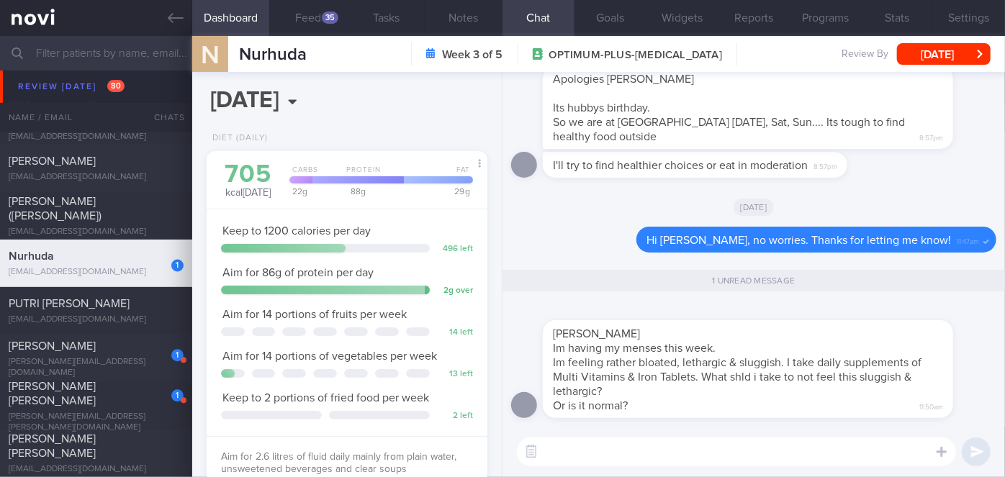
click at [606, 443] on textarea at bounding box center [736, 452] width 439 height 29
type textarea "Hi [PERSON_NAME], have you felt this way before during your menses?"
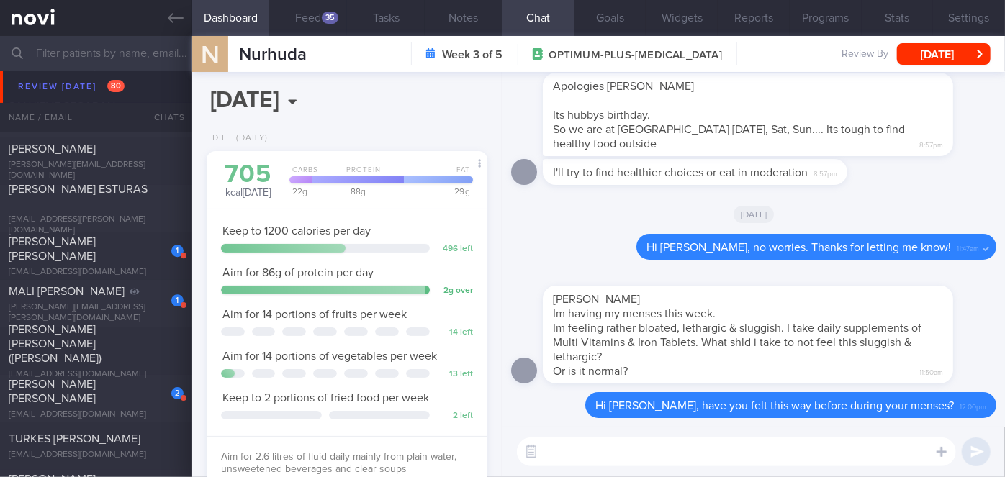
scroll to position [7788, 0]
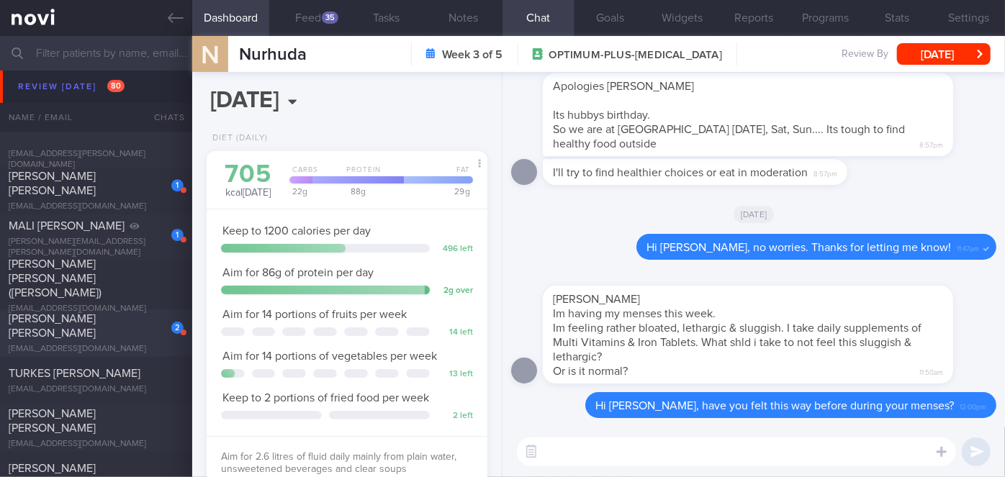
click at [148, 325] on div "[PERSON_NAME] [PERSON_NAME]" at bounding box center [94, 326] width 171 height 29
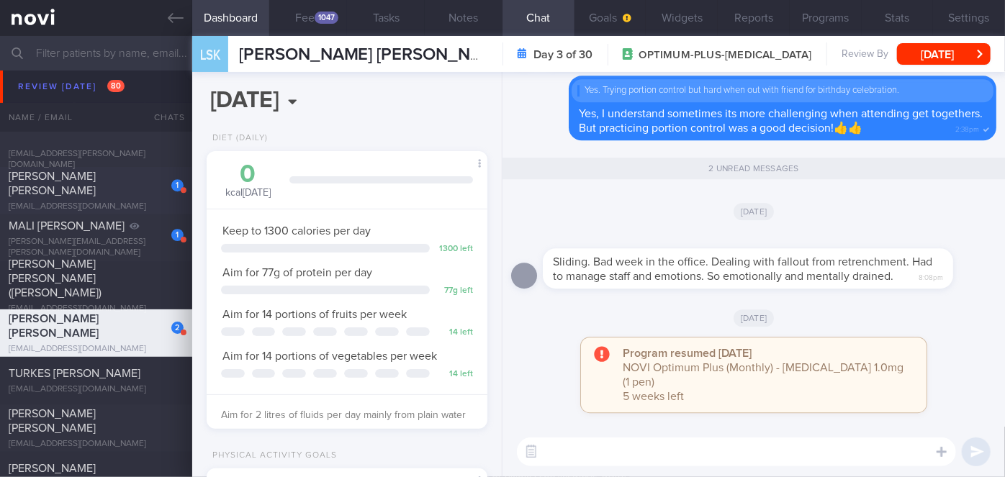
scroll to position [125, 251]
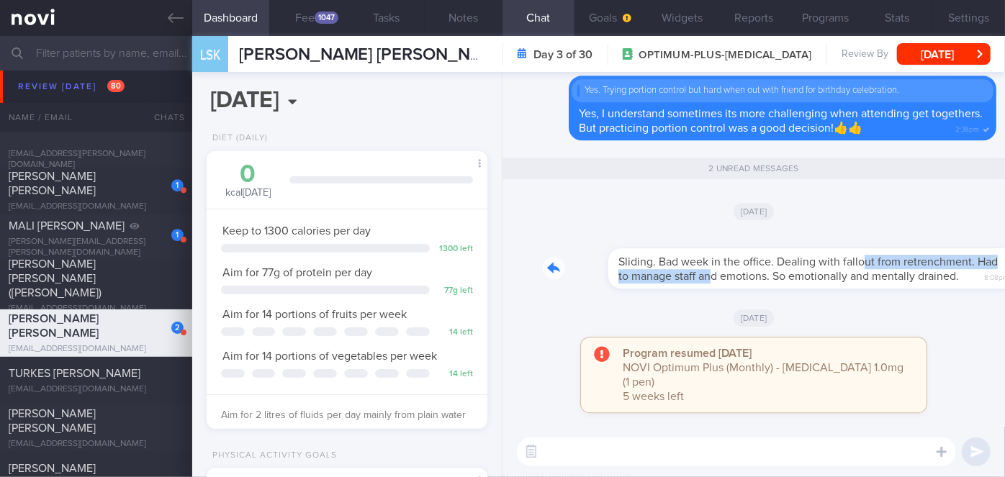
drag, startPoint x: 645, startPoint y: 299, endPoint x: 801, endPoint y: 276, distance: 157.2
click at [801, 276] on div "Sliding. Bad week in the office. Dealing with fallout from retrenchment. Had to…" at bounding box center [770, 260] width 454 height 58
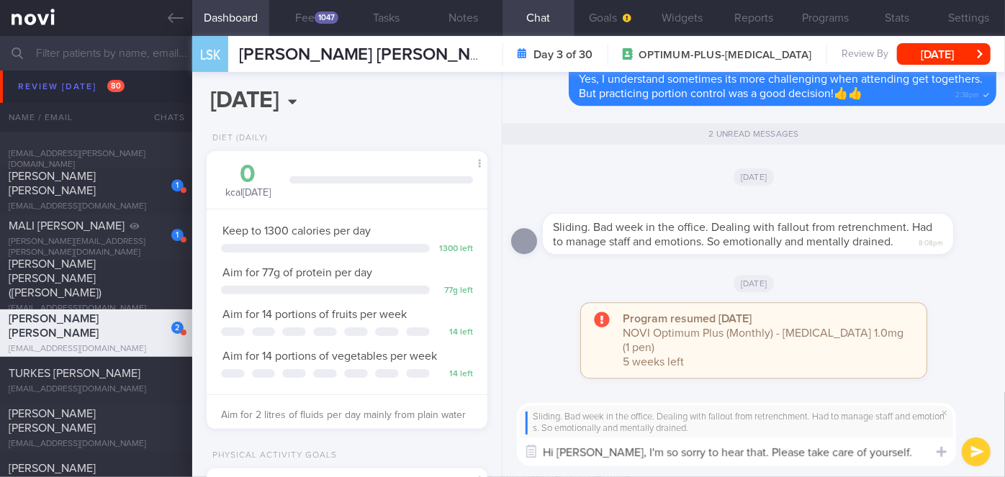
scroll to position [0, 0]
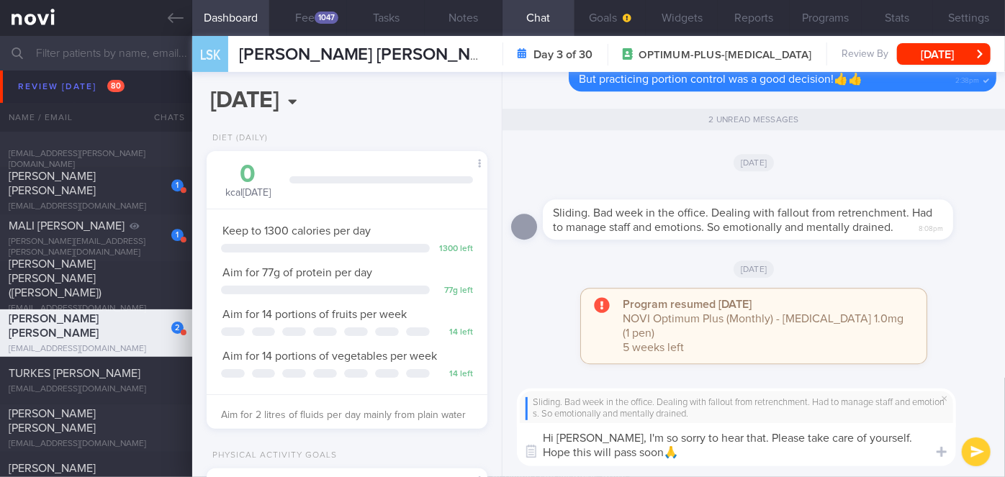
type textarea "Hi [PERSON_NAME], I'm so sorry to hear that. Please take care of yourself. Hope…"
click at [969, 453] on button "submit" at bounding box center [976, 452] width 29 height 29
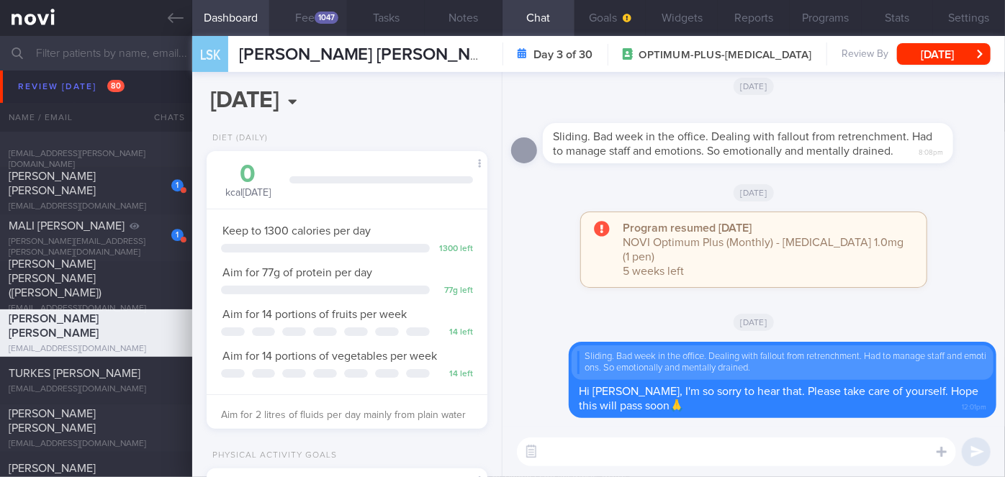
click at [321, 17] on div "1047" at bounding box center [327, 18] width 24 height 12
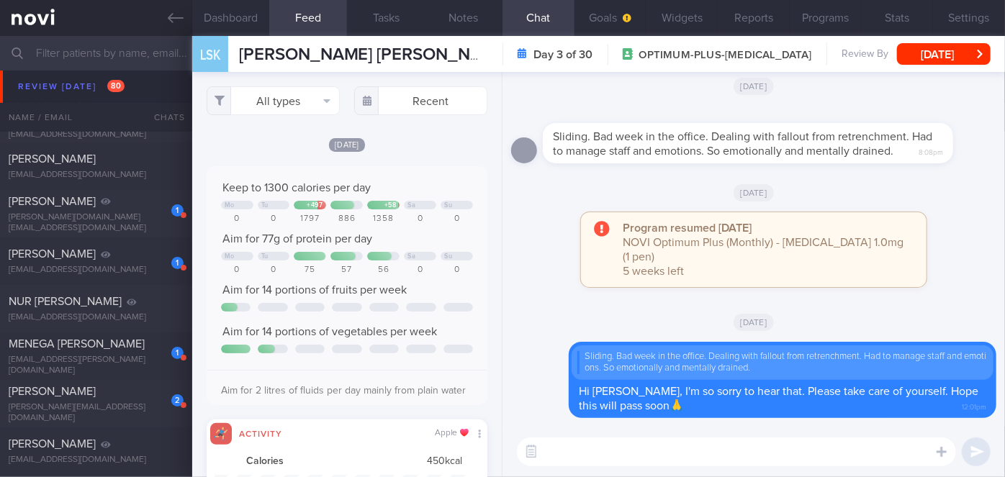
scroll to position [8246, 0]
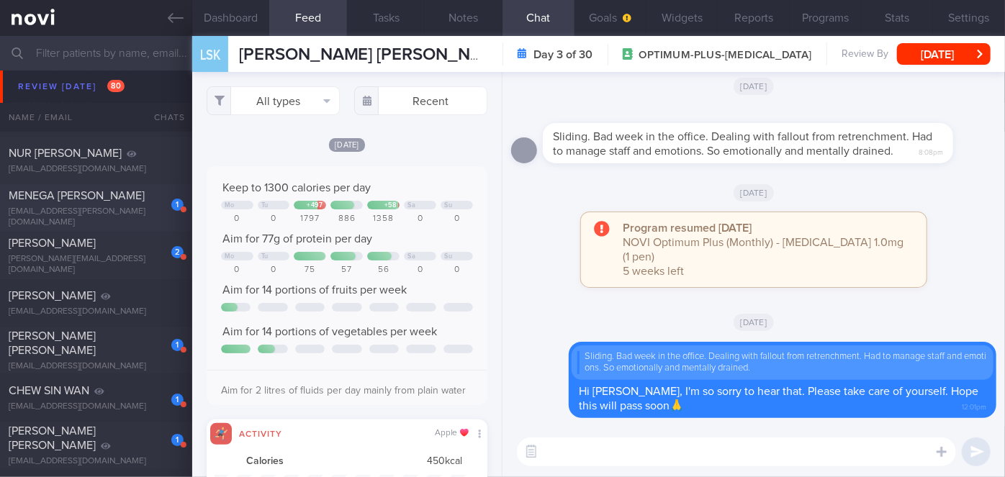
drag, startPoint x: 104, startPoint y: 250, endPoint x: 12, endPoint y: 202, distance: 104.6
click at [105, 249] on div "[PERSON_NAME]" at bounding box center [94, 243] width 171 height 14
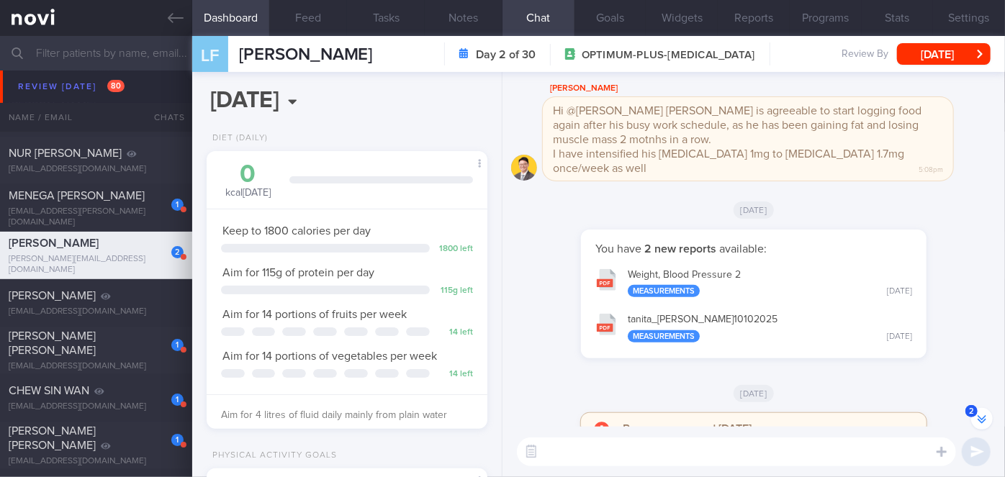
scroll to position [-263, 0]
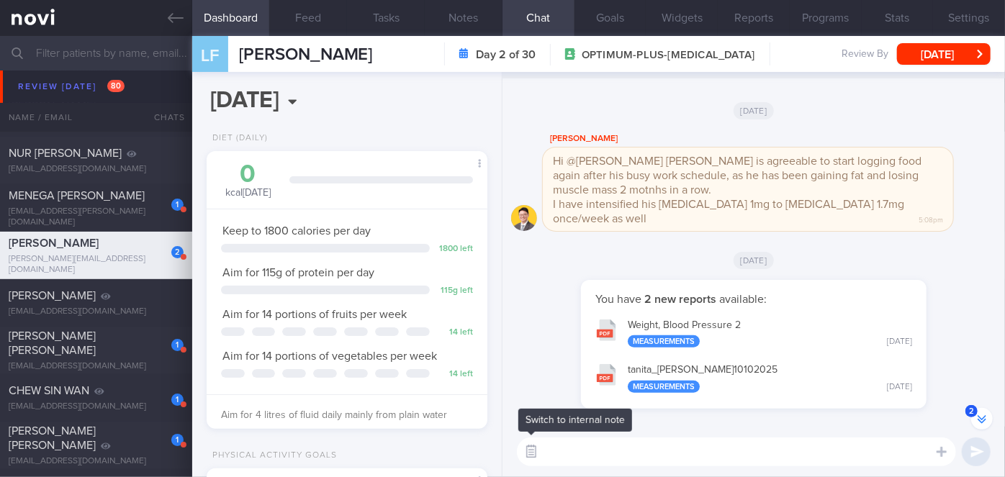
click at [528, 455] on button "button" at bounding box center [531, 452] width 26 height 26
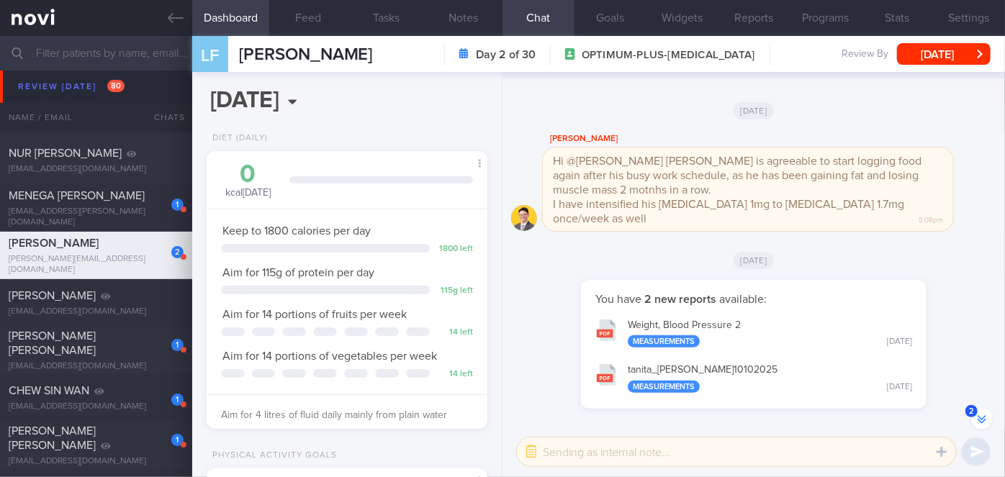
click at [564, 455] on textarea at bounding box center [736, 452] width 439 height 29
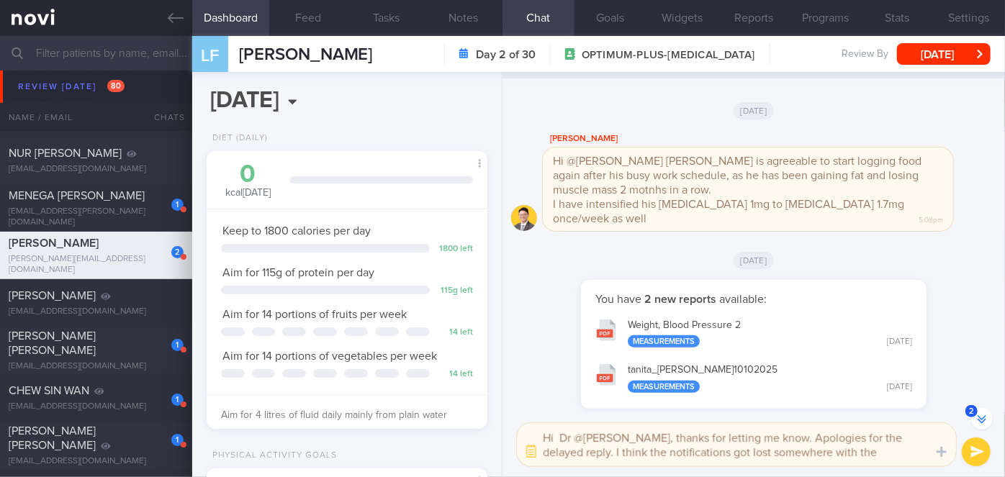
type textarea "Hi Dr @[PERSON_NAME], thanks for letting me know. Apologies for the delayed rep…"
click at [980, 454] on button "submit" at bounding box center [976, 452] width 29 height 29
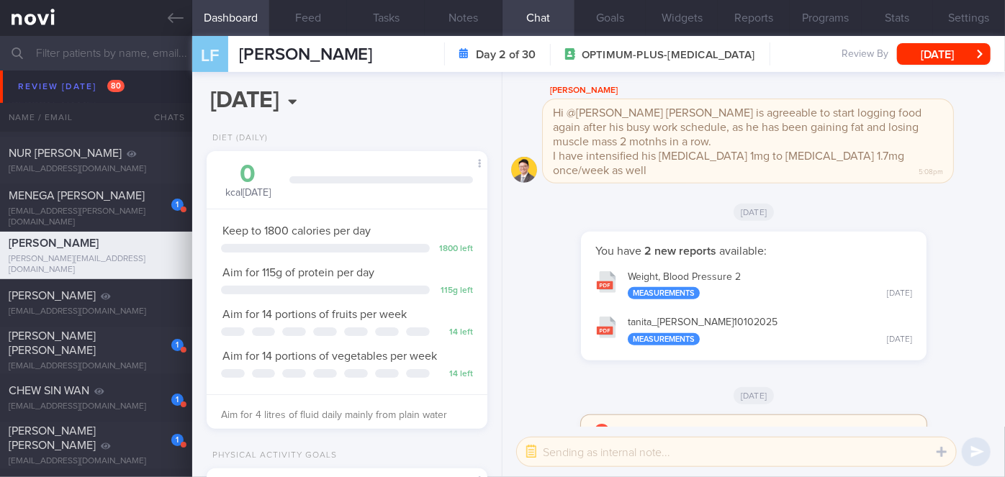
scroll to position [0, 0]
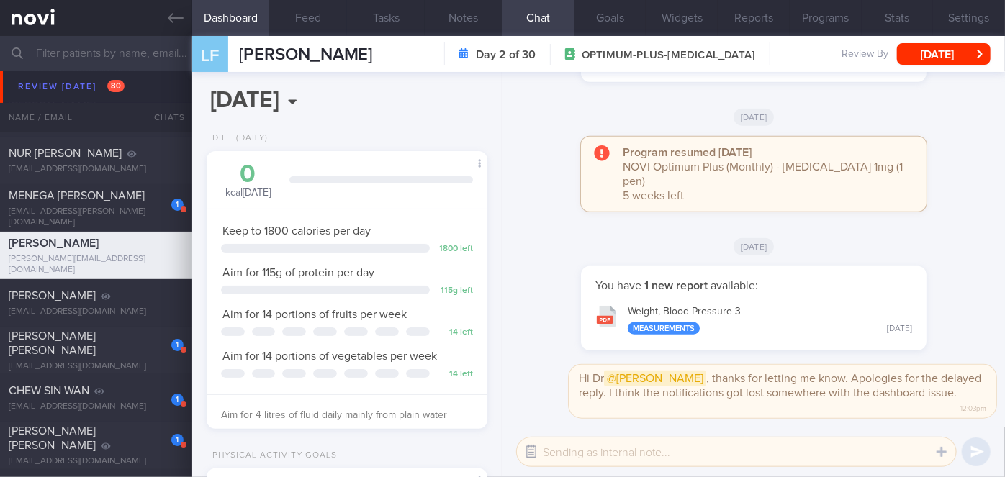
click at [533, 451] on button "button" at bounding box center [531, 452] width 26 height 26
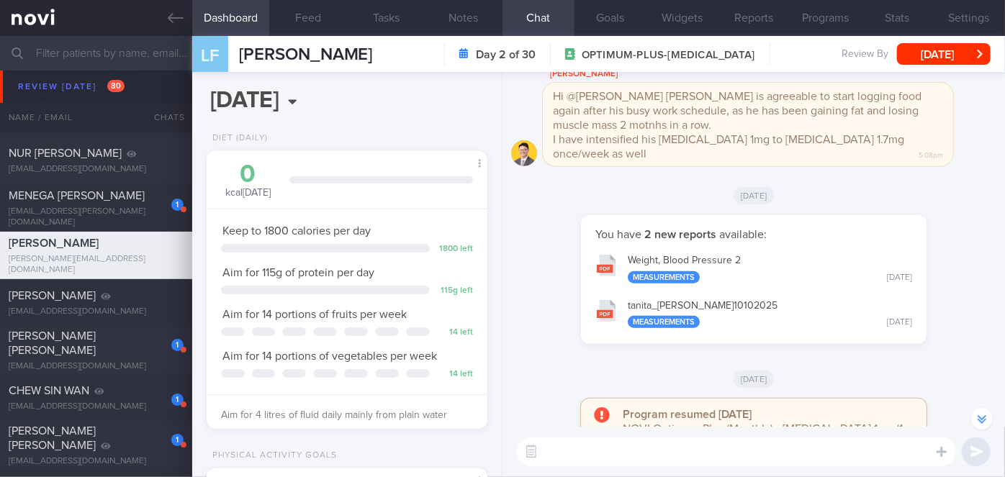
scroll to position [-523, 0]
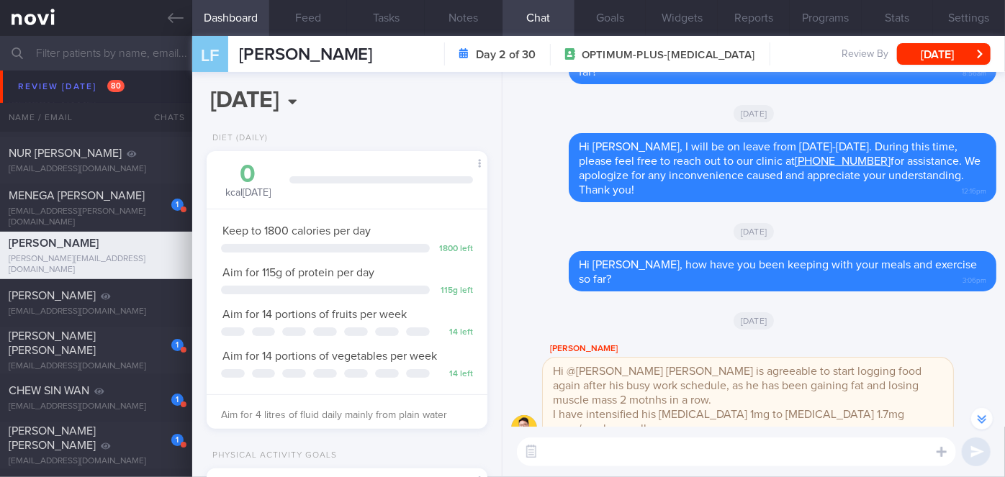
click at [721, 459] on textarea at bounding box center [736, 452] width 439 height 29
type textarea "Hi [PERSON_NAME], how have you been?"
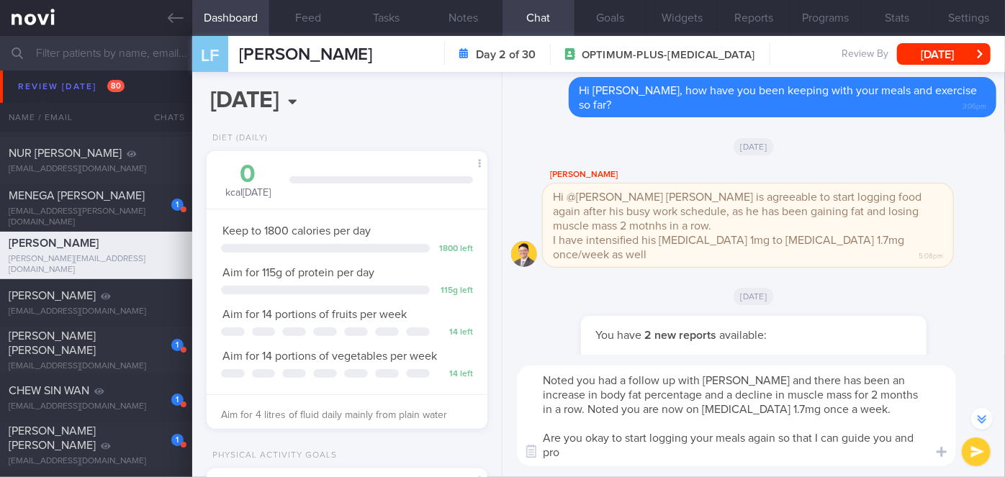
scroll to position [-464, 0]
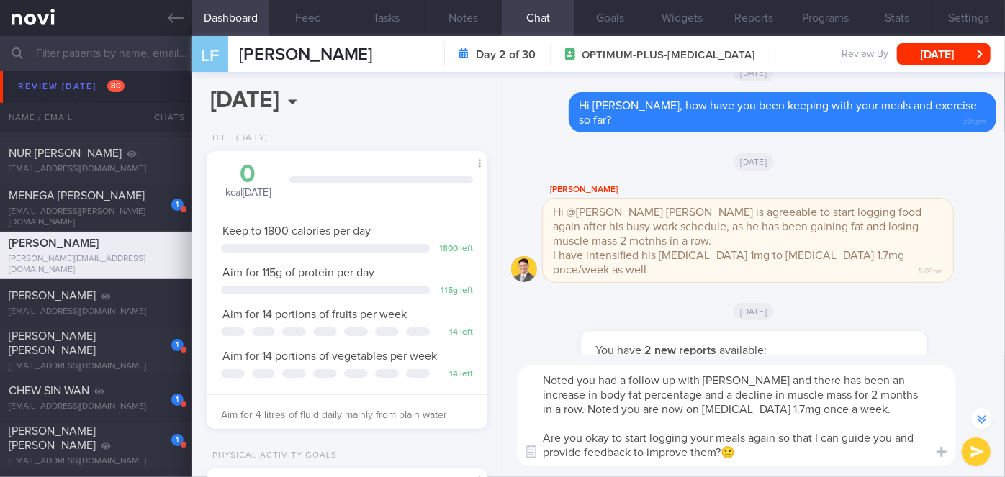
type textarea "Noted you had a follow up with [PERSON_NAME] and there has been an increase in …"
click at [973, 451] on button "submit" at bounding box center [976, 452] width 29 height 29
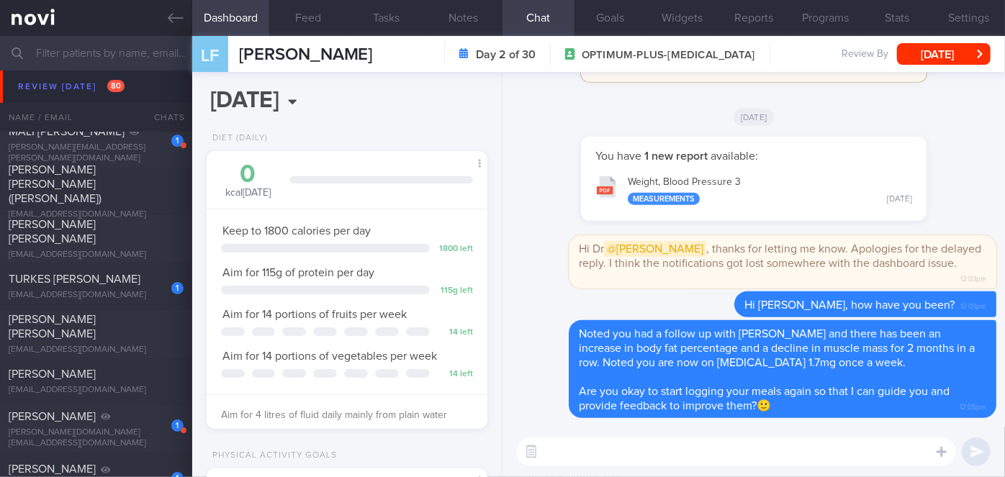
scroll to position [7853, 0]
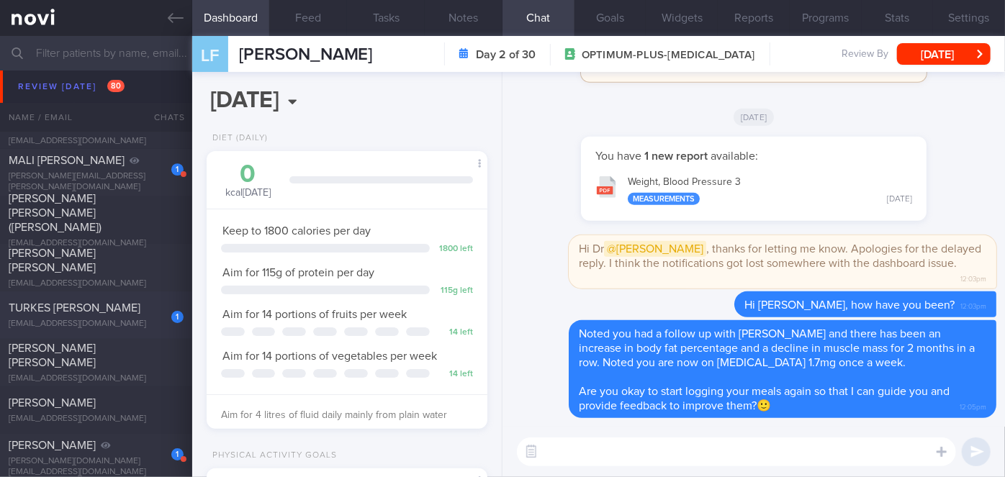
click at [143, 311] on div "TURKES [PERSON_NAME]" at bounding box center [94, 308] width 171 height 14
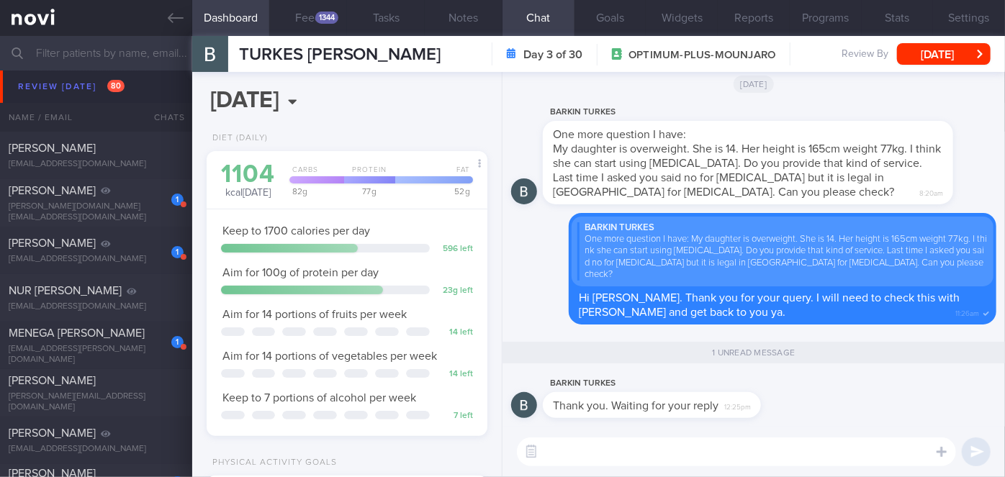
scroll to position [8115, 0]
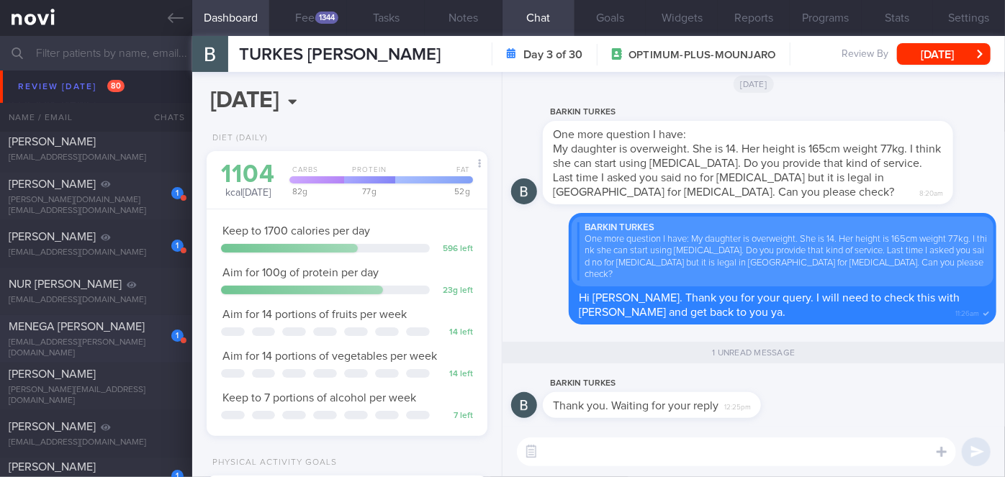
click at [90, 334] on div "MENEGA [PERSON_NAME]" at bounding box center [94, 327] width 171 height 14
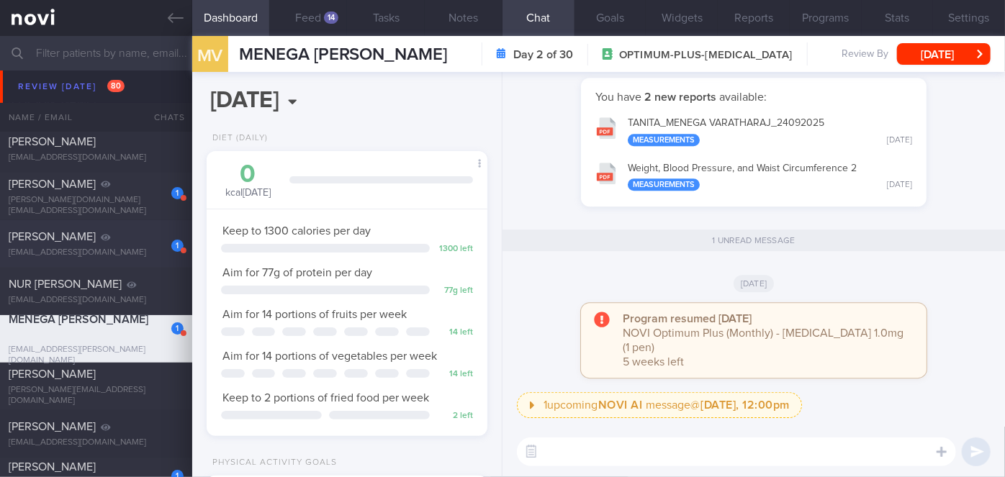
click at [125, 243] on div "[PERSON_NAME]" at bounding box center [94, 237] width 171 height 14
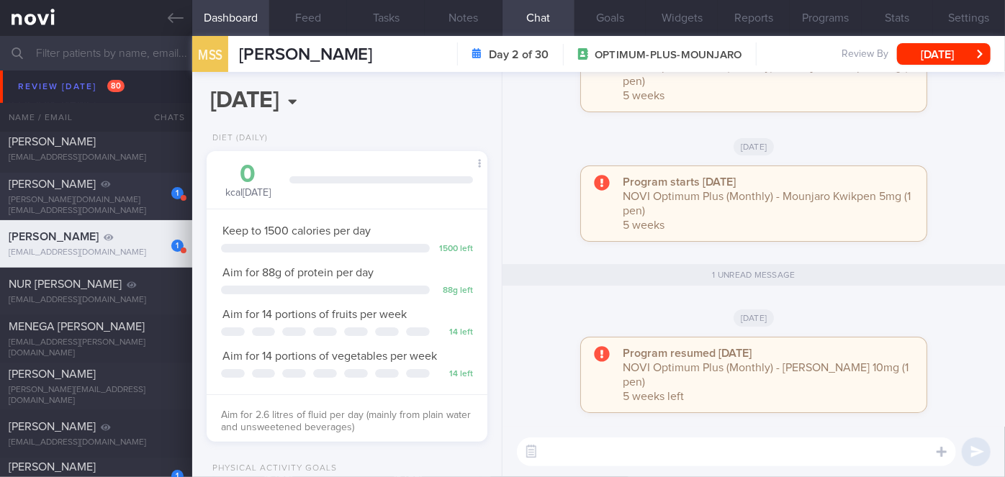
click at [140, 197] on div "1 [PERSON_NAME] [PERSON_NAME][DOMAIN_NAME][EMAIL_ADDRESS][DOMAIN_NAME]" at bounding box center [96, 197] width 192 height 40
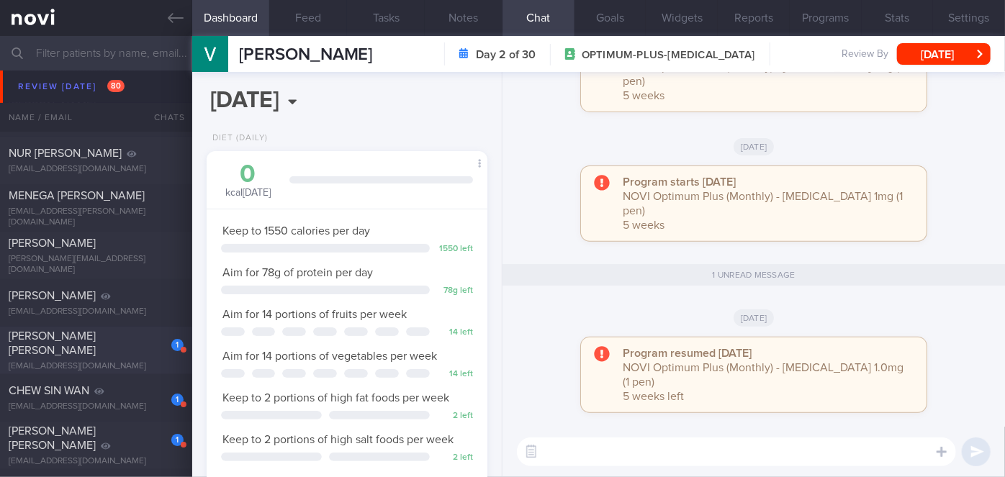
click at [145, 340] on div "[PERSON_NAME] [PERSON_NAME]" at bounding box center [94, 343] width 171 height 29
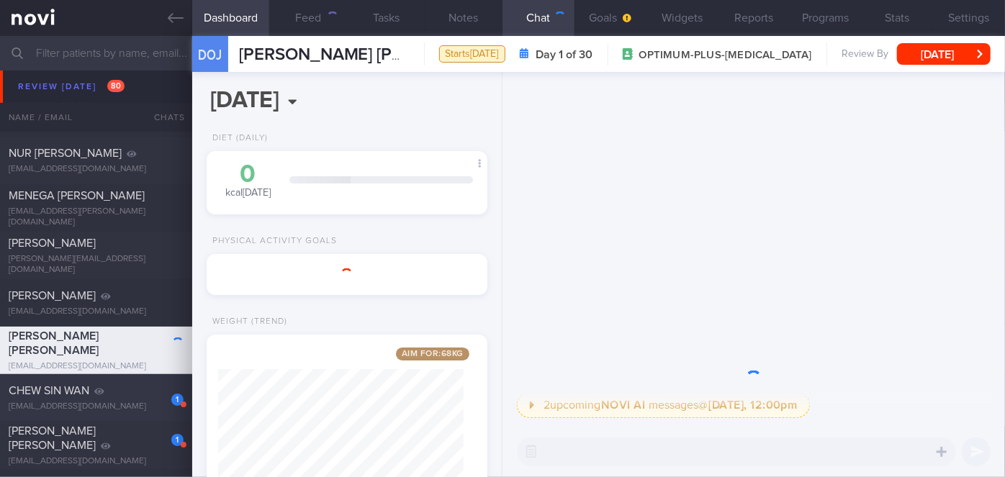
scroll to position [143, 245]
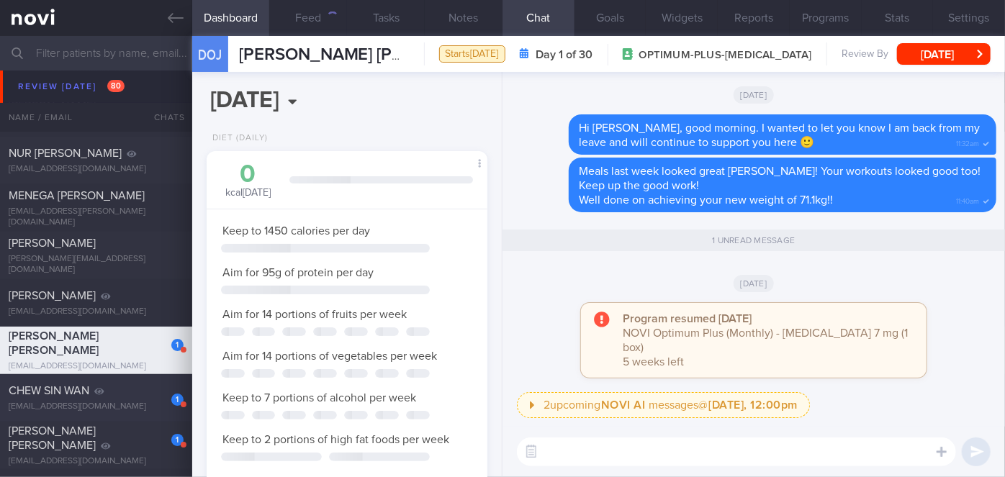
click at [144, 387] on div "CHEW SIN WAN" at bounding box center [94, 391] width 171 height 14
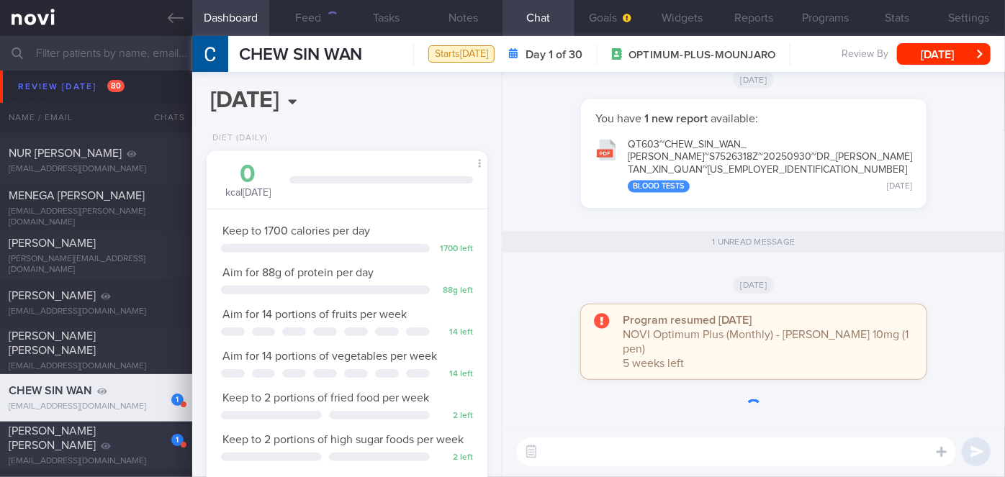
click at [130, 436] on div "[PERSON_NAME] [PERSON_NAME]" at bounding box center [94, 438] width 171 height 29
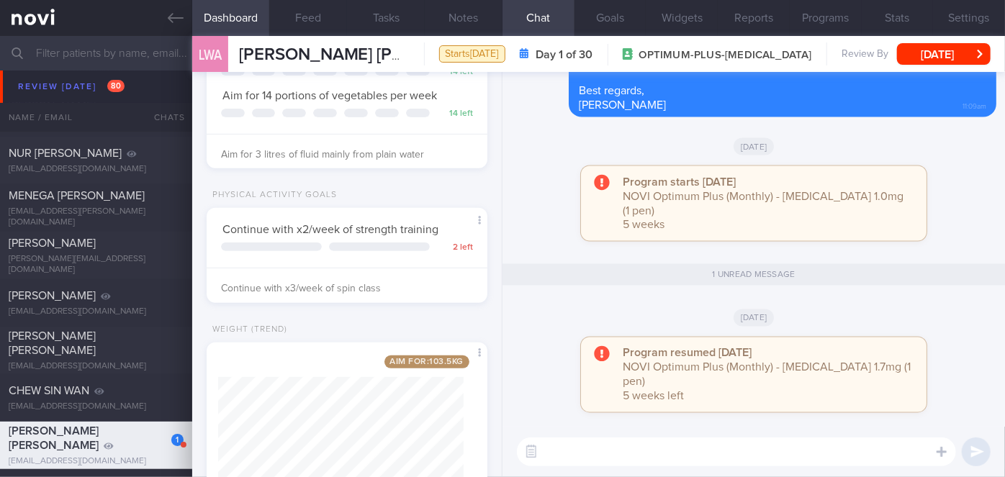
scroll to position [327, 0]
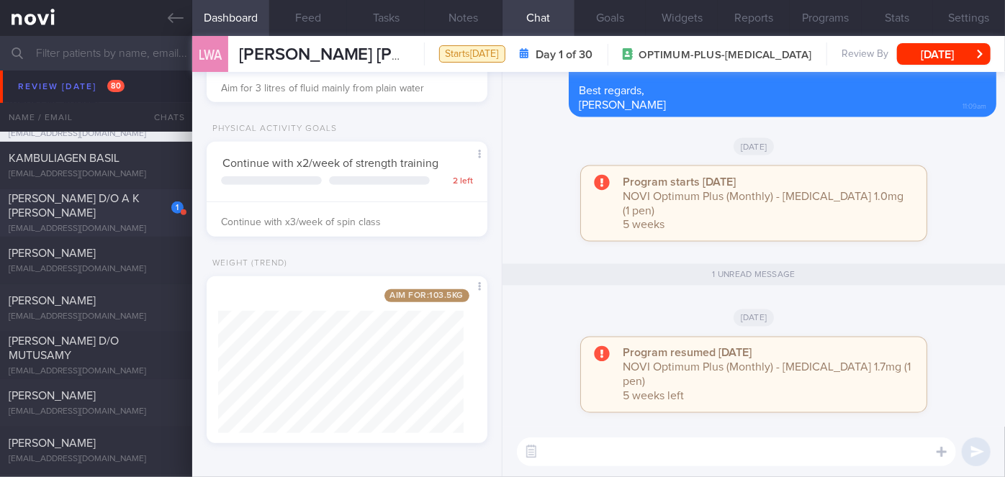
click at [135, 207] on div "[PERSON_NAME] D/O A K [PERSON_NAME]" at bounding box center [94, 205] width 171 height 29
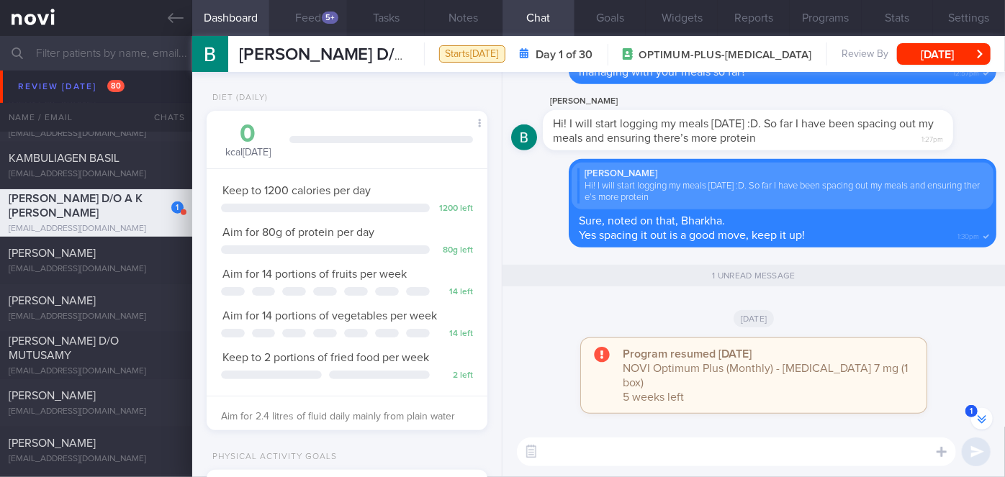
click at [311, 4] on button "Feed 5+" at bounding box center [308, 18] width 78 height 36
select select "9"
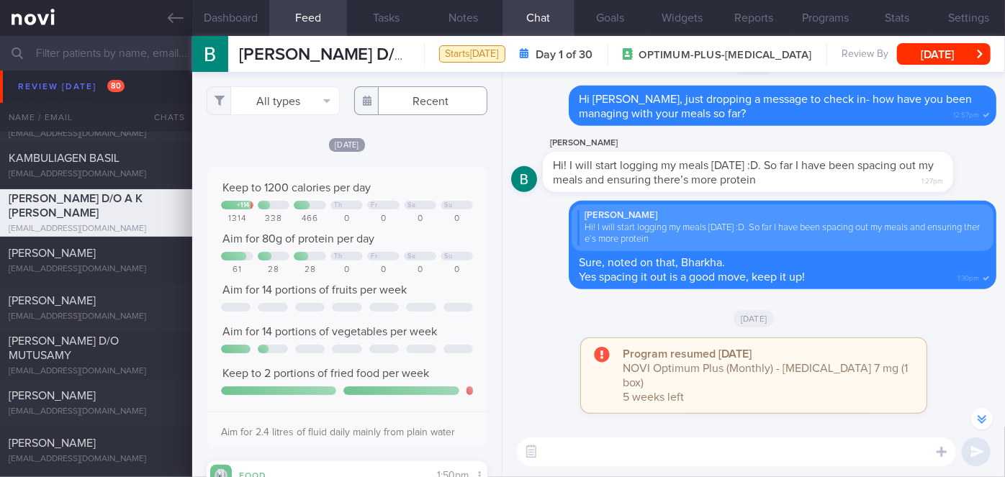
click at [412, 93] on input "text" at bounding box center [420, 100] width 133 height 29
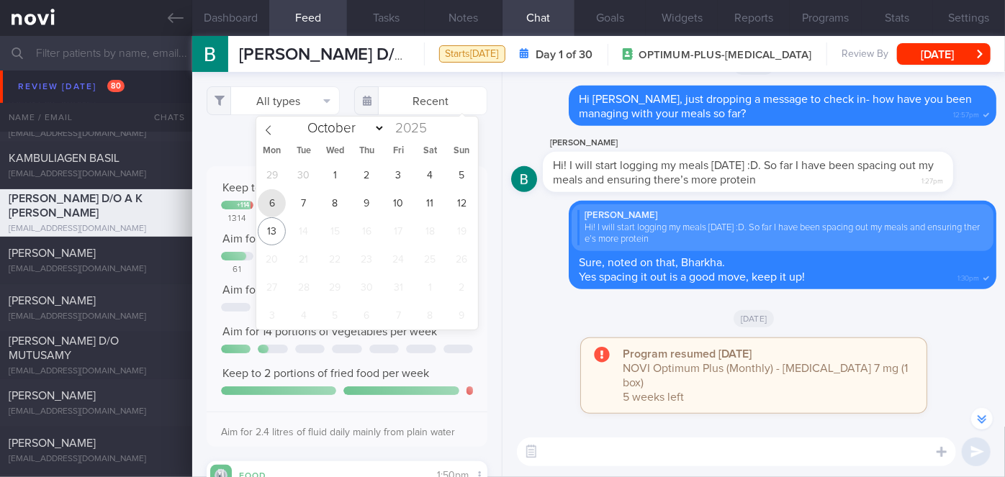
click at [278, 204] on span "6" at bounding box center [272, 203] width 28 height 28
type input "[DATE]"
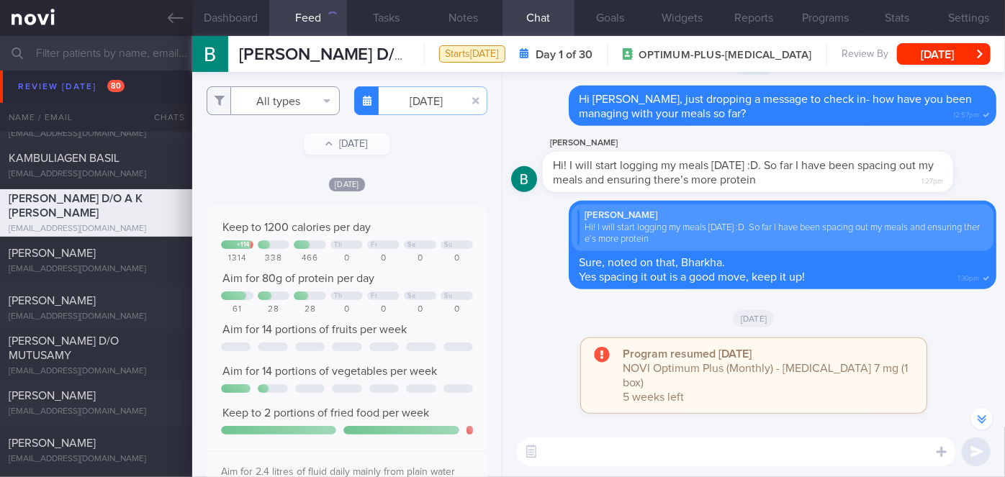
click at [274, 104] on button "All types" at bounding box center [273, 100] width 133 height 29
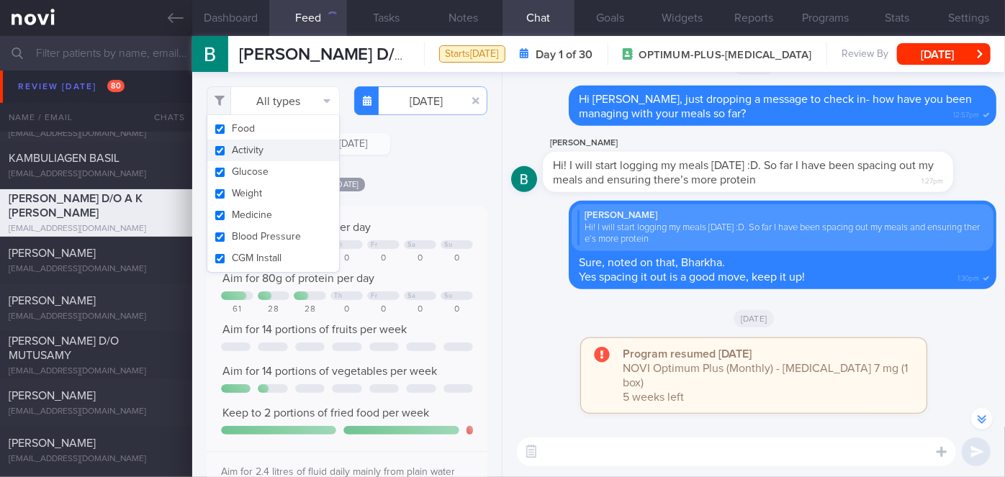
click at [267, 149] on button "Activity" at bounding box center [273, 151] width 132 height 22
checkbox input "false"
click at [406, 181] on div "[DATE]" at bounding box center [347, 183] width 281 height 15
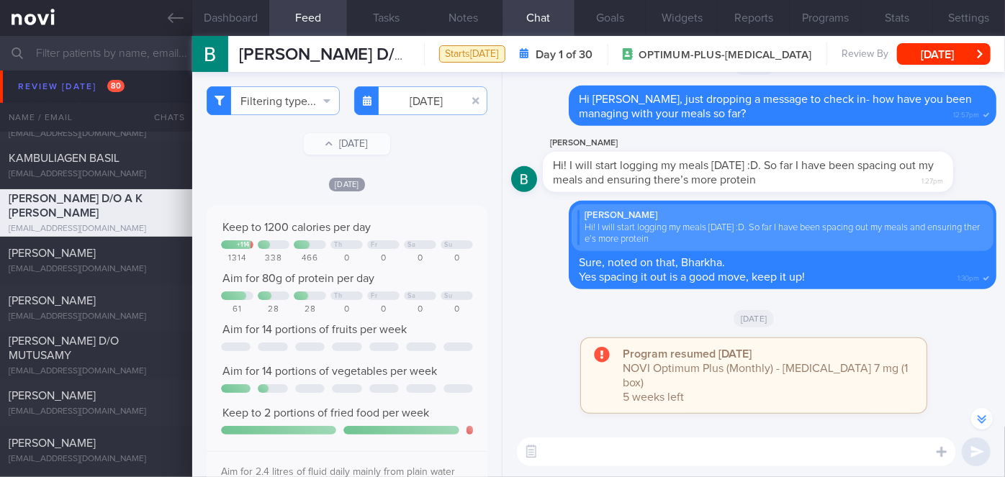
click at [582, 454] on textarea at bounding box center [736, 452] width 439 height 29
type textarea "Hi [PERSON_NAME], how have you been?"
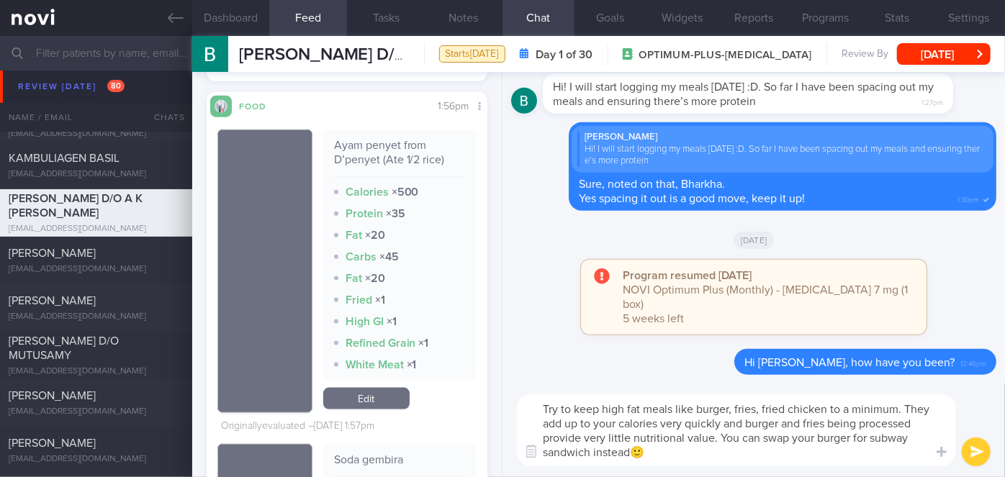
type textarea "Try to keep high fat meals like burger, fries, fried chicken to a minimum. They…"
click at [970, 449] on button "submit" at bounding box center [976, 452] width 29 height 29
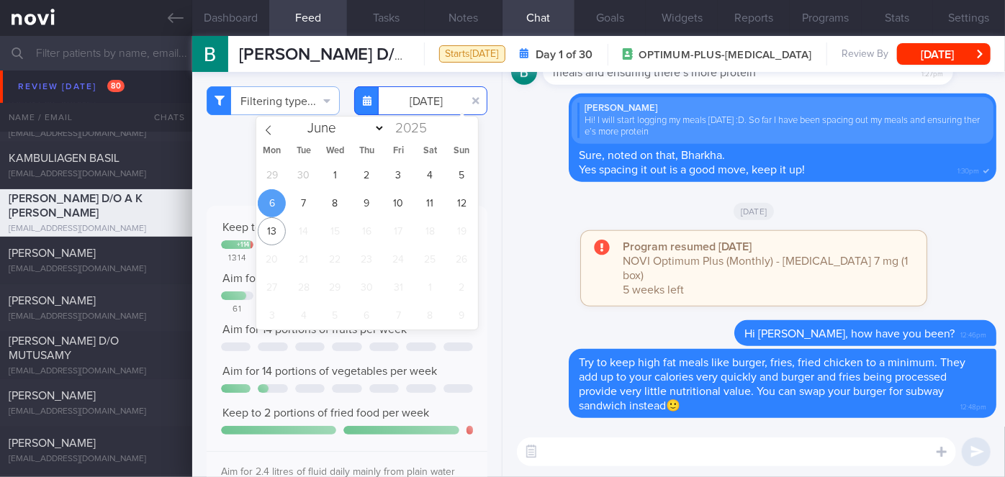
click at [411, 98] on input "[DATE]" at bounding box center [420, 100] width 133 height 29
click at [310, 202] on span "7" at bounding box center [303, 203] width 28 height 28
type input "[DATE]"
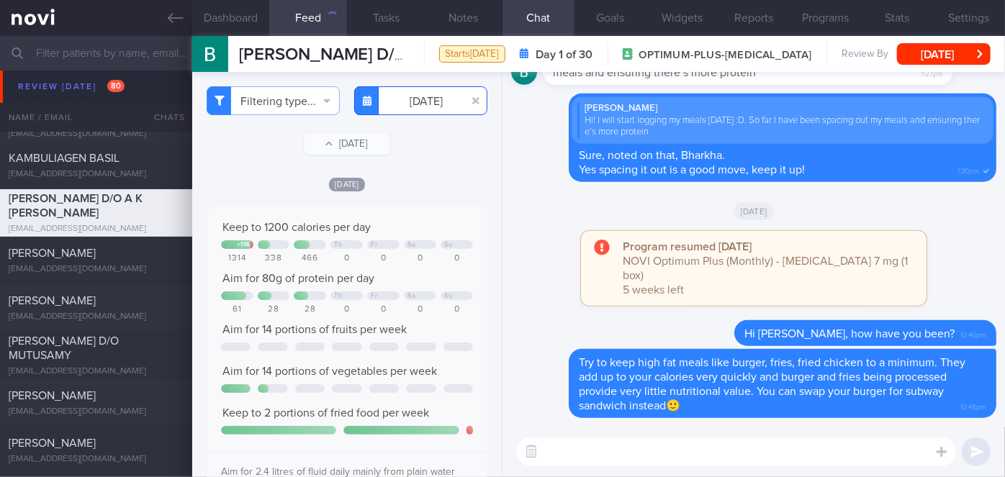
scroll to position [392, 0]
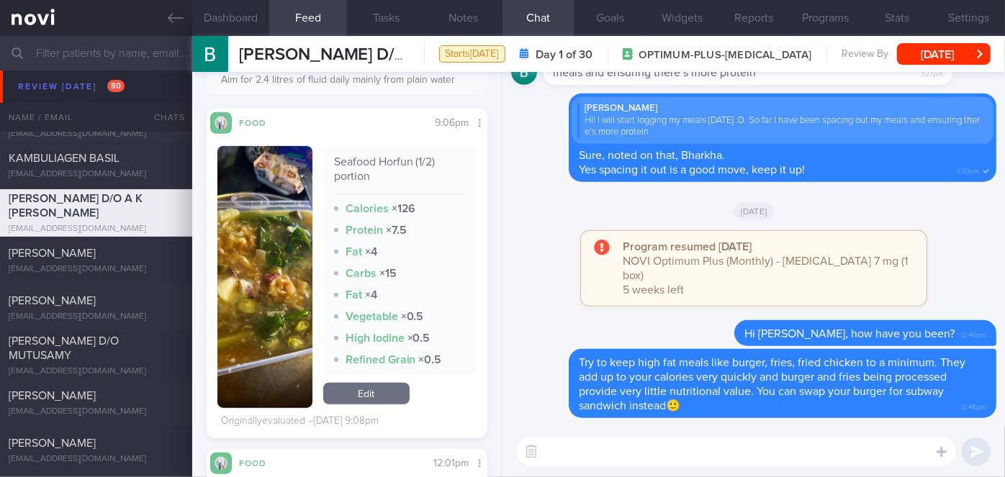
click at [593, 451] on textarea at bounding box center [736, 452] width 439 height 29
click at [284, 297] on button "button" at bounding box center [264, 277] width 95 height 262
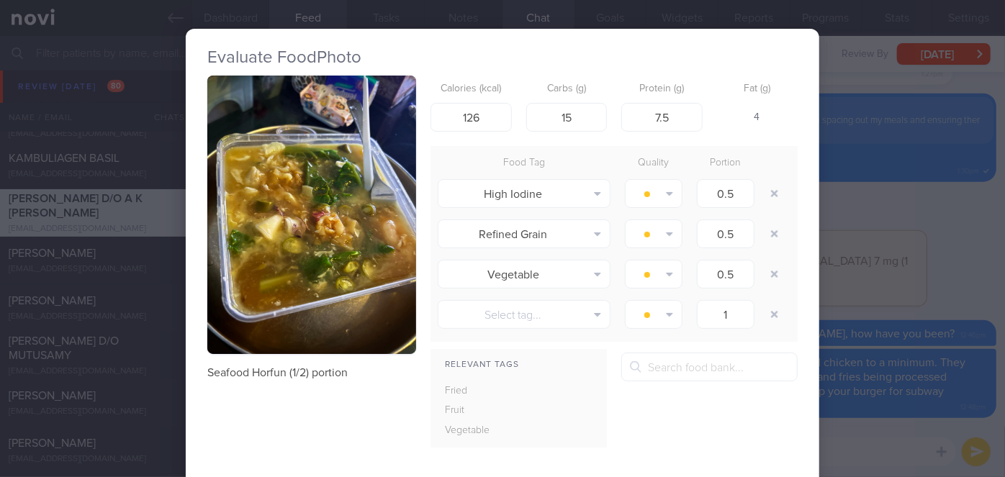
click at [901, 398] on div "Evaluate Food Photo Seafood Horfun (1/2) portion Calories (kcal) 126 Carbs (g) …" at bounding box center [502, 238] width 1005 height 477
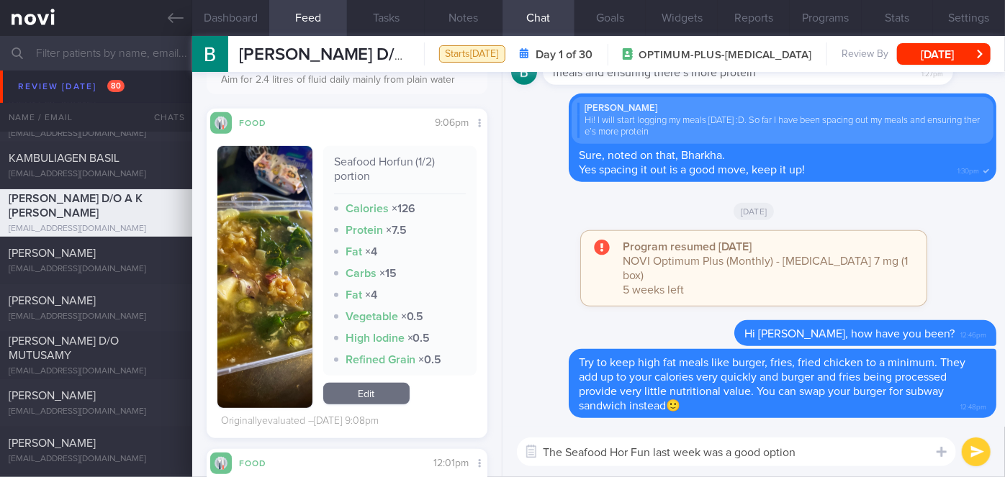
click at [838, 456] on textarea "The Seafood Hor Fun last week was a good option" at bounding box center [736, 452] width 439 height 29
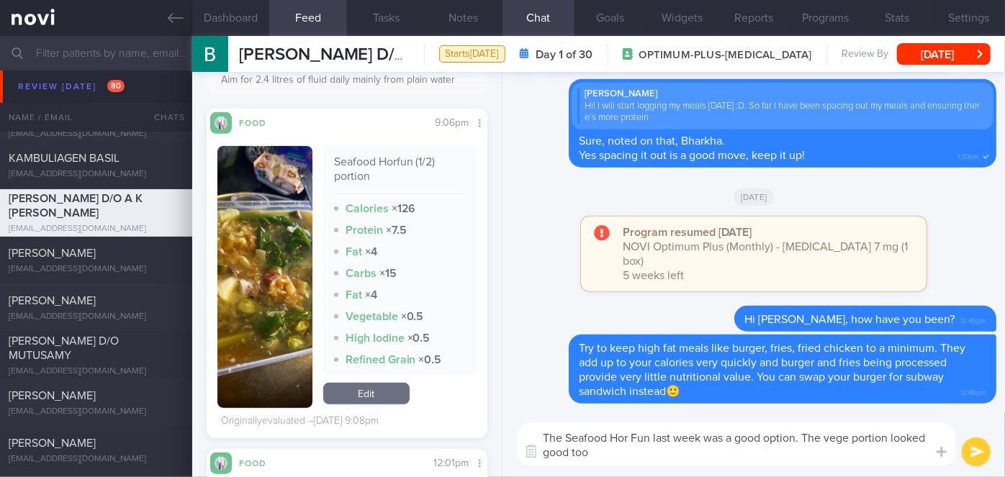
type textarea "The Seafood Hor Fun last week was a good option. The vege portion looked good t…"
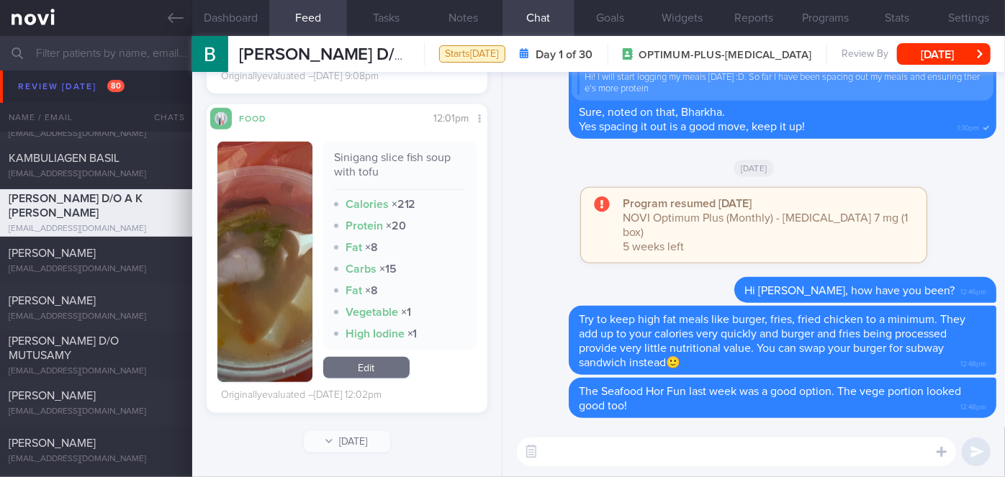
scroll to position [737, 0]
click at [572, 459] on textarea at bounding box center [736, 452] width 439 height 29
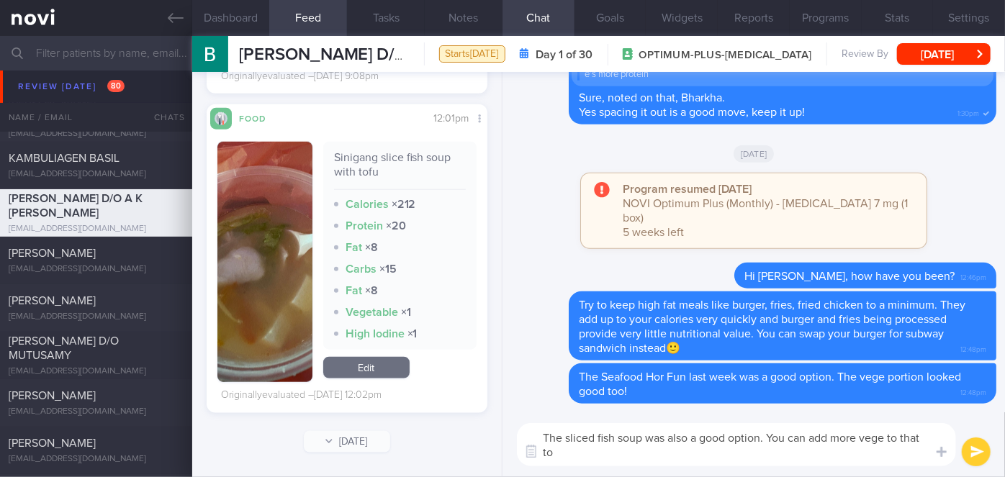
scroll to position [0, 0]
type textarea "The sliced fish soup was also a good option. You can add more vege to that to m…"
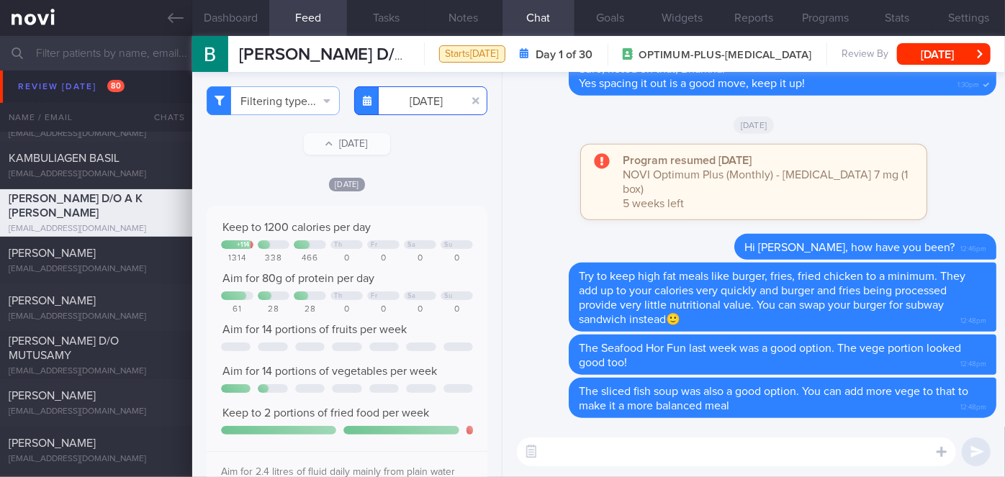
click at [425, 111] on body "You are offline! Some functionality will be unavailable Patients New Users Coac…" at bounding box center [502, 238] width 1005 height 477
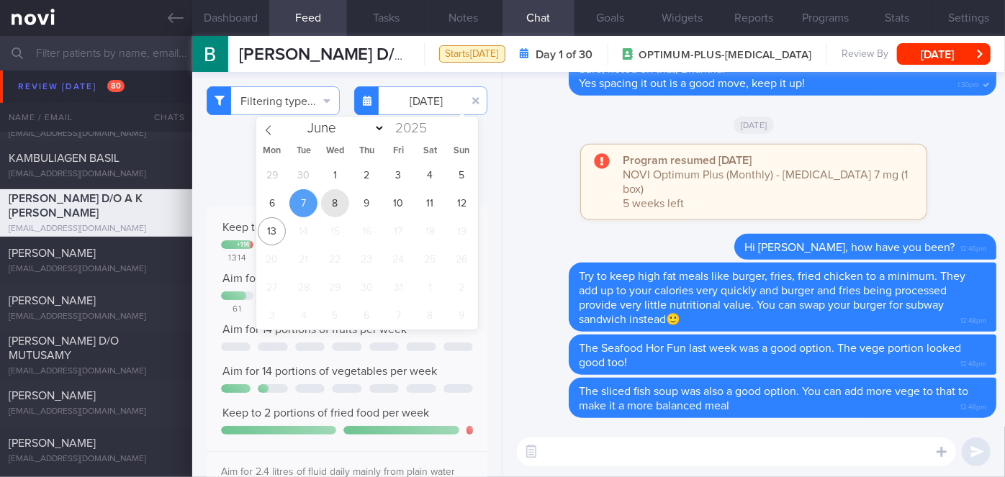
click at [343, 202] on span "8" at bounding box center [335, 203] width 28 height 28
type input "[DATE]"
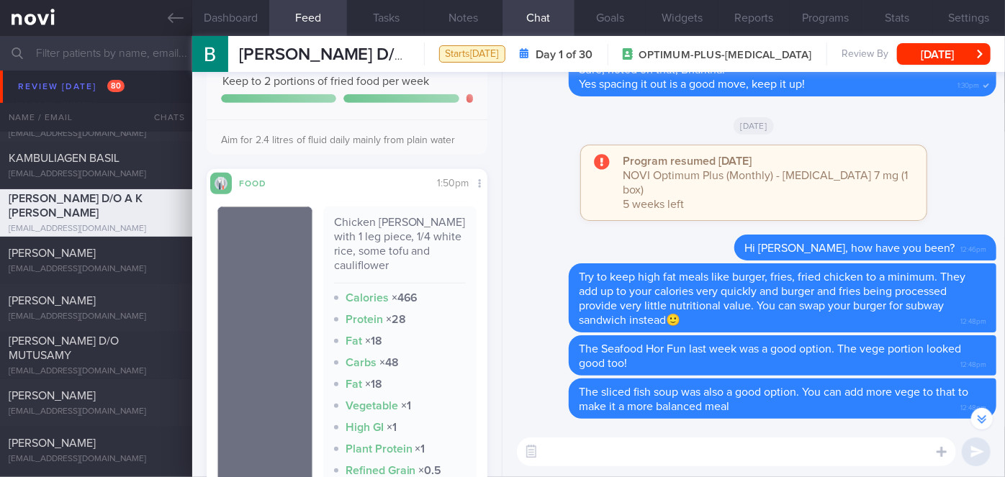
scroll to position [392, 0]
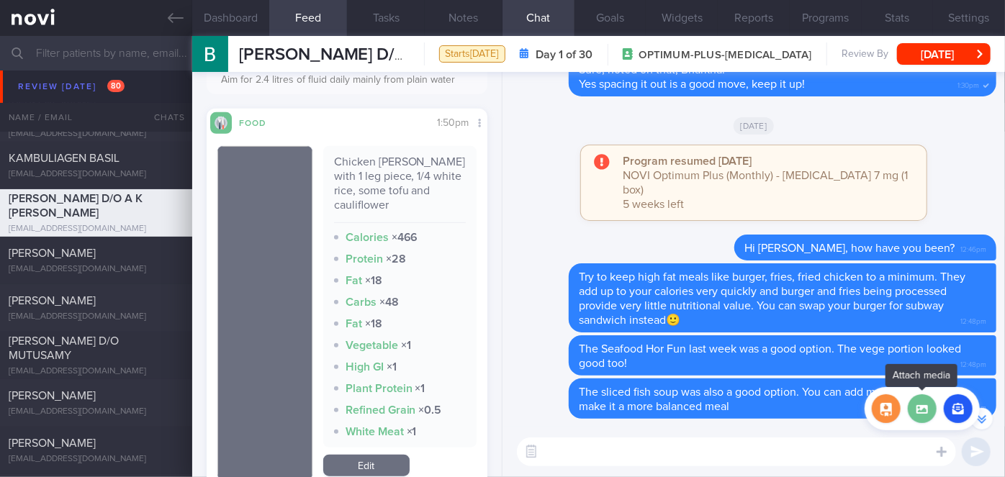
click at [917, 405] on label at bounding box center [922, 408] width 29 height 29
click at [0, 0] on input "file" at bounding box center [0, 0] width 0 height 0
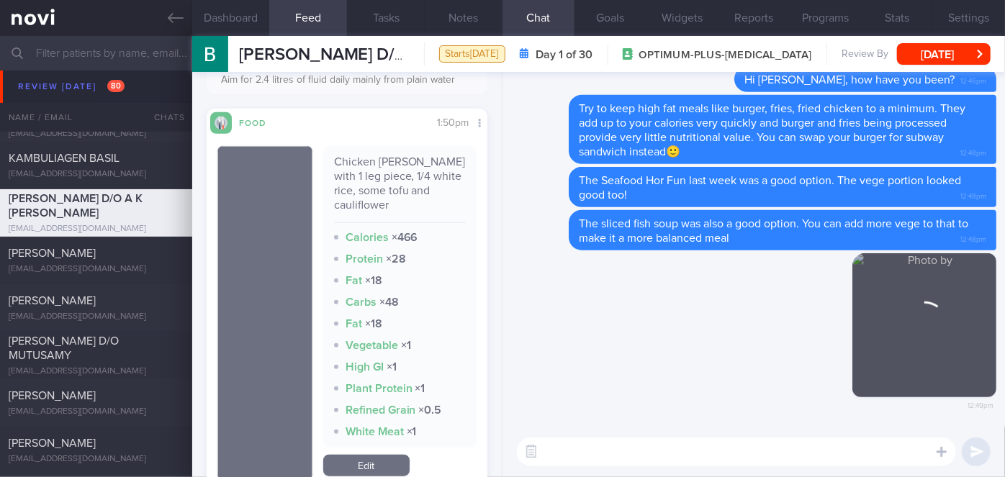
scroll to position [0, 0]
click at [590, 460] on textarea at bounding box center [736, 452] width 439 height 29
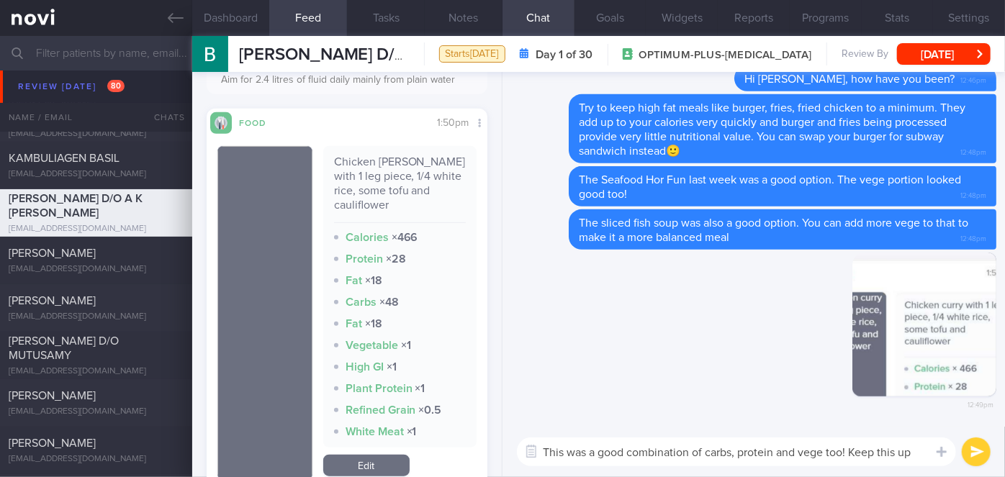
type textarea "This was a good combination of carbs, protein and vege too! Keep this up!"
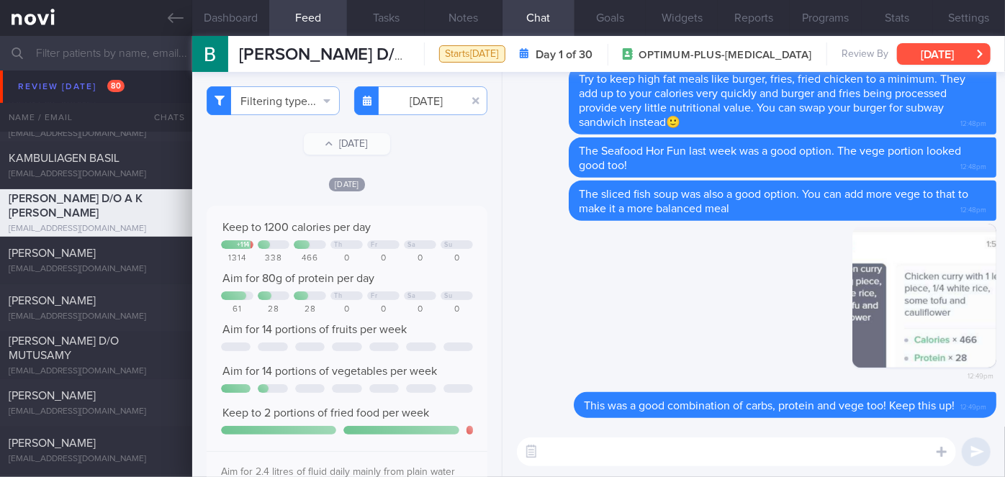
click at [929, 58] on button "[DATE]" at bounding box center [944, 54] width 94 height 22
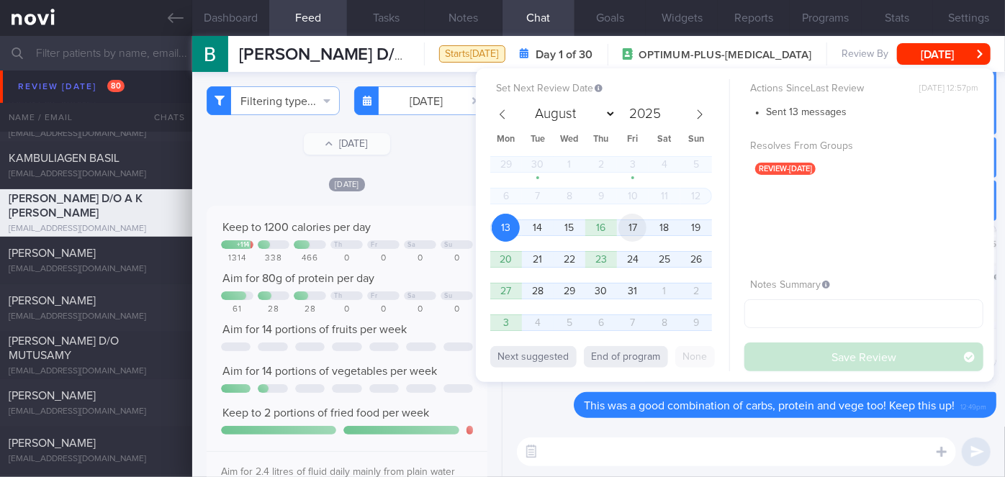
click at [632, 225] on span "17" at bounding box center [632, 228] width 28 height 28
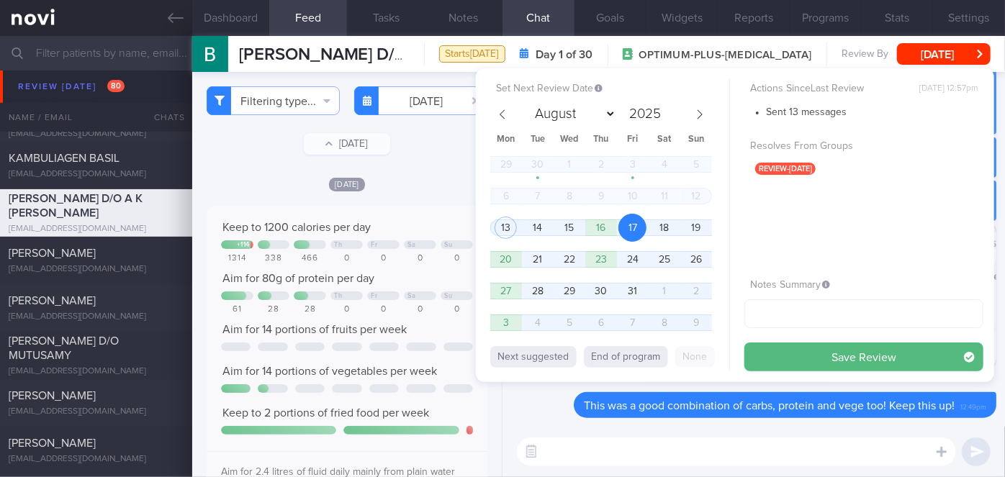
drag, startPoint x: 788, startPoint y: 353, endPoint x: 723, endPoint y: 339, distance: 67.1
click at [788, 353] on button "Save Review" at bounding box center [863, 357] width 239 height 29
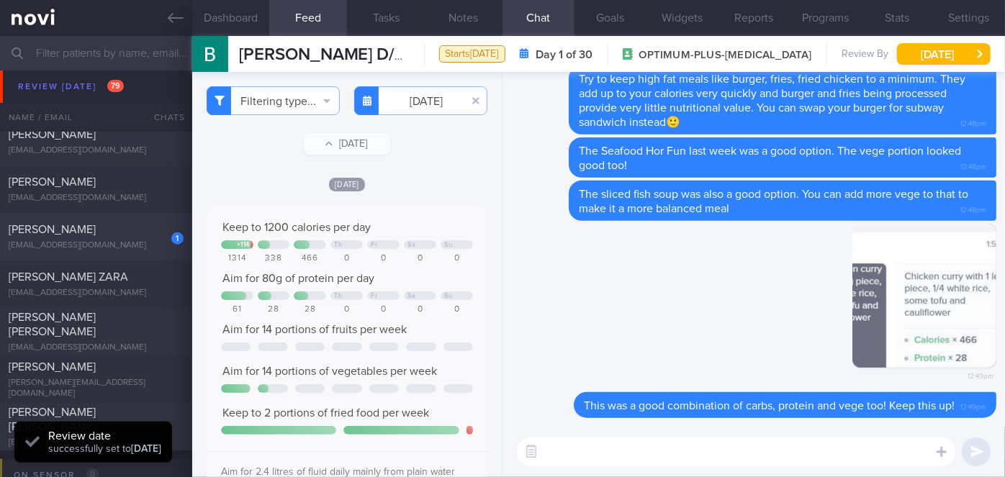
scroll to position [9031, 0]
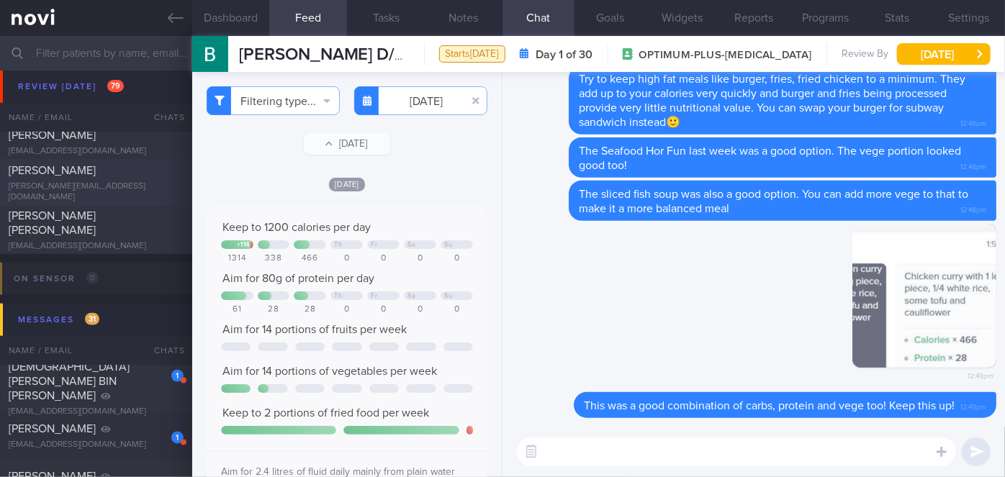
click at [130, 178] on div "[PERSON_NAME]" at bounding box center [94, 170] width 171 height 14
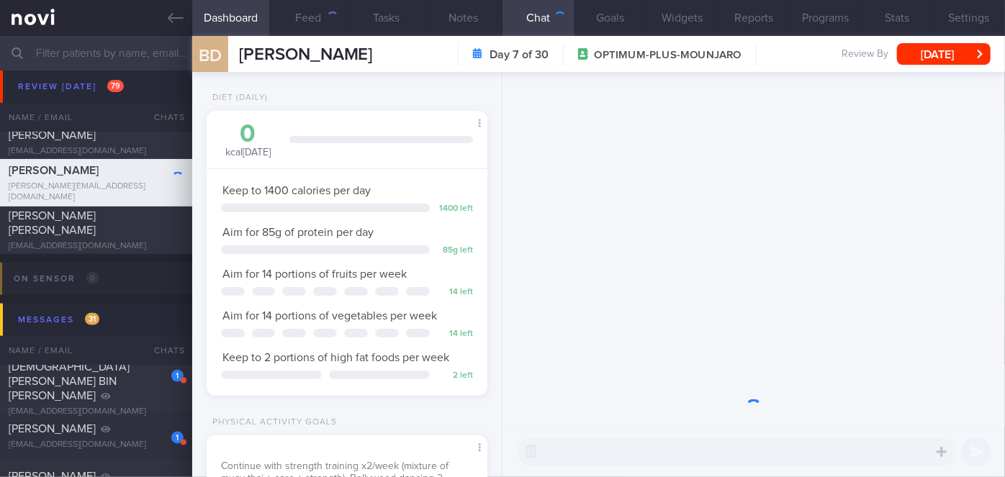
scroll to position [122, 245]
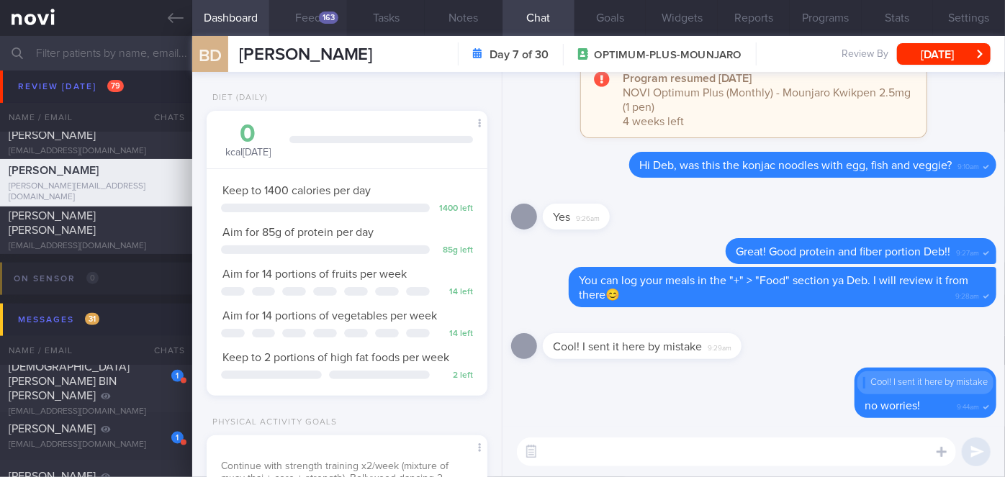
click at [312, 12] on button "Feed 163" at bounding box center [308, 18] width 78 height 36
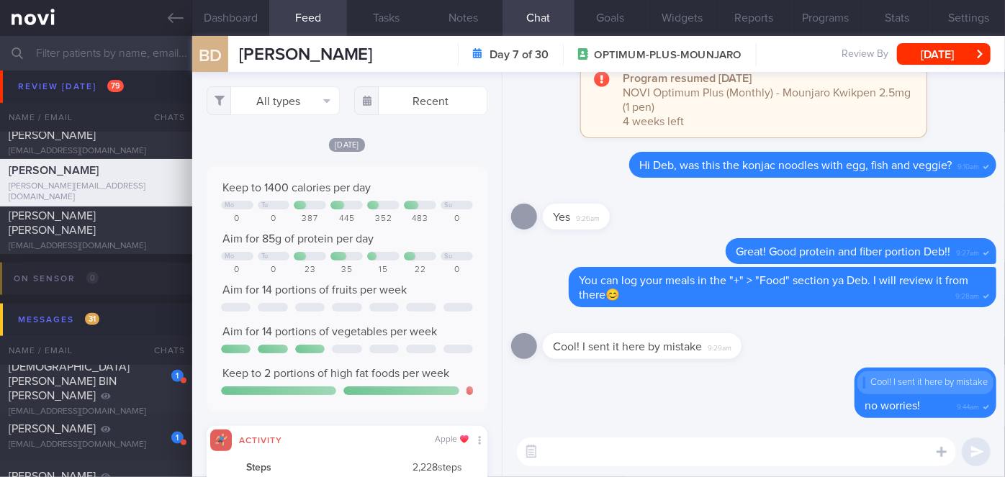
scroll to position [62, 252]
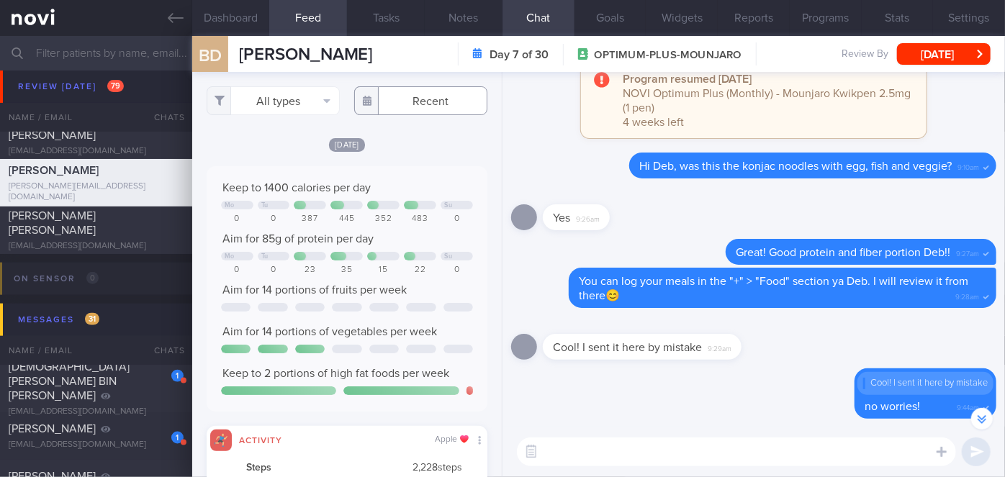
click at [432, 107] on input "text" at bounding box center [420, 100] width 133 height 29
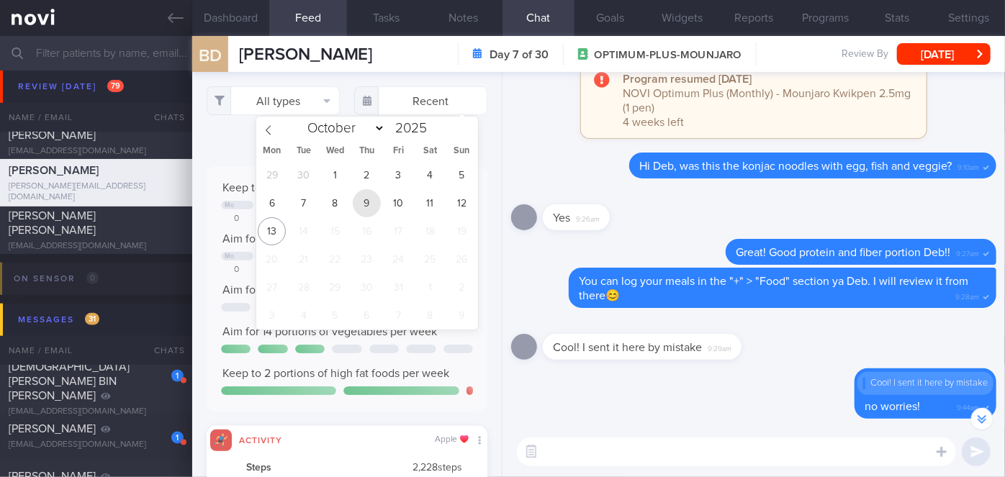
click at [359, 207] on span "9" at bounding box center [367, 203] width 28 height 28
type input "[DATE]"
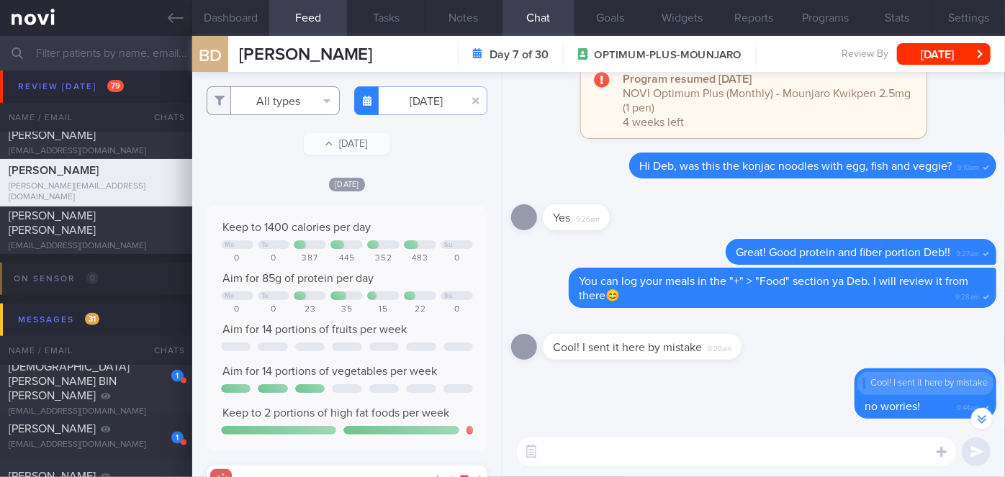
click at [247, 96] on button "All types" at bounding box center [273, 100] width 133 height 29
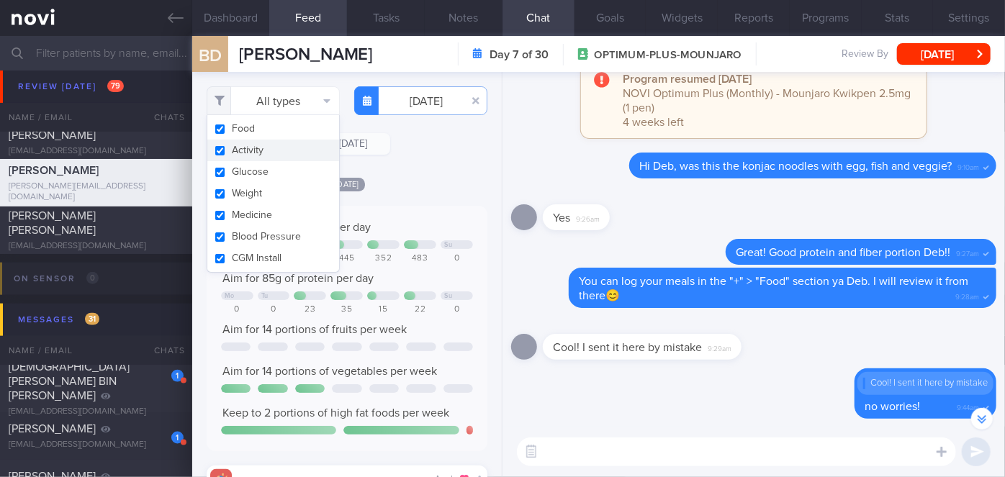
click at [248, 157] on button "Activity" at bounding box center [273, 151] width 132 height 22
checkbox input "false"
click at [429, 177] on div "[DATE]" at bounding box center [347, 183] width 281 height 15
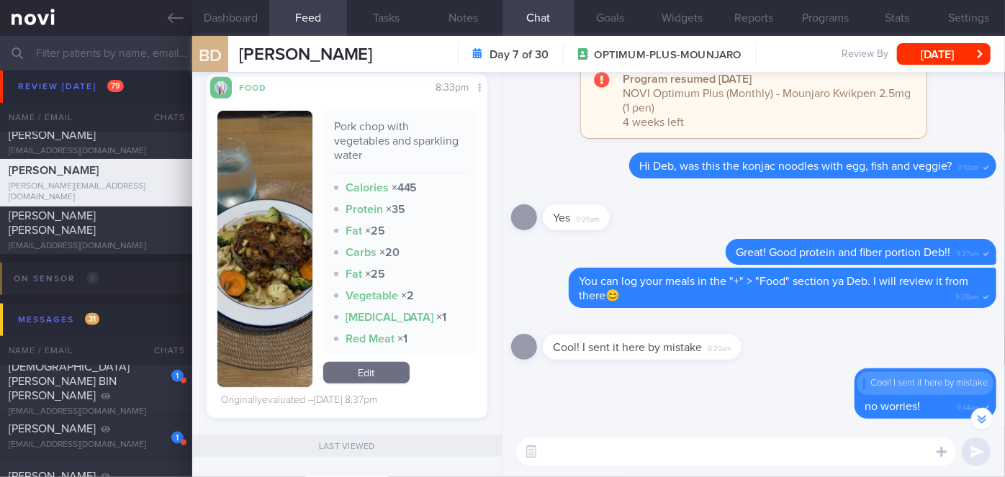
click at [258, 235] on button "button" at bounding box center [264, 249] width 95 height 276
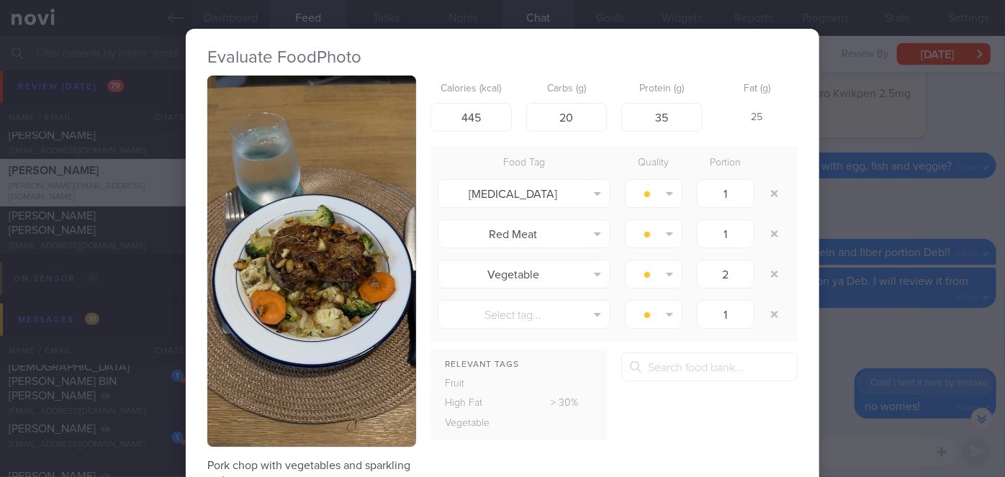
click at [266, 229] on button "button" at bounding box center [311, 261] width 209 height 371
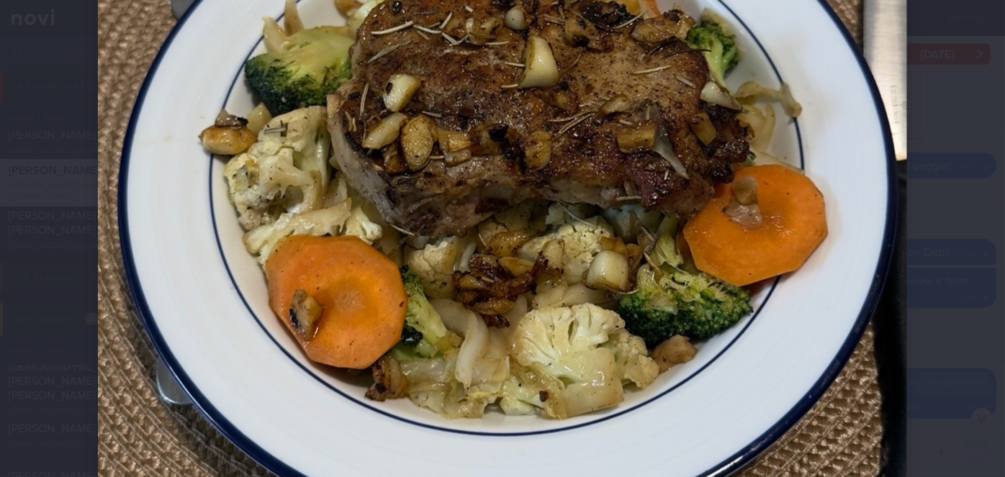
click at [937, 224] on div at bounding box center [502, 123] width 924 height 1555
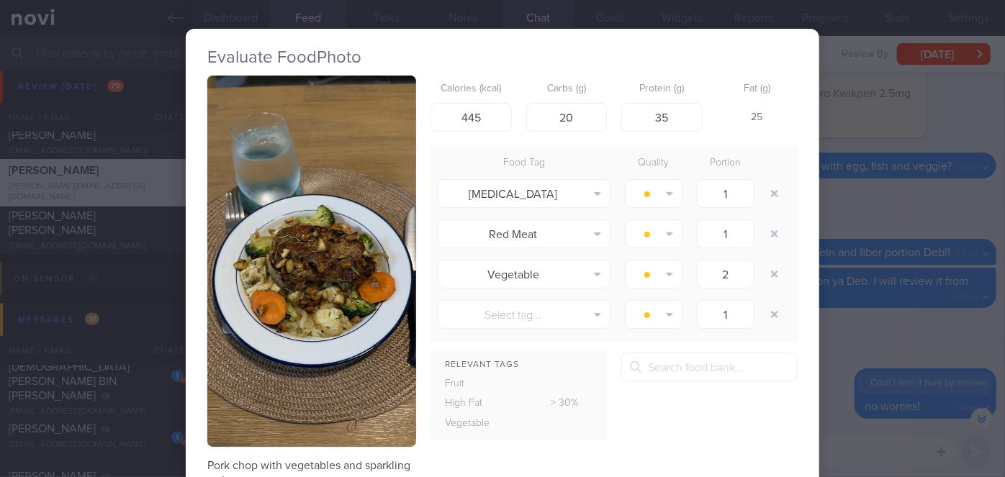
click at [846, 230] on div "Evaluate Food Photo Pork chop with vegetables and sparkling water Calories (kca…" at bounding box center [502, 238] width 1005 height 477
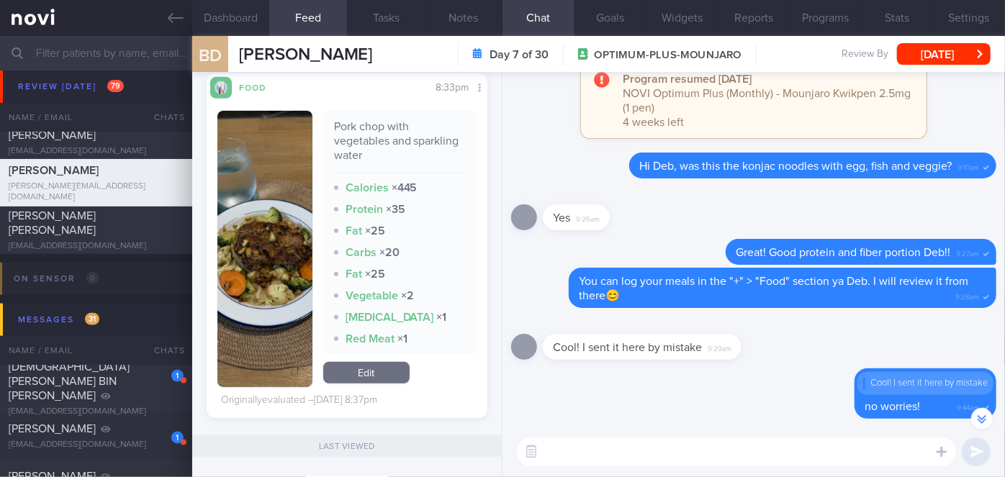
click at [271, 242] on button "button" at bounding box center [264, 249] width 95 height 276
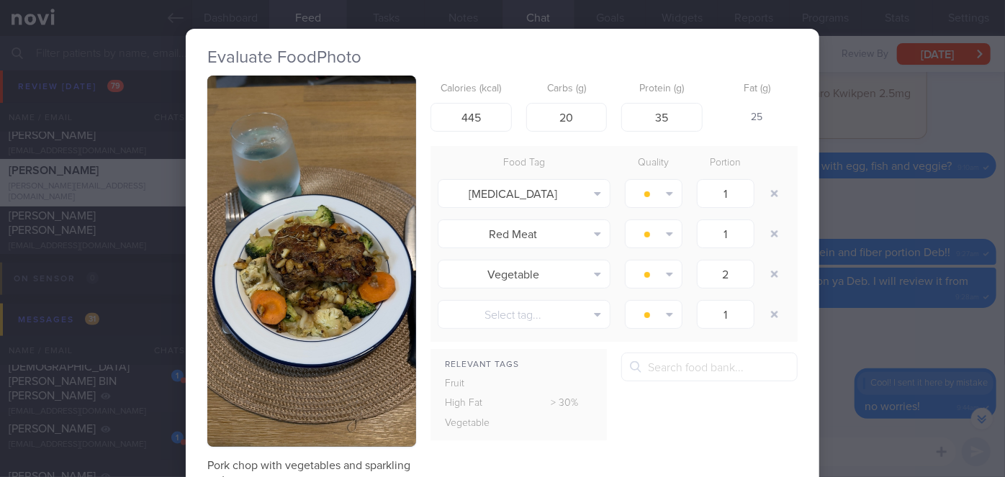
click at [852, 330] on div "Evaluate Food Photo Pork chop with vegetables and sparkling water Calories (kca…" at bounding box center [502, 238] width 1005 height 477
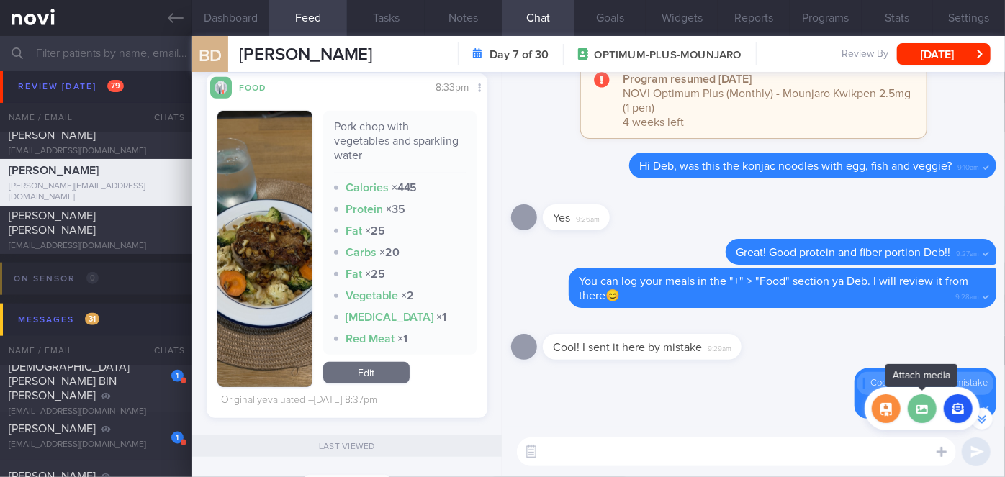
click at [915, 413] on label at bounding box center [922, 408] width 29 height 29
click at [0, 0] on input "file" at bounding box center [0, 0] width 0 height 0
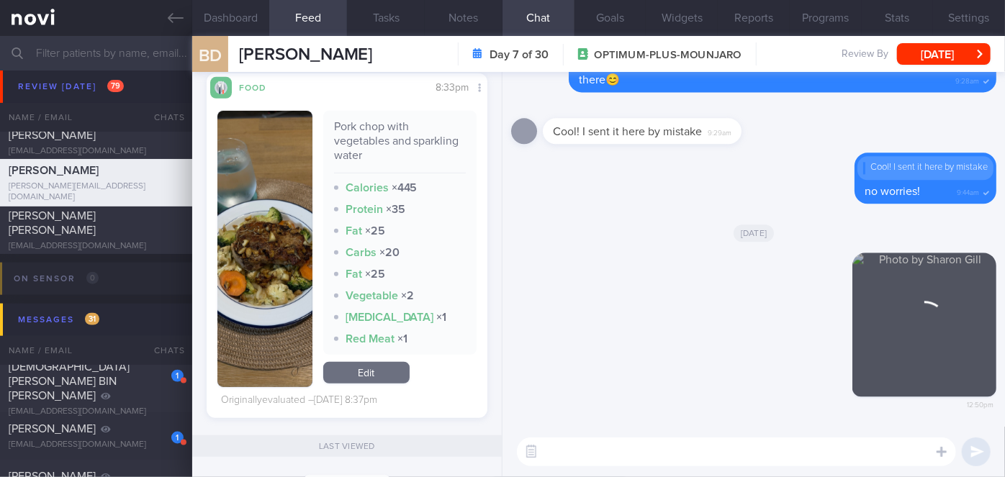
click at [587, 448] on textarea at bounding box center [736, 452] width 439 height 29
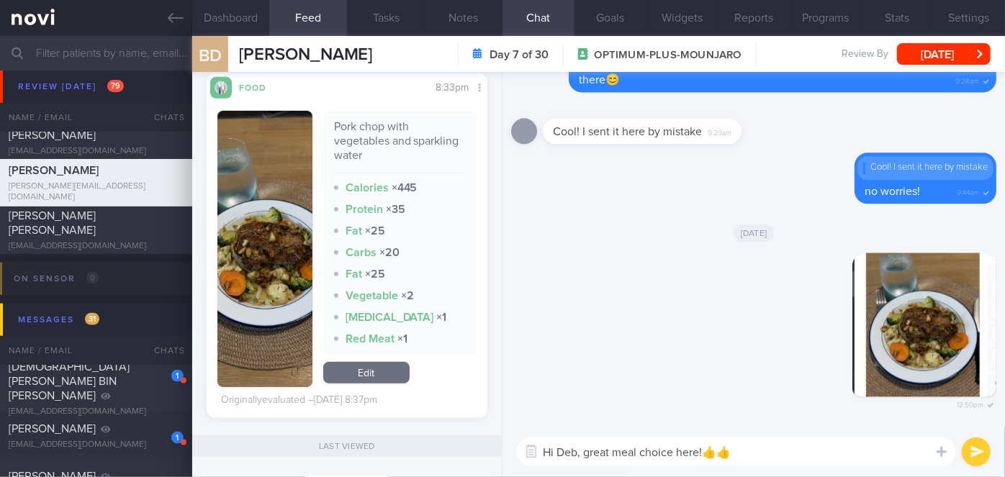
type textarea "Hi Deb, great meal choice here!👍👍"
click at [971, 451] on button "submit" at bounding box center [976, 452] width 29 height 29
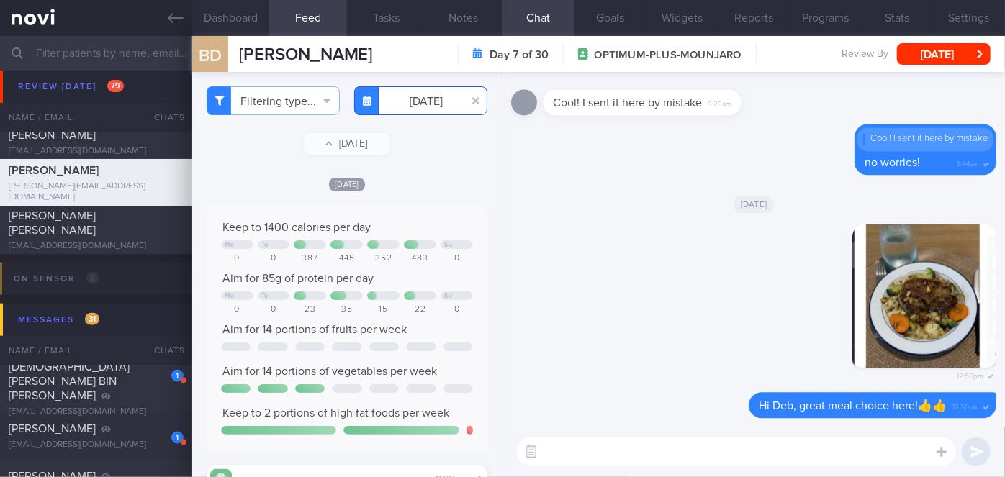
click at [410, 102] on input "[DATE]" at bounding box center [420, 100] width 133 height 29
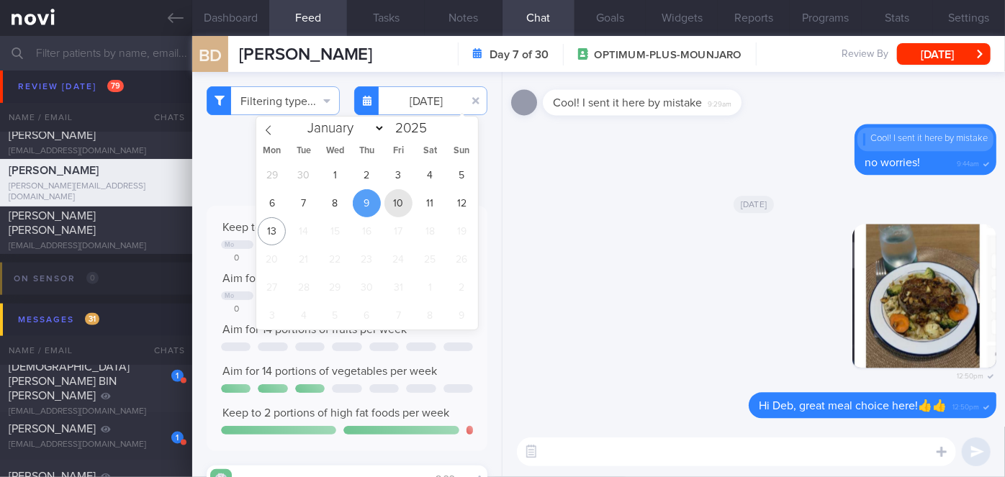
click at [402, 200] on span "10" at bounding box center [398, 203] width 28 height 28
type input "[DATE]"
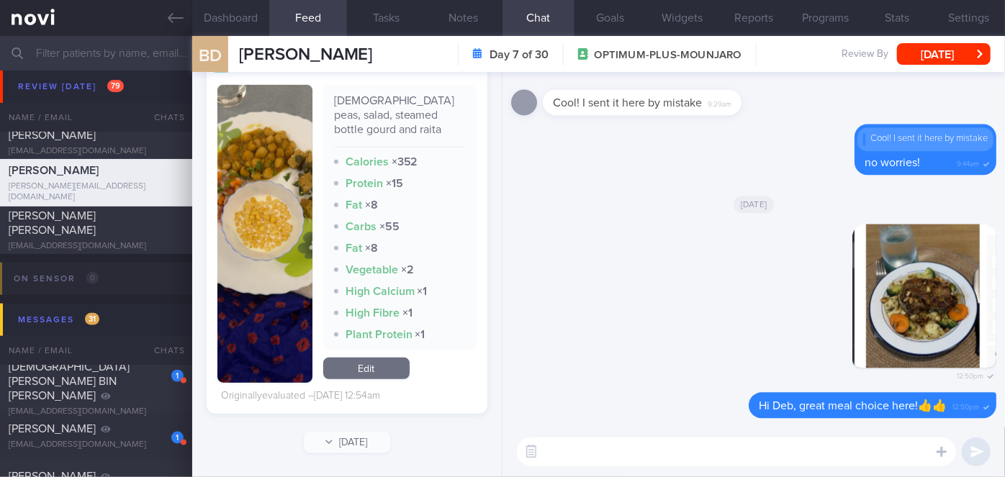
click at [243, 186] on img "button" at bounding box center [264, 234] width 95 height 298
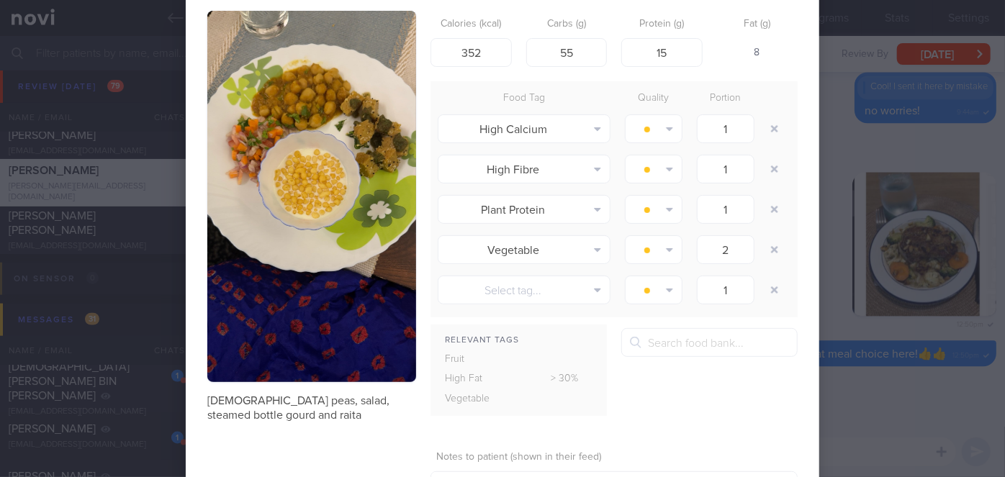
click at [815, 307] on div "Evaluate Food Photo [DEMOGRAPHIC_DATA] peas, salad, steamed bottle gourd and ra…" at bounding box center [502, 238] width 1005 height 477
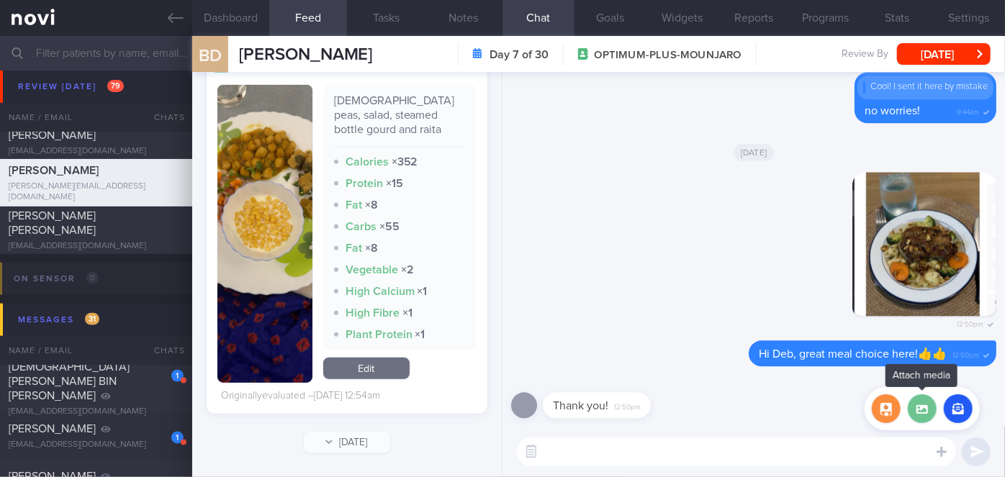
click at [921, 420] on label at bounding box center [922, 408] width 29 height 29
click at [0, 0] on input "file" at bounding box center [0, 0] width 0 height 0
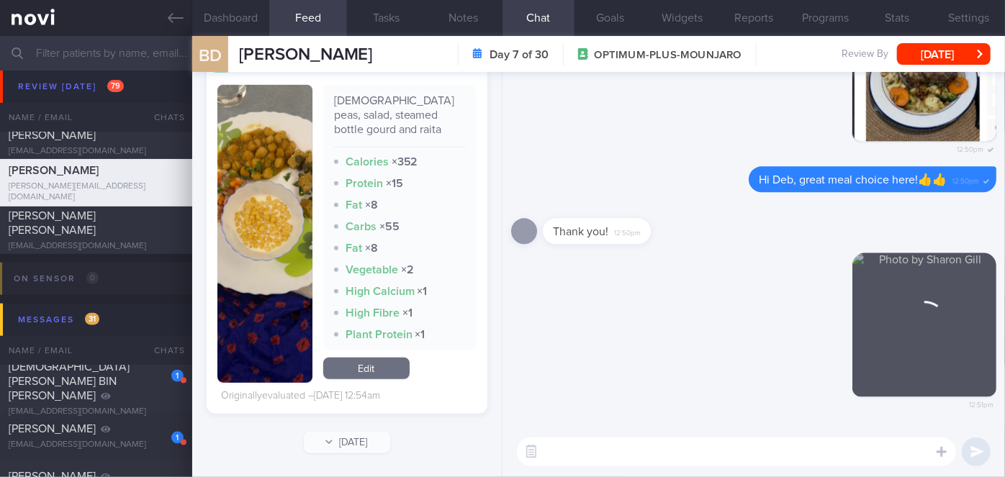
click at [602, 451] on textarea at bounding box center [736, 452] width 439 height 29
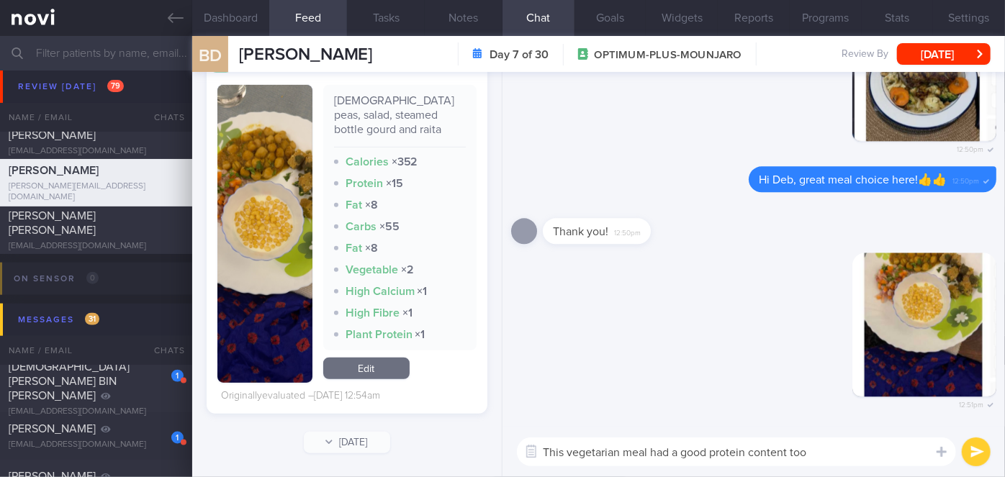
type textarea "This vegetarian meal had a good protein content too!"
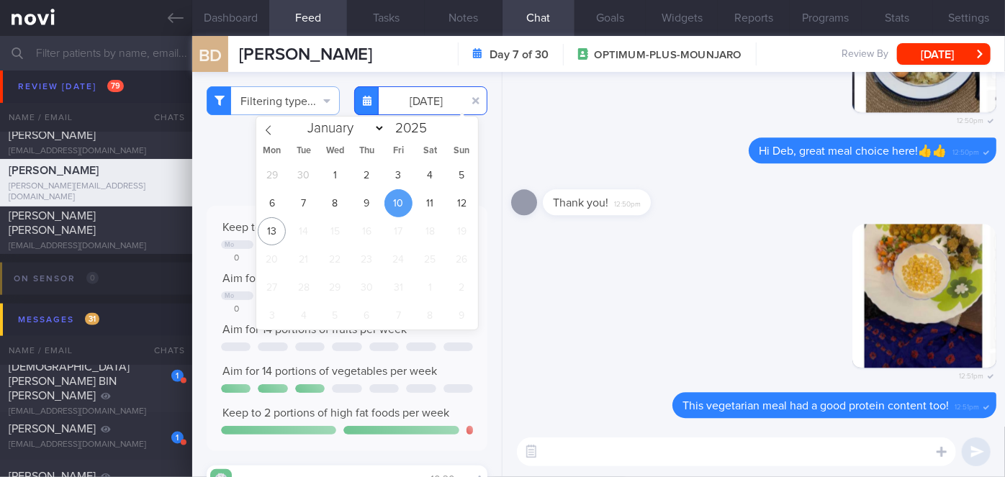
click at [426, 104] on input "[DATE]" at bounding box center [420, 100] width 133 height 29
click at [415, 212] on div "29 30 1 2 3 4 5 6 7 8 9 10 11 12 13 14 15 16 17 18 19 20 21 22 23 24 25 26 27 2…" at bounding box center [367, 245] width 222 height 168
click at [423, 207] on span "11" at bounding box center [430, 203] width 28 height 28
type input "[DATE]"
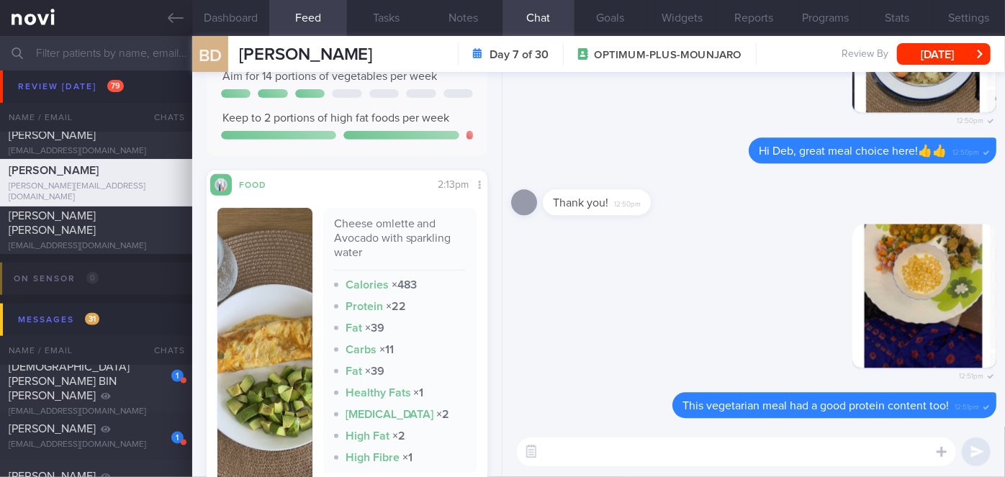
scroll to position [418, 0]
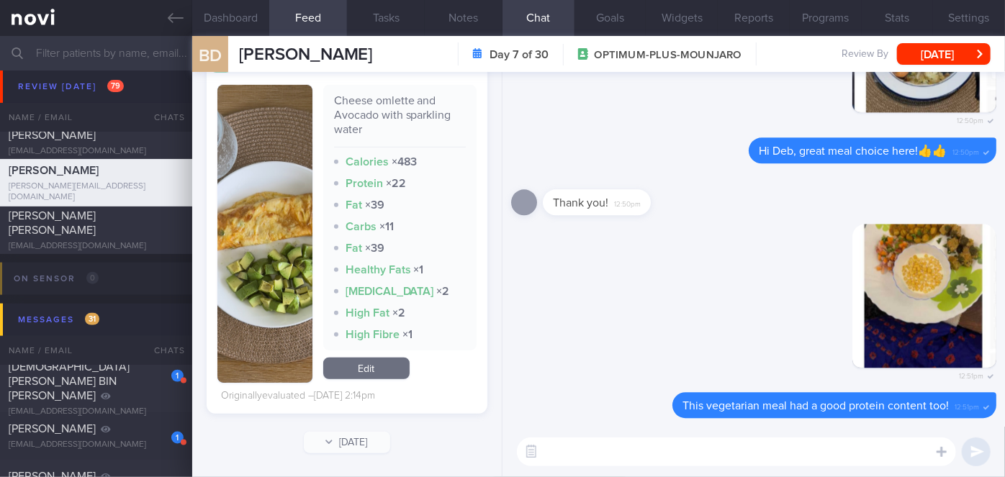
click at [658, 451] on textarea at bounding box center [736, 452] width 439 height 29
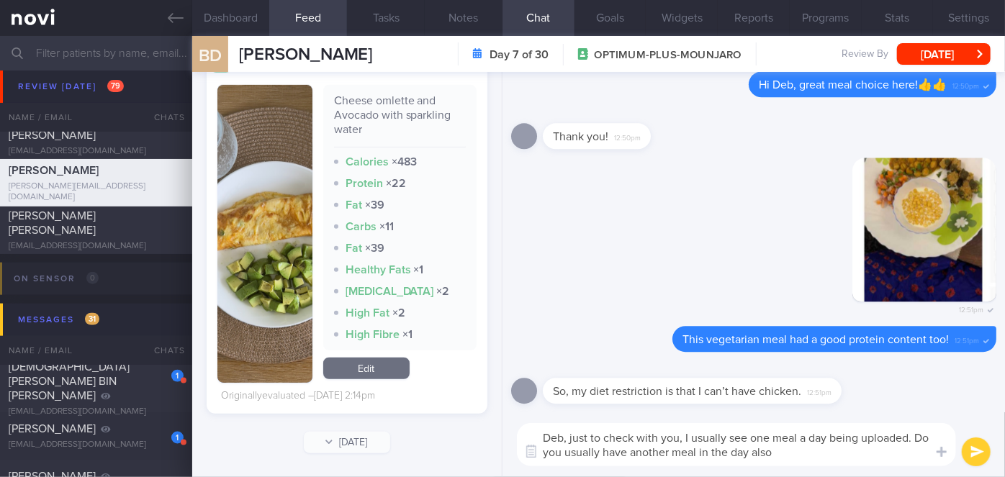
type textarea "Deb, just to check with you, I usually see one meal a day being uploaded. Do yo…"
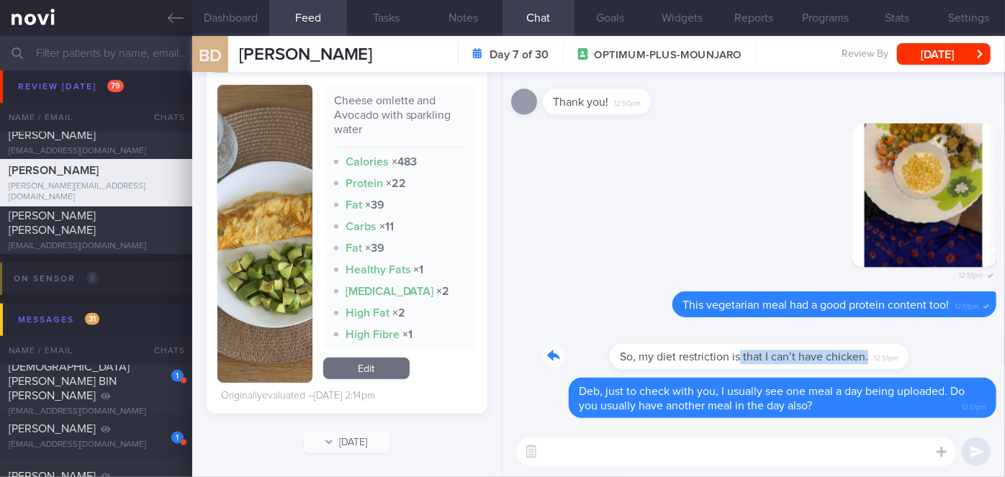
drag, startPoint x: 670, startPoint y: 366, endPoint x: 833, endPoint y: 365, distance: 162.7
click at [833, 365] on div "So, my diet restriction is that I can’t have chicken. 12:51pm" at bounding box center [714, 347] width 342 height 43
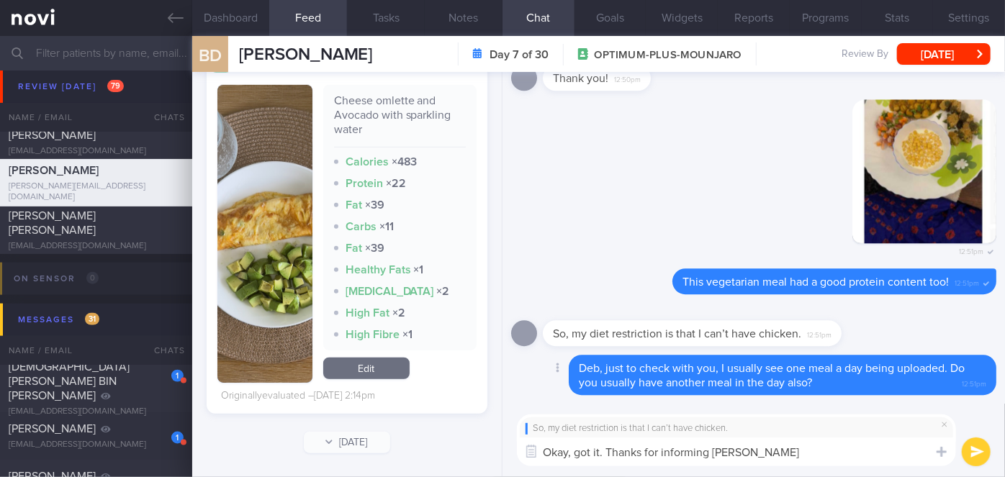
type textarea "Okay, got it. Thanks for informing Deb!"
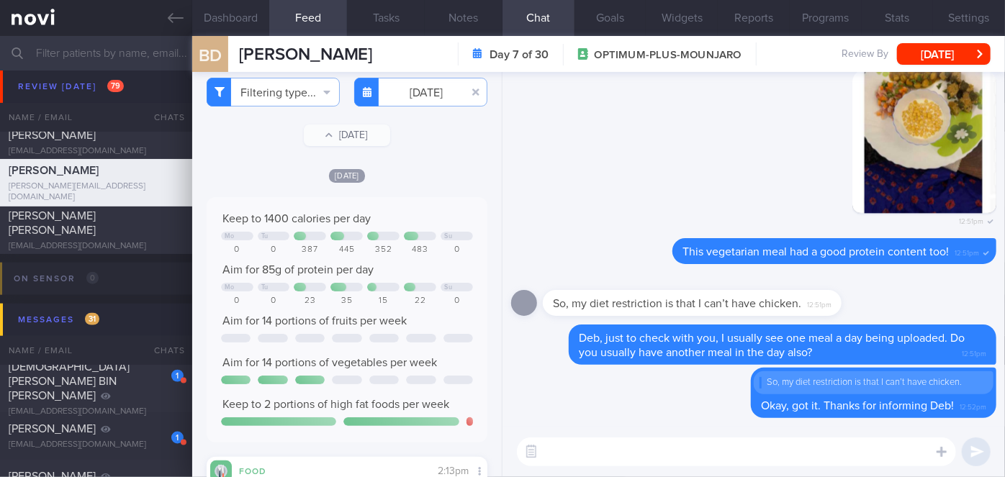
scroll to position [0, 0]
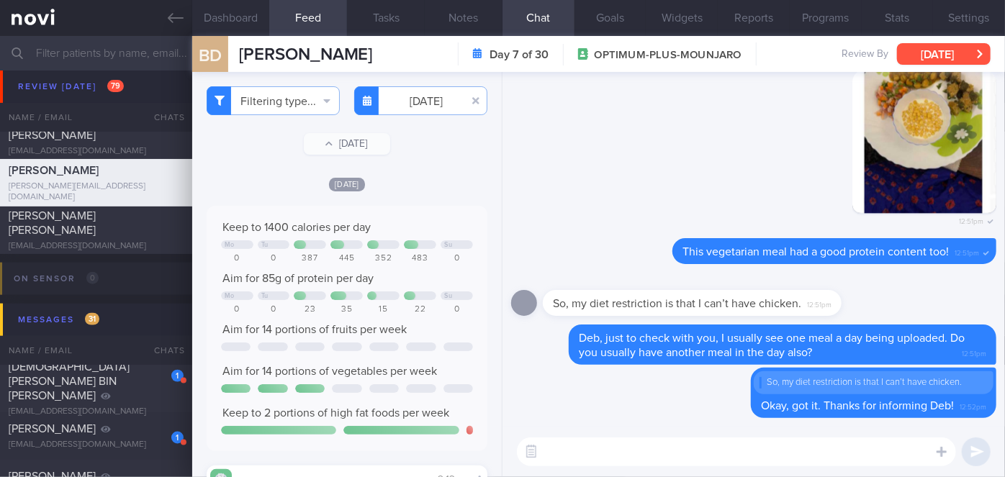
click at [978, 56] on button "[DATE]" at bounding box center [944, 54] width 94 height 22
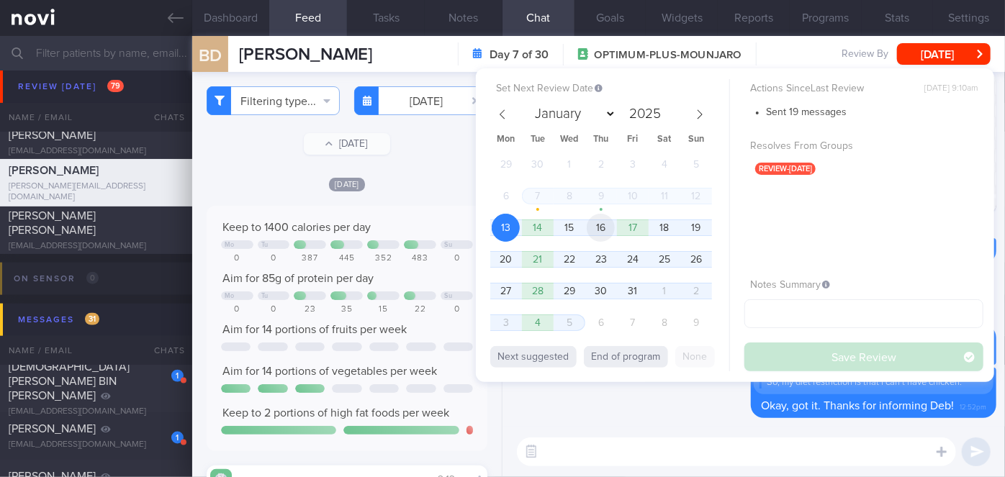
click at [600, 224] on span "16" at bounding box center [601, 228] width 28 height 28
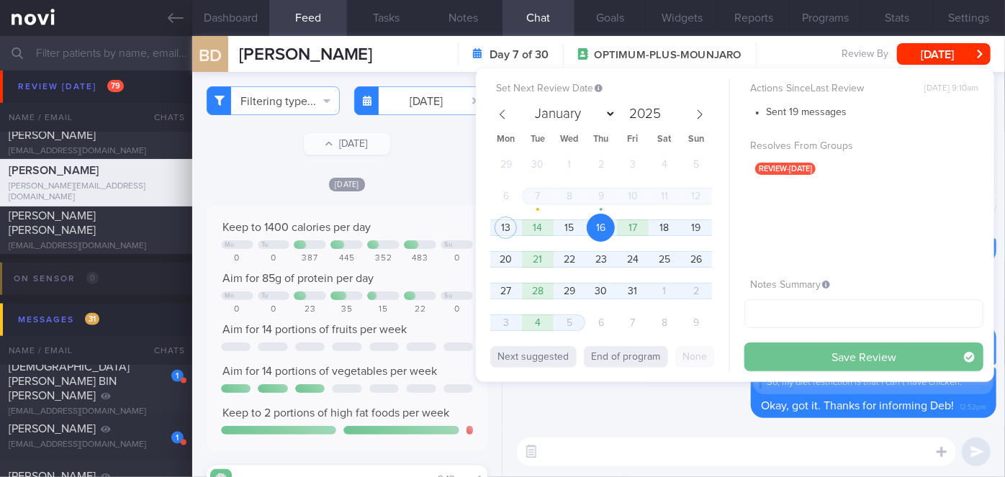
click at [764, 356] on button "Save Review" at bounding box center [863, 357] width 239 height 29
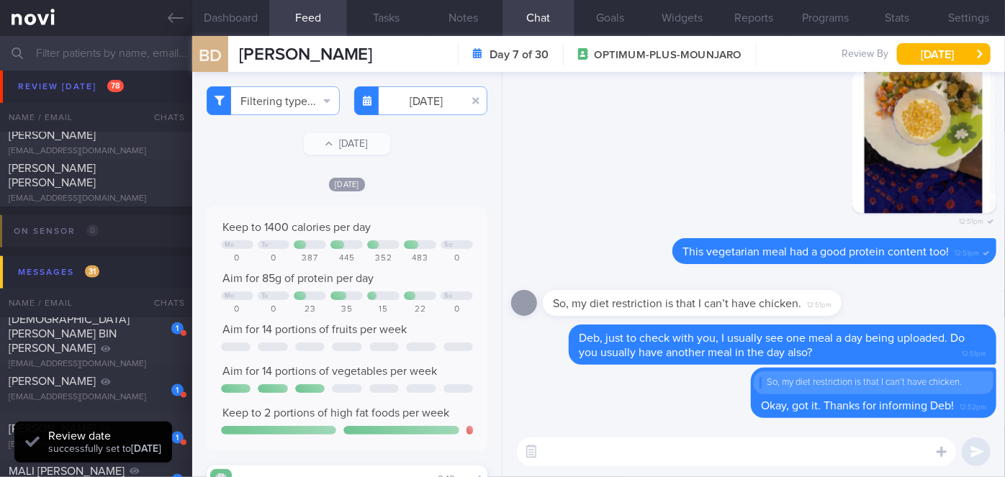
scroll to position [8834, 0]
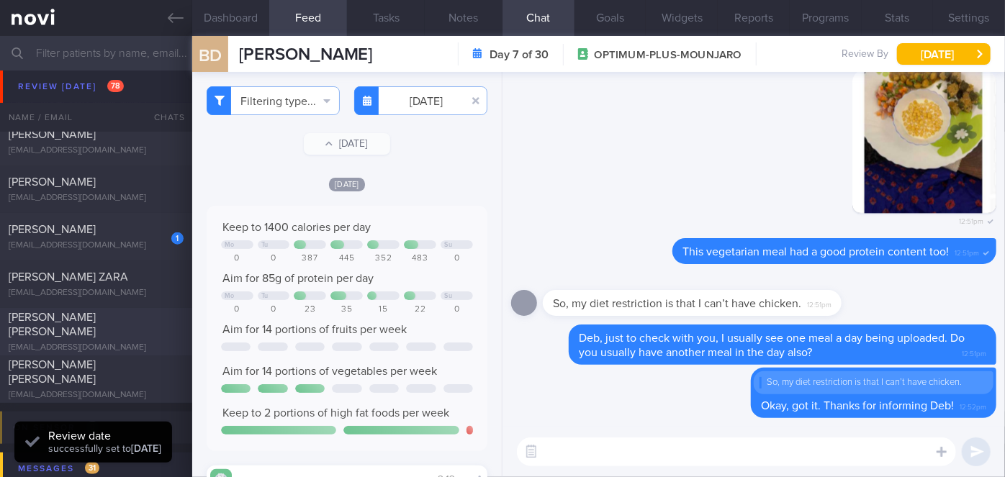
click at [75, 325] on div "[PERSON_NAME] [PERSON_NAME]" at bounding box center [94, 324] width 171 height 29
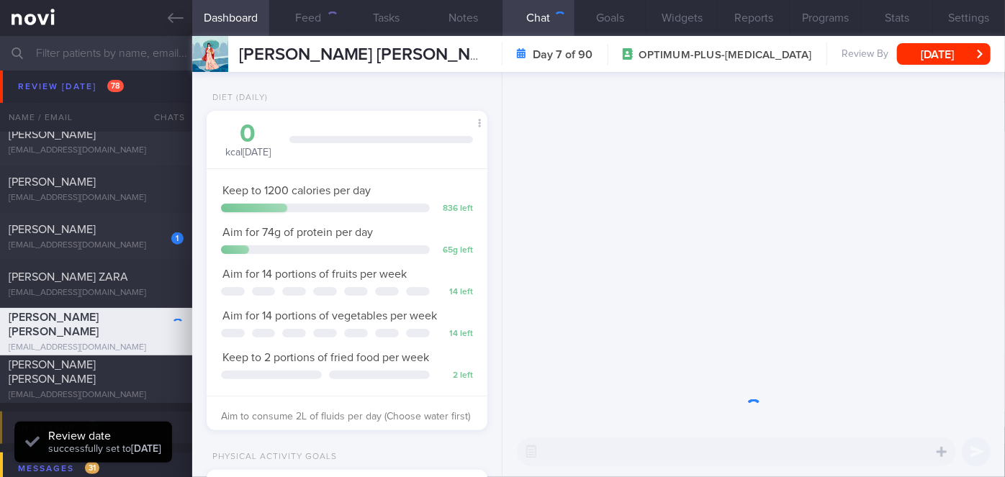
scroll to position [143, 245]
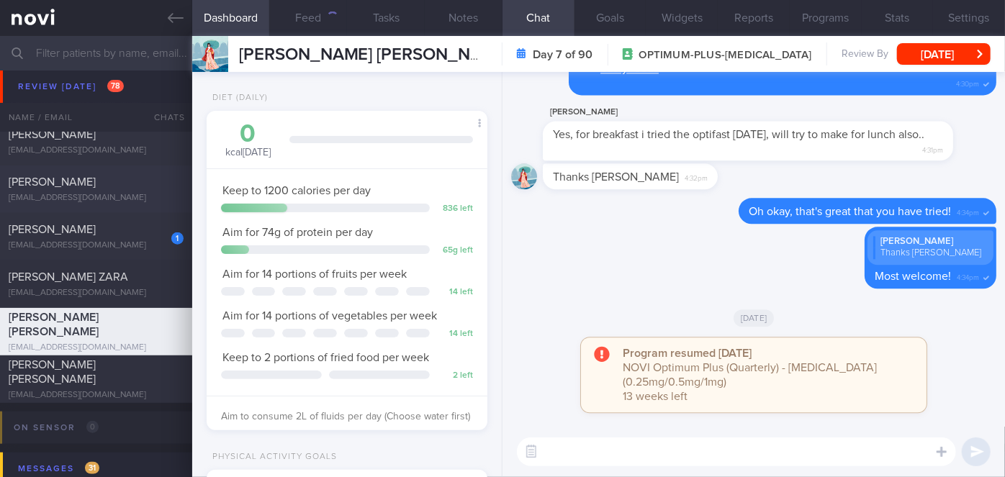
click at [96, 176] on span "[PERSON_NAME]" at bounding box center [52, 182] width 87 height 12
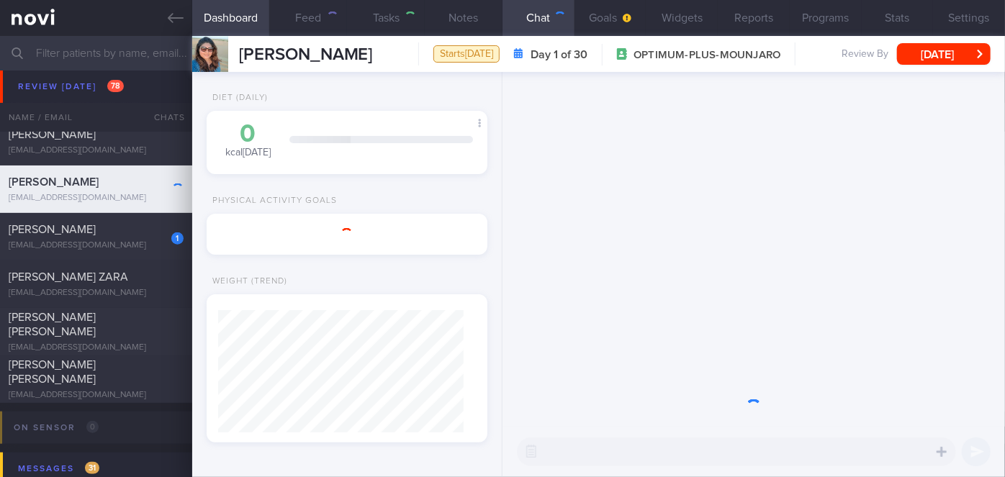
type input "nil"
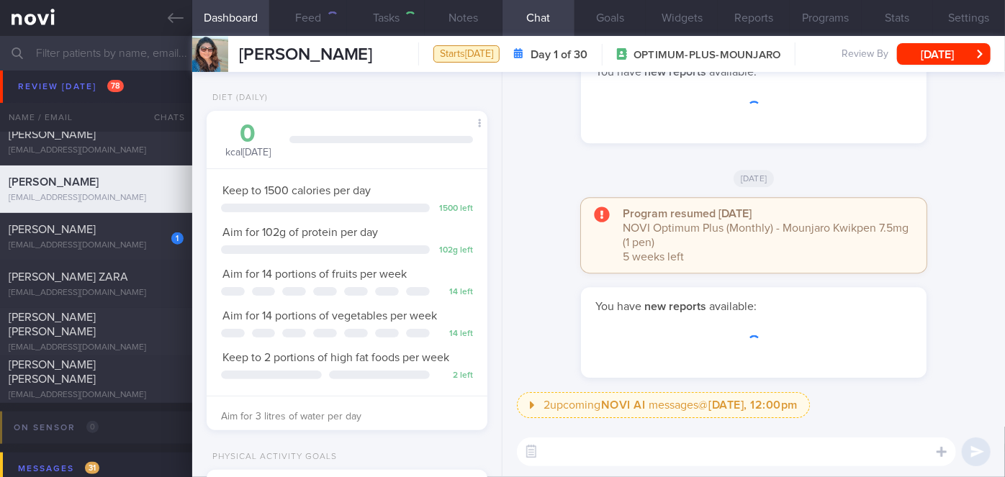
scroll to position [143, 245]
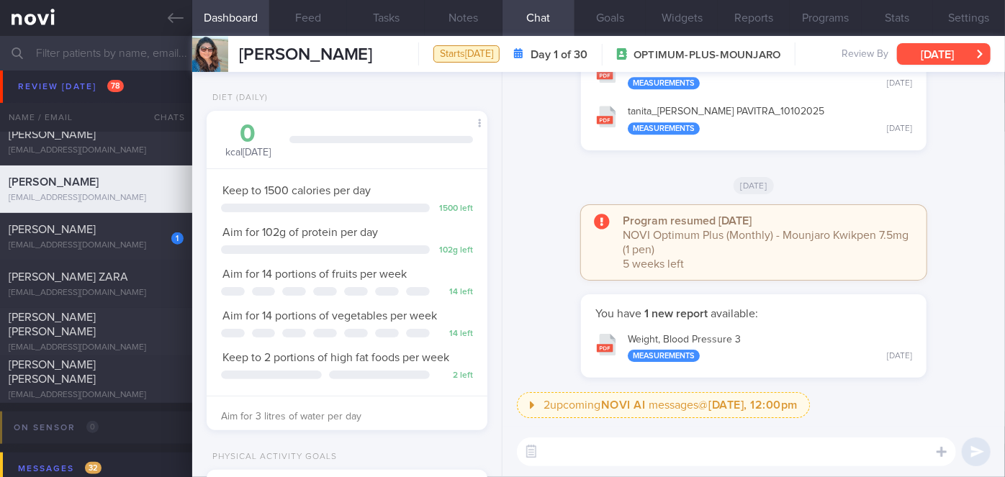
click at [934, 58] on button "[DATE]" at bounding box center [944, 54] width 94 height 22
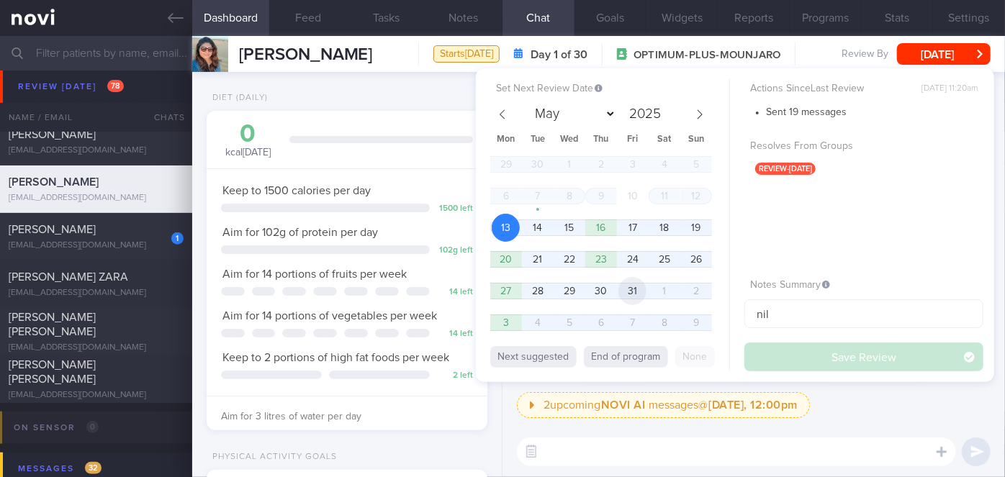
click at [619, 294] on span "31" at bounding box center [632, 291] width 28 height 28
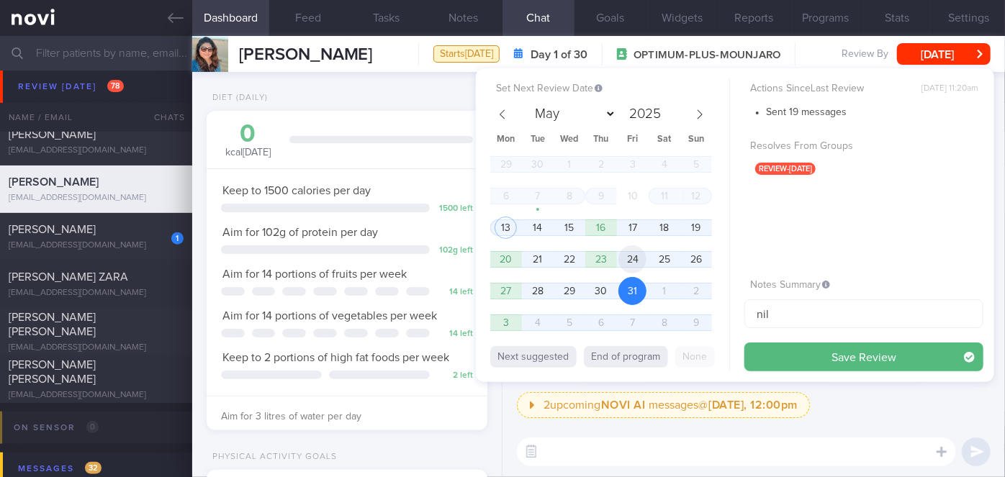
click at [637, 261] on span "24" at bounding box center [632, 259] width 28 height 28
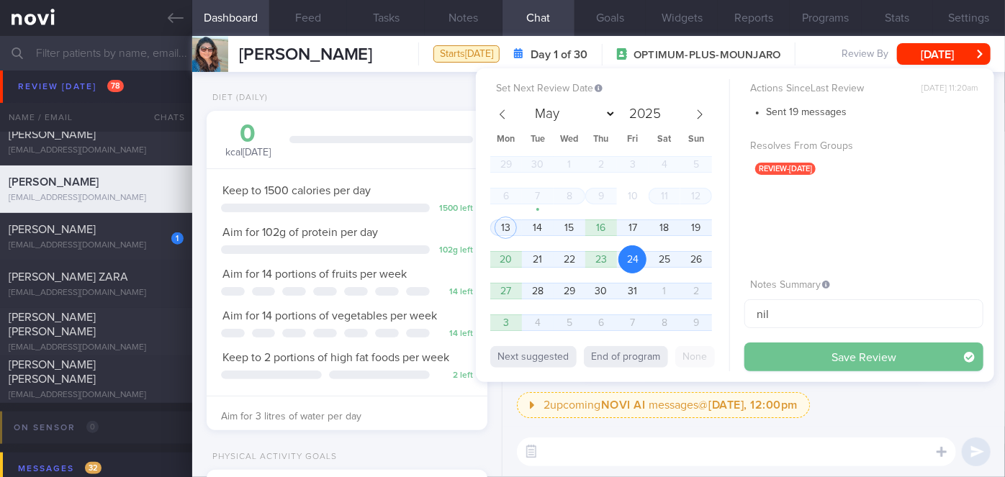
click at [781, 359] on button "Save Review" at bounding box center [863, 357] width 239 height 29
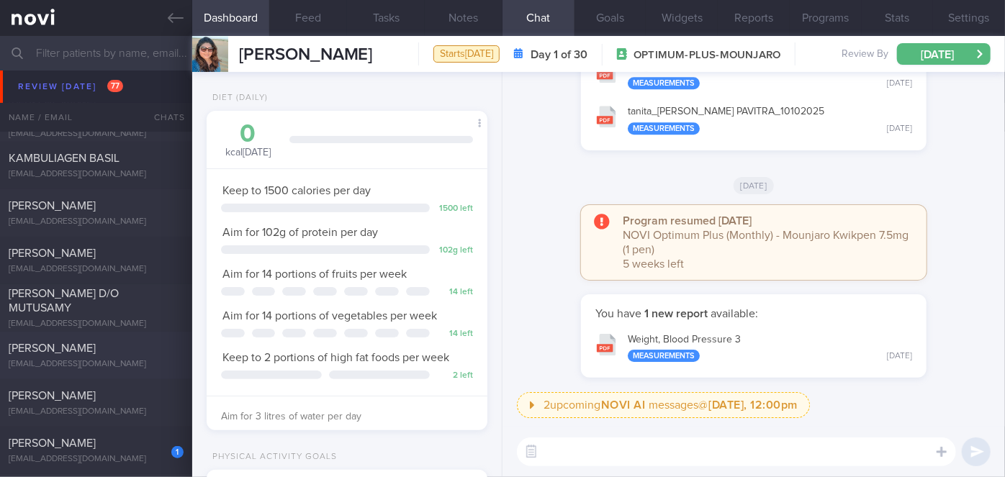
scroll to position [8460, 0]
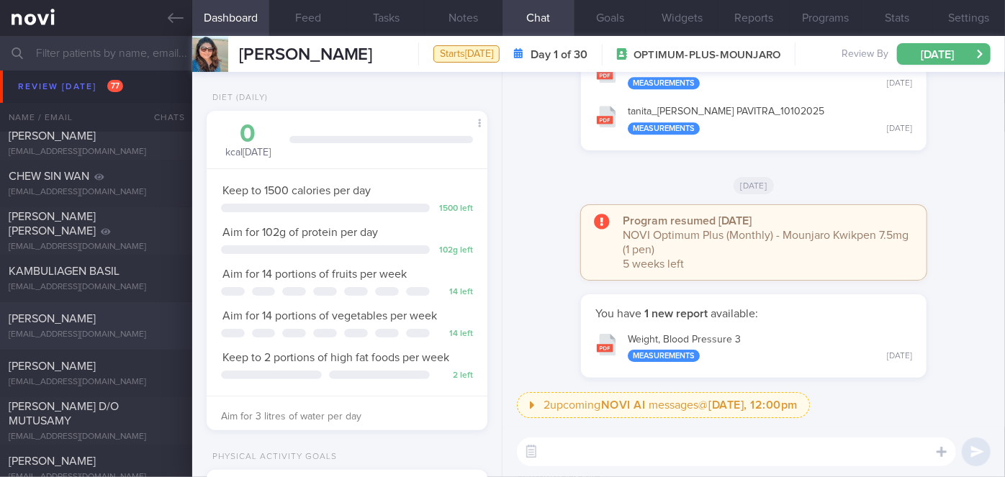
click at [123, 317] on div "[PERSON_NAME]" at bounding box center [94, 319] width 171 height 14
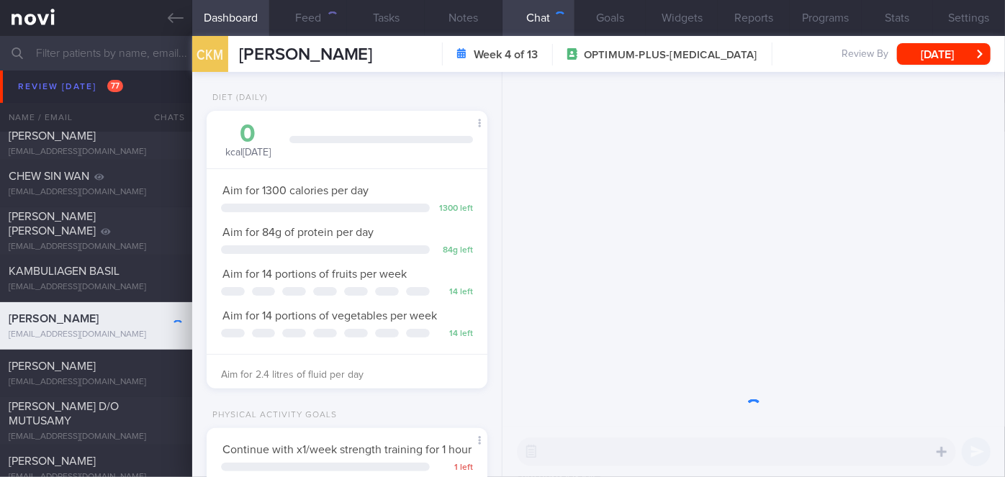
scroll to position [143, 245]
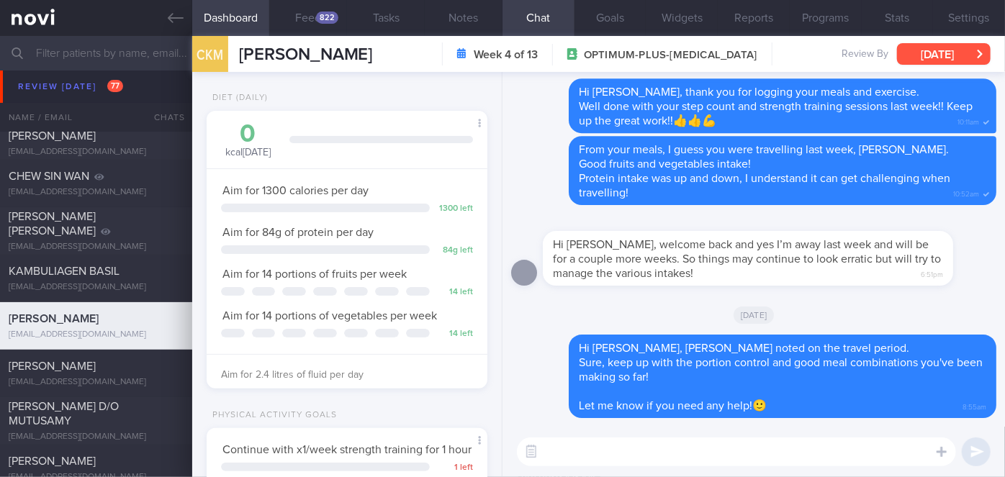
click at [965, 61] on button "[DATE]" at bounding box center [944, 54] width 94 height 22
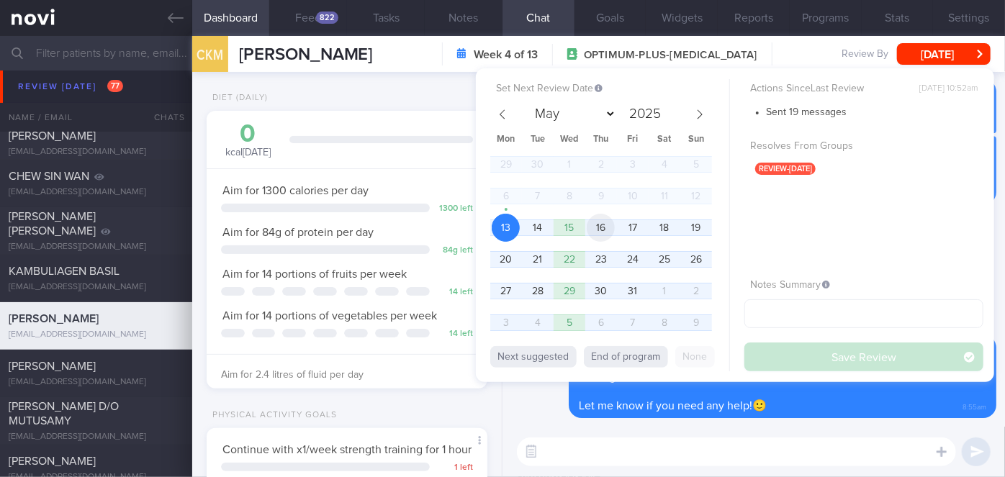
click at [605, 227] on span "16" at bounding box center [601, 228] width 28 height 28
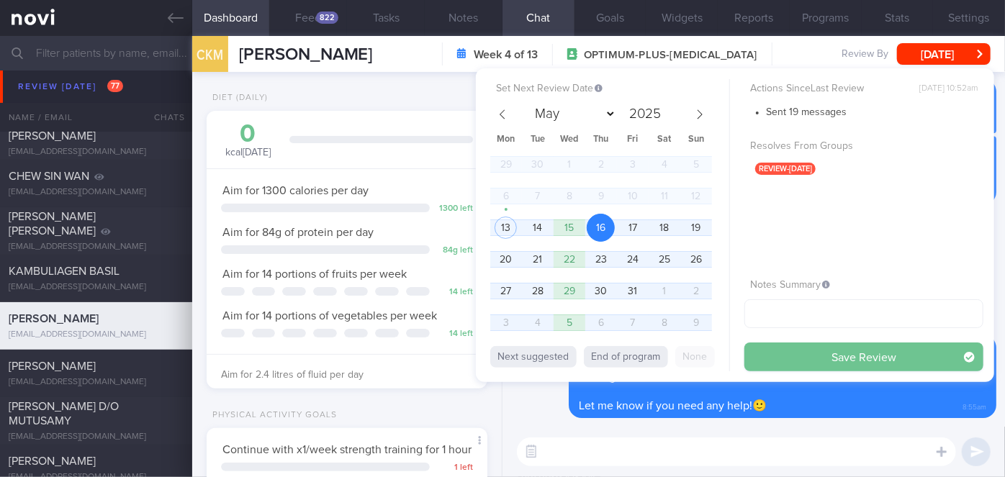
click at [812, 354] on button "Save Review" at bounding box center [863, 357] width 239 height 29
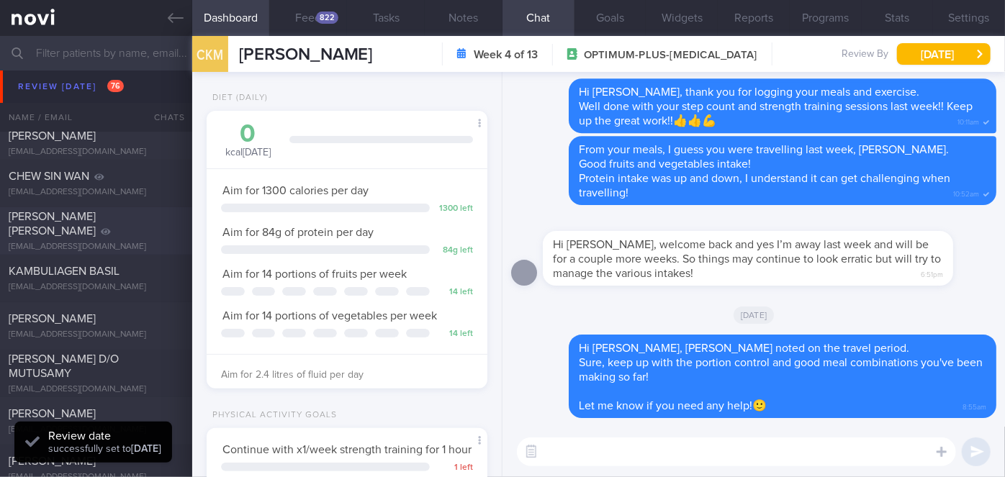
click at [128, 230] on div "[PERSON_NAME] [PERSON_NAME]" at bounding box center [94, 223] width 171 height 29
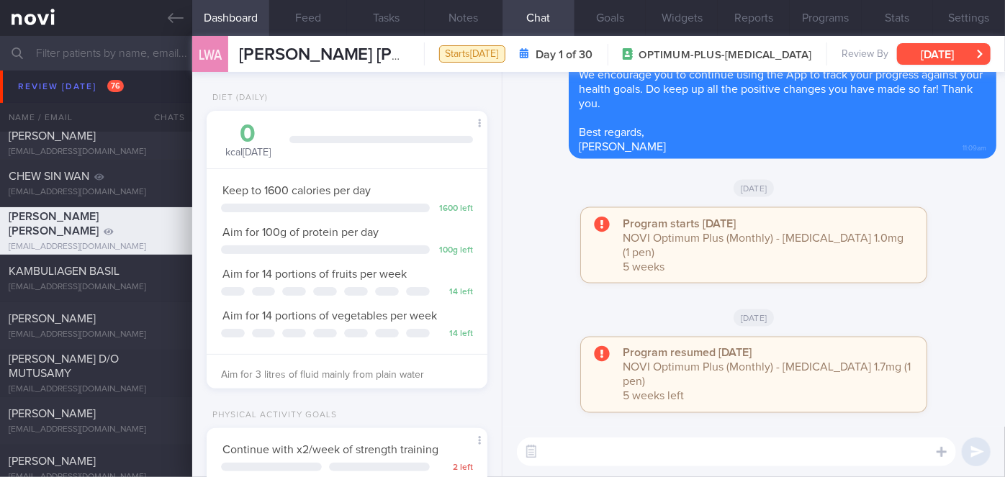
click at [953, 57] on button "[DATE]" at bounding box center [944, 54] width 94 height 22
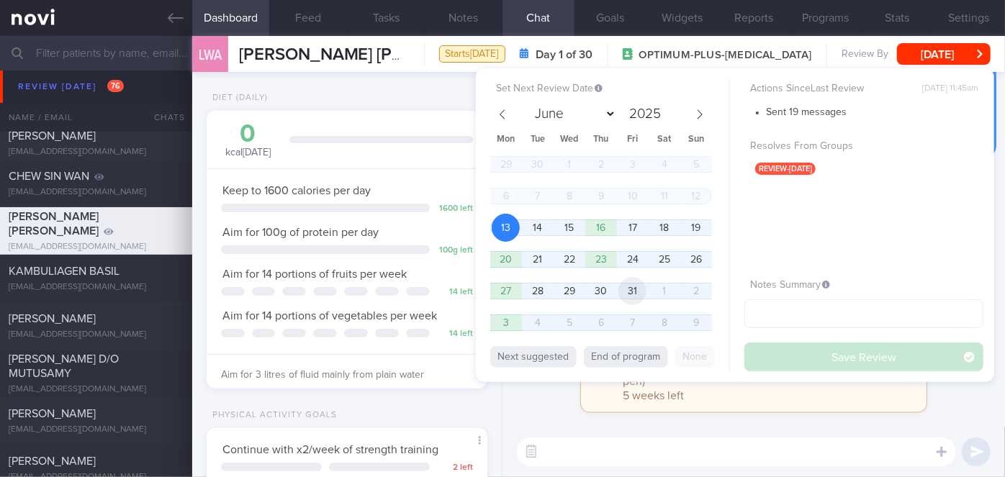
click at [624, 292] on span "31" at bounding box center [632, 291] width 28 height 28
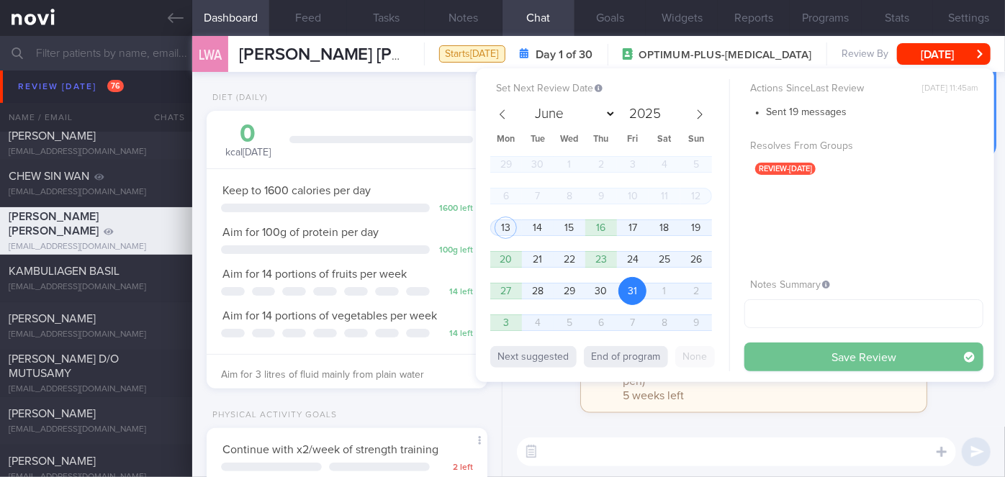
click at [873, 361] on button "Save Review" at bounding box center [863, 357] width 239 height 29
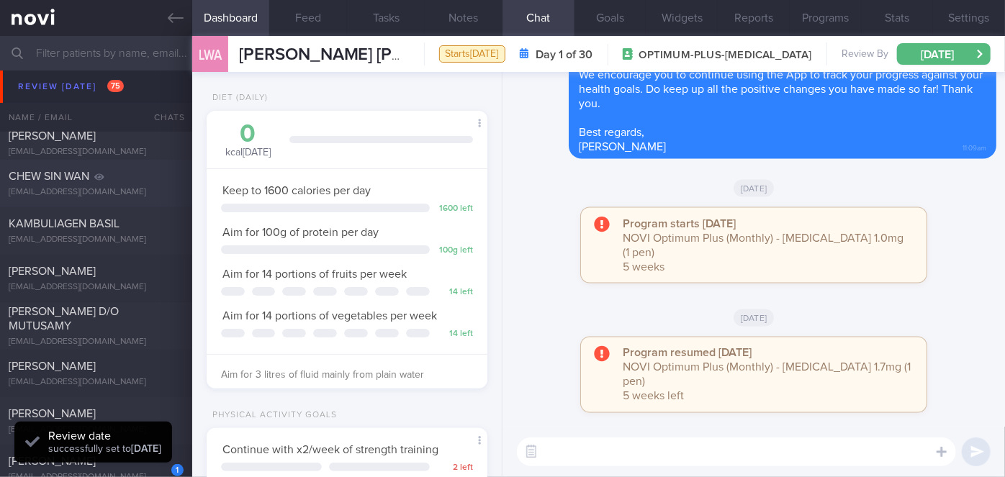
click at [76, 171] on span "CHEW SIN WAN" at bounding box center [49, 177] width 81 height 12
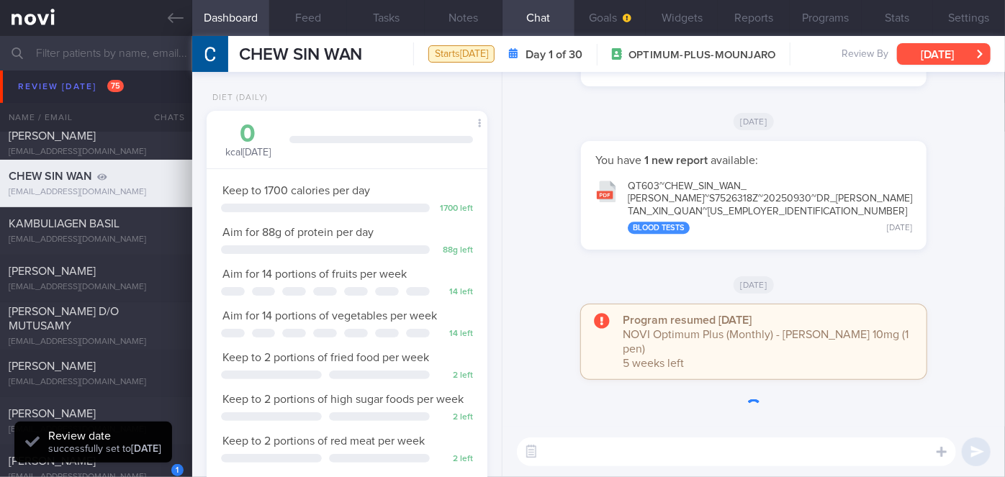
drag, startPoint x: 950, startPoint y: 46, endPoint x: 944, endPoint y: 52, distance: 7.7
click at [950, 48] on button "[DATE]" at bounding box center [944, 54] width 94 height 22
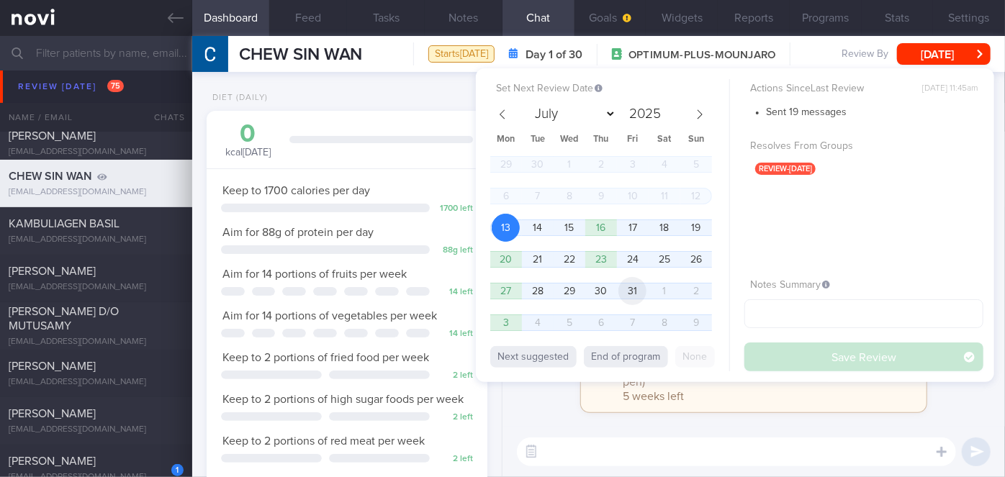
click at [638, 294] on span "31" at bounding box center [632, 291] width 28 height 28
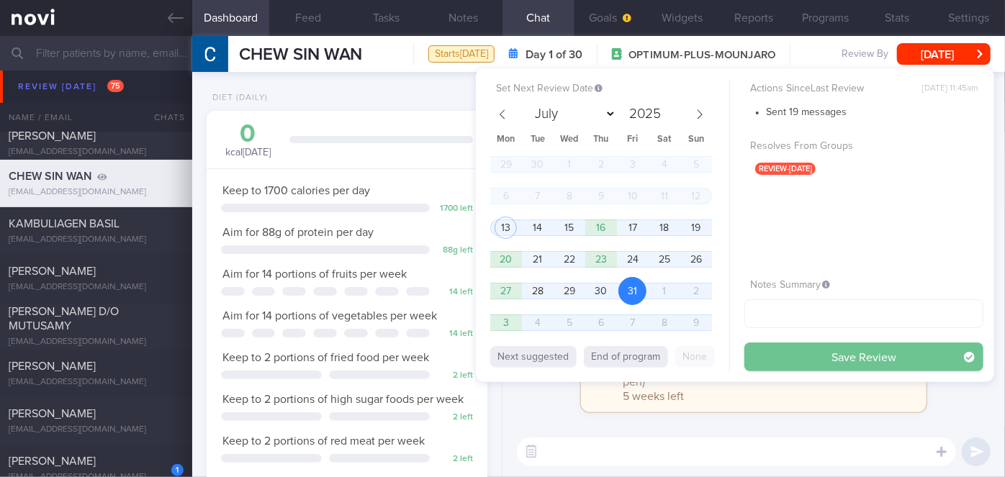
click at [806, 356] on button "Save Review" at bounding box center [863, 357] width 239 height 29
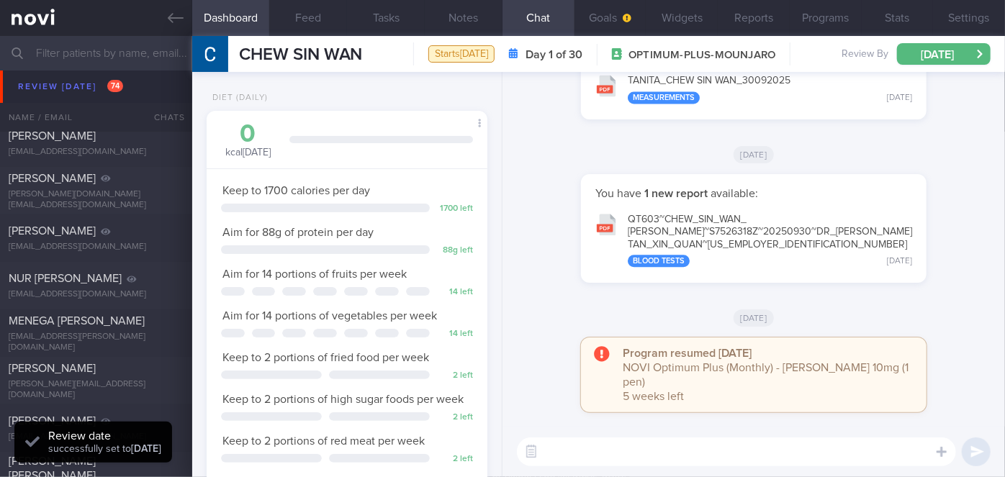
scroll to position [125, 251]
click at [140, 272] on div "NUR [PERSON_NAME]" at bounding box center [94, 278] width 171 height 14
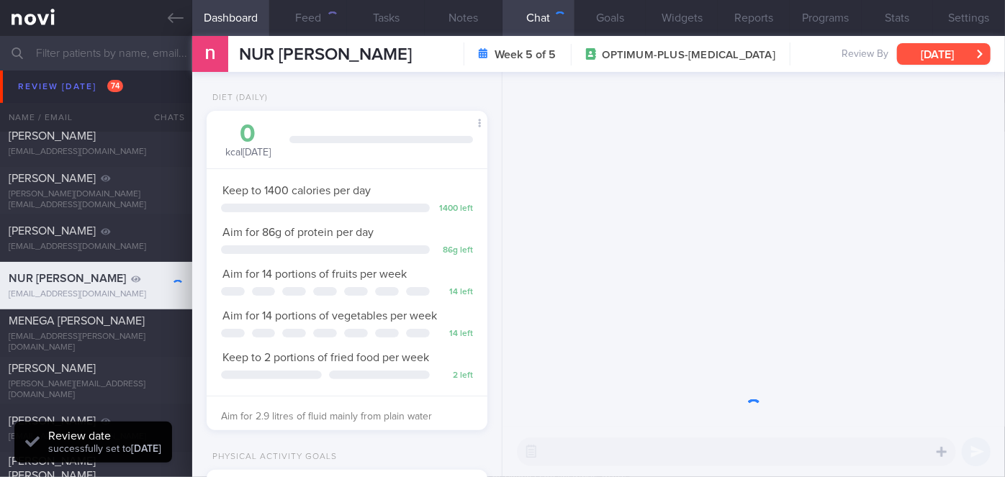
click at [946, 46] on button "[DATE]" at bounding box center [944, 54] width 94 height 22
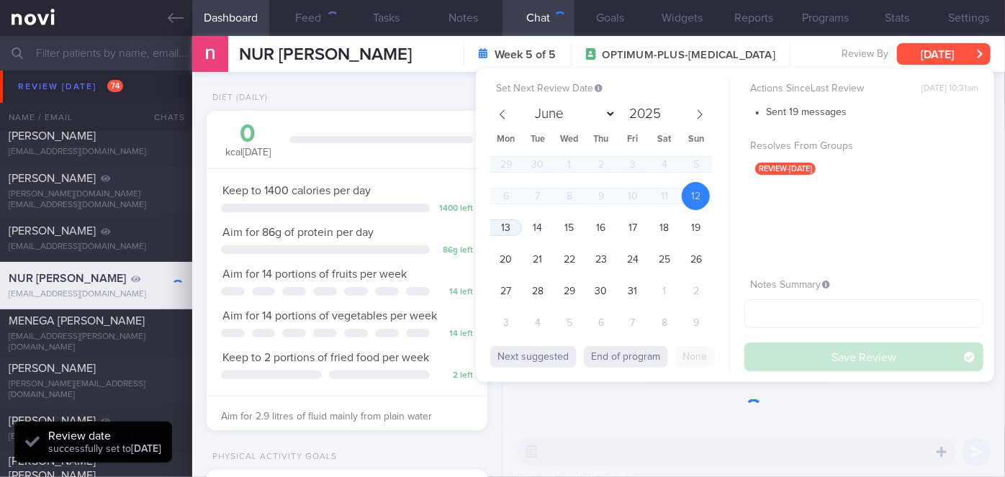
scroll to position [143, 245]
click at [633, 293] on span "31" at bounding box center [632, 291] width 28 height 28
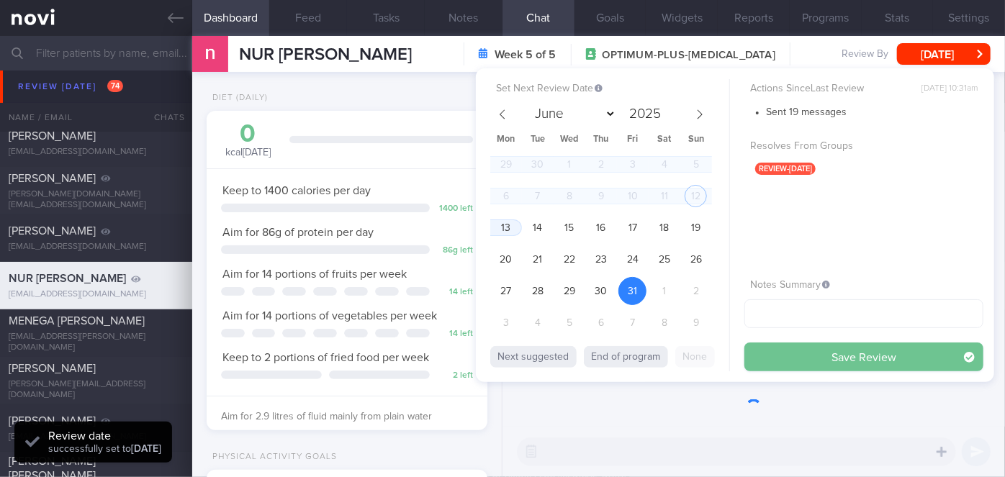
click at [790, 353] on button "Save Review" at bounding box center [863, 357] width 239 height 29
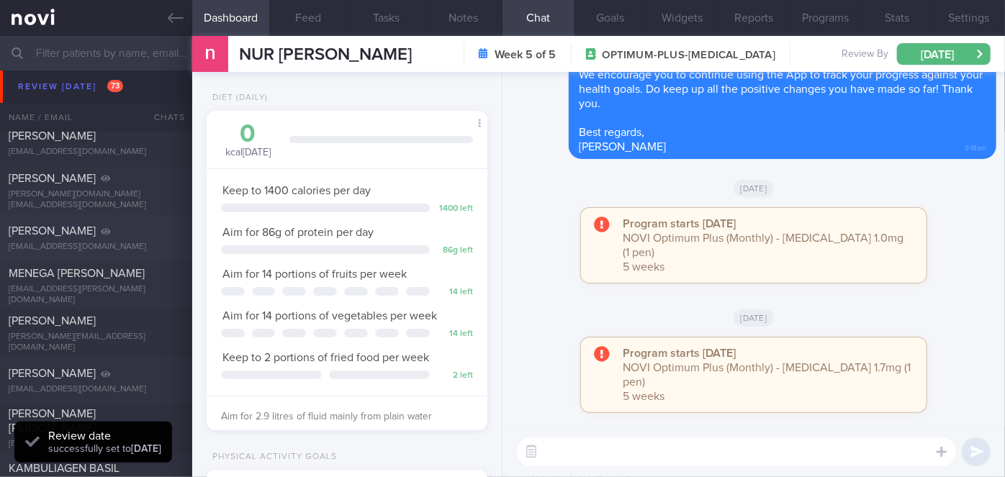
click at [38, 229] on div "[PERSON_NAME]" at bounding box center [94, 231] width 171 height 14
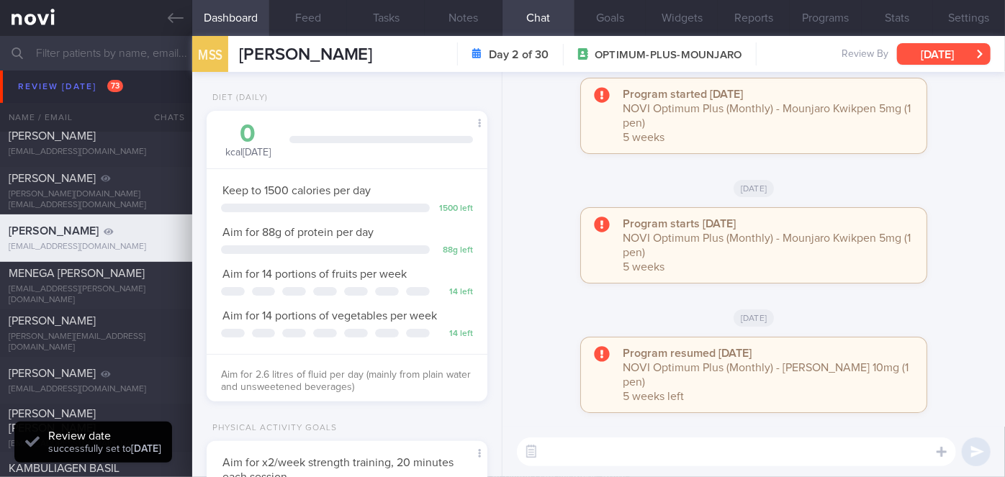
drag, startPoint x: 921, startPoint y: 47, endPoint x: 902, endPoint y: 48, distance: 18.8
click at [921, 48] on button "[DATE]" at bounding box center [944, 54] width 94 height 22
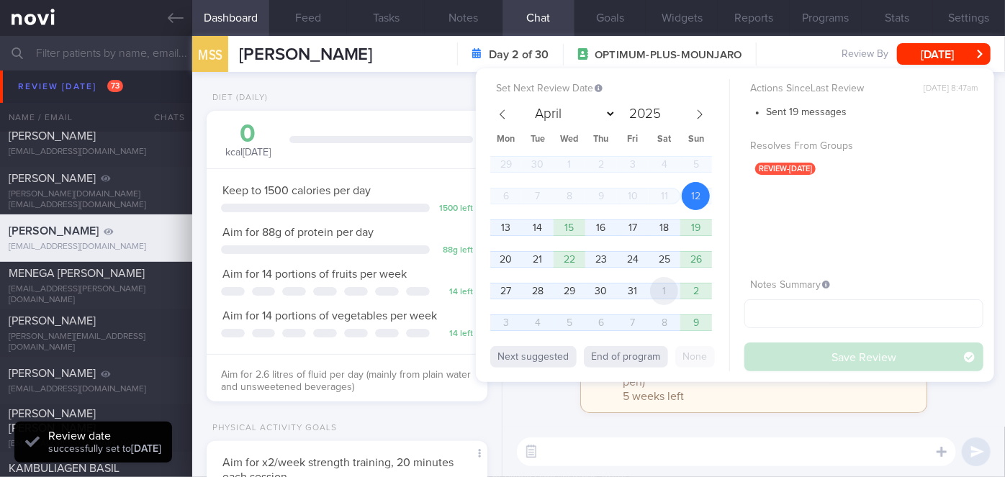
click at [662, 296] on span "1" at bounding box center [664, 291] width 28 height 28
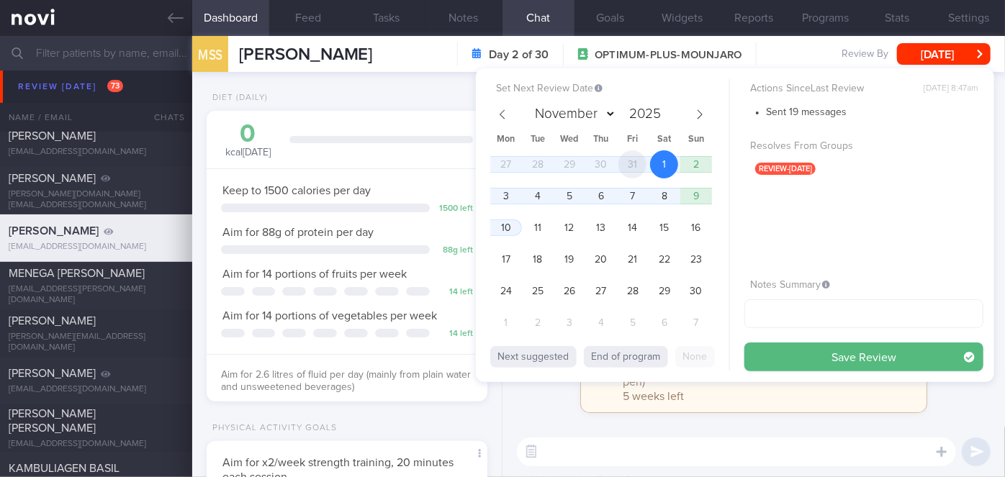
click at [639, 168] on span "31" at bounding box center [632, 164] width 28 height 28
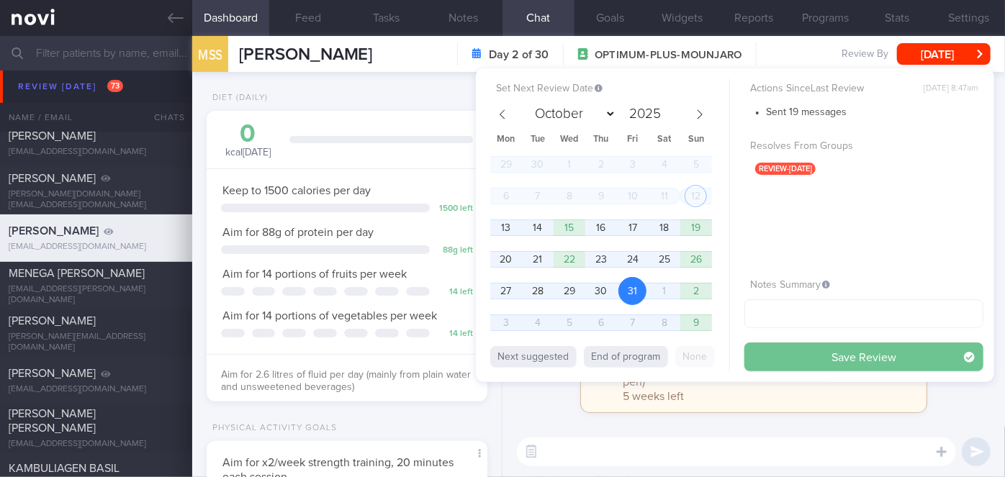
click at [802, 361] on button "Save Review" at bounding box center [863, 357] width 239 height 29
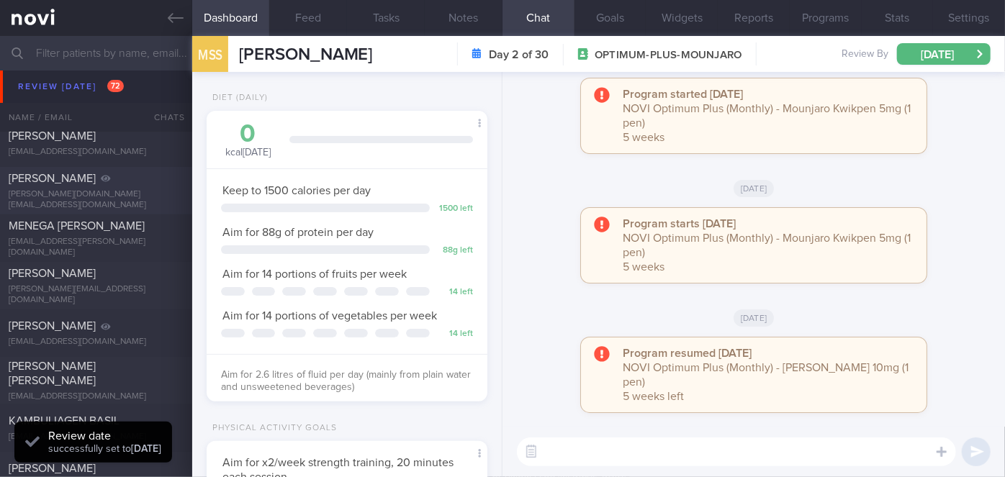
click at [66, 192] on div "[PERSON_NAME] [PERSON_NAME][DOMAIN_NAME][EMAIL_ADDRESS][DOMAIN_NAME]" at bounding box center [96, 191] width 192 height 40
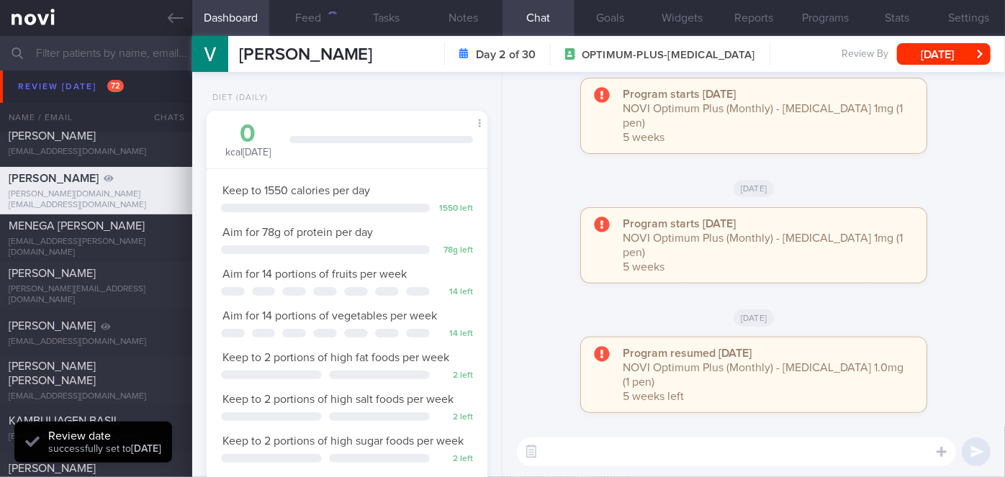
scroll to position [143, 245]
click at [913, 55] on button "[DATE]" at bounding box center [944, 54] width 94 height 22
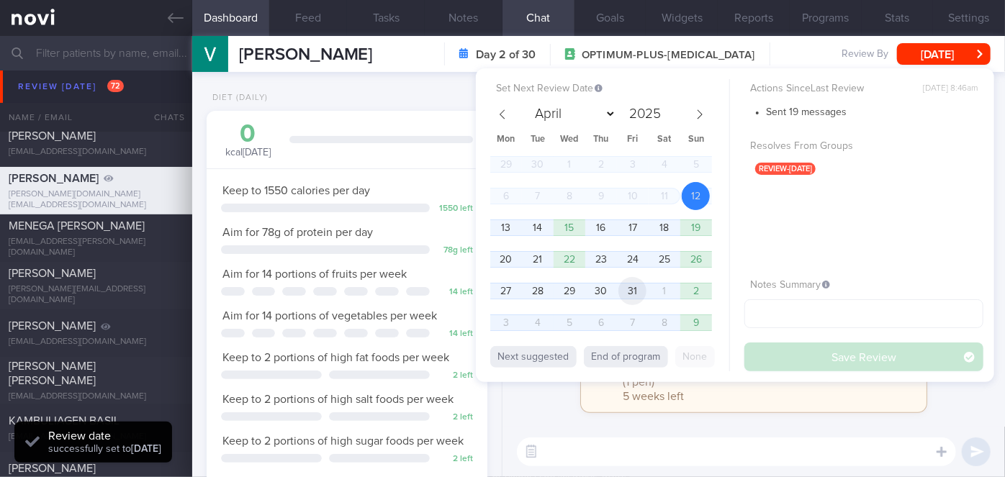
click at [641, 284] on span "31" at bounding box center [632, 291] width 28 height 28
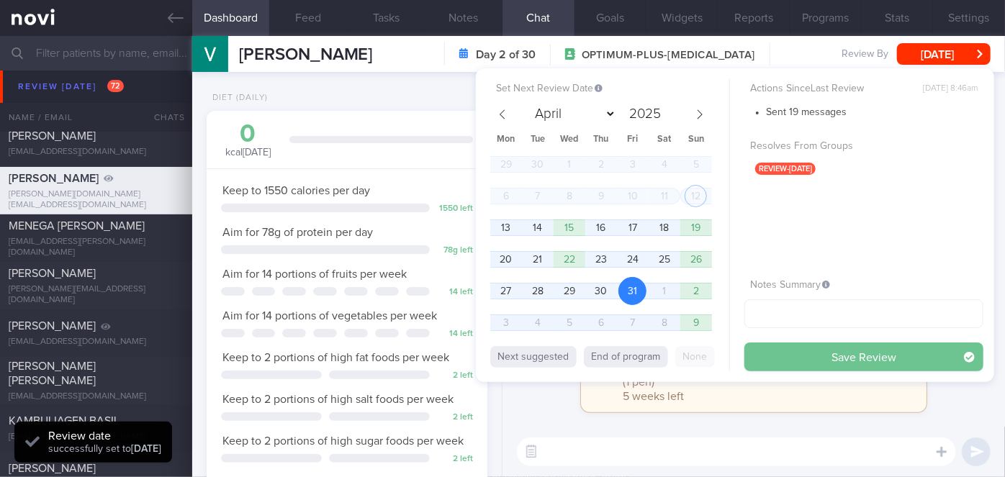
click at [777, 348] on button "Save Review" at bounding box center [863, 357] width 239 height 29
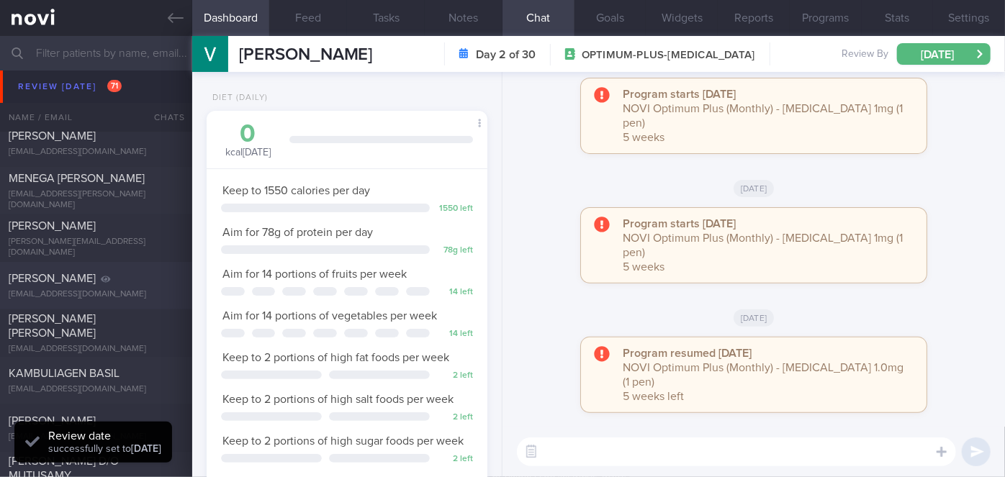
click at [113, 294] on div "[EMAIL_ADDRESS][DOMAIN_NAME]" at bounding box center [96, 294] width 175 height 11
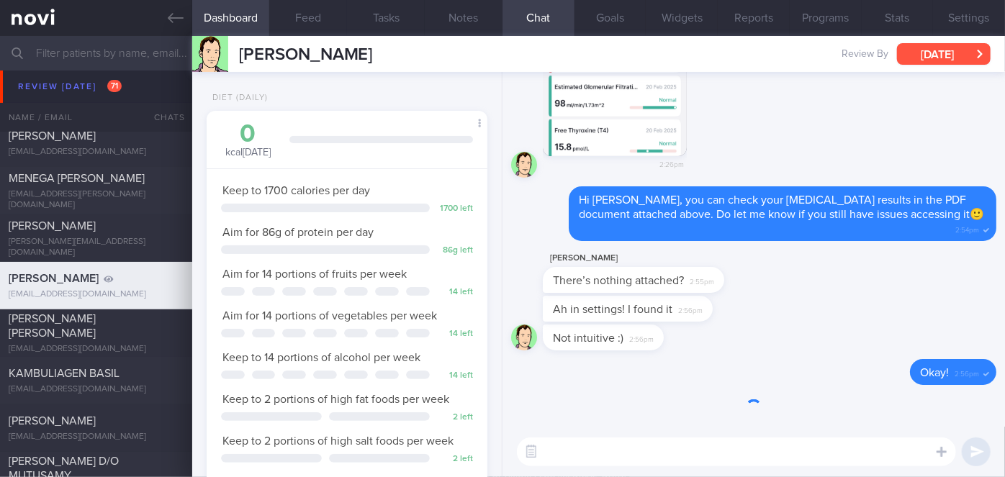
click at [929, 50] on button "[DATE]" at bounding box center [944, 54] width 94 height 22
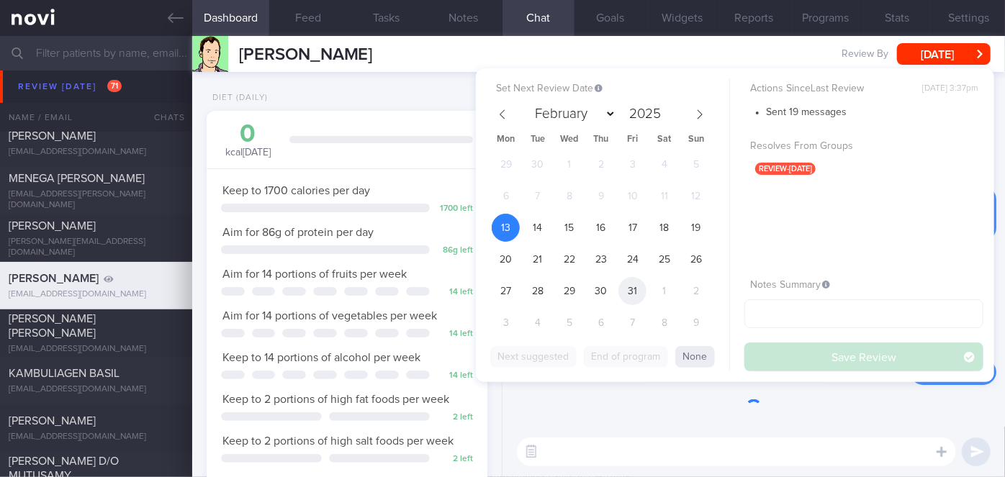
click at [631, 292] on span "31" at bounding box center [632, 291] width 28 height 28
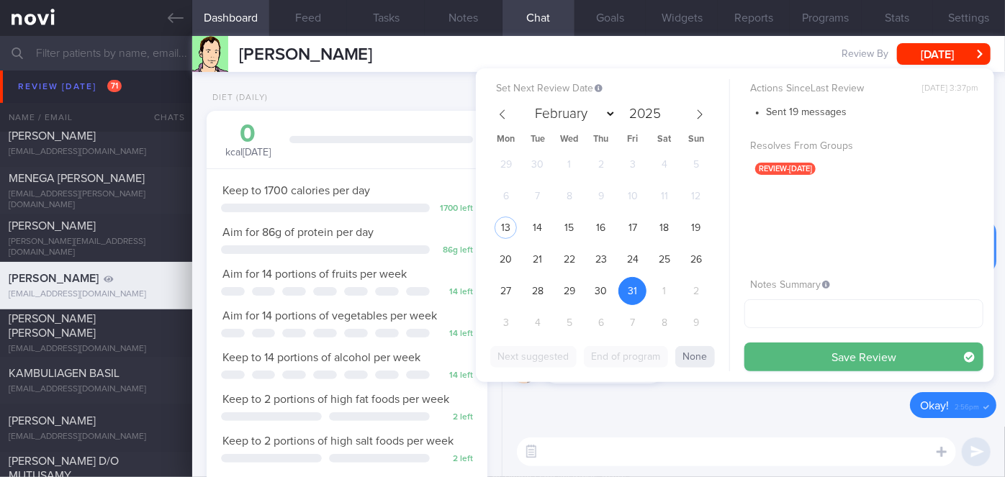
click at [777, 356] on button "Save Review" at bounding box center [863, 357] width 239 height 29
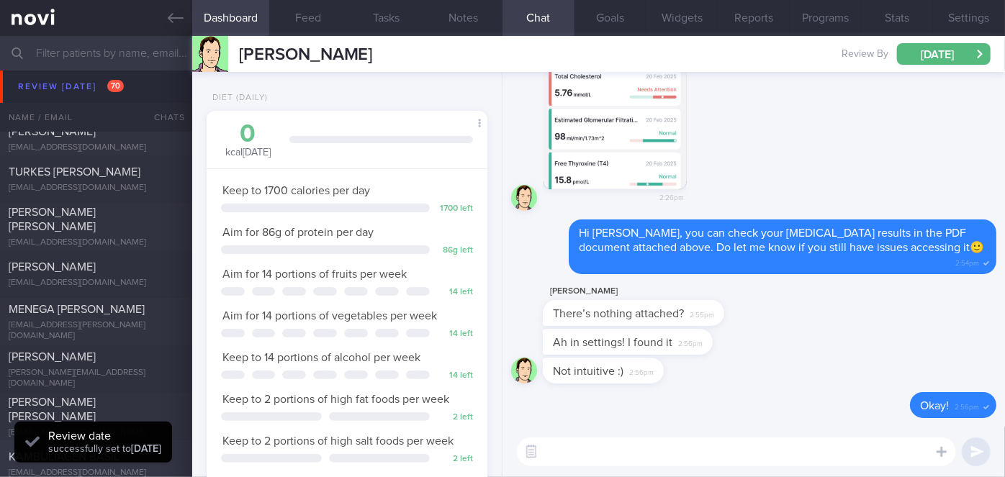
scroll to position [7859, 0]
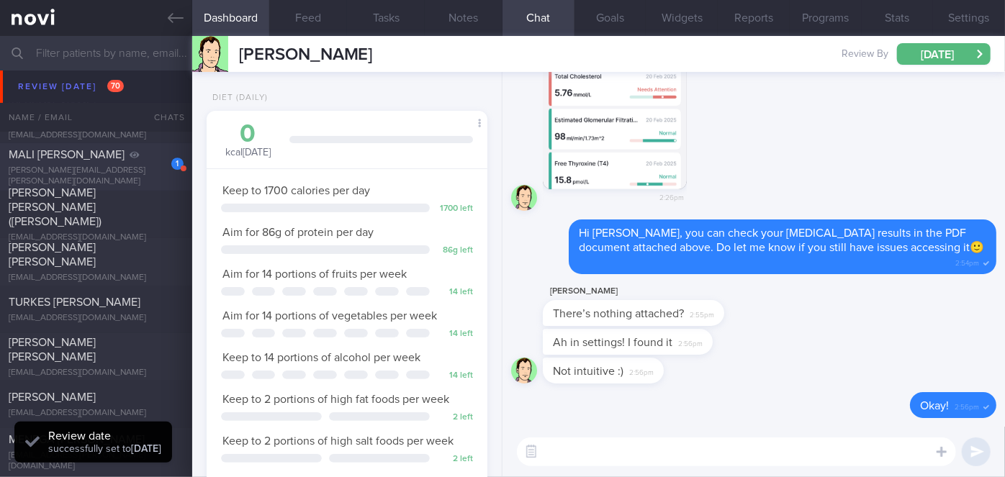
click at [139, 162] on div "MALI [PERSON_NAME]" at bounding box center [94, 155] width 171 height 14
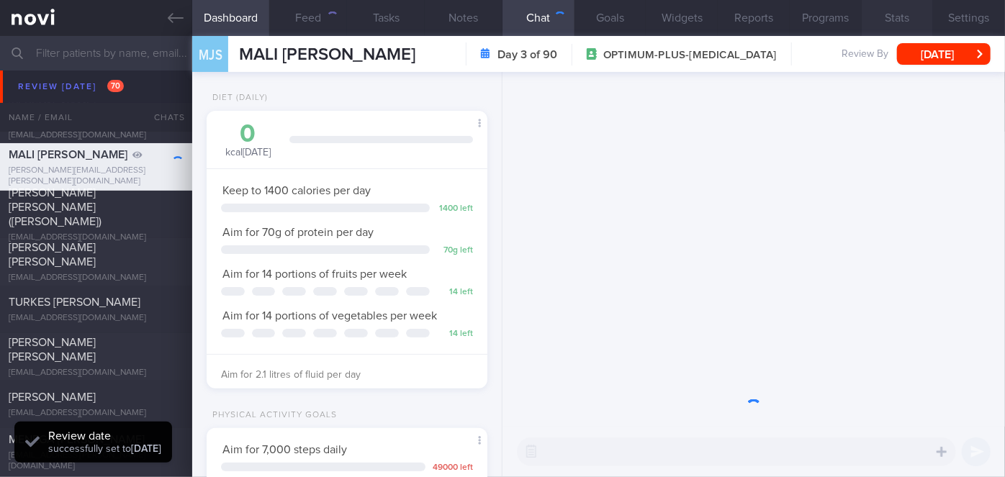
scroll to position [143, 245]
click at [926, 48] on button "[DATE]" at bounding box center [944, 54] width 94 height 22
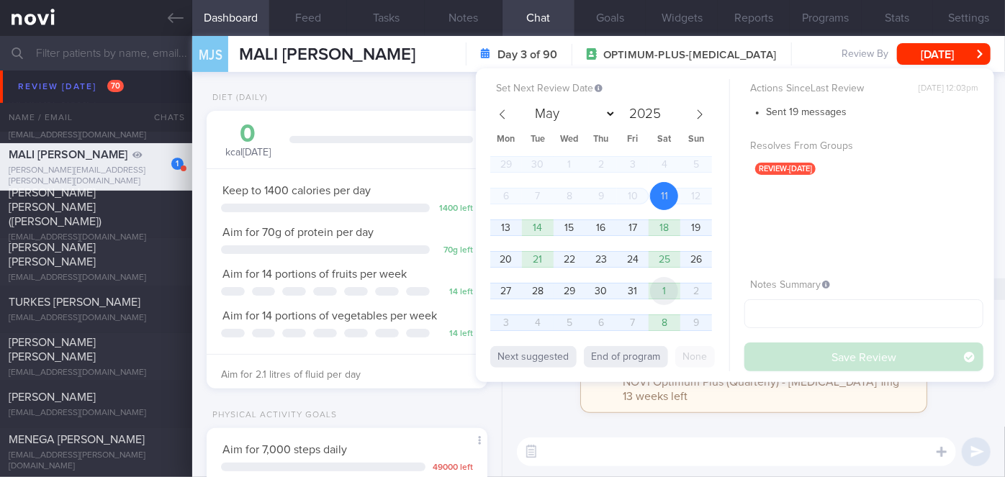
click at [657, 292] on span "1" at bounding box center [664, 291] width 28 height 28
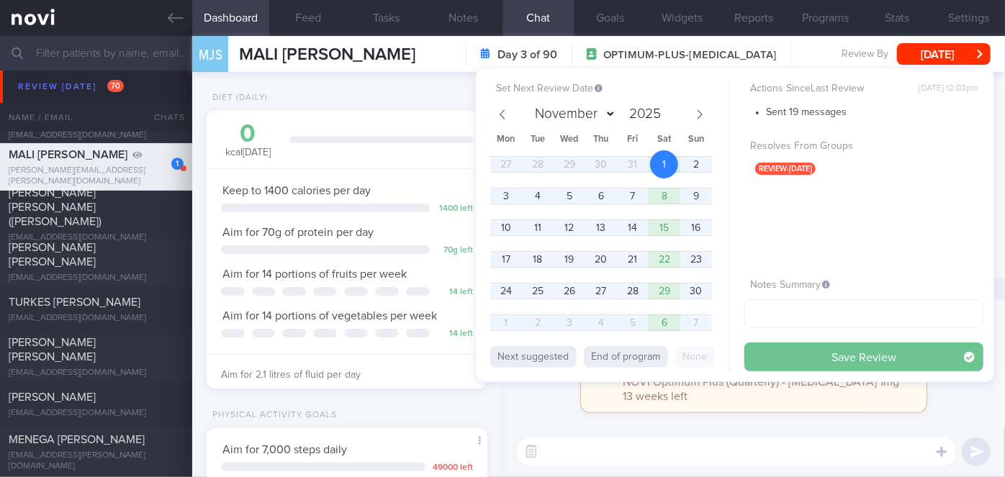
click at [773, 351] on button "Save Review" at bounding box center [863, 357] width 239 height 29
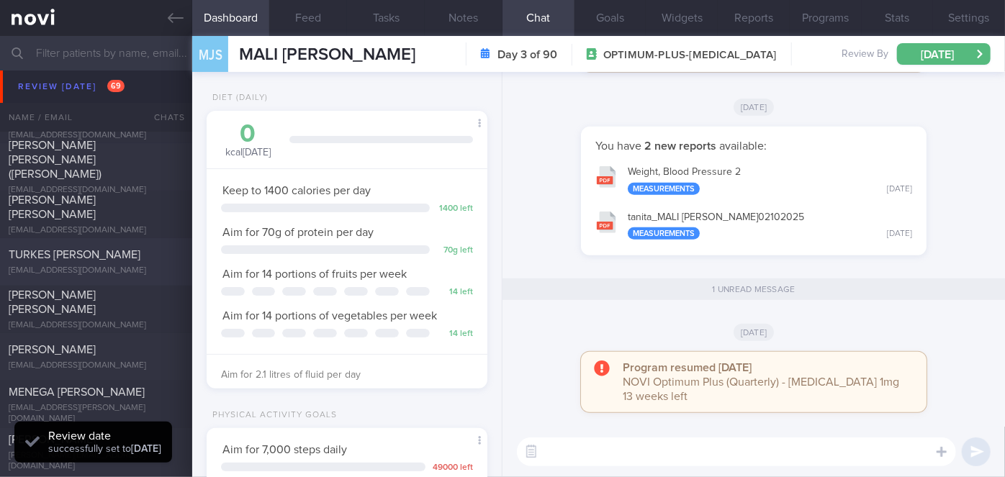
scroll to position [7728, 0]
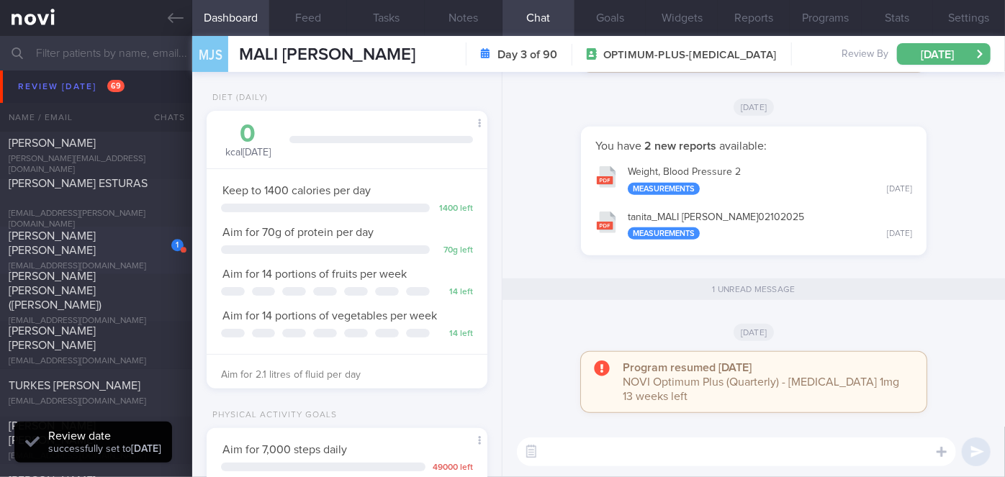
click at [113, 248] on div "[PERSON_NAME] [PERSON_NAME]" at bounding box center [94, 243] width 171 height 29
select select "9"
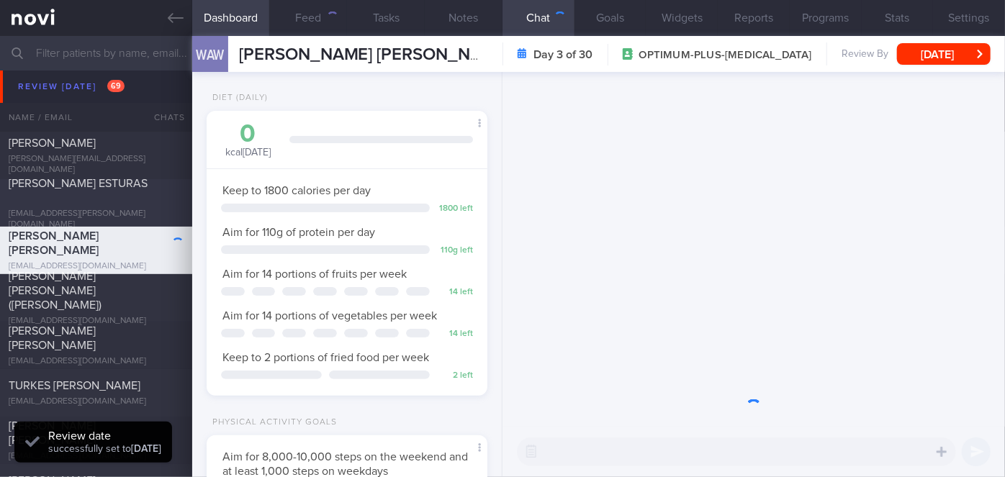
scroll to position [719744, 719642]
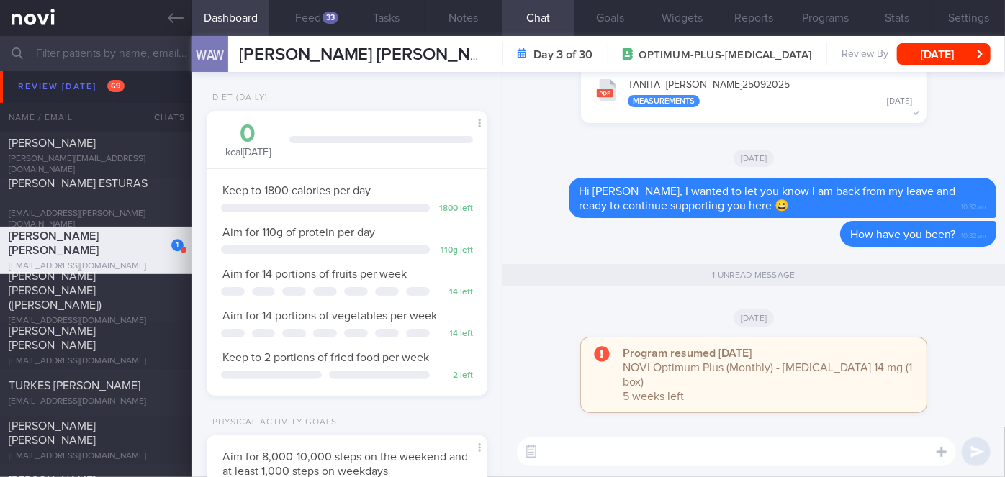
click at [720, 451] on textarea at bounding box center [736, 452] width 439 height 29
type textarea "Hi [PERSON_NAME], how have you been keeping?"
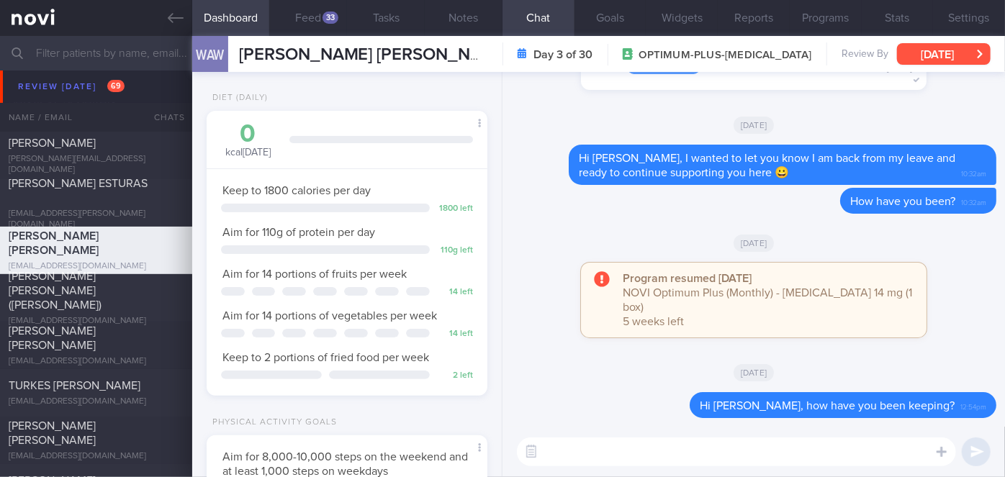
click at [934, 48] on button "[DATE]" at bounding box center [944, 54] width 94 height 22
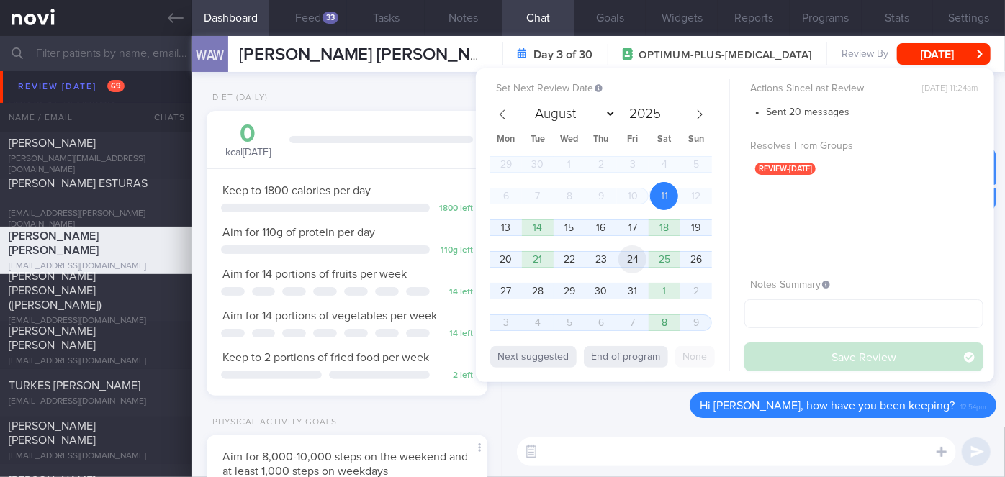
click at [637, 258] on span "24" at bounding box center [632, 259] width 28 height 28
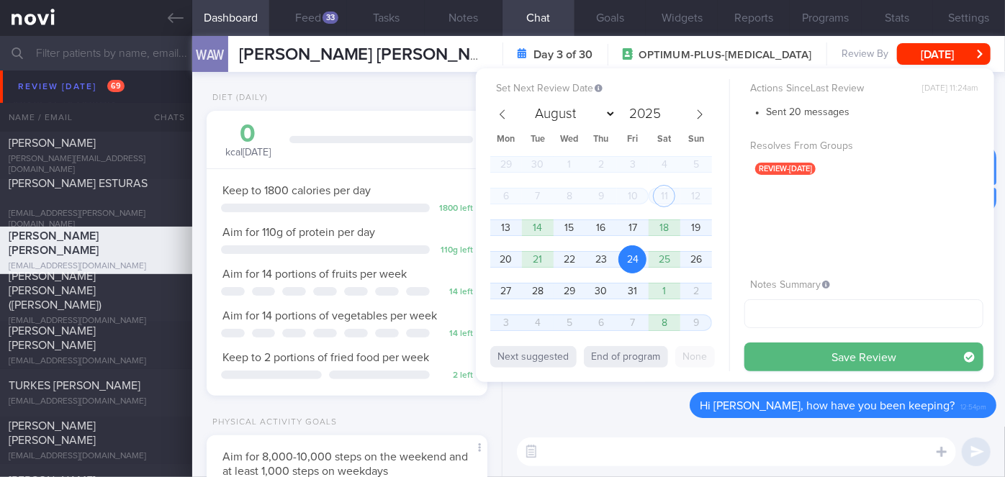
click at [791, 359] on button "Save Review" at bounding box center [863, 357] width 239 height 29
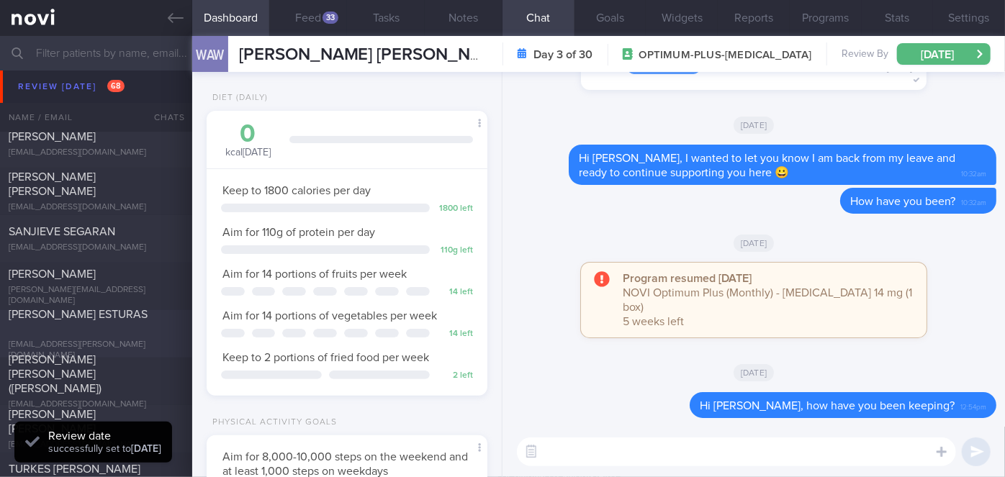
scroll to position [7531, 0]
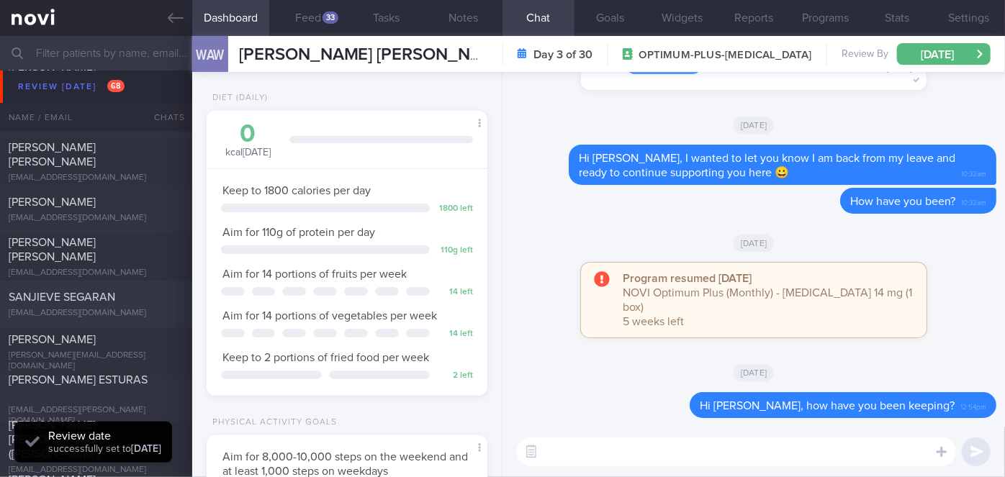
click at [132, 305] on div "SANJIEVE SEGARAN [EMAIL_ADDRESS][DOMAIN_NAME]" at bounding box center [96, 304] width 192 height 29
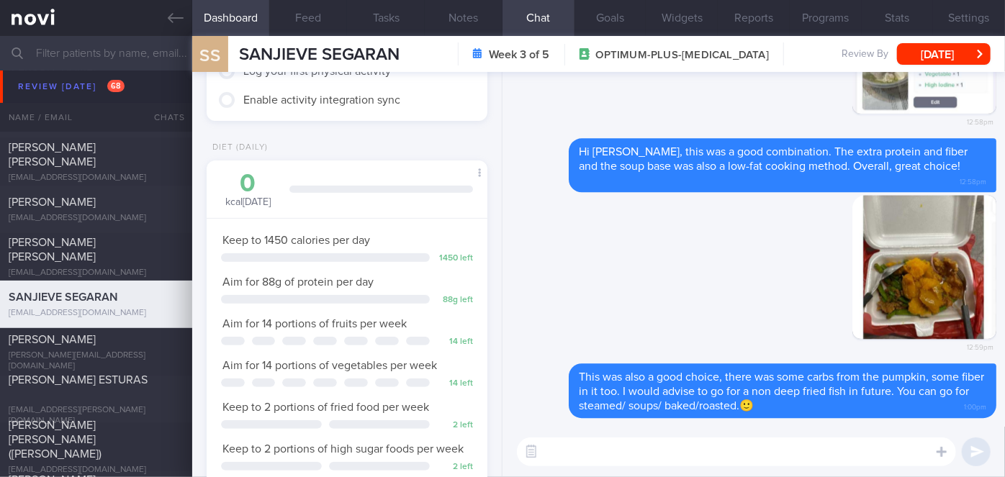
scroll to position [302, 0]
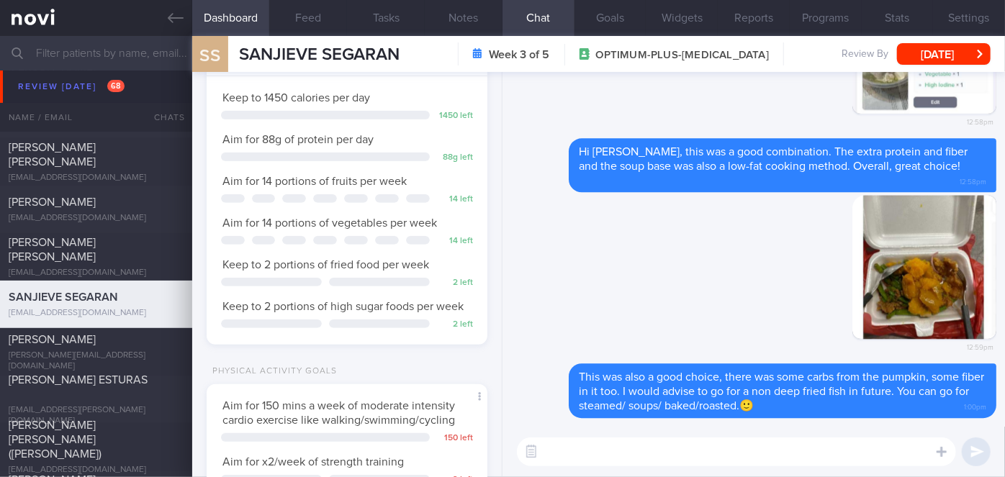
click at [606, 452] on textarea at bounding box center [736, 452] width 439 height 29
type textarea "Hi [PERSON_NAME], how have you been keeping with your diet and exercise?"
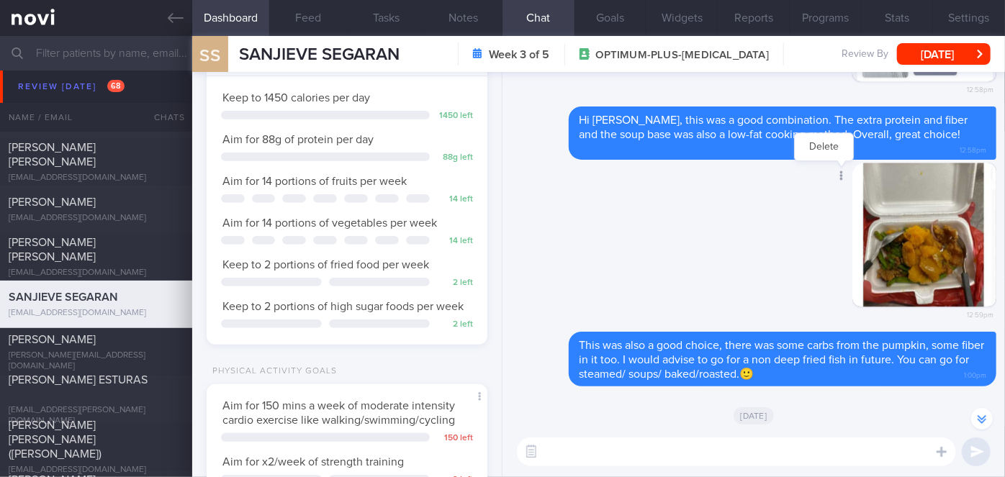
scroll to position [0, 0]
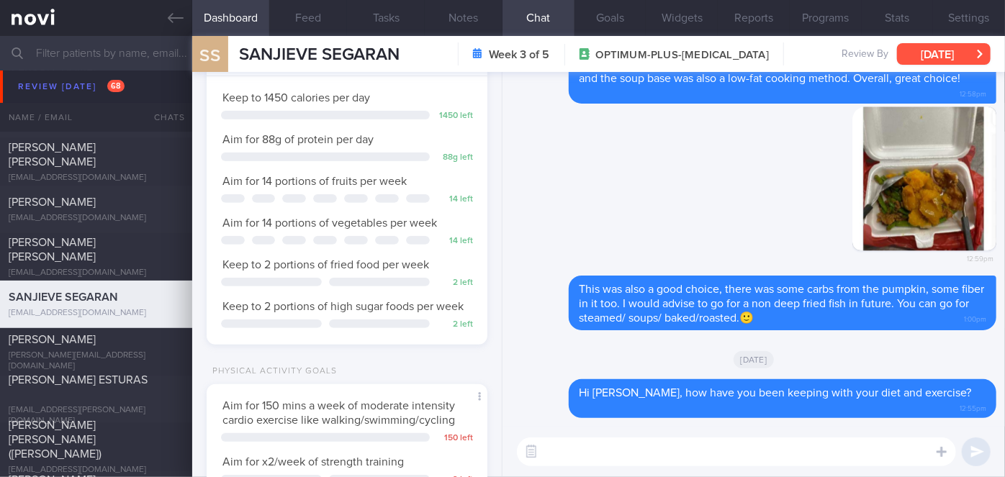
click at [940, 61] on button "[DATE]" at bounding box center [944, 54] width 94 height 22
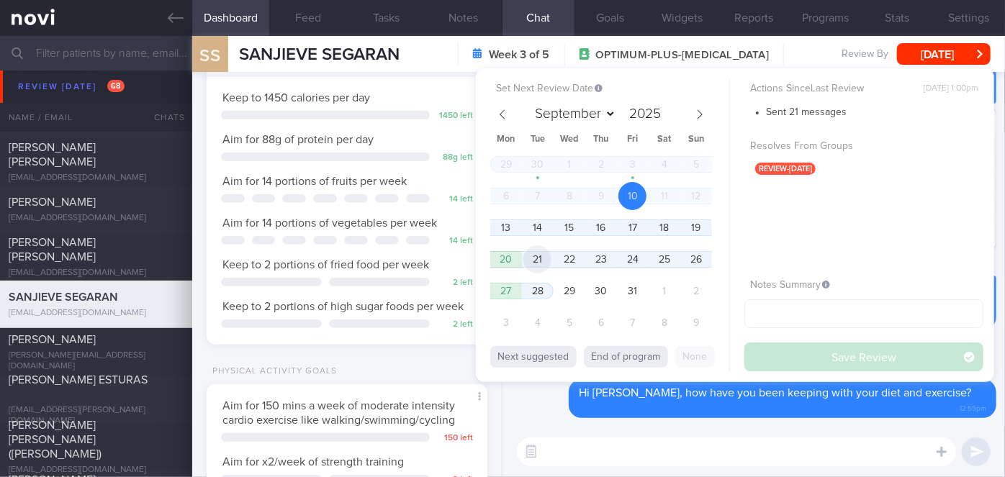
click at [544, 252] on span "21" at bounding box center [537, 259] width 28 height 28
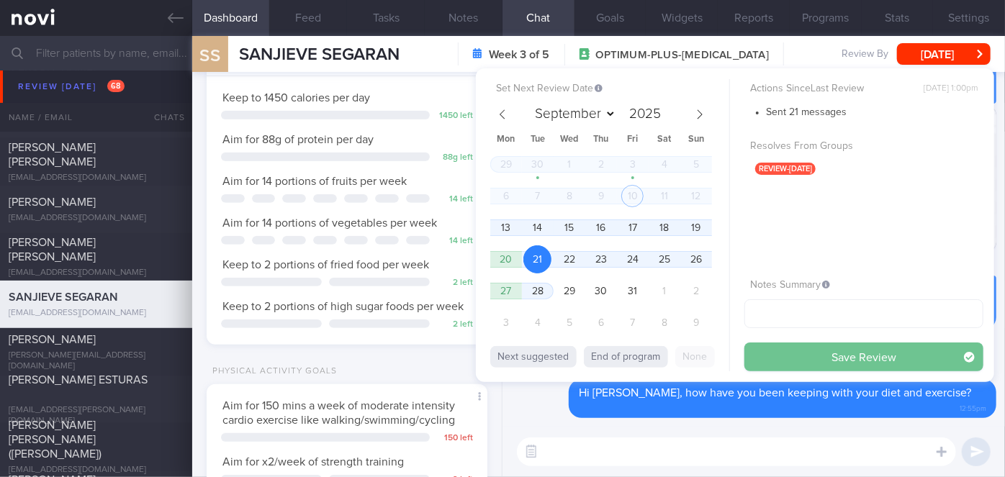
click at [793, 348] on button "Save Review" at bounding box center [863, 357] width 239 height 29
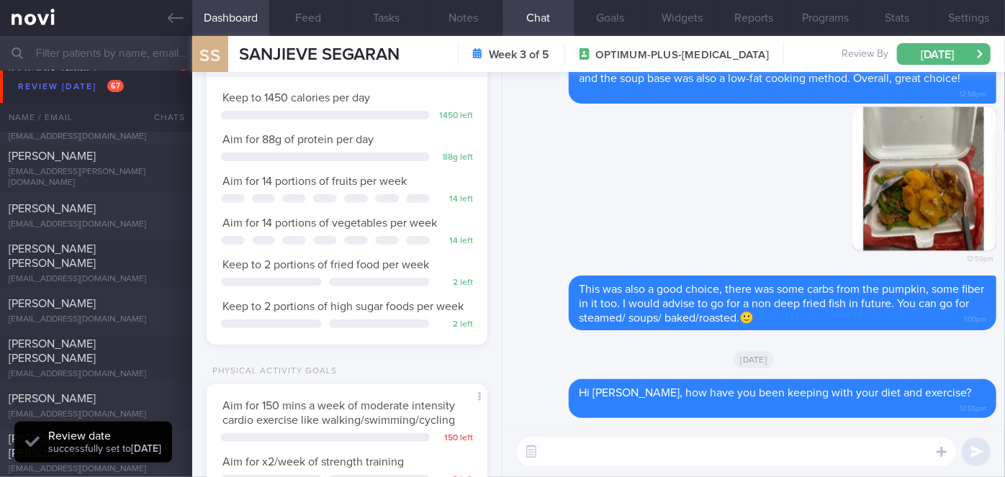
scroll to position [7269, 0]
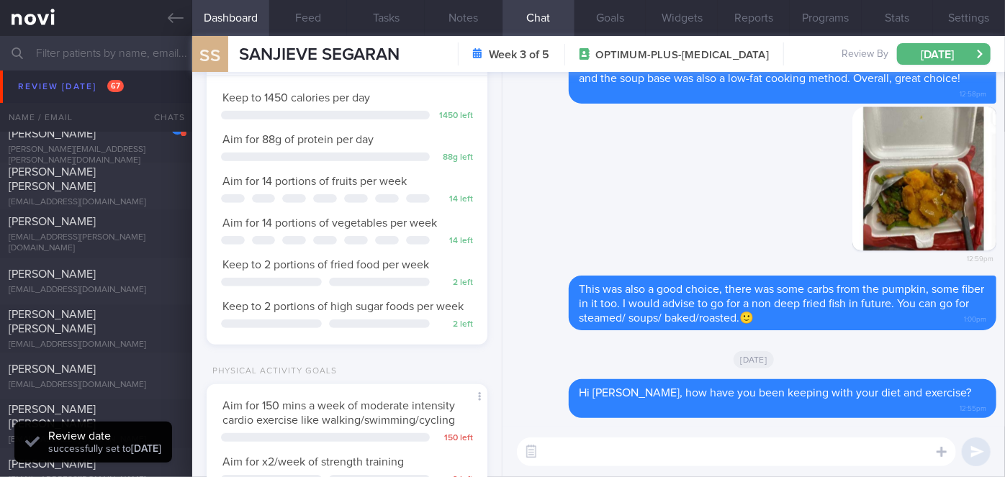
click at [101, 242] on div "[EMAIL_ADDRESS][PERSON_NAME][DOMAIN_NAME]" at bounding box center [96, 244] width 175 height 22
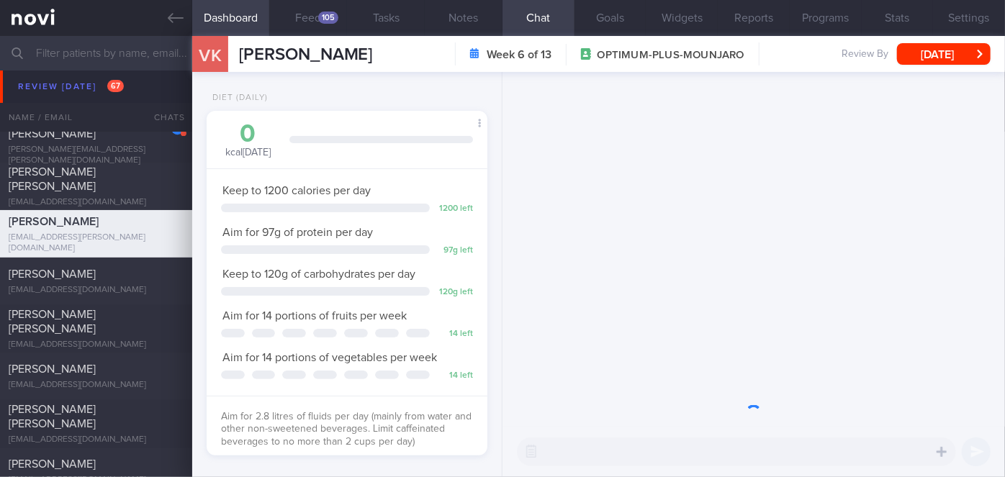
scroll to position [143, 245]
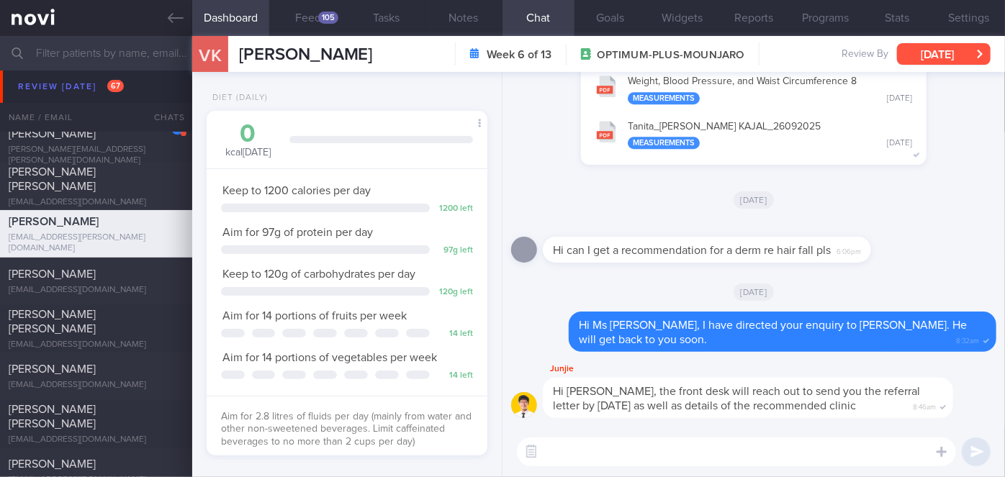
click at [934, 54] on button "[DATE]" at bounding box center [944, 54] width 94 height 22
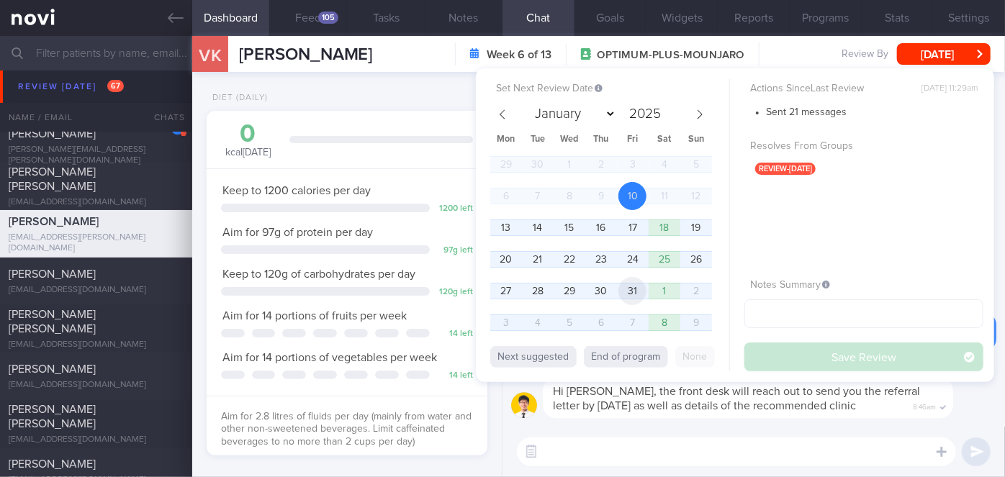
click at [636, 291] on span "31" at bounding box center [632, 291] width 28 height 28
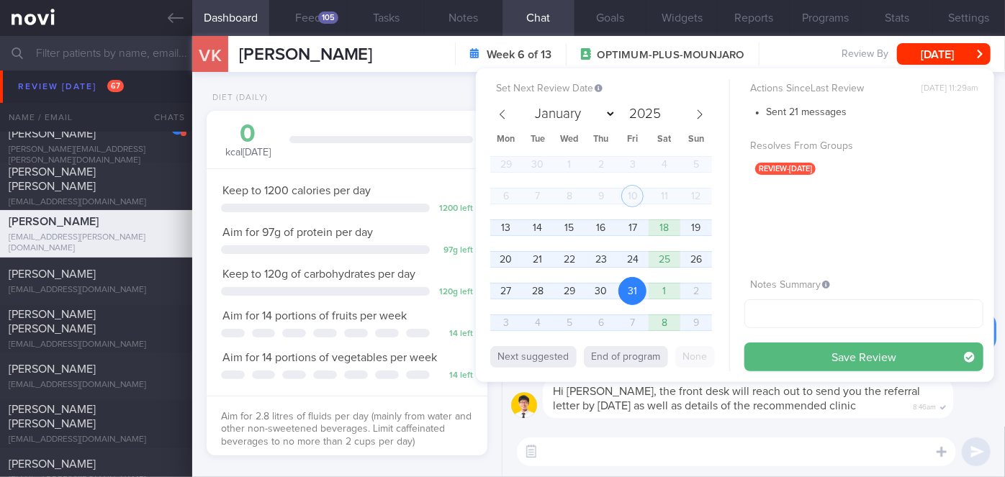
click at [870, 346] on button "Save Review" at bounding box center [863, 357] width 239 height 29
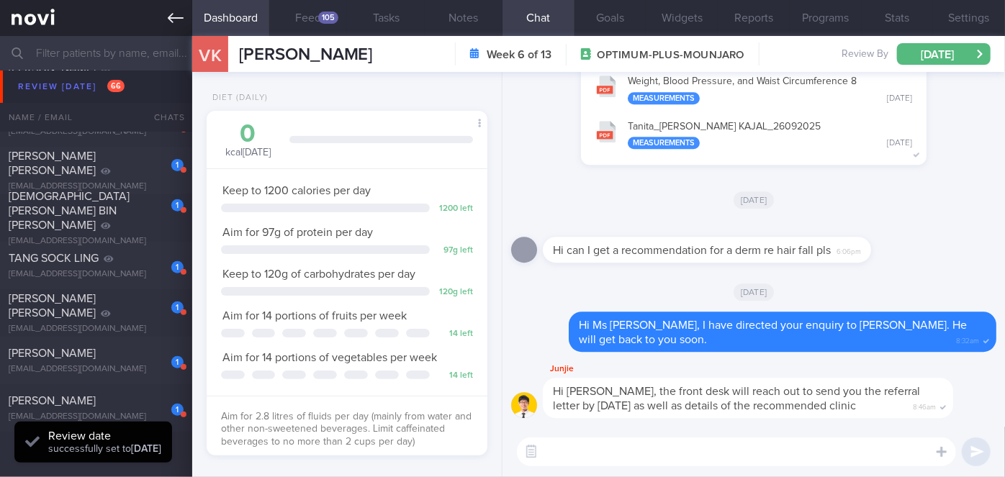
scroll to position [5372, 0]
